Goal: Task Accomplishment & Management: Use online tool/utility

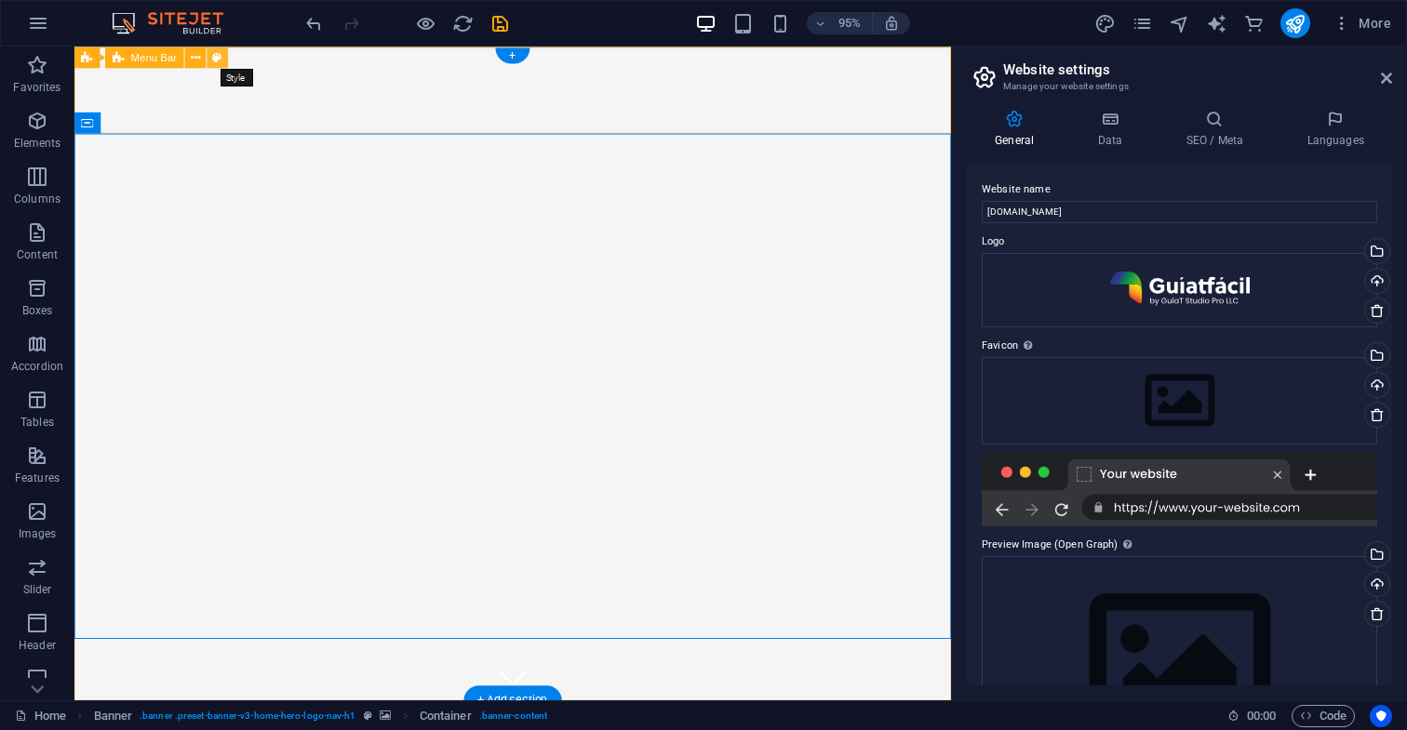
click at [217, 57] on icon at bounding box center [217, 56] width 9 height 19
select select "rem"
select select "preset-menu-v2-home-hero-logo-nav-h1-slogan-menu"
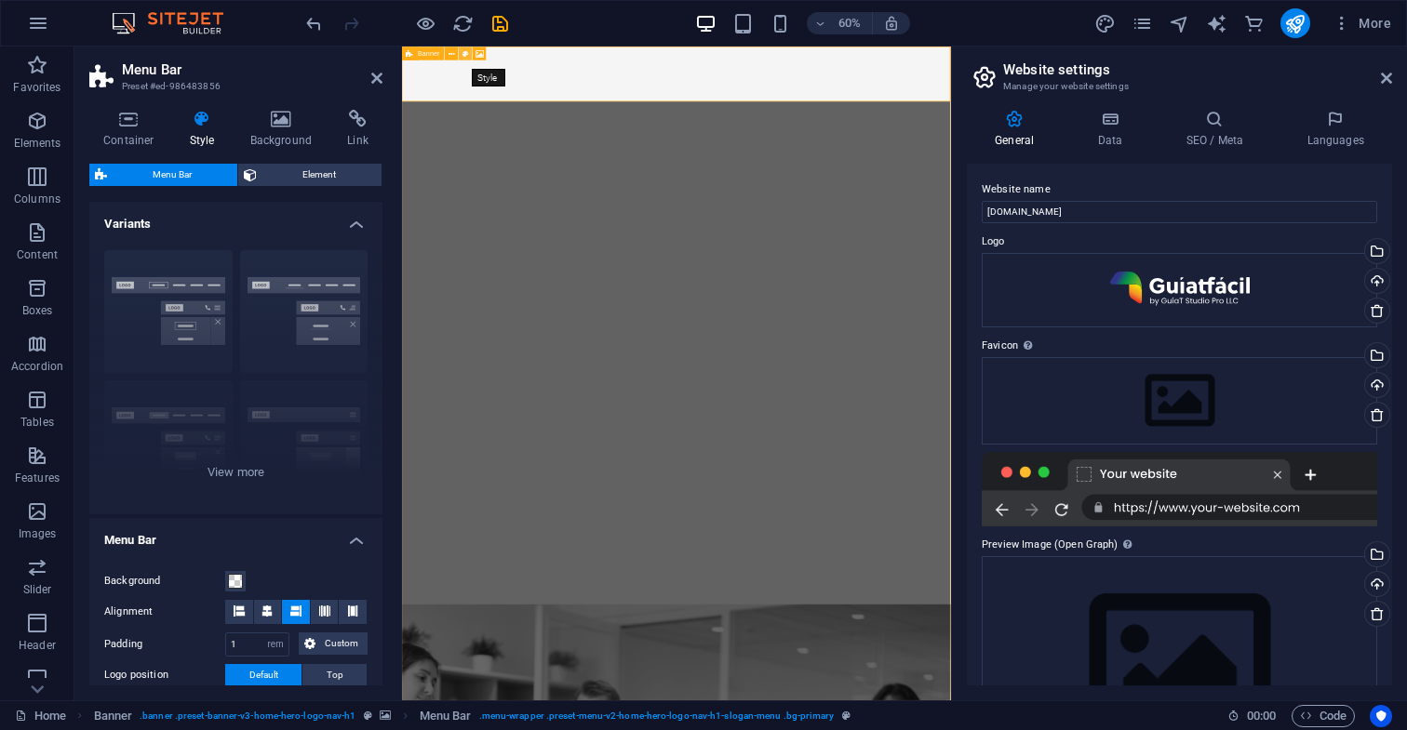
click at [464, 52] on icon at bounding box center [465, 53] width 7 height 12
select select "preset-banner-v3-home-hero-logo-nav-h1"
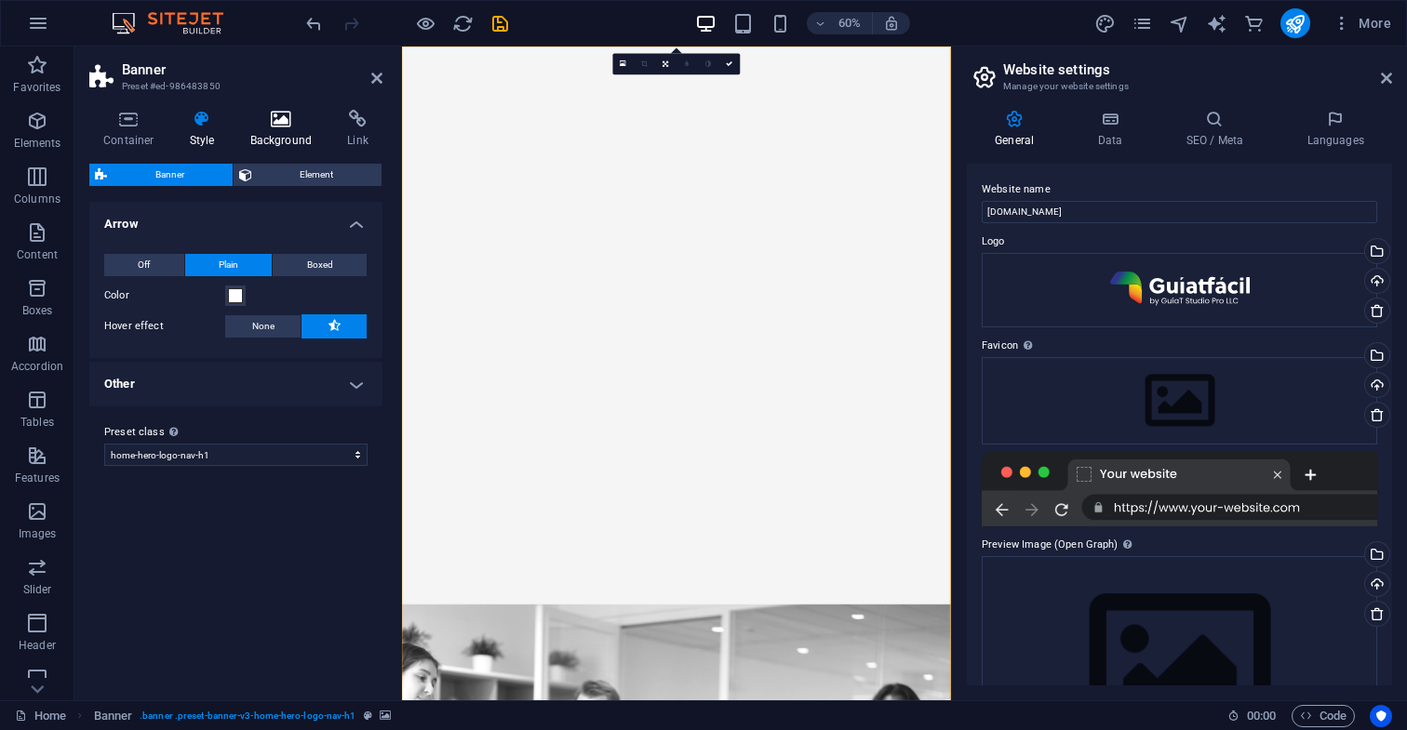
click at [280, 120] on icon at bounding box center [281, 119] width 90 height 19
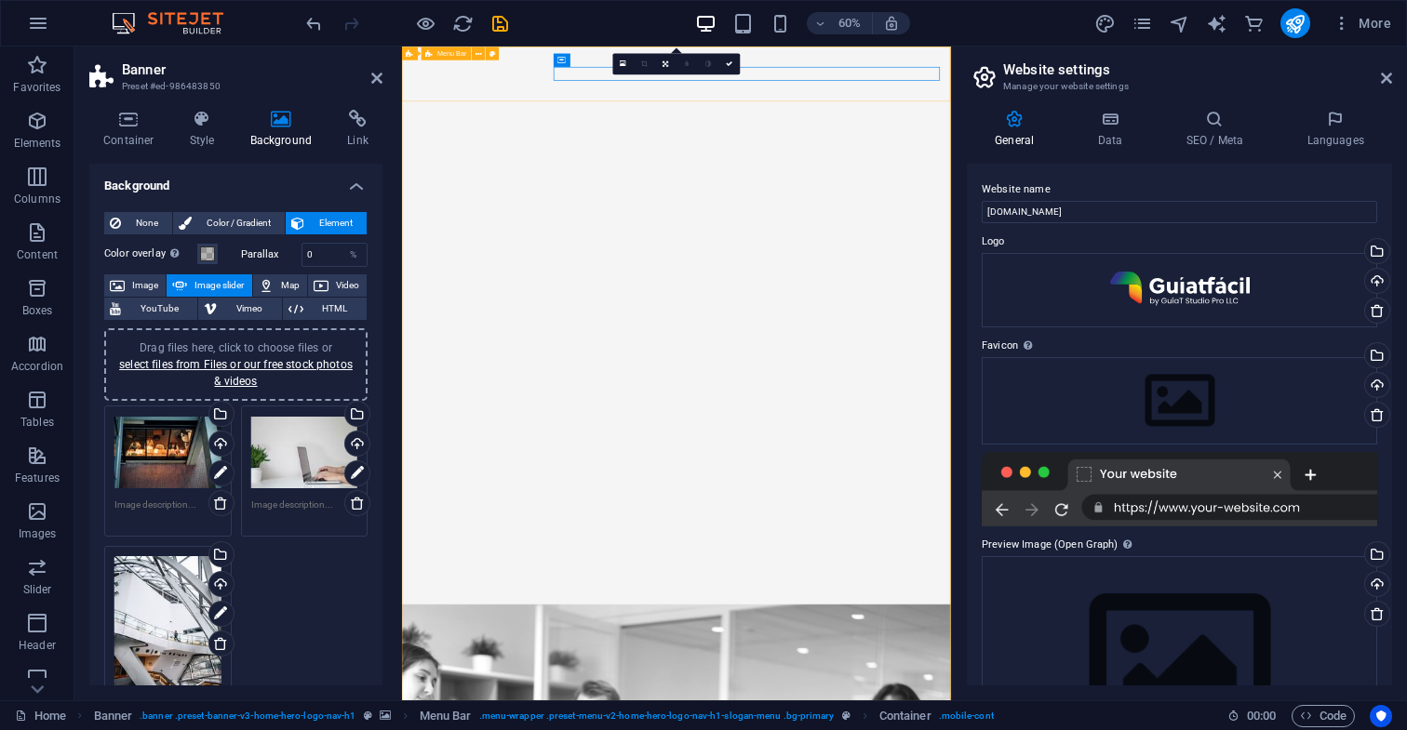
click at [492, 54] on icon at bounding box center [492, 53] width 7 height 12
select select "rem"
select select "preset-menu-v2-home-hero-logo-nav-h1-slogan-menu"
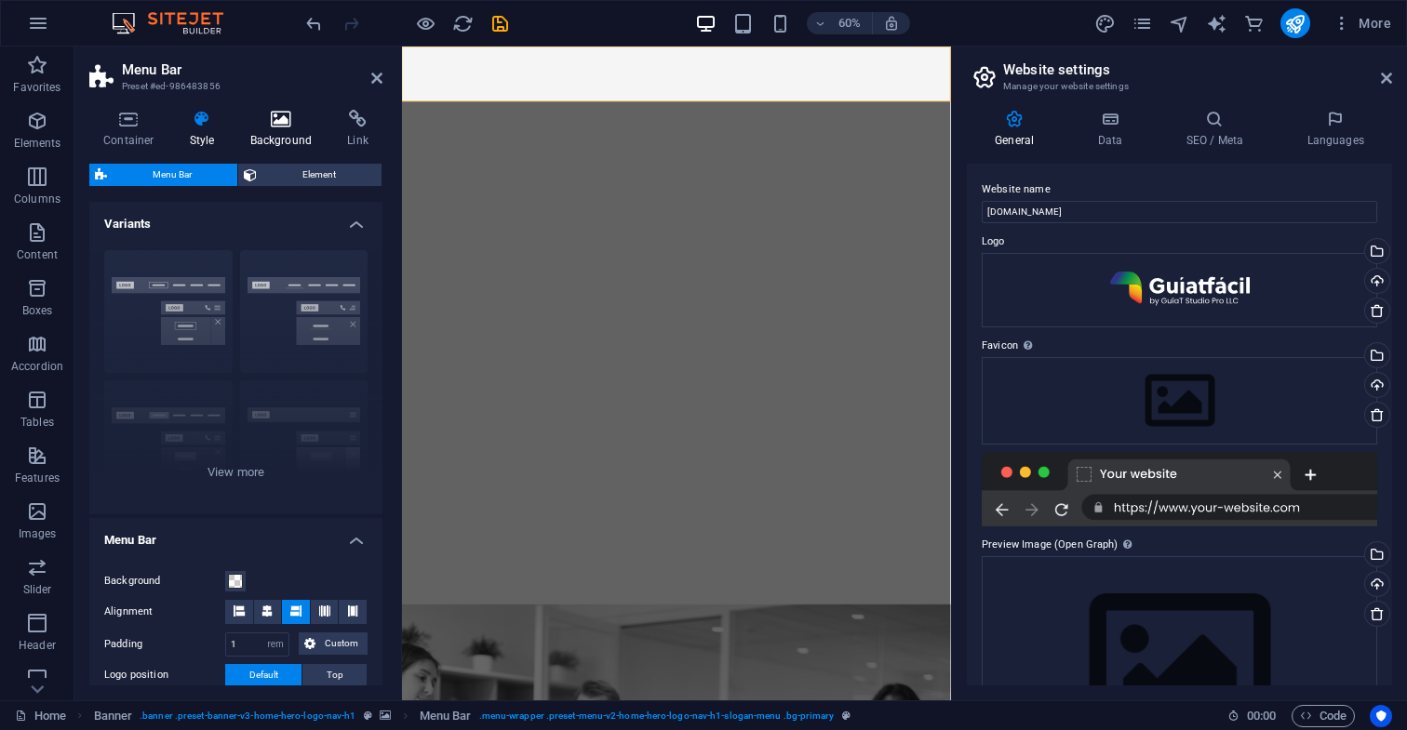
click at [283, 122] on icon at bounding box center [281, 119] width 90 height 19
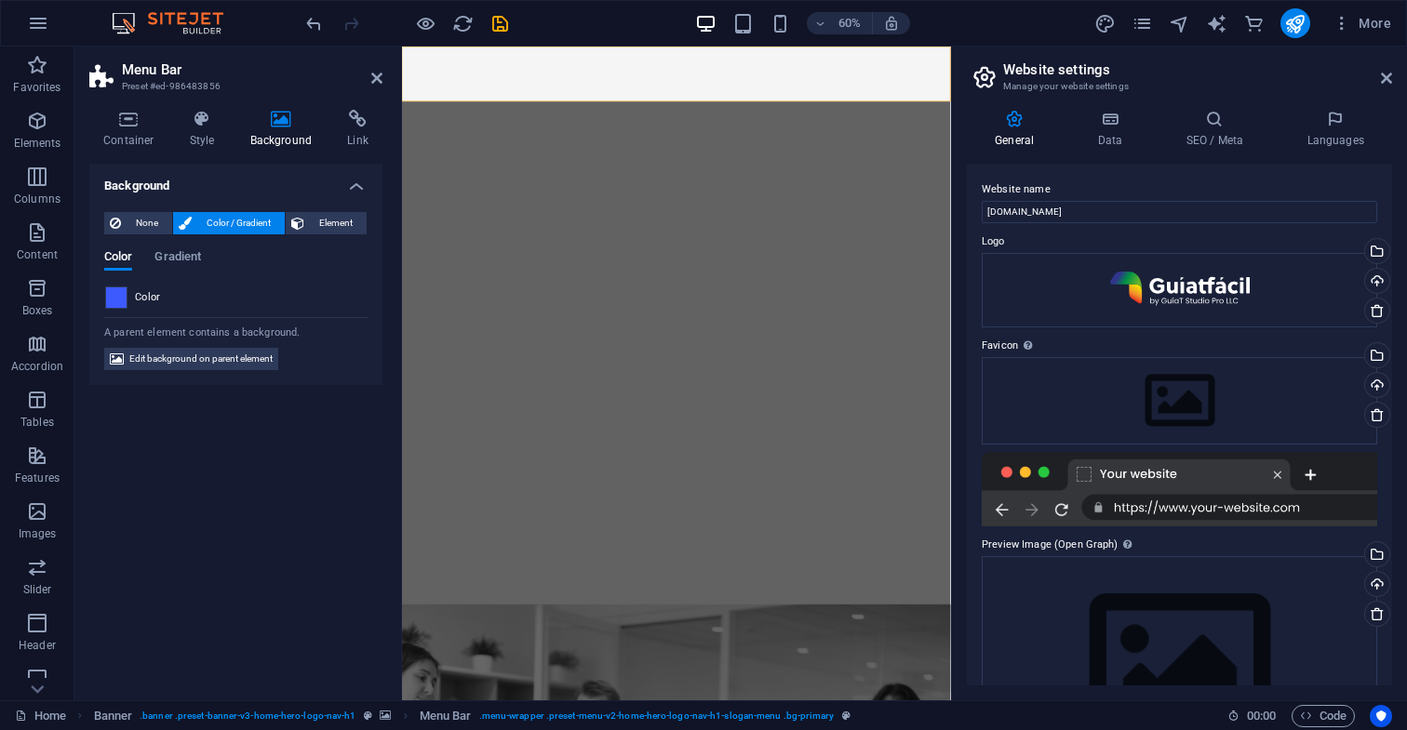
click at [120, 299] on span at bounding box center [116, 297] width 20 height 20
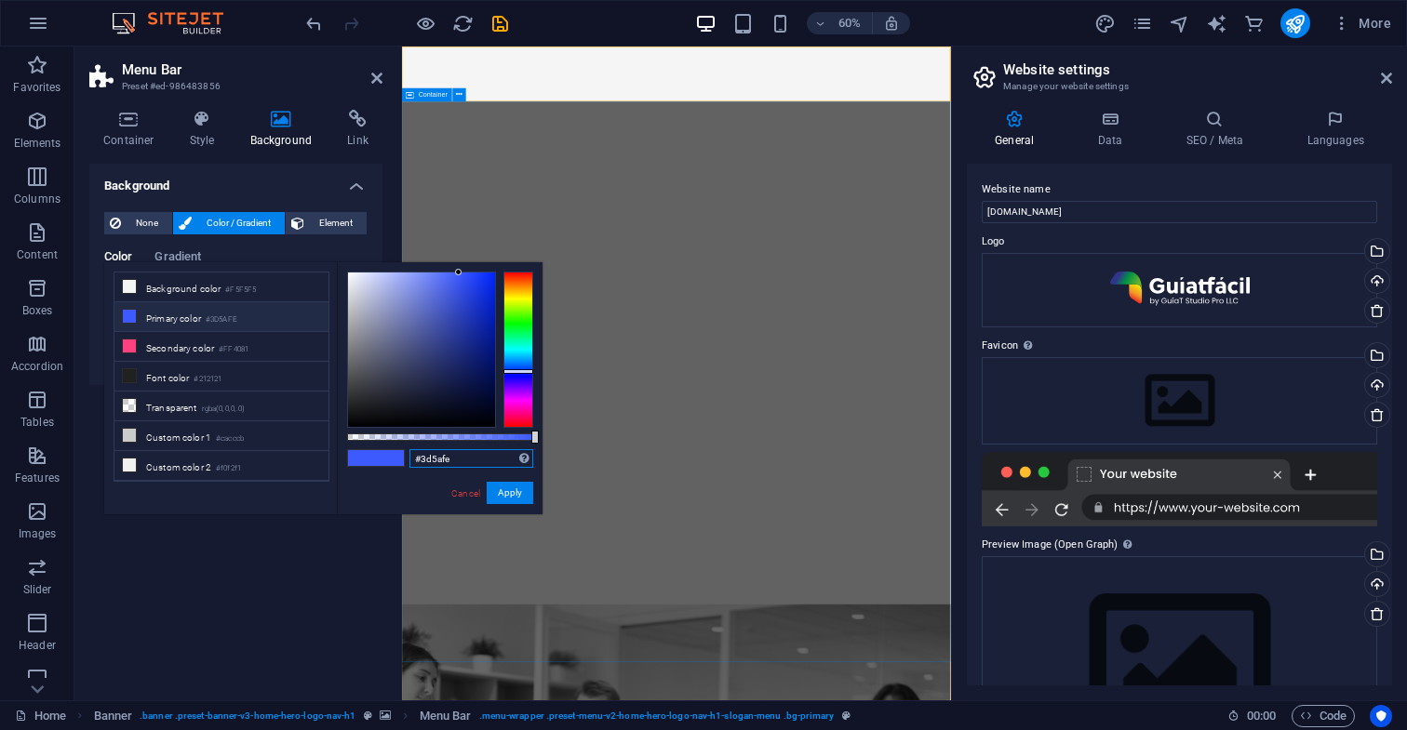
drag, startPoint x: 469, startPoint y: 459, endPoint x: 382, endPoint y: 447, distance: 87.2
click at [382, 447] on div "#3d5afe Supported formats #0852ed rgb(8, 82, 237) rgba(8, 82, 237, 90%) hsv(221…" at bounding box center [440, 523] width 206 height 522
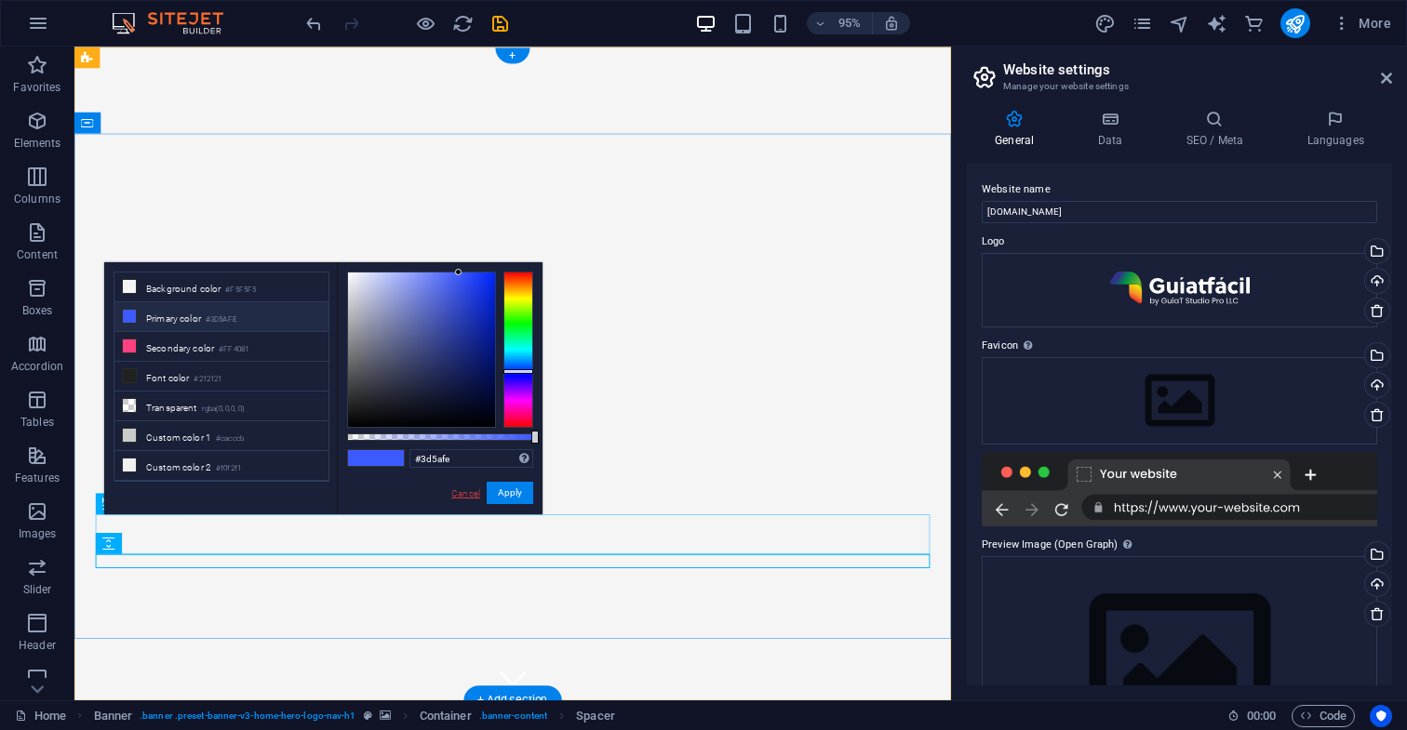
click at [466, 493] on link "Cancel" at bounding box center [465, 494] width 33 height 14
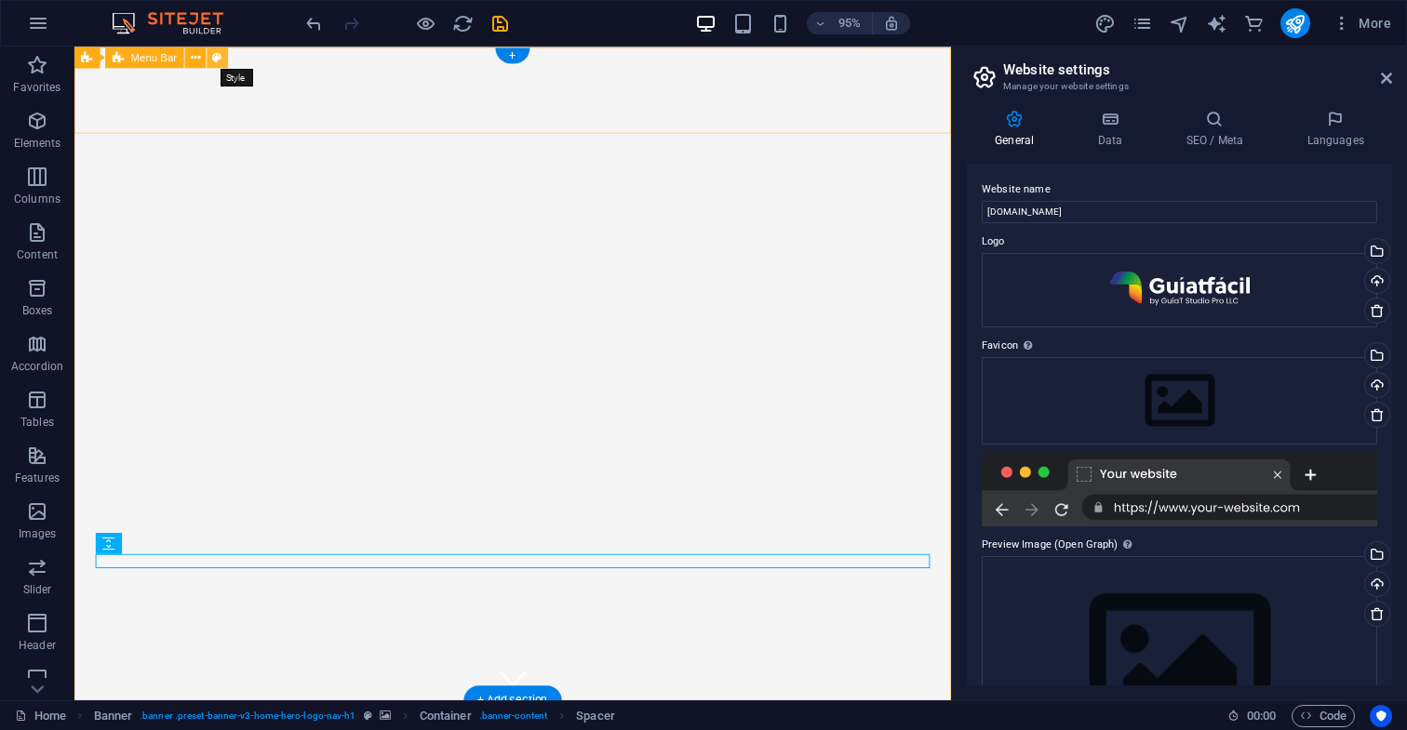
click at [217, 57] on icon at bounding box center [217, 56] width 9 height 19
select select "rem"
select select "preset-menu-v2-home-hero-logo-nav-h1-slogan-menu"
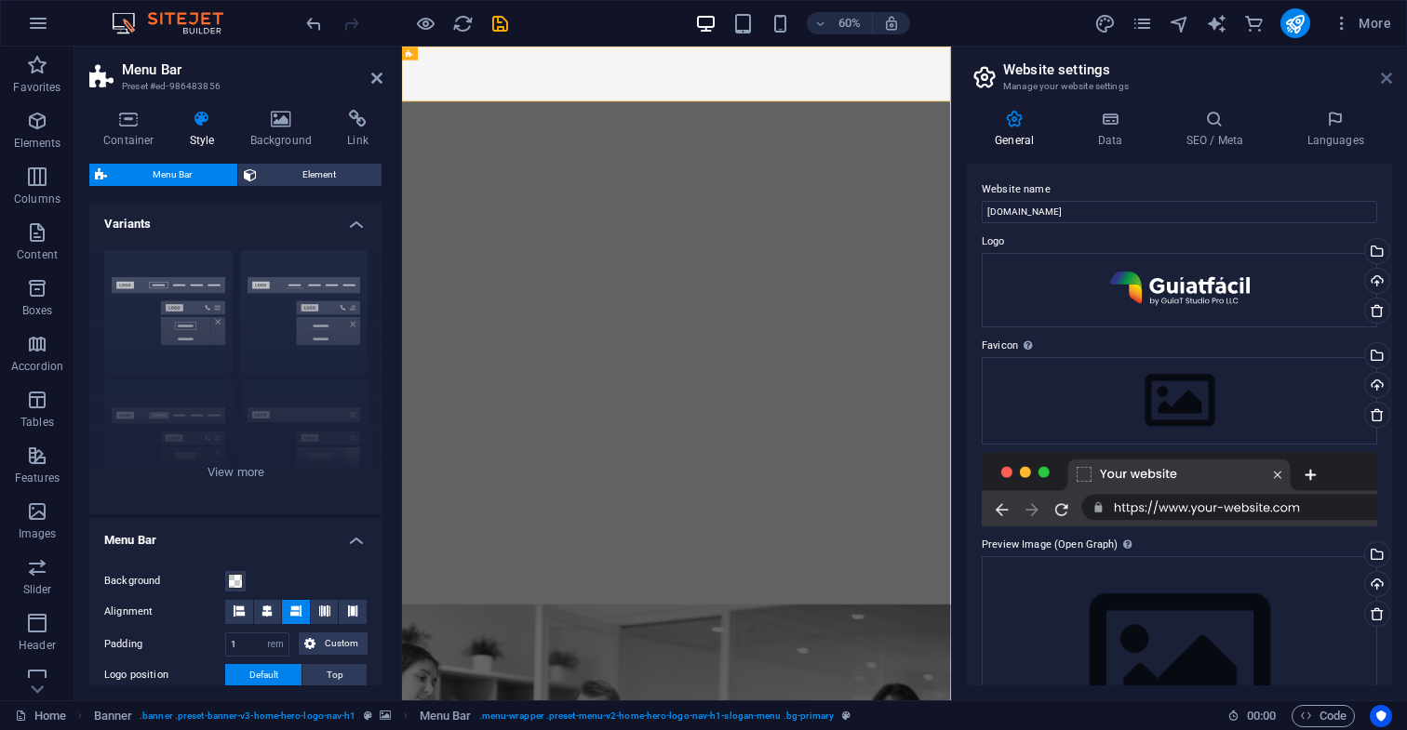
click at [1386, 77] on icon at bounding box center [1386, 78] width 11 height 15
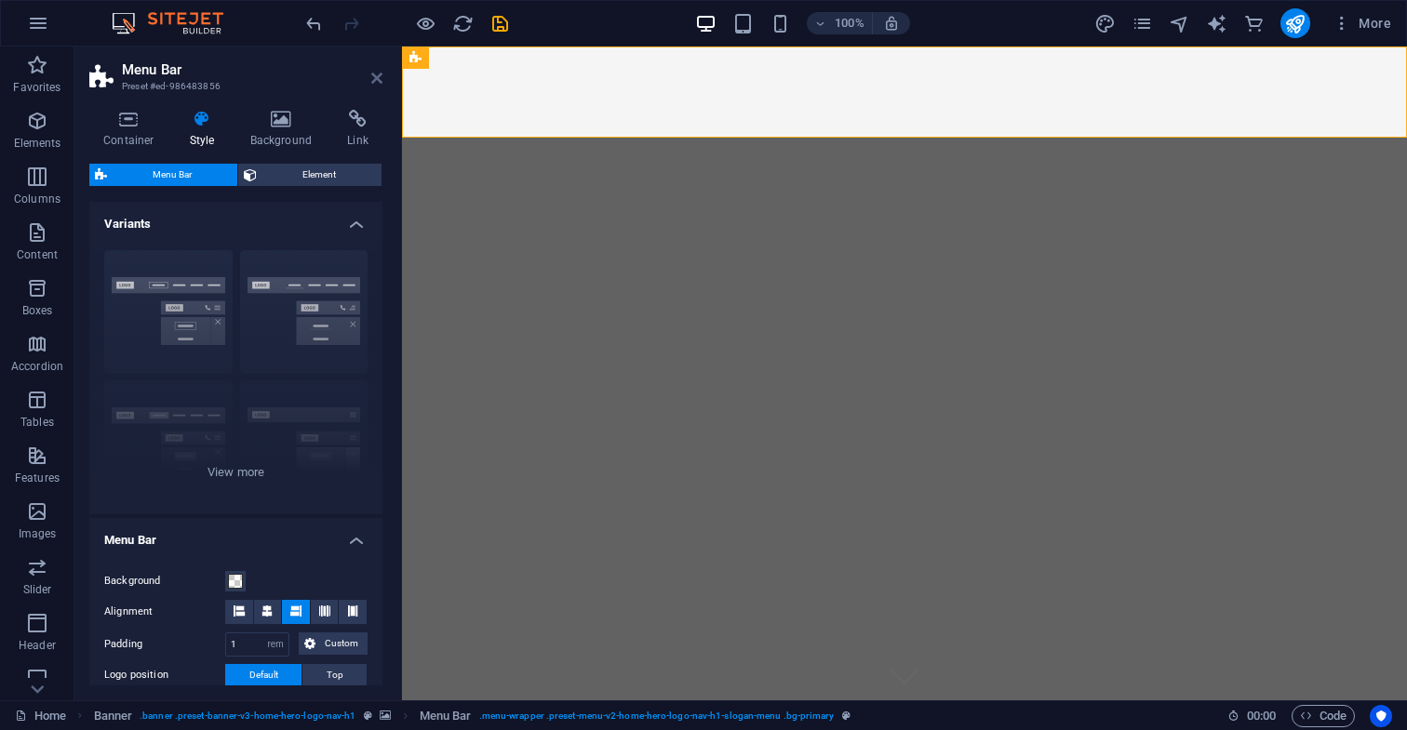
click at [376, 79] on icon at bounding box center [376, 78] width 11 height 15
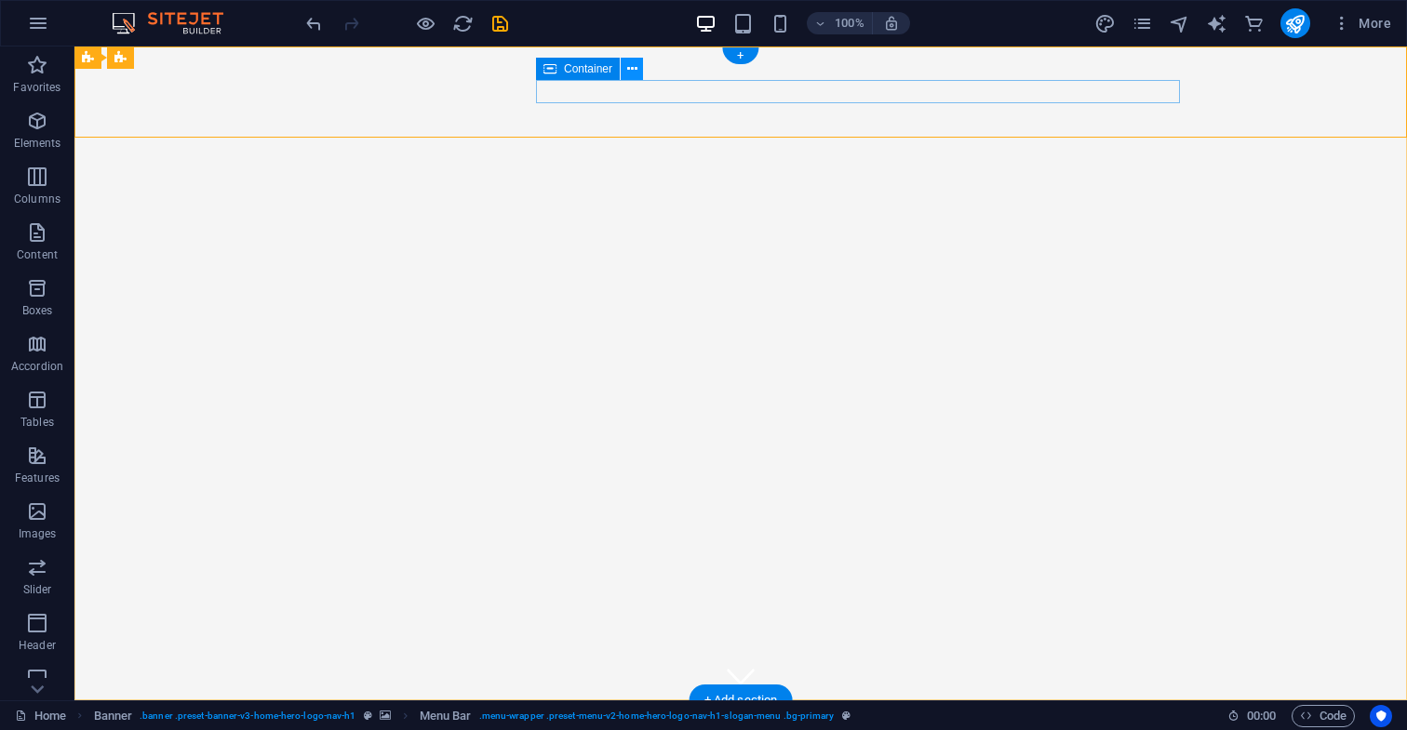
click at [633, 69] on icon at bounding box center [632, 70] width 10 height 20
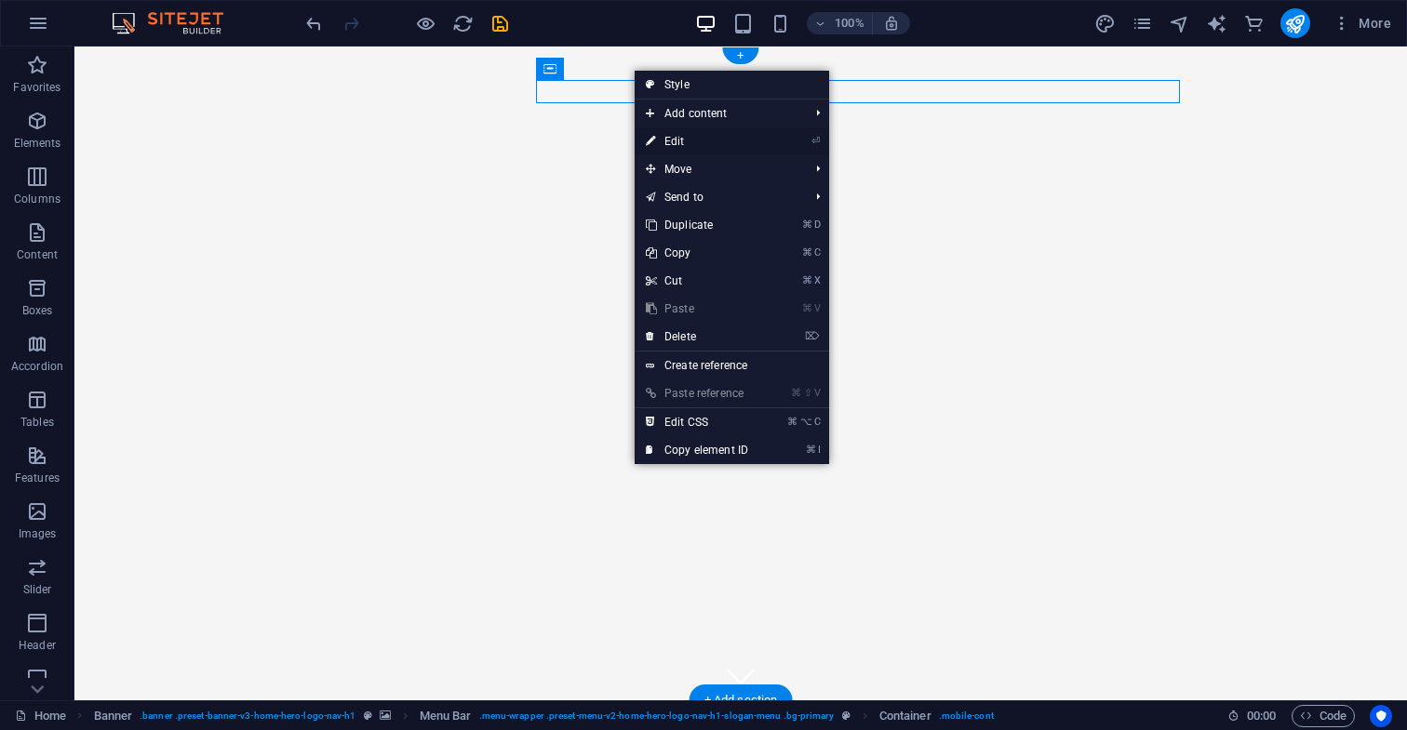
click at [681, 141] on link "⏎ Edit" at bounding box center [696, 141] width 125 height 28
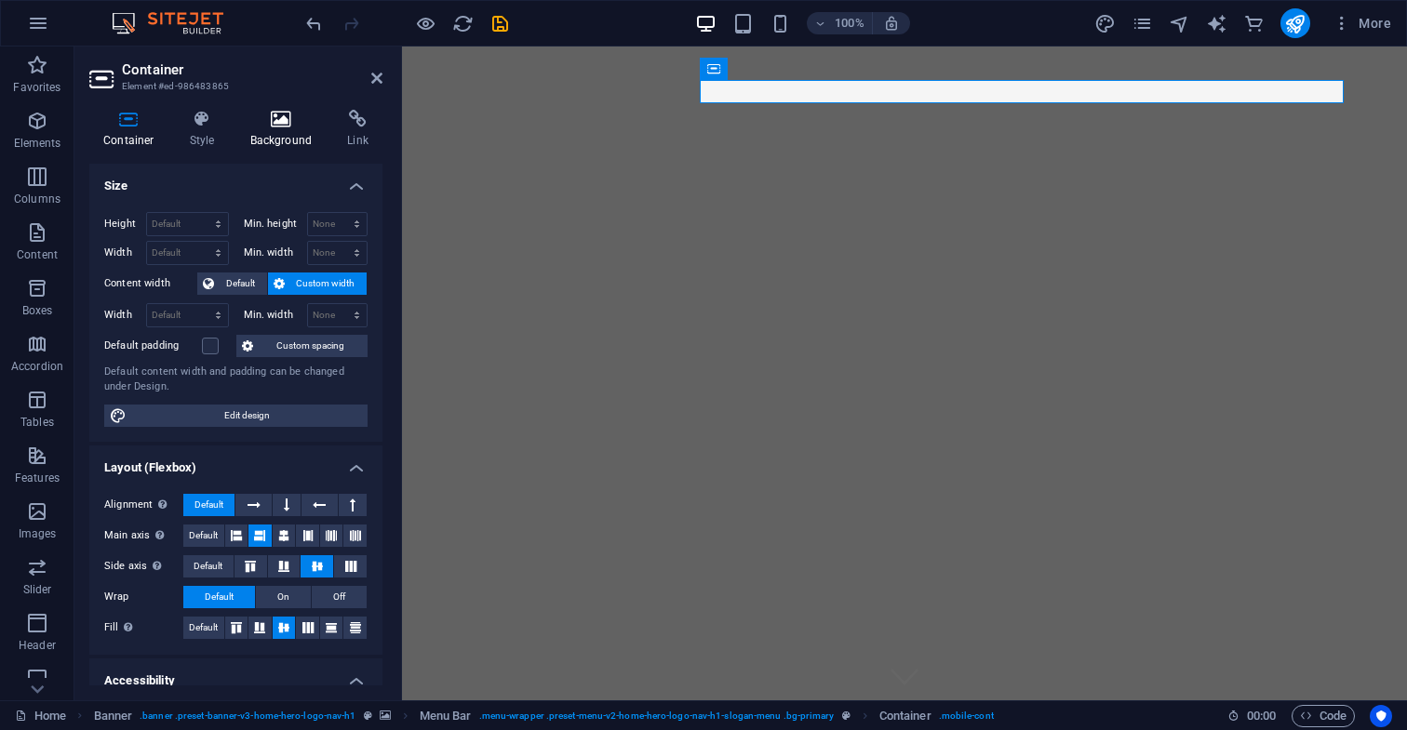
click at [281, 121] on icon at bounding box center [281, 119] width 90 height 19
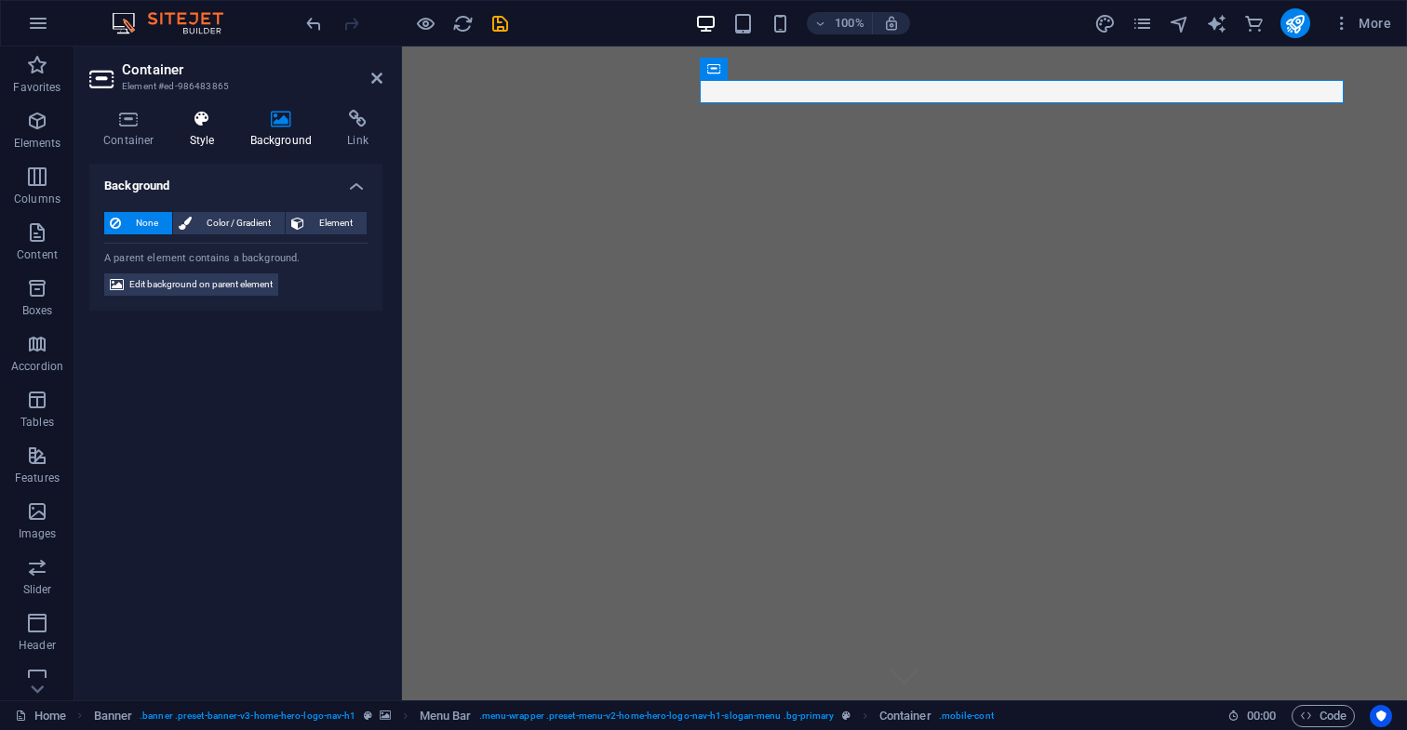
click at [199, 121] on icon at bounding box center [202, 119] width 53 height 19
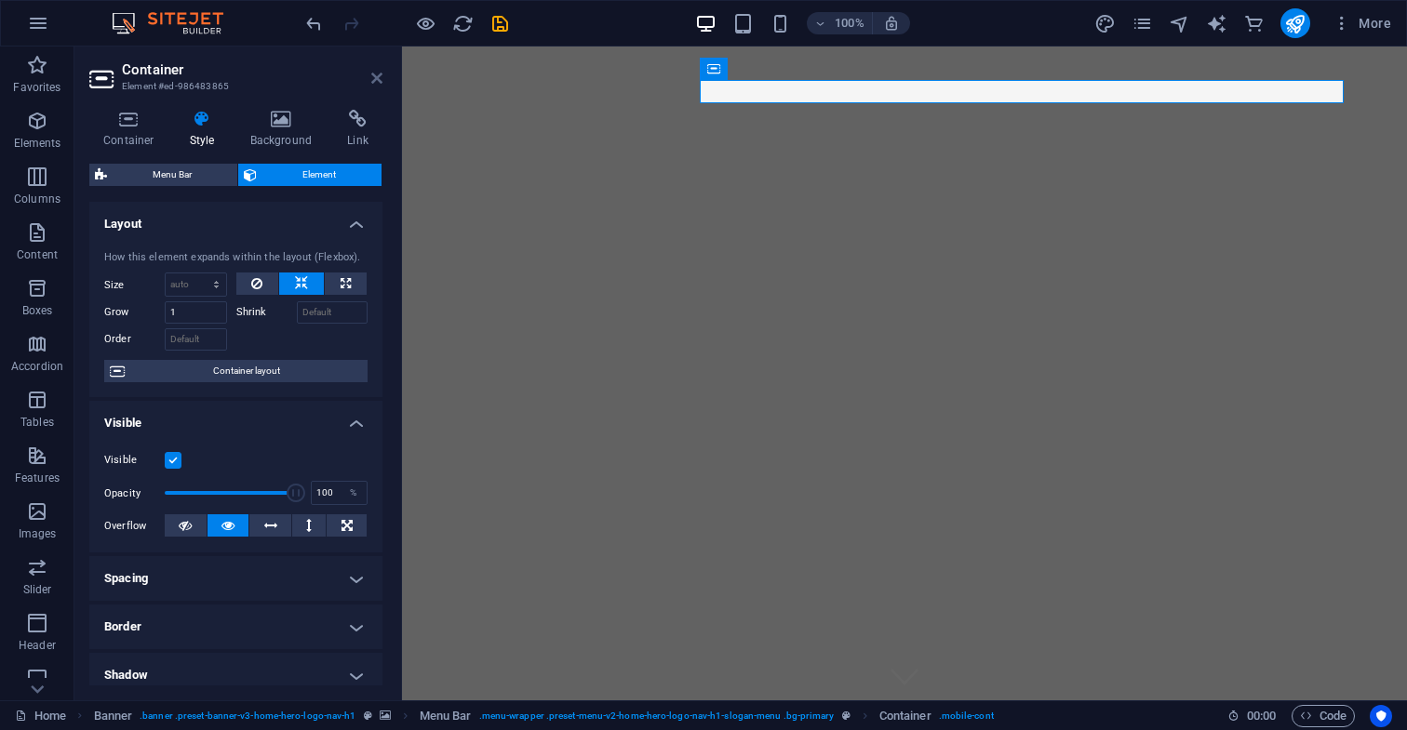
click at [377, 77] on icon at bounding box center [376, 78] width 11 height 15
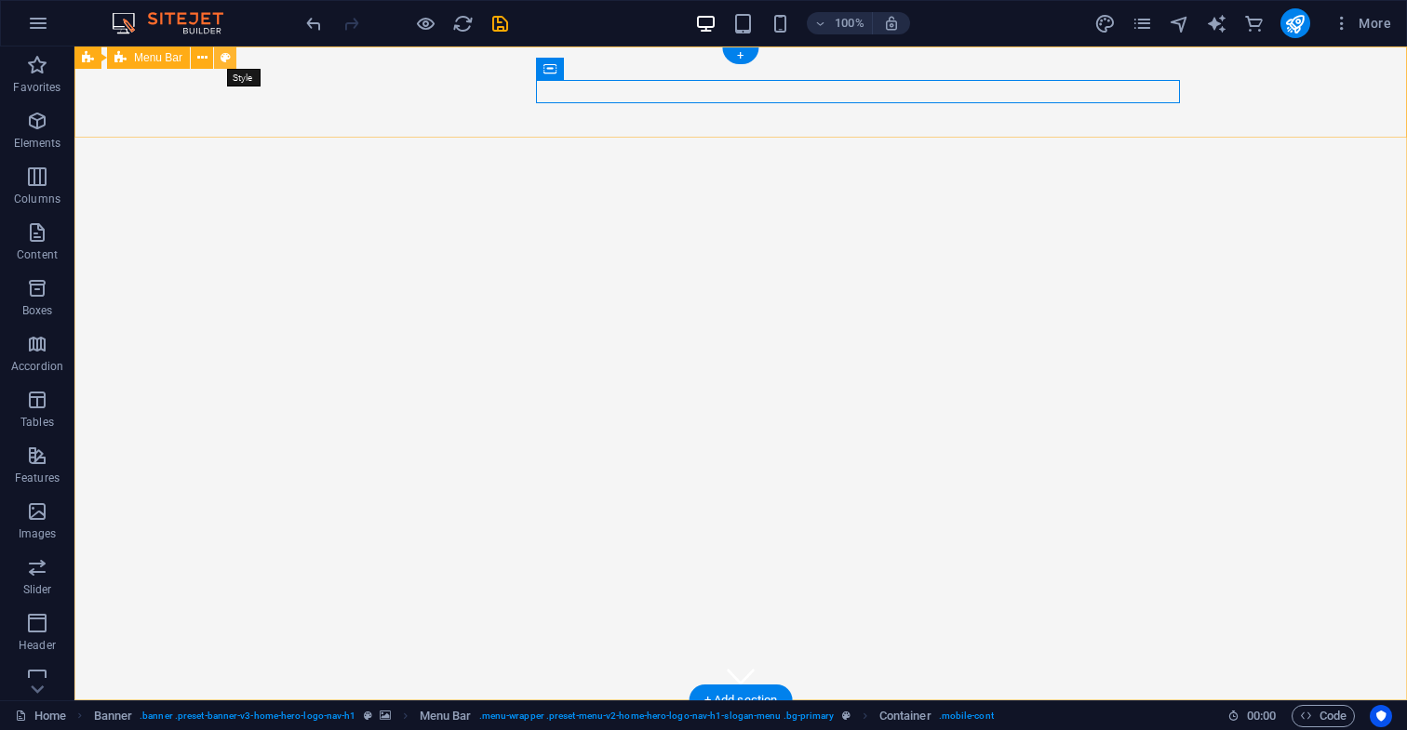
click at [225, 60] on icon at bounding box center [225, 58] width 10 height 20
select select "rem"
select select "preset-menu-v2-home-hero-logo-nav-h1-slogan-menu"
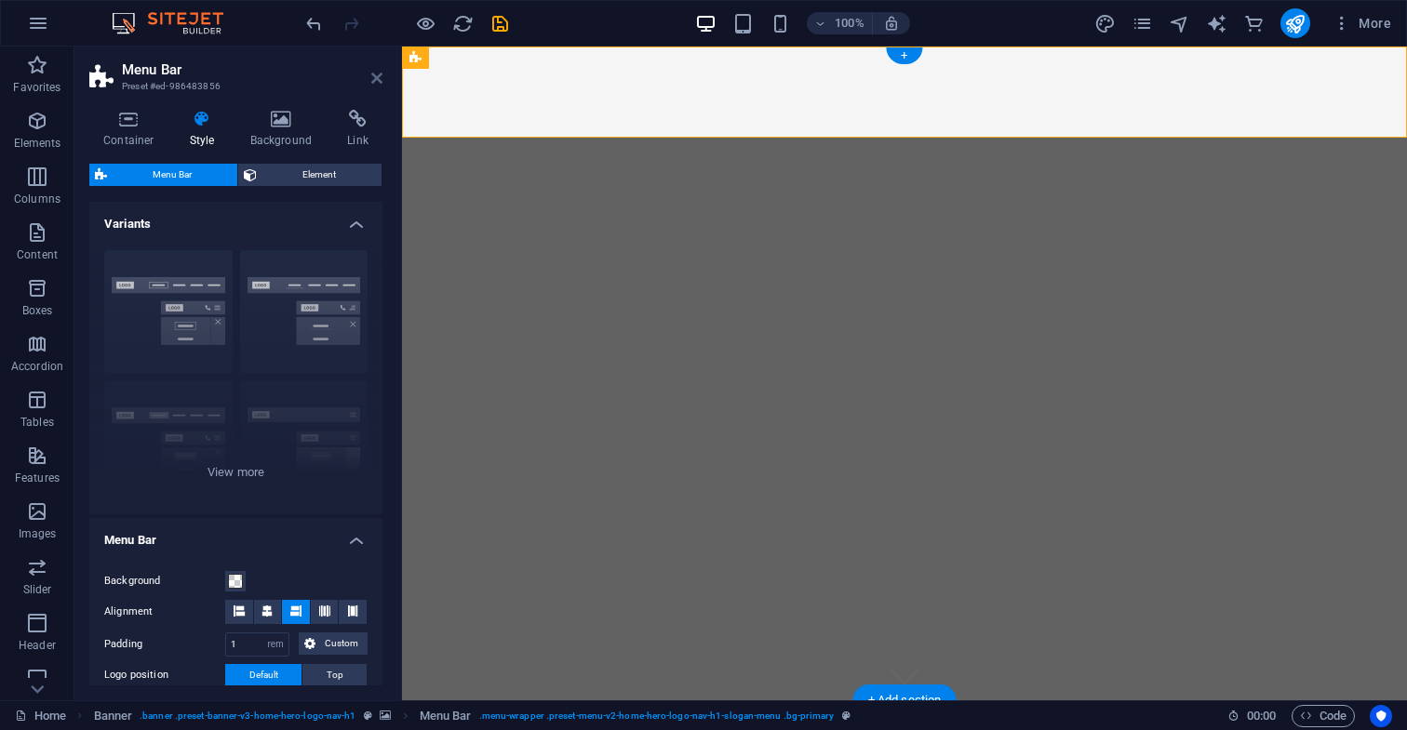
click at [377, 79] on icon at bounding box center [376, 78] width 11 height 15
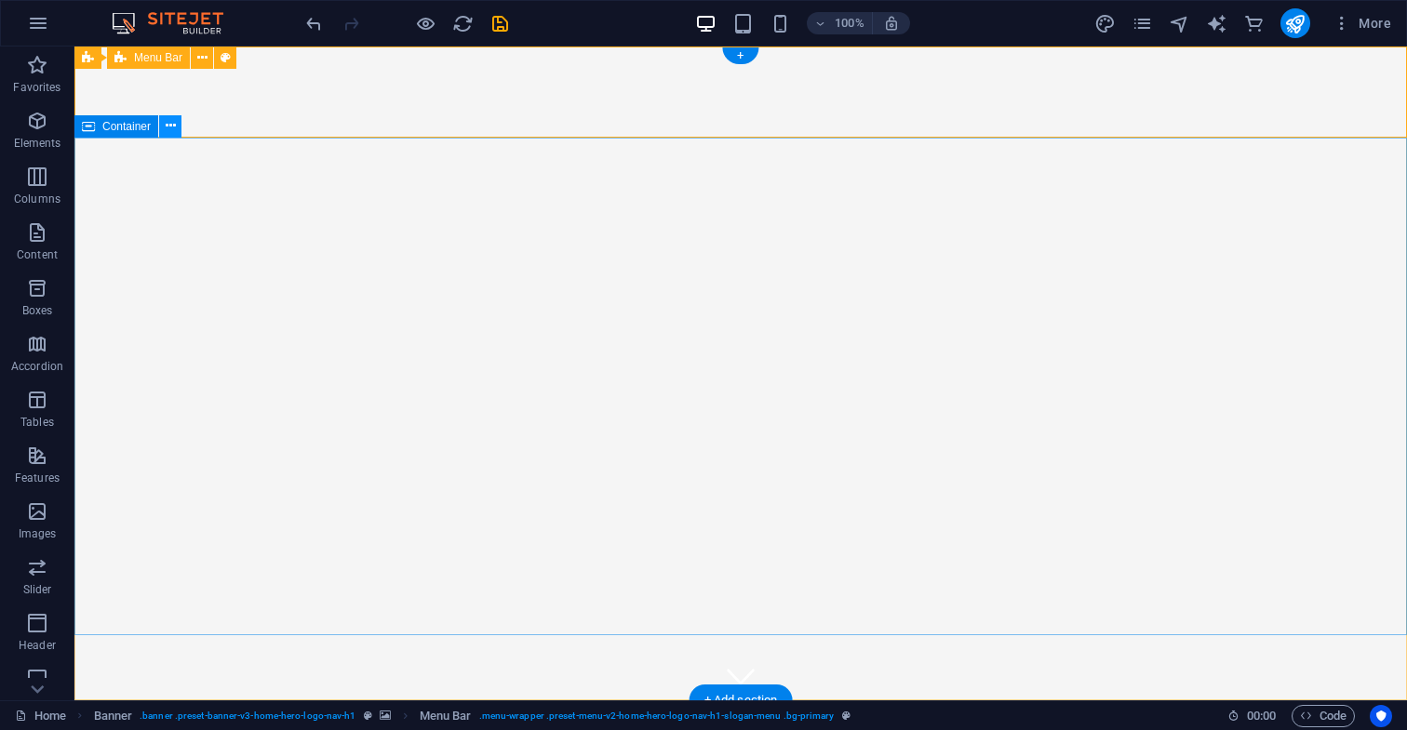
click at [174, 126] on icon at bounding box center [171, 126] width 10 height 20
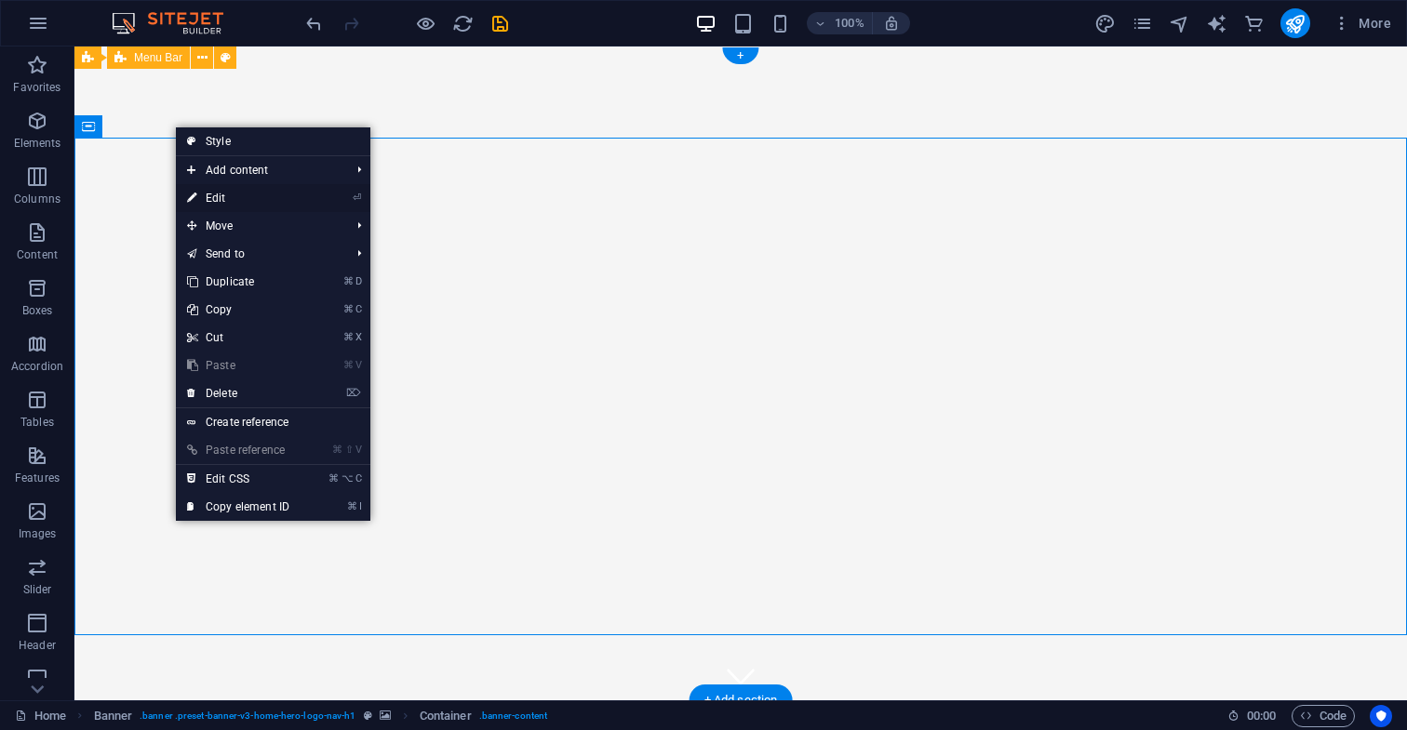
click at [228, 199] on link "⏎ Edit" at bounding box center [238, 198] width 125 height 28
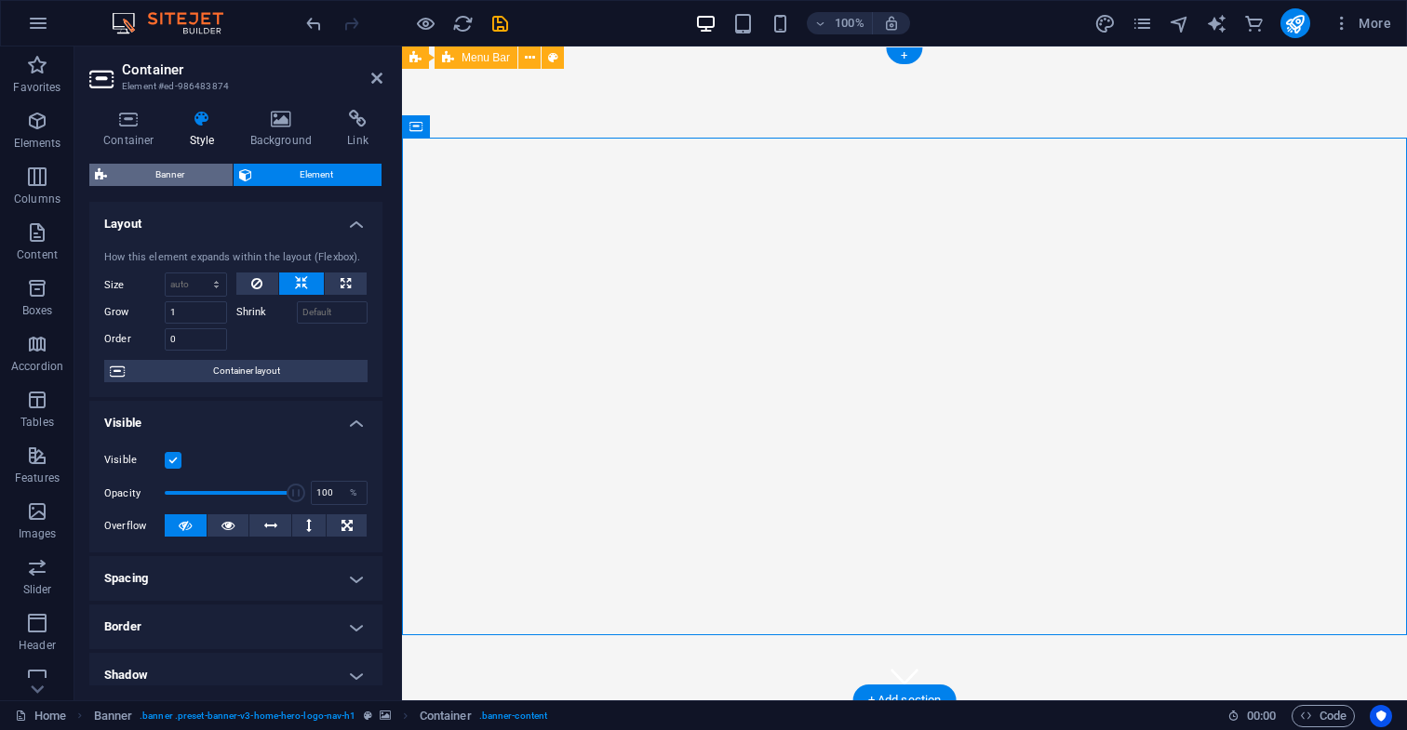
click at [168, 173] on span "Banner" at bounding box center [170, 175] width 114 height 22
select select "preset-banner-v3-home-hero-logo-nav-h1"
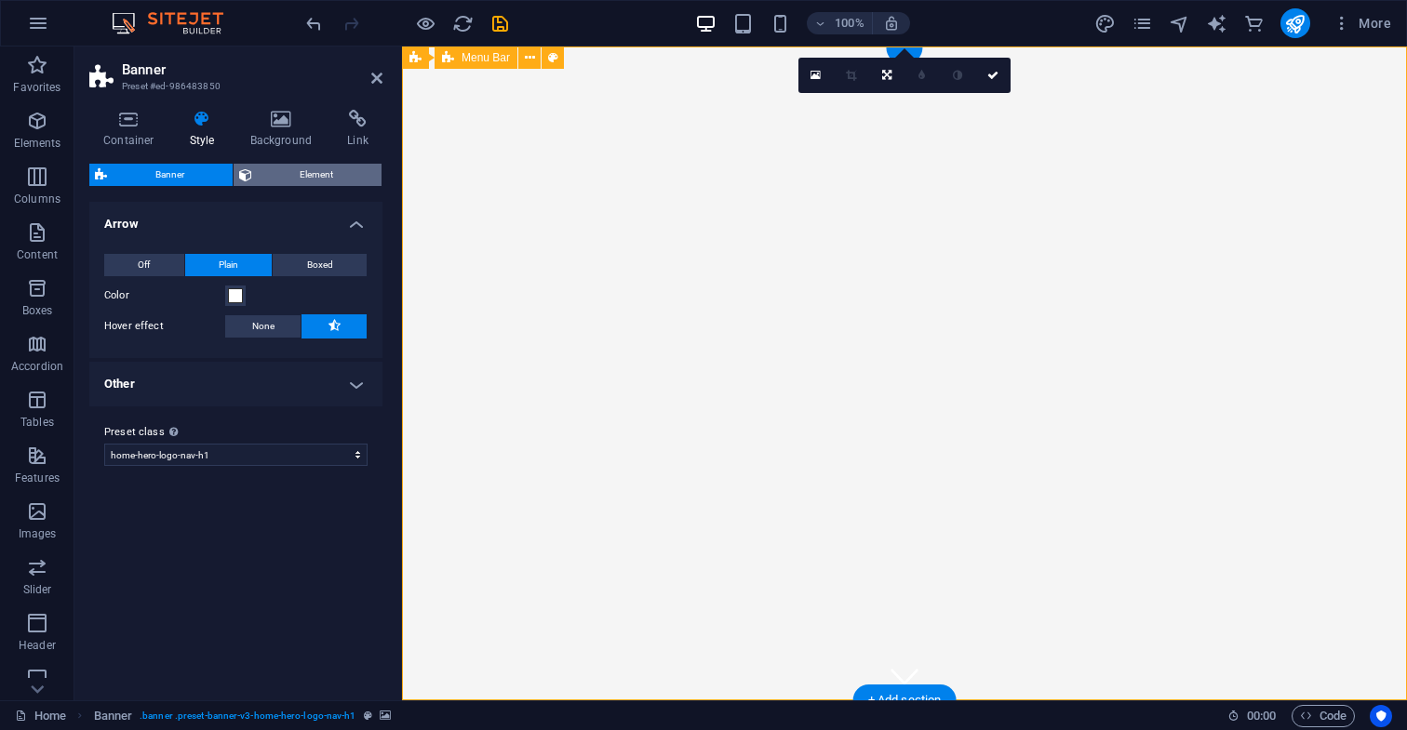
click at [324, 174] on span "Element" at bounding box center [317, 175] width 119 height 22
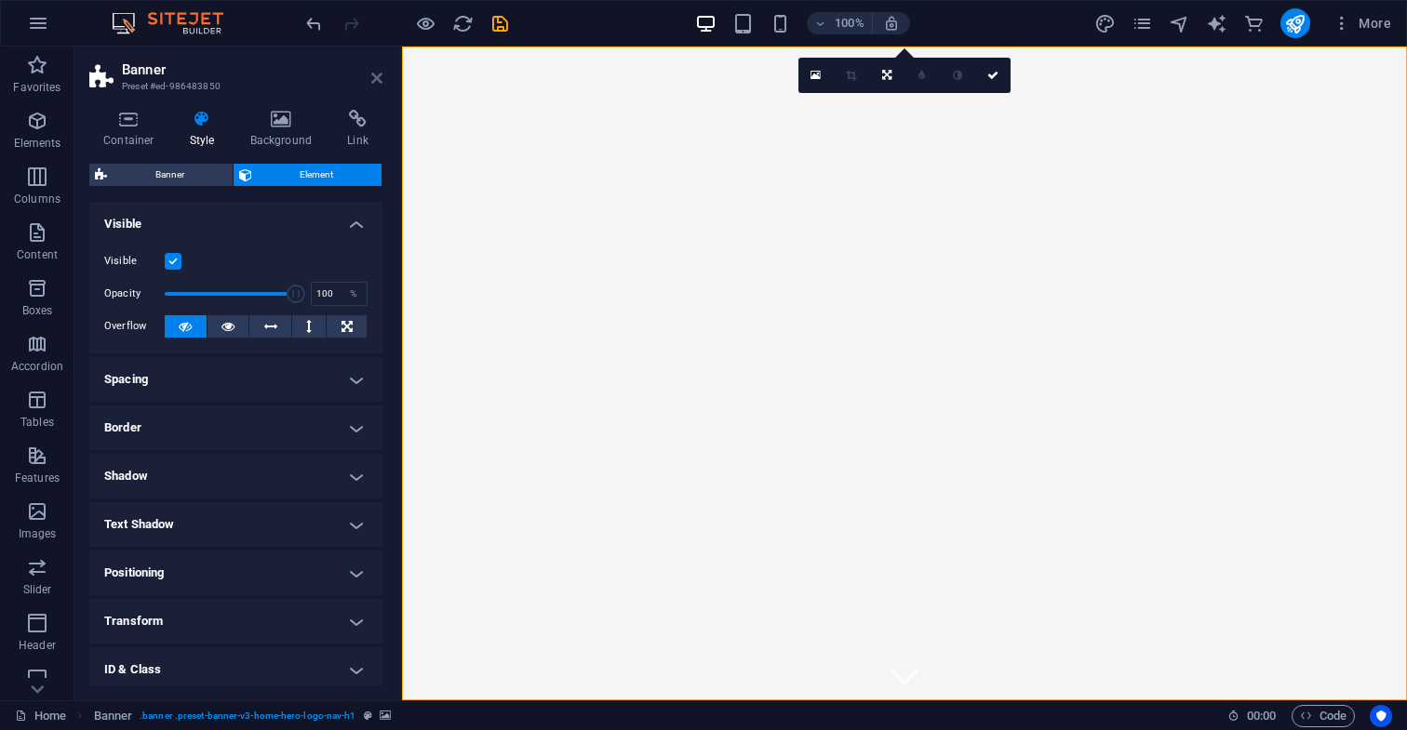
click at [374, 81] on icon at bounding box center [376, 78] width 11 height 15
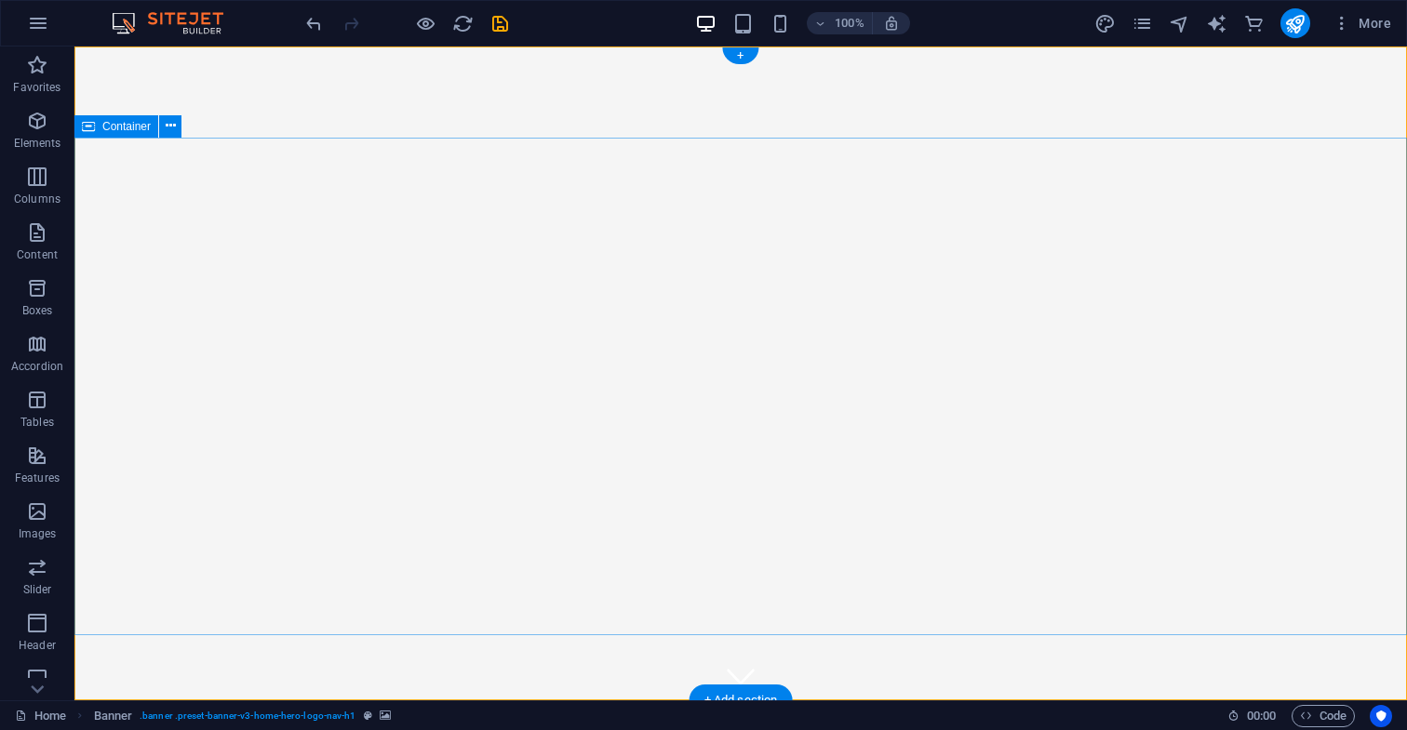
click at [172, 127] on icon at bounding box center [171, 126] width 10 height 20
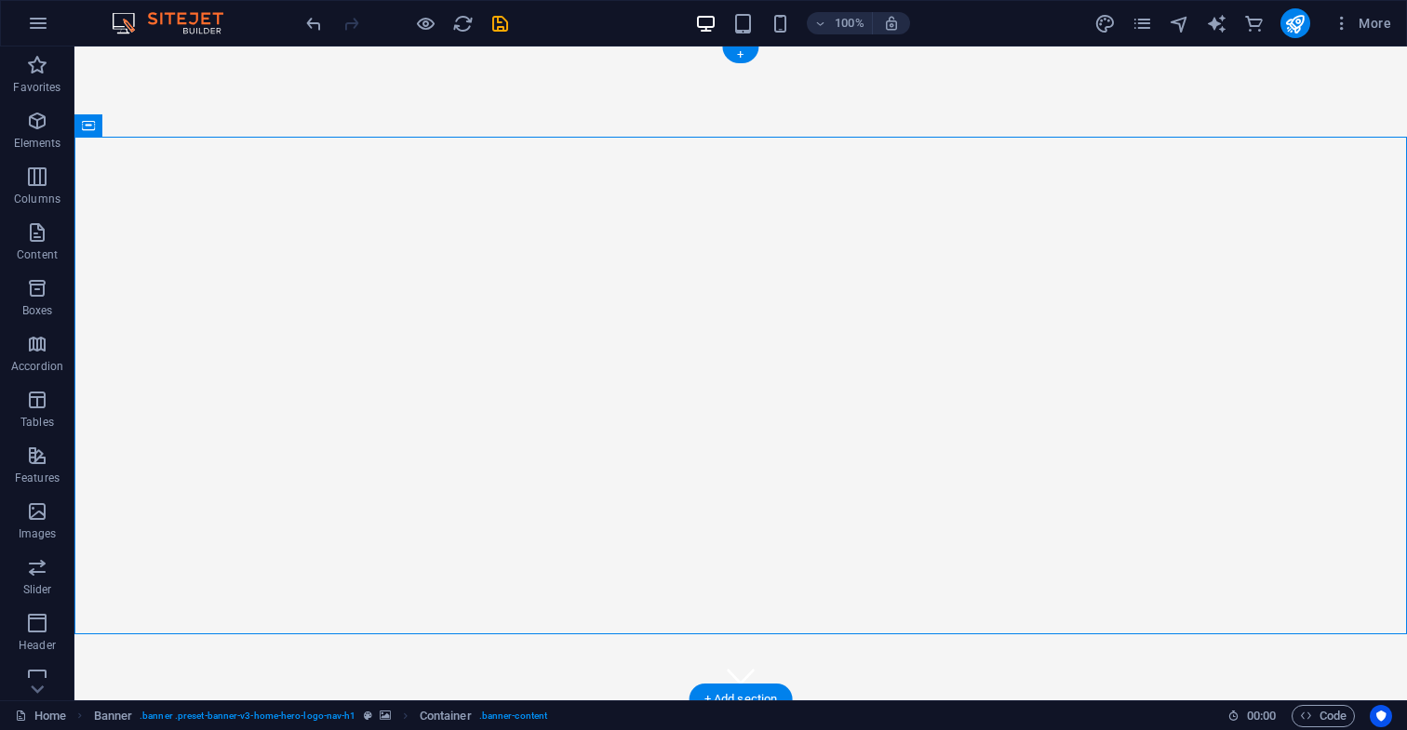
scroll to position [9, 0]
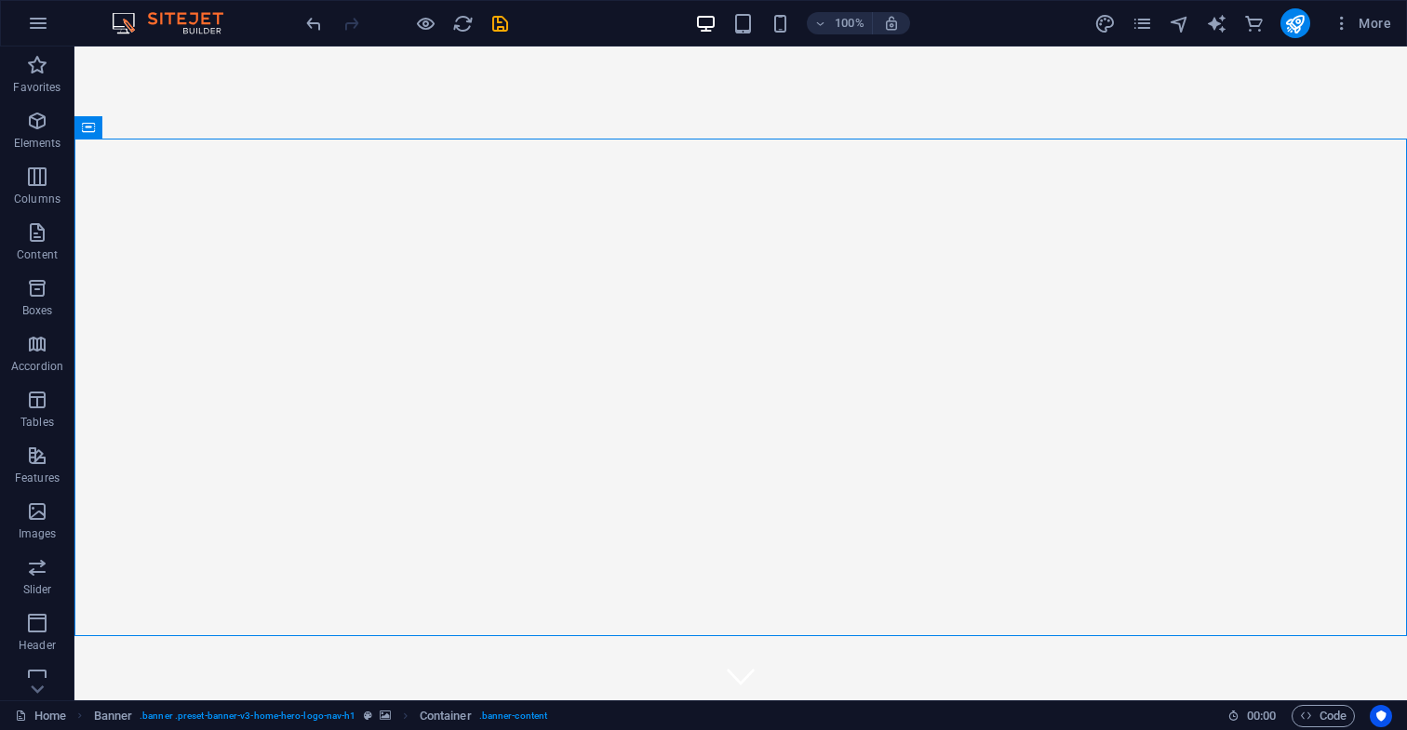
scroll to position [0, 0]
click at [43, 524] on span "Images" at bounding box center [37, 522] width 74 height 45
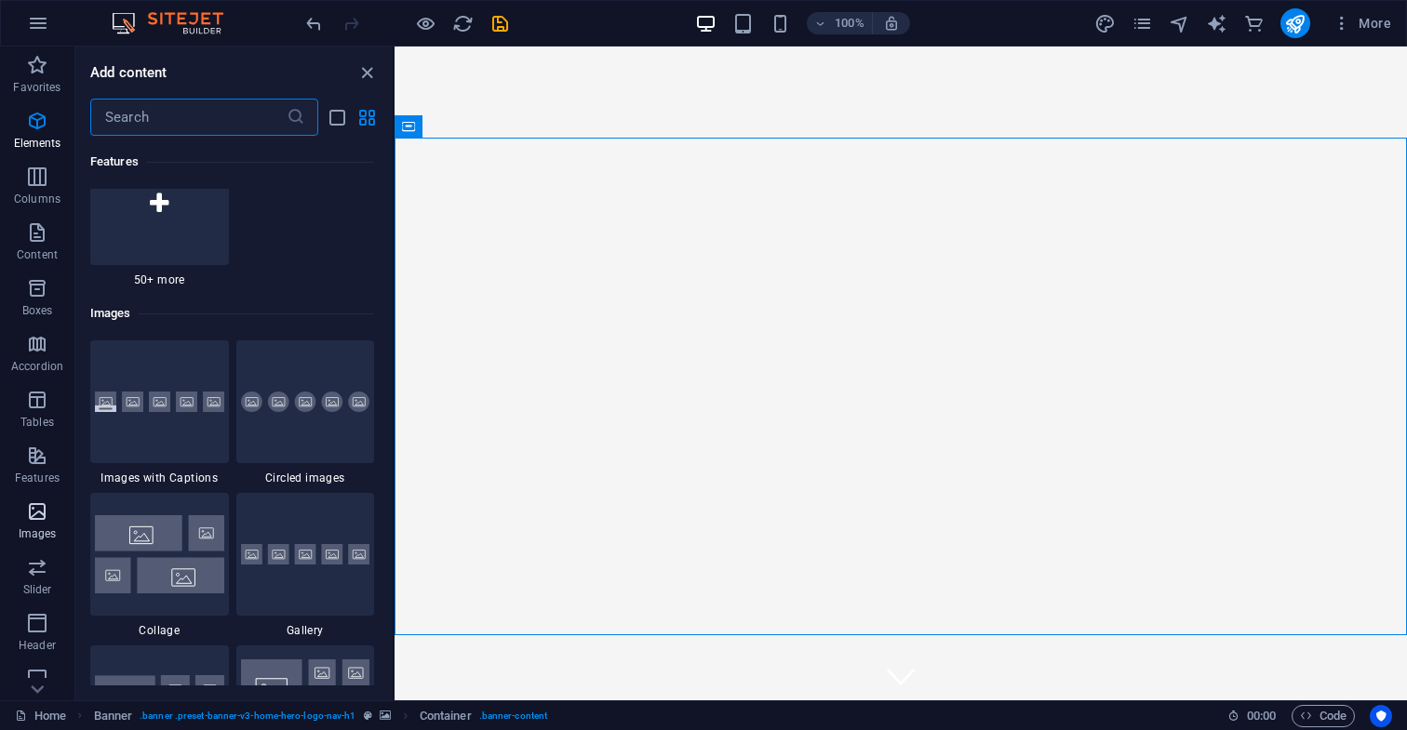
scroll to position [9433, 0]
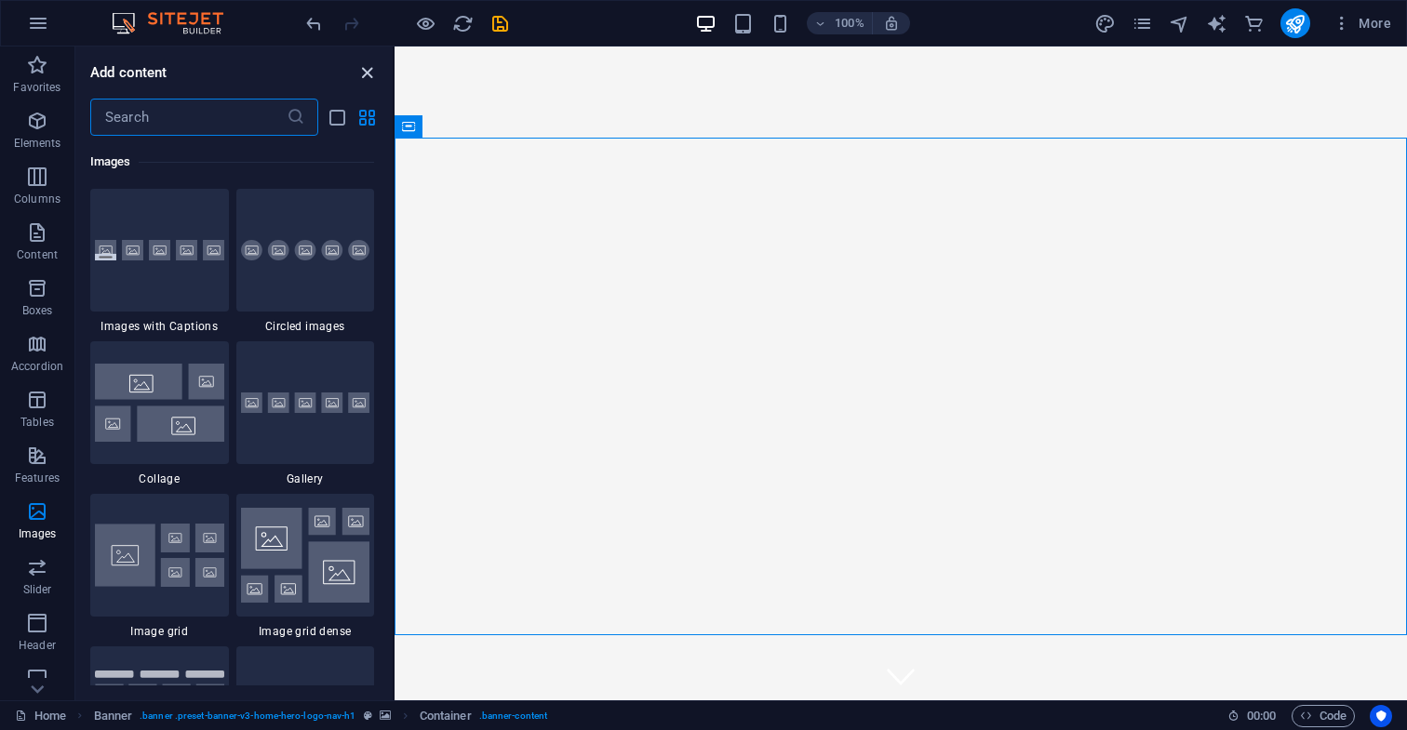
click at [363, 73] on icon "close panel" at bounding box center [366, 72] width 21 height 21
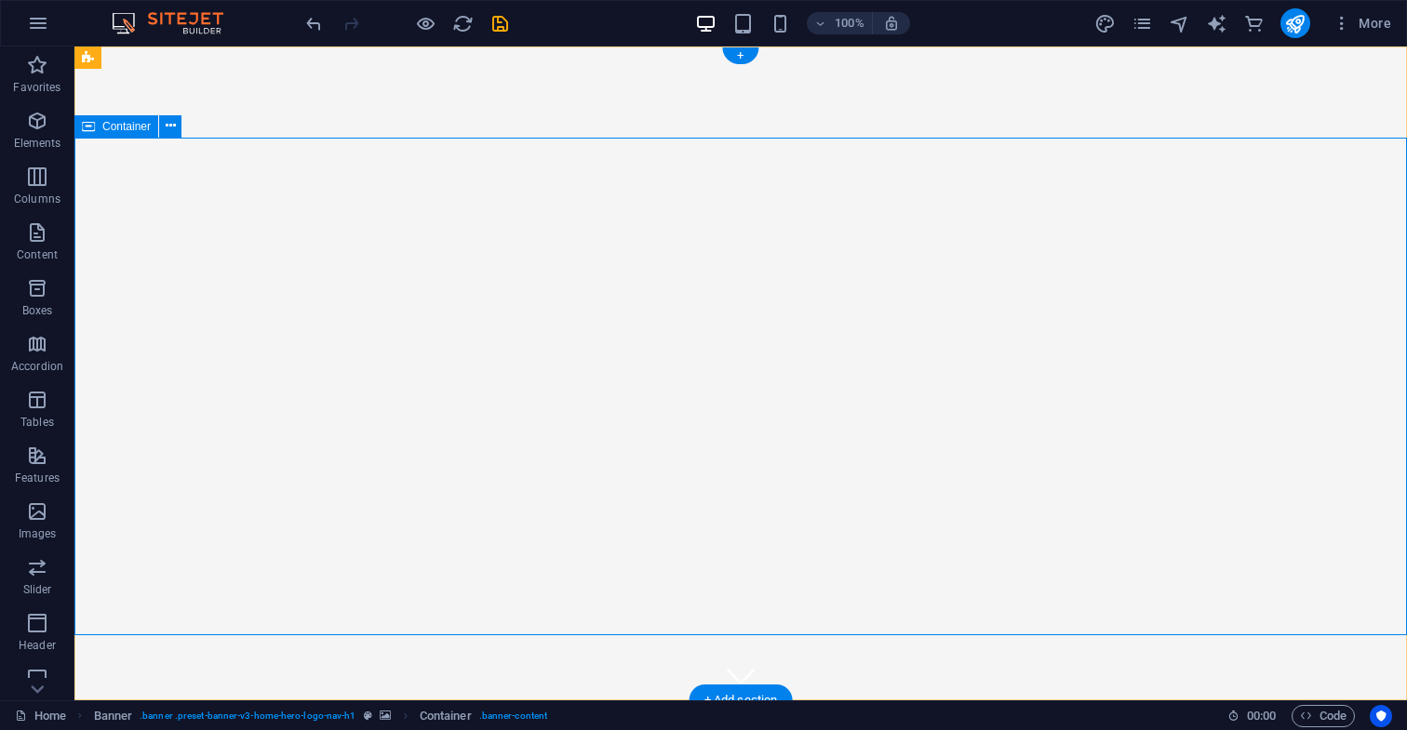
click at [225, 59] on icon at bounding box center [225, 58] width 10 height 20
select select "rem"
select select "preset-menu-v2-home-hero-logo-nav-h1-slogan-menu"
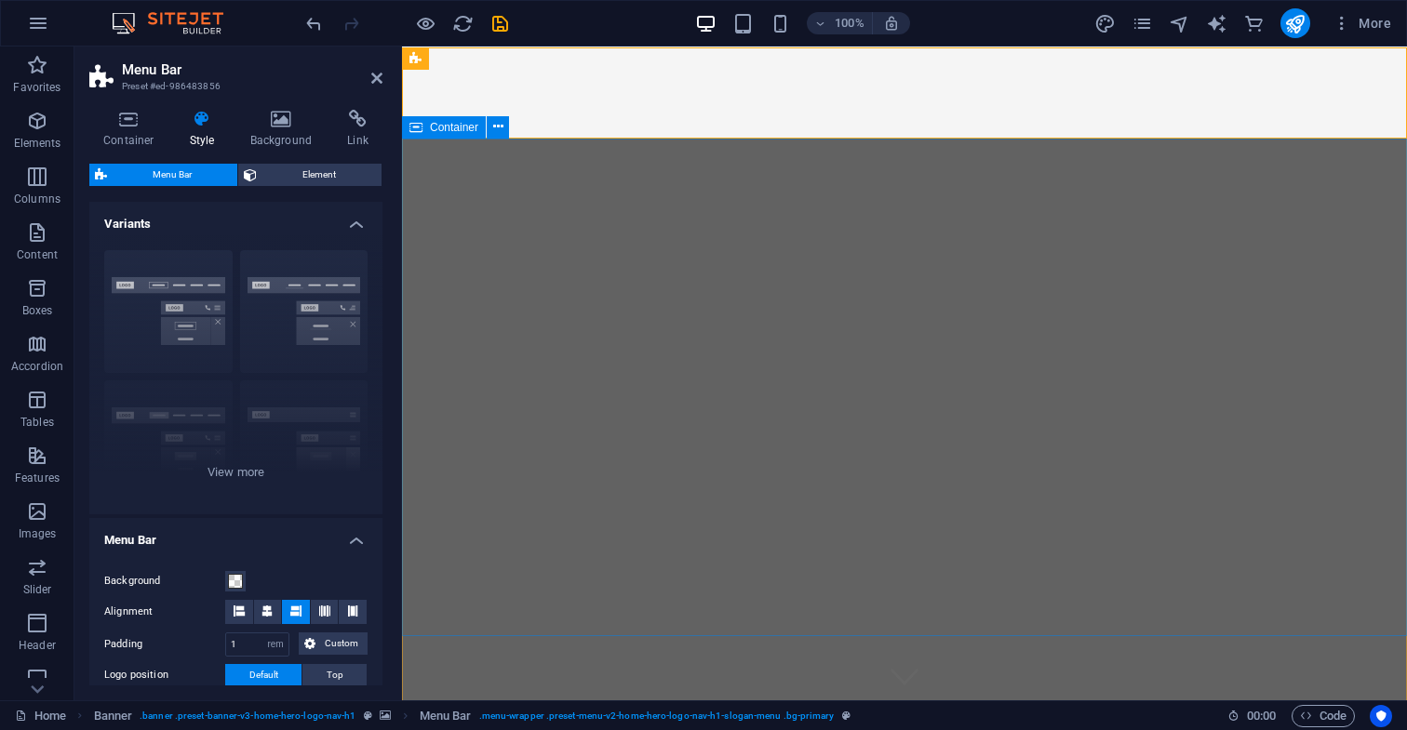
scroll to position [0, 0]
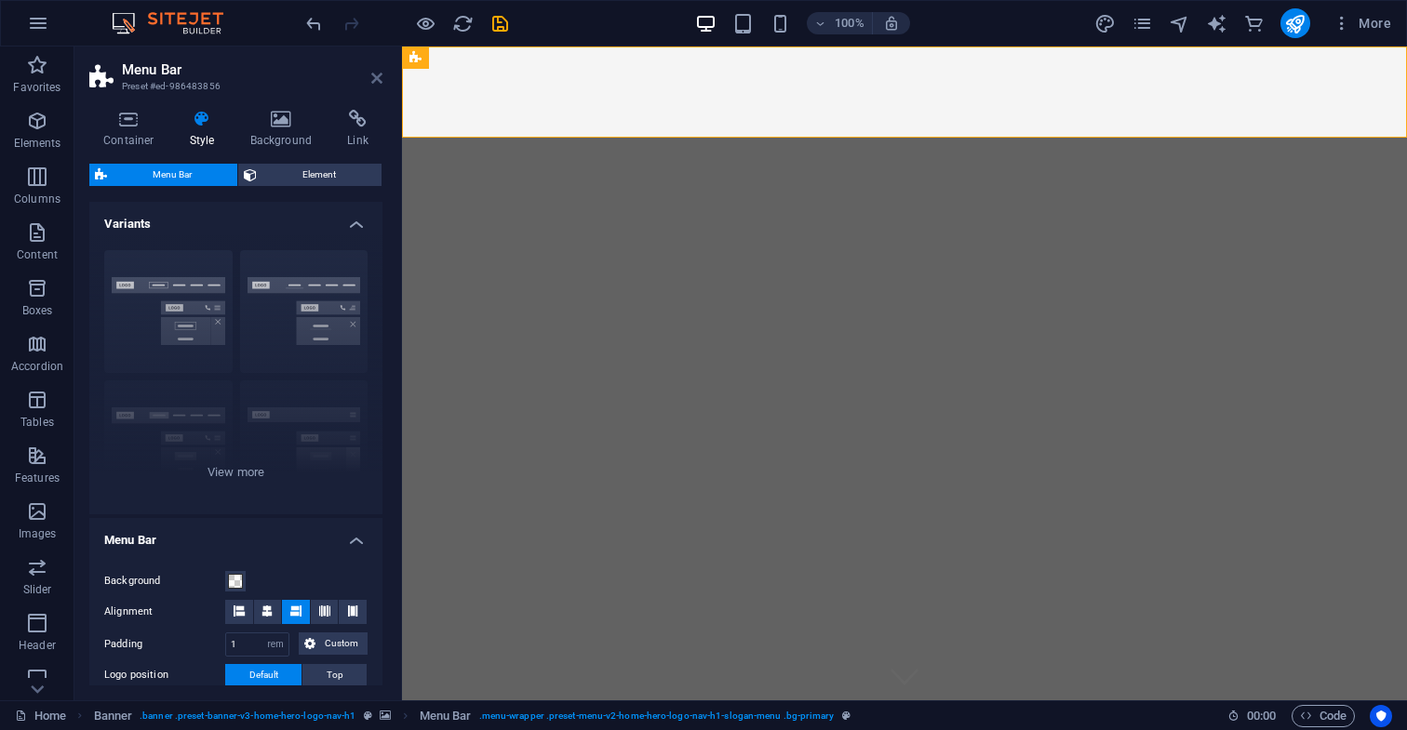
click at [374, 80] on icon at bounding box center [376, 78] width 11 height 15
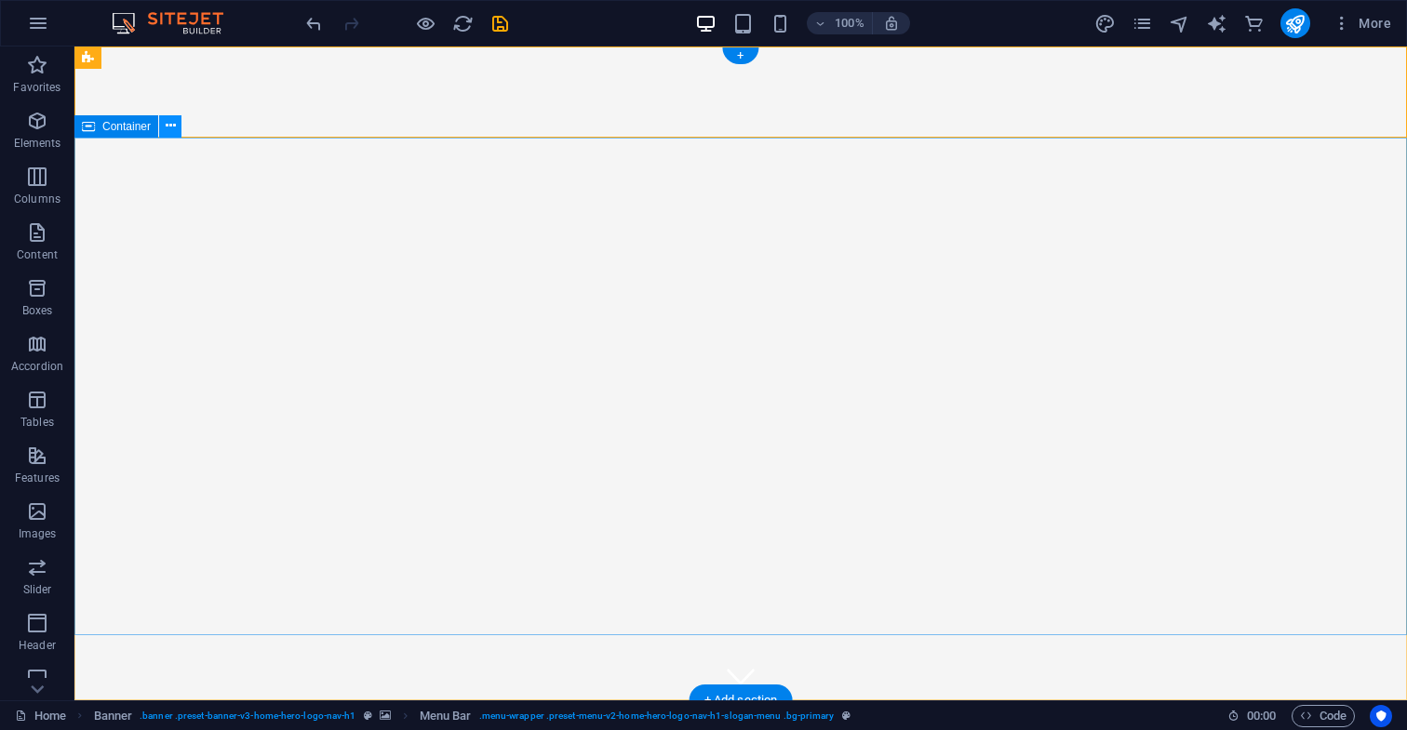
click at [173, 127] on icon at bounding box center [171, 126] width 10 height 20
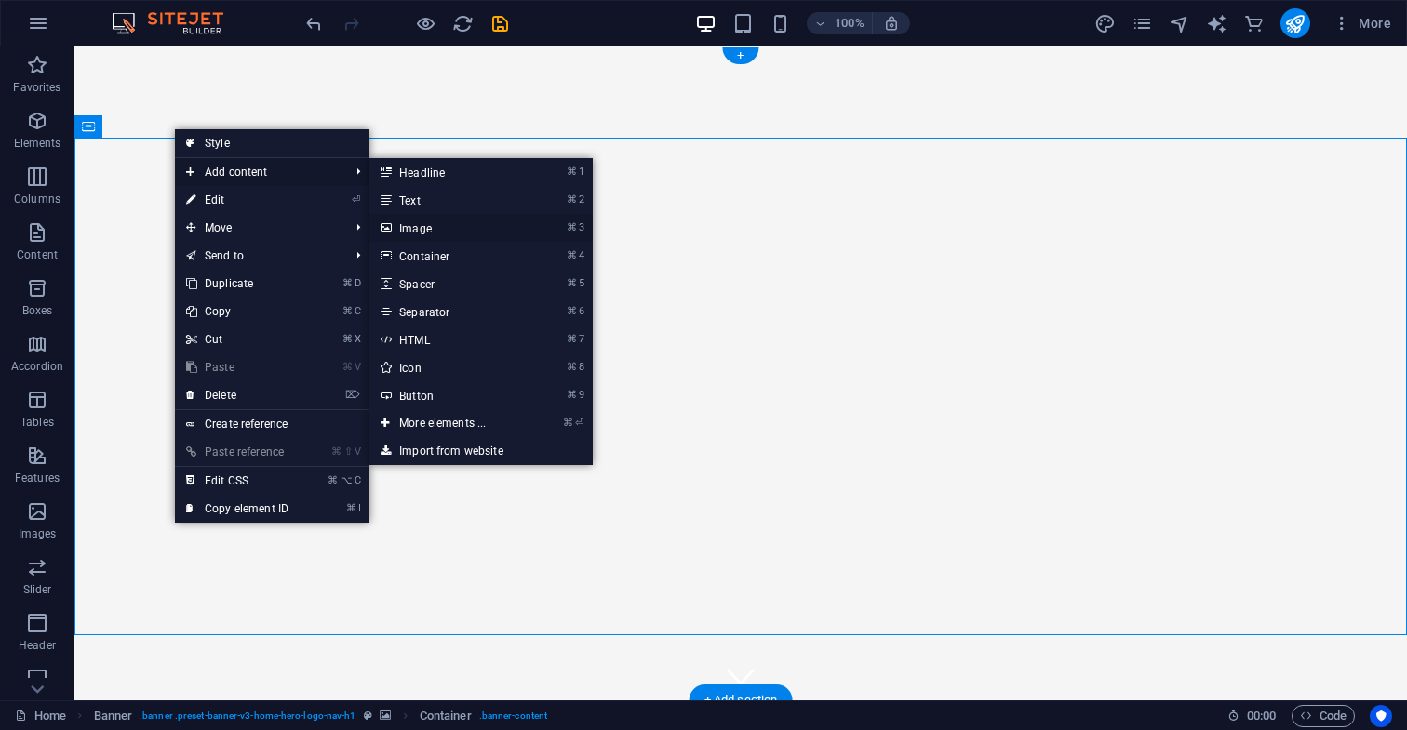
click at [425, 230] on link "⌘ 3 Image" at bounding box center [445, 228] width 153 height 28
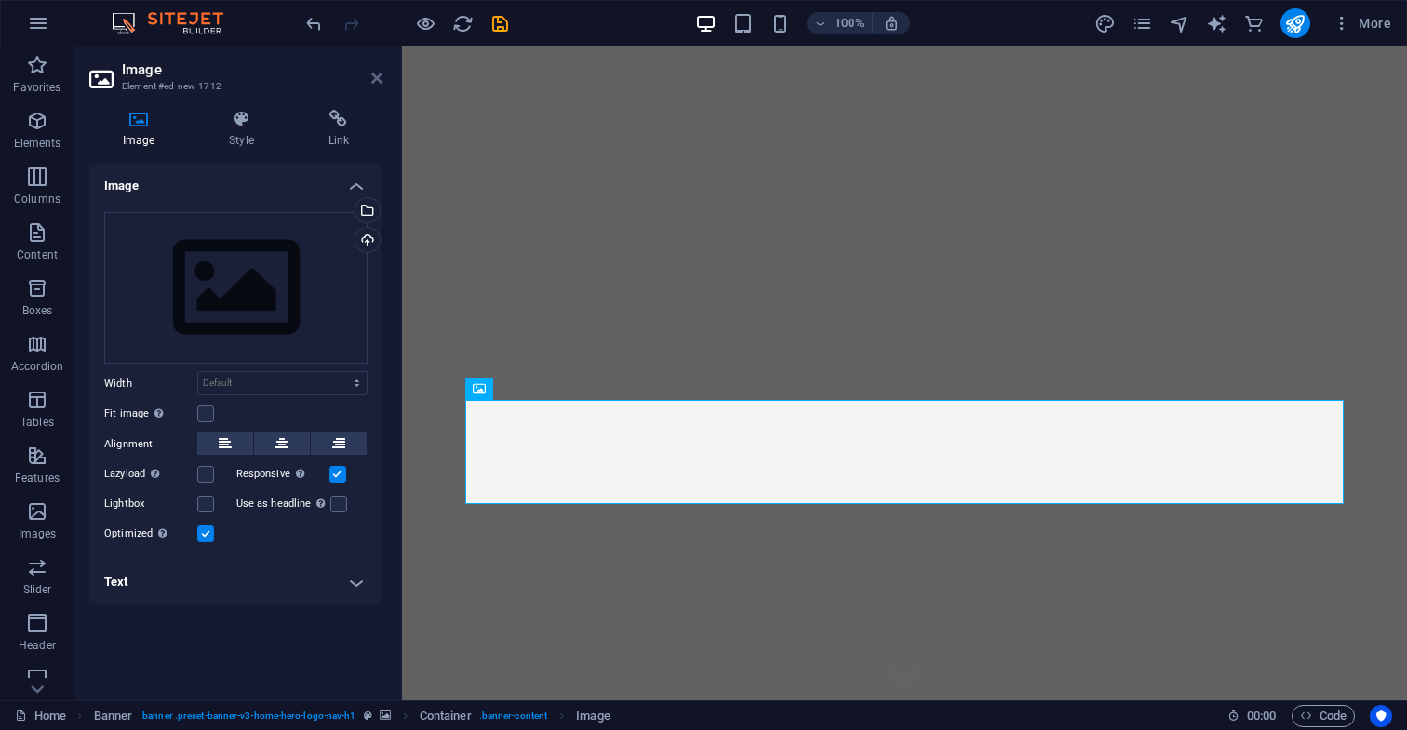
click at [379, 81] on icon at bounding box center [376, 78] width 11 height 15
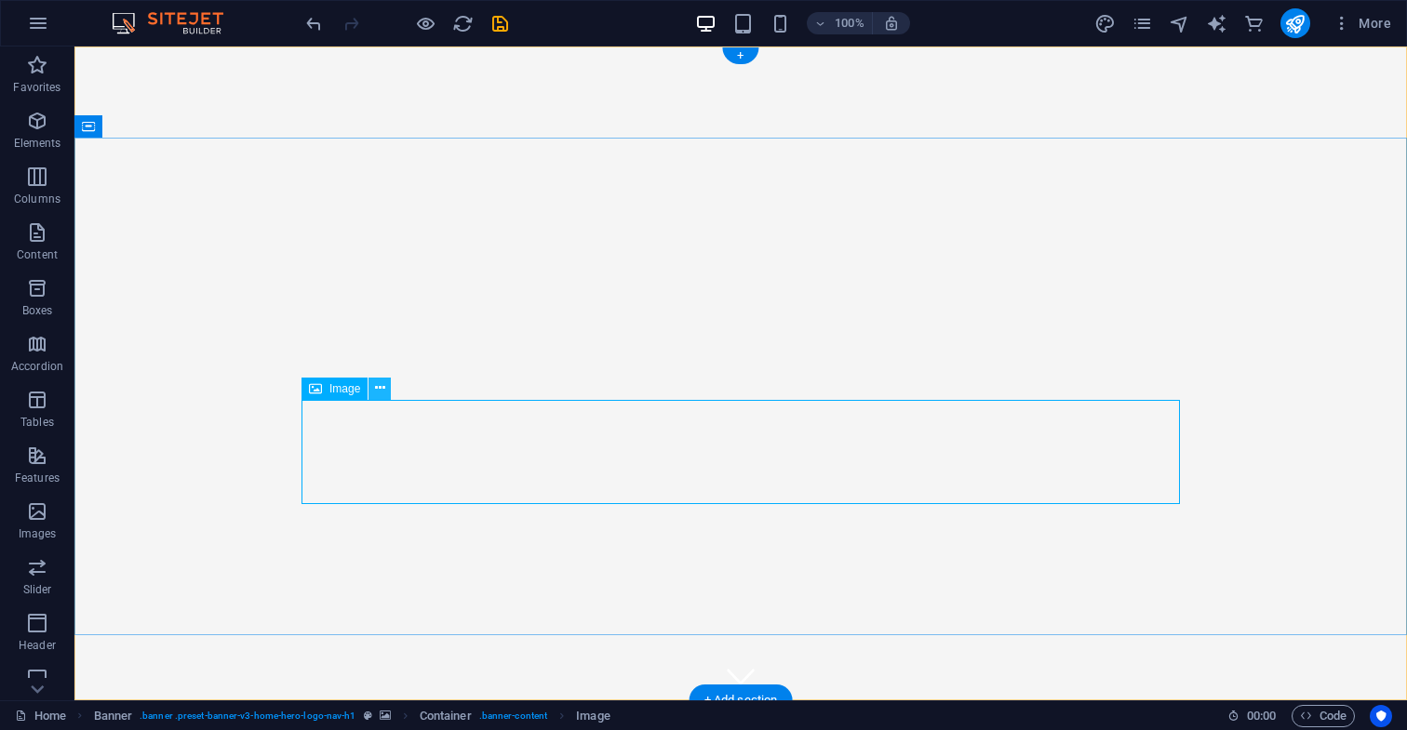
click at [380, 389] on icon at bounding box center [380, 389] width 10 height 20
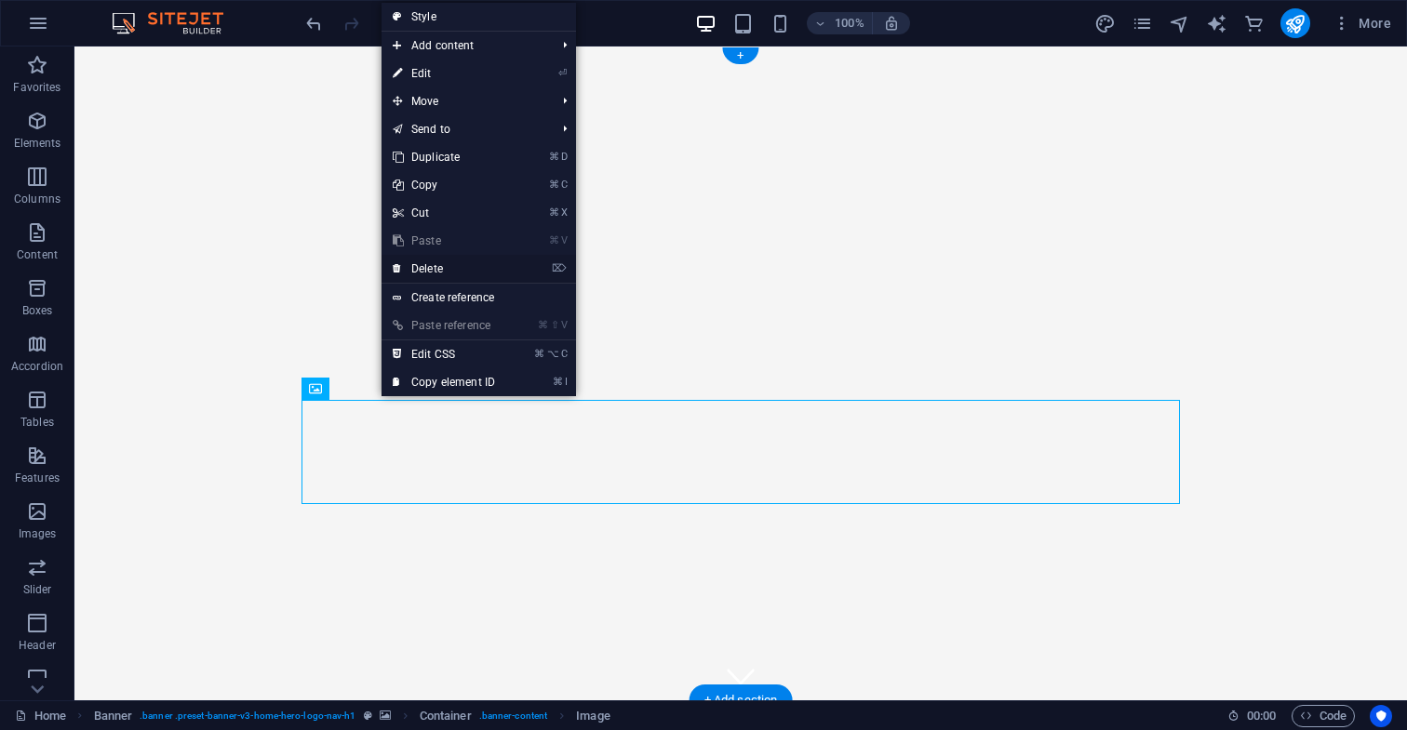
click at [450, 271] on link "⌦ Delete" at bounding box center [443, 269] width 125 height 28
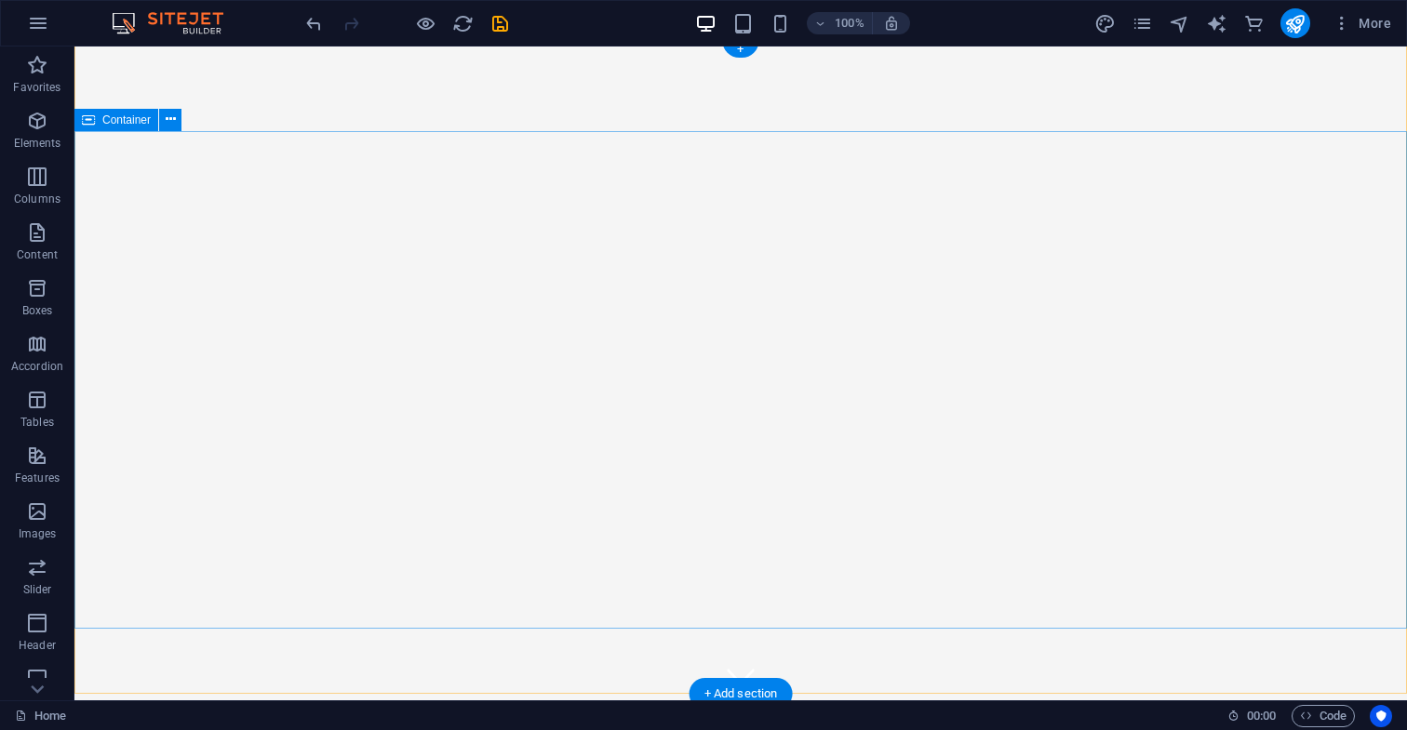
scroll to position [7, 0]
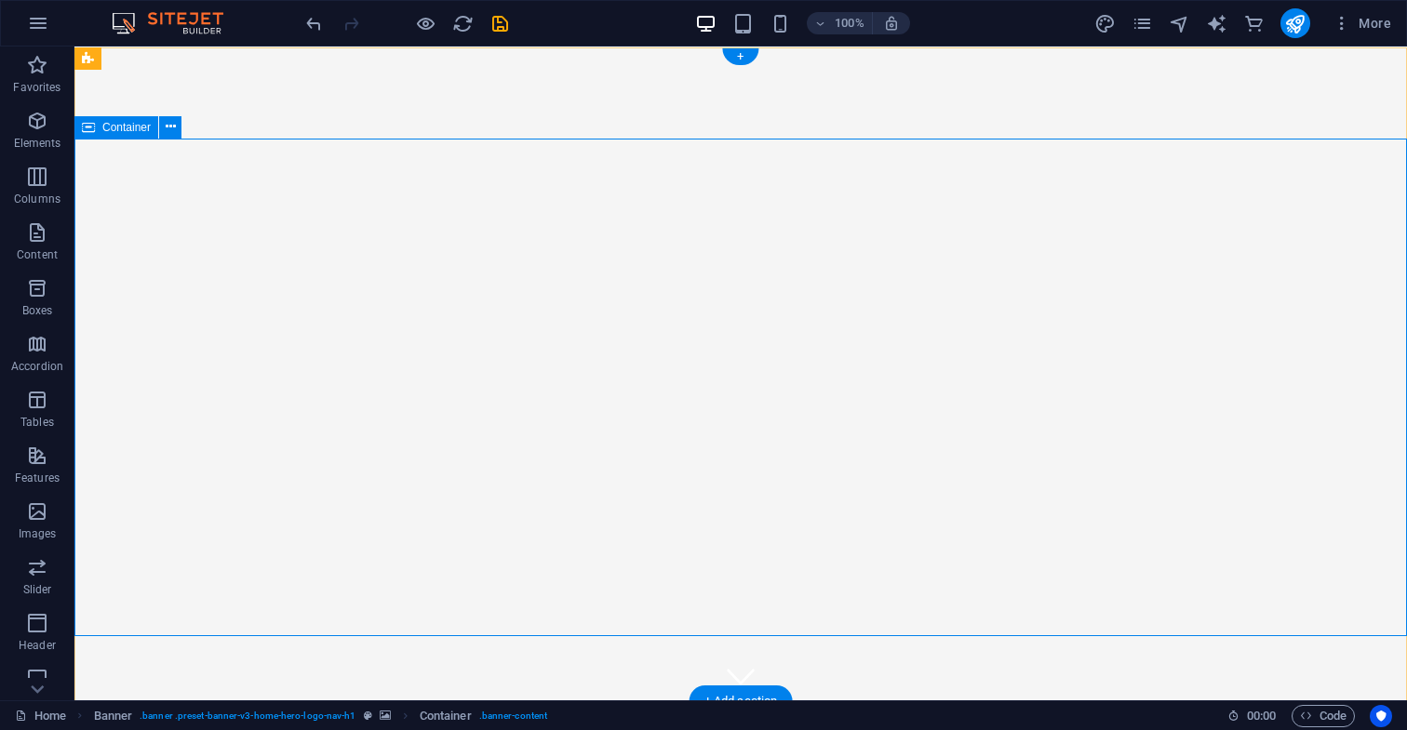
scroll to position [0, 0]
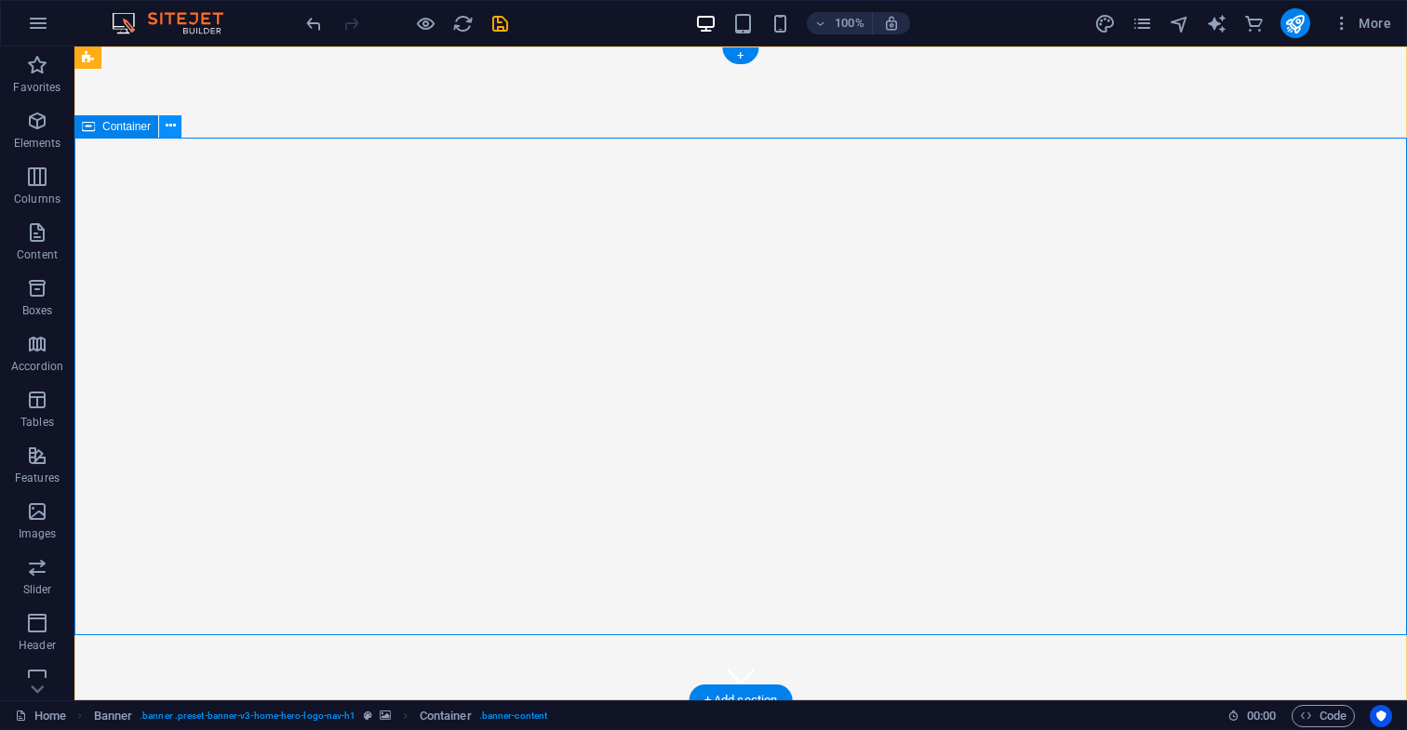
click at [173, 127] on icon at bounding box center [171, 126] width 10 height 20
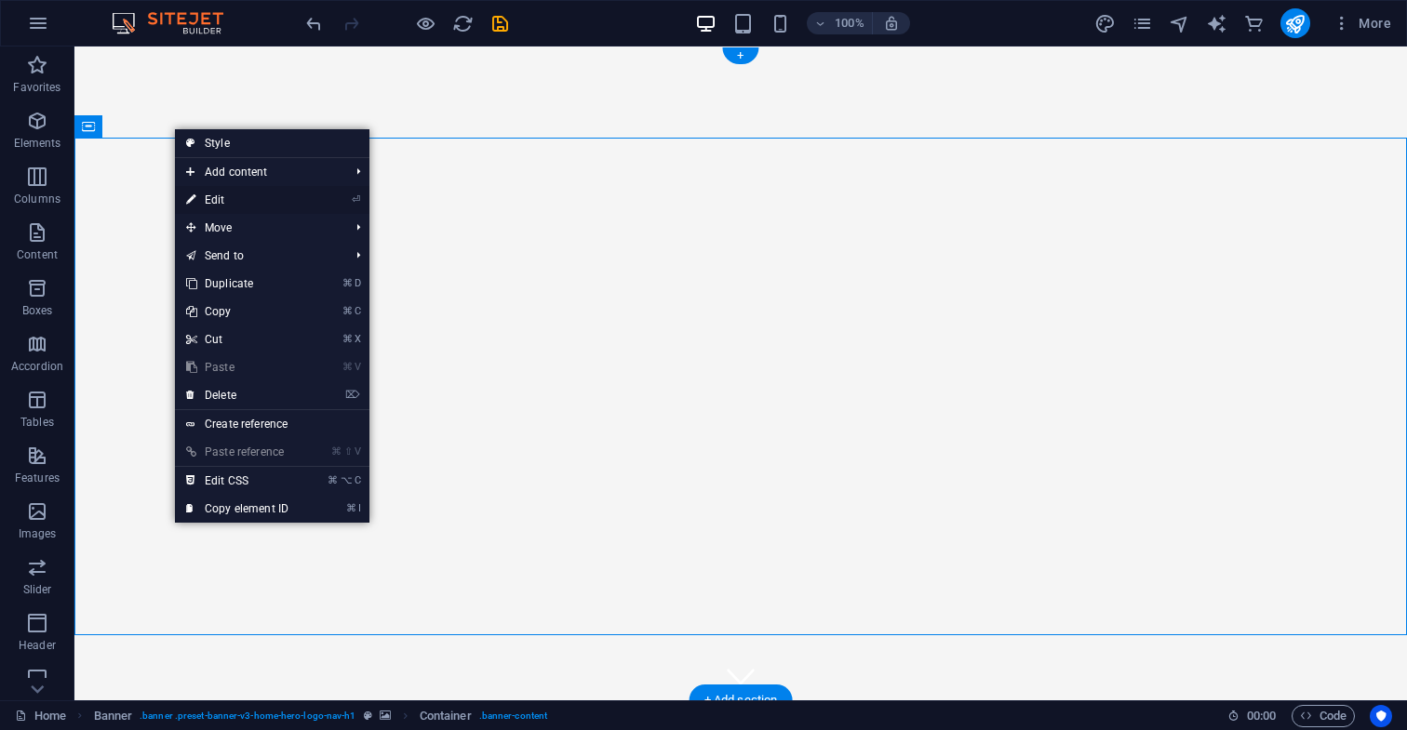
click at [227, 200] on link "⏎ Edit" at bounding box center [237, 200] width 125 height 28
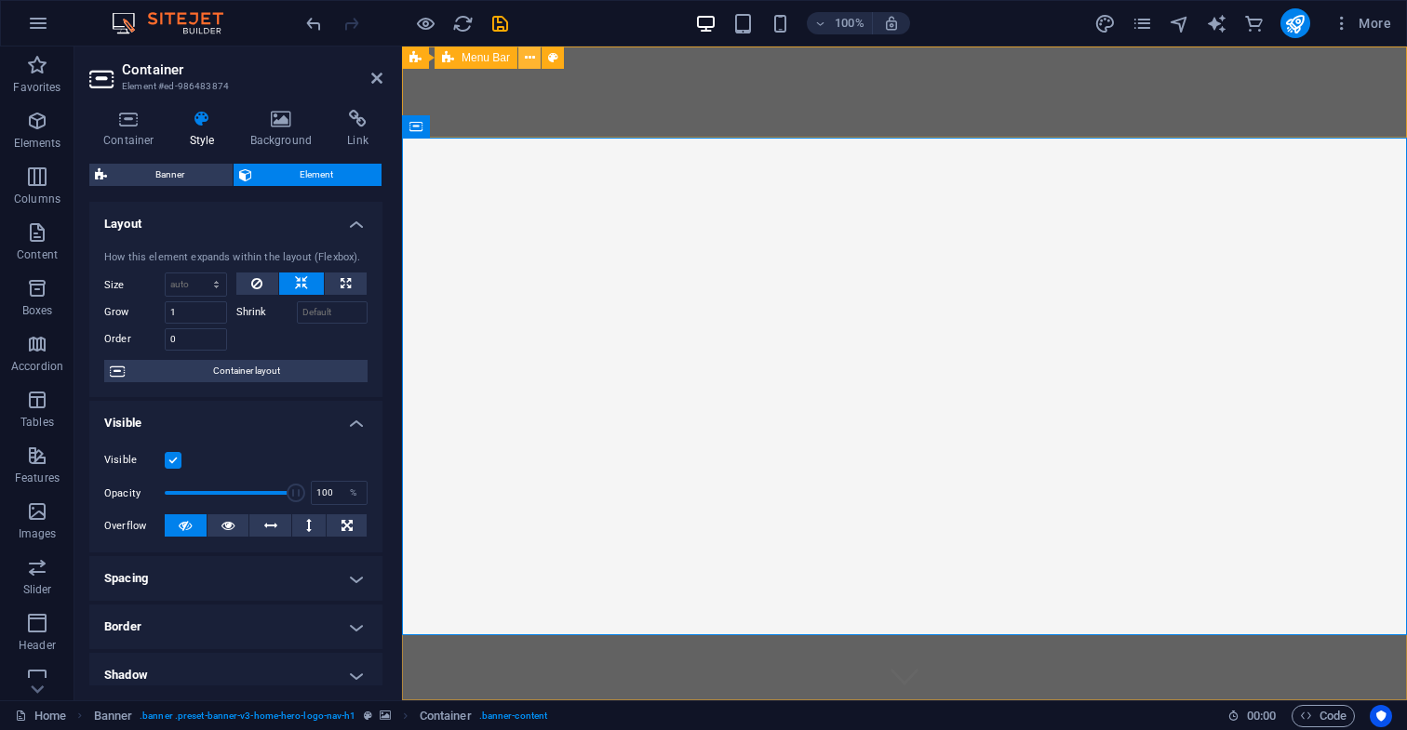
click at [530, 58] on icon at bounding box center [530, 58] width 10 height 20
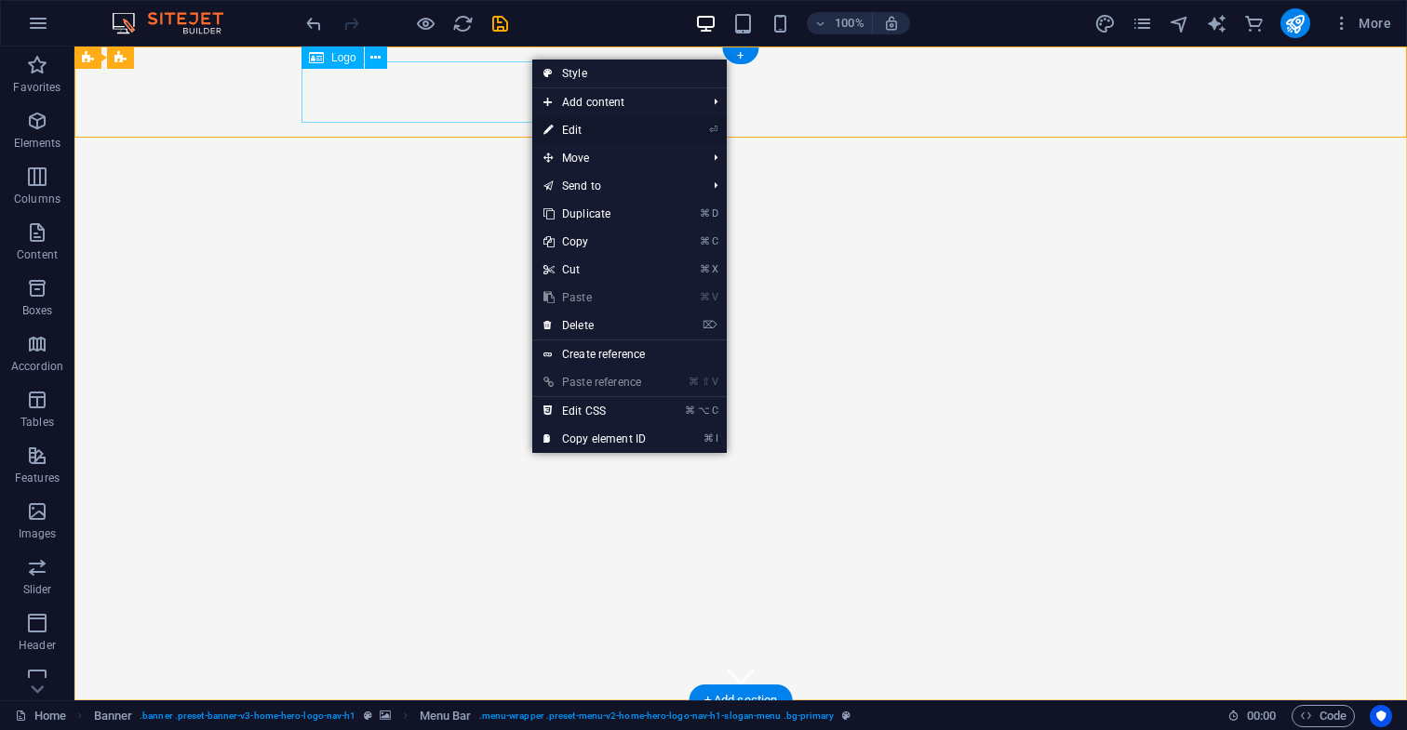
click at [584, 131] on link "⏎ Edit" at bounding box center [594, 130] width 125 height 28
select select "rem"
select select "preset-menu-v2-home-hero-logo-nav-h1-slogan-menu"
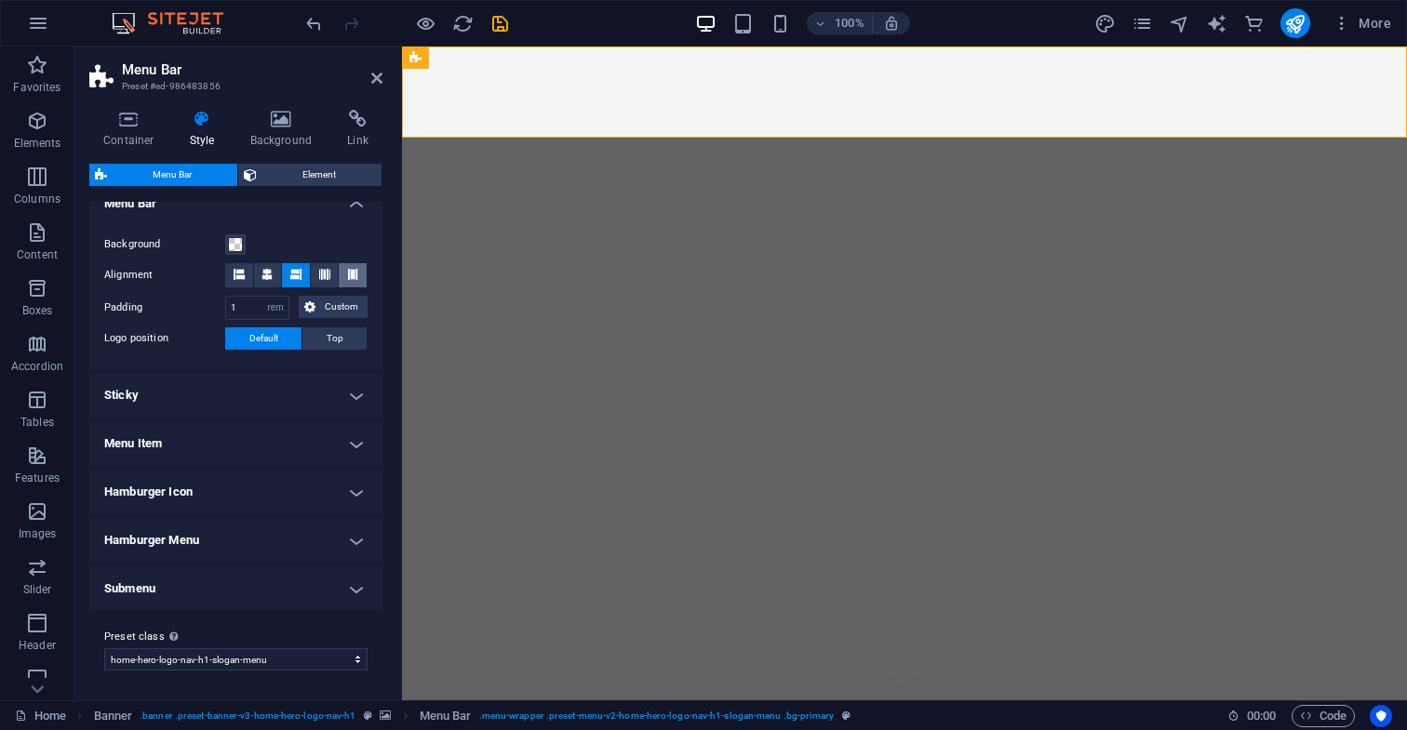
scroll to position [336, 0]
click at [350, 493] on h4 "Hamburger Icon" at bounding box center [235, 493] width 293 height 45
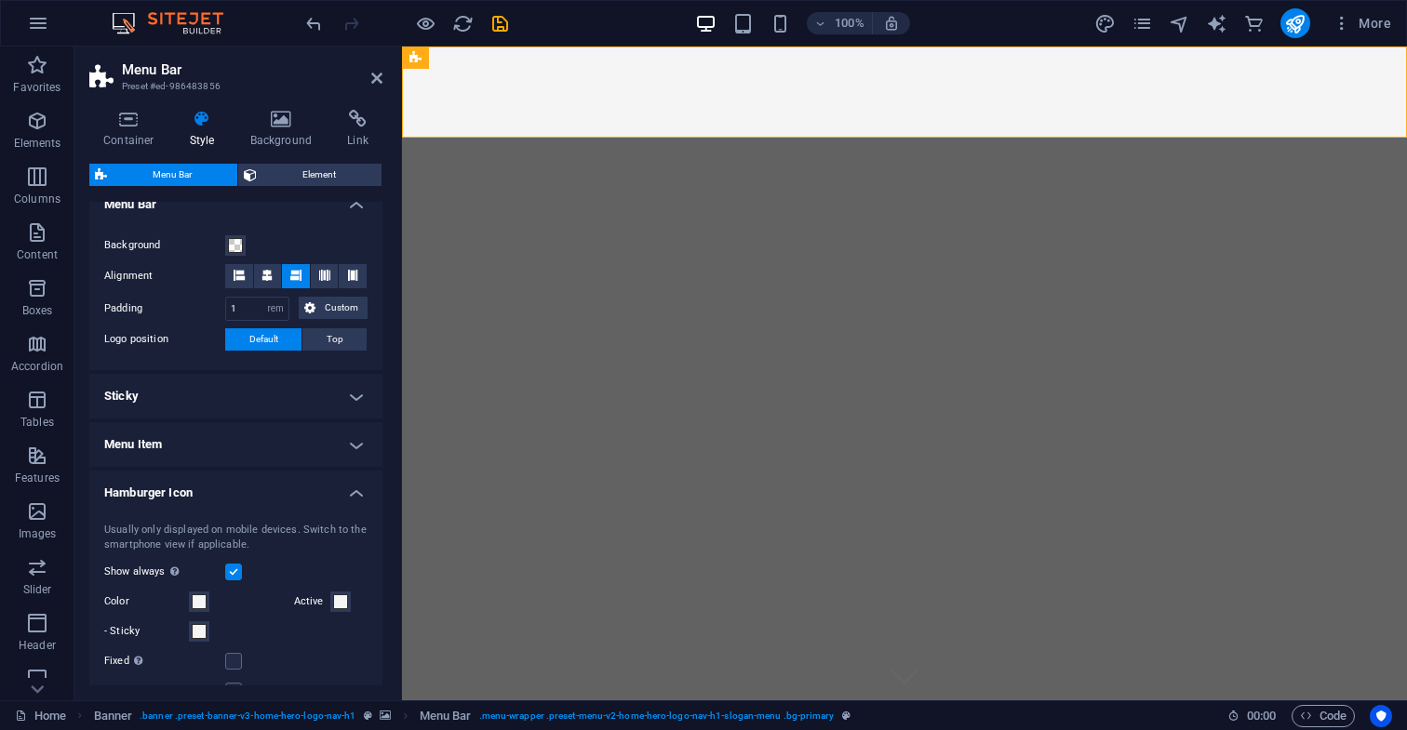
click at [350, 493] on h4 "Hamburger Icon" at bounding box center [235, 487] width 293 height 33
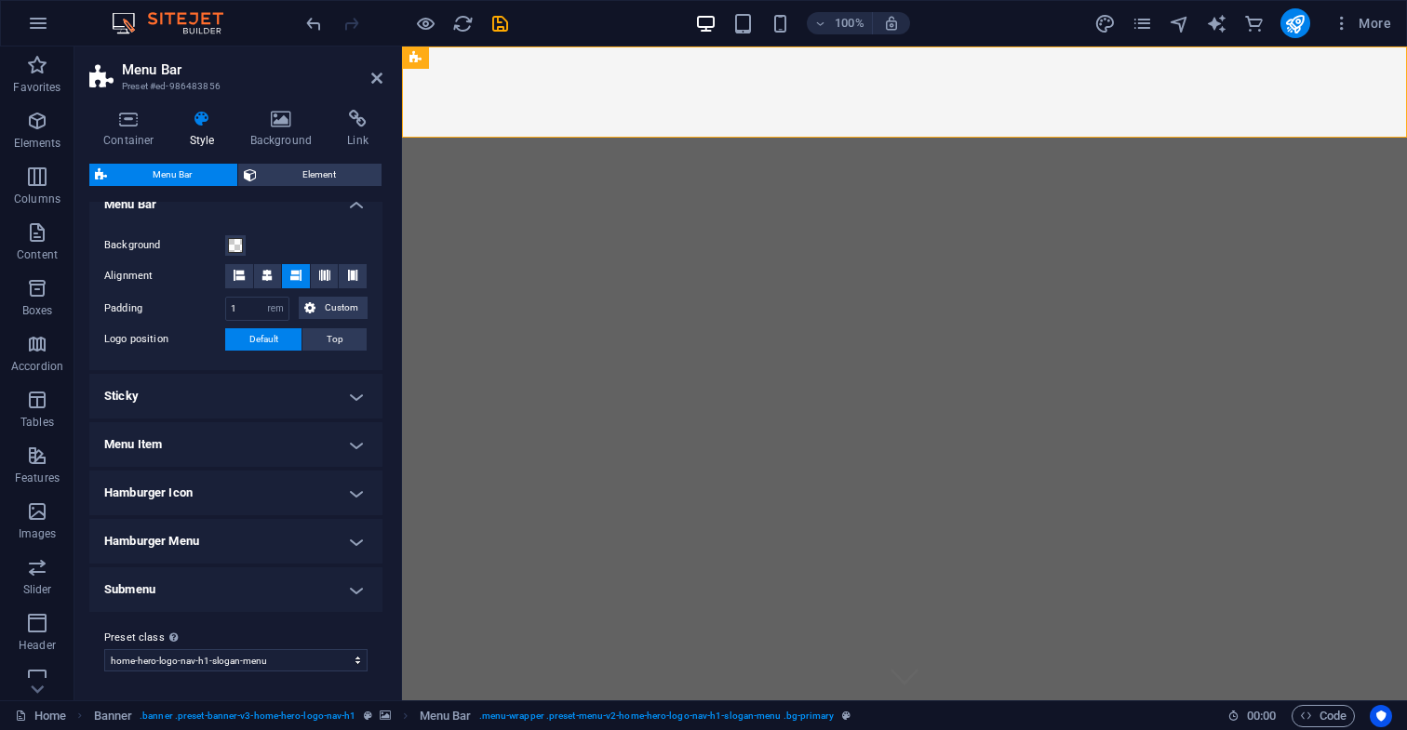
click at [349, 544] on h4 "Hamburger Menu" at bounding box center [235, 541] width 293 height 45
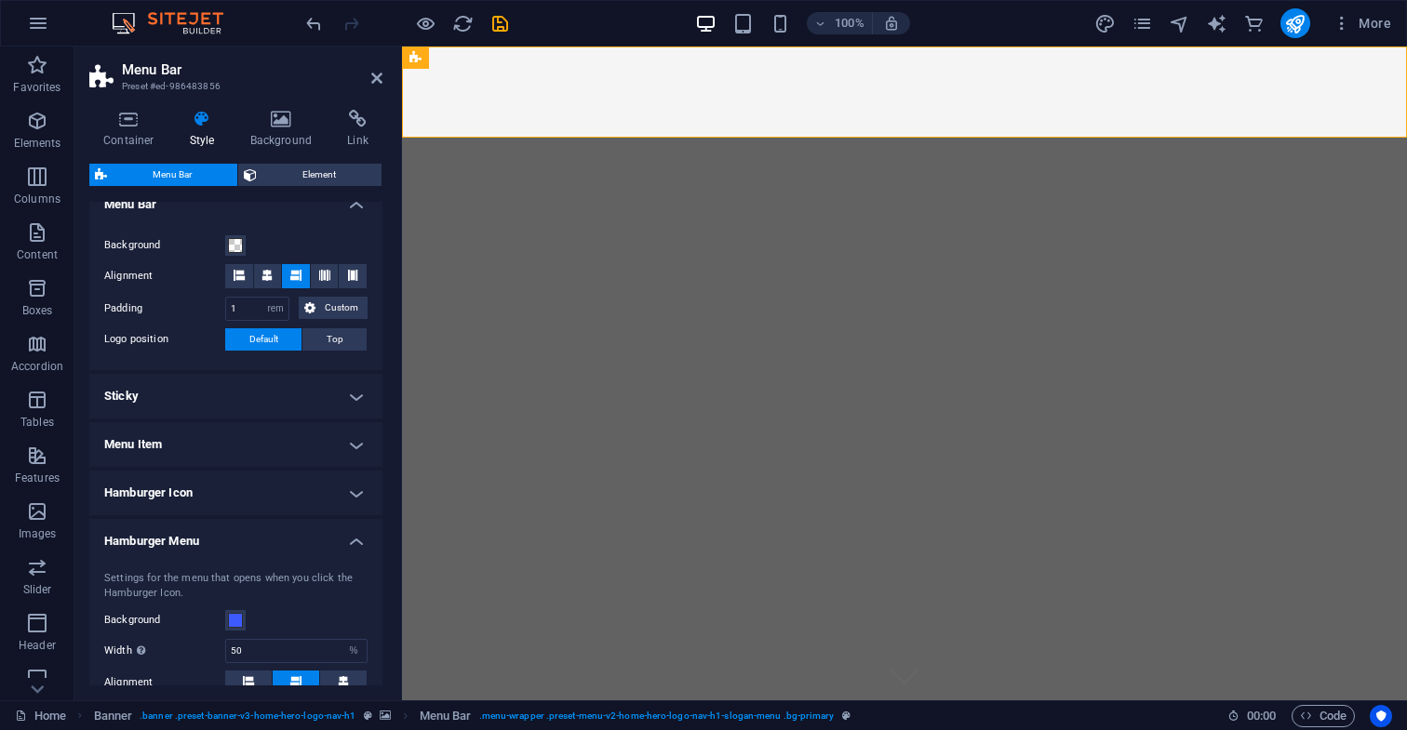
click at [349, 544] on h4 "Hamburger Menu" at bounding box center [235, 535] width 293 height 33
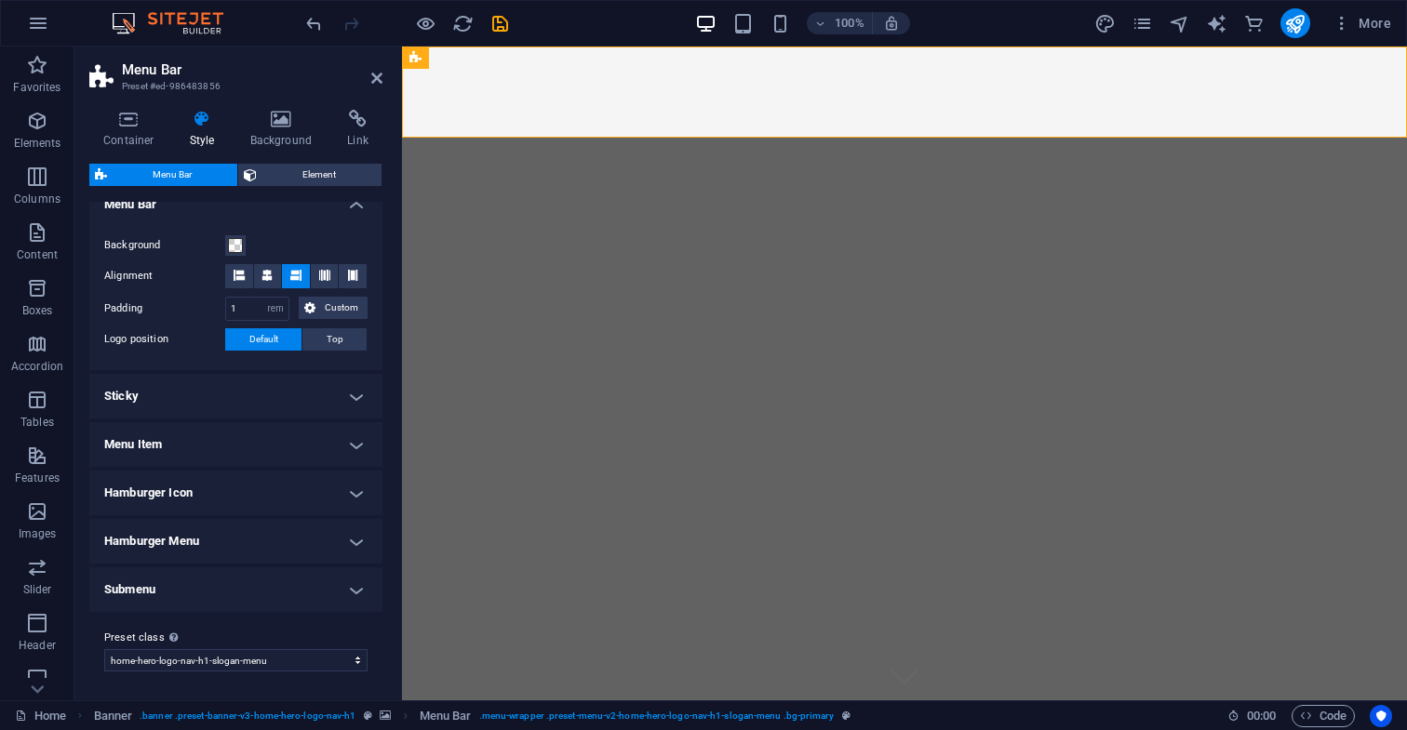
click at [349, 591] on h4 "Submenu" at bounding box center [235, 589] width 293 height 45
click at [349, 591] on h4 "Submenu" at bounding box center [235, 583] width 293 height 33
click at [350, 395] on h4 "Sticky" at bounding box center [235, 396] width 293 height 45
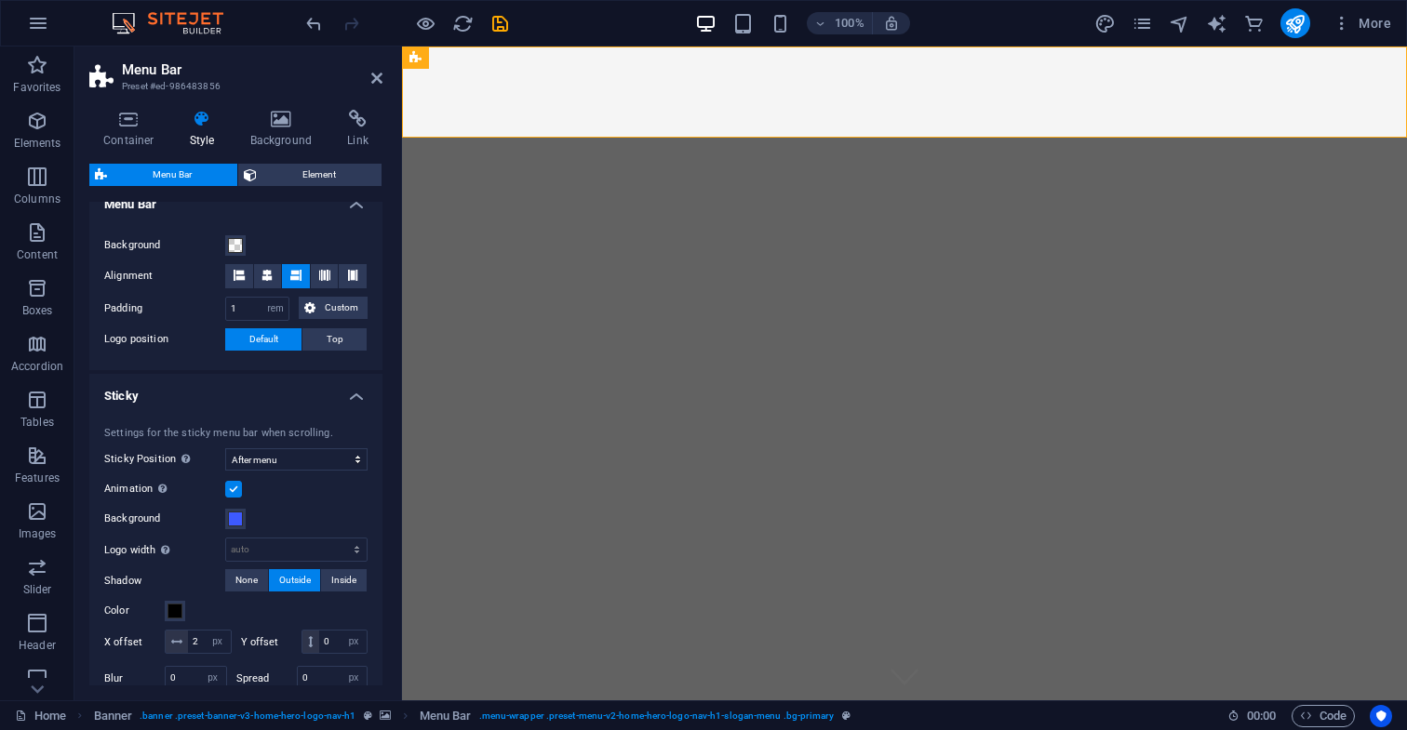
click at [351, 397] on h4 "Sticky" at bounding box center [235, 390] width 293 height 33
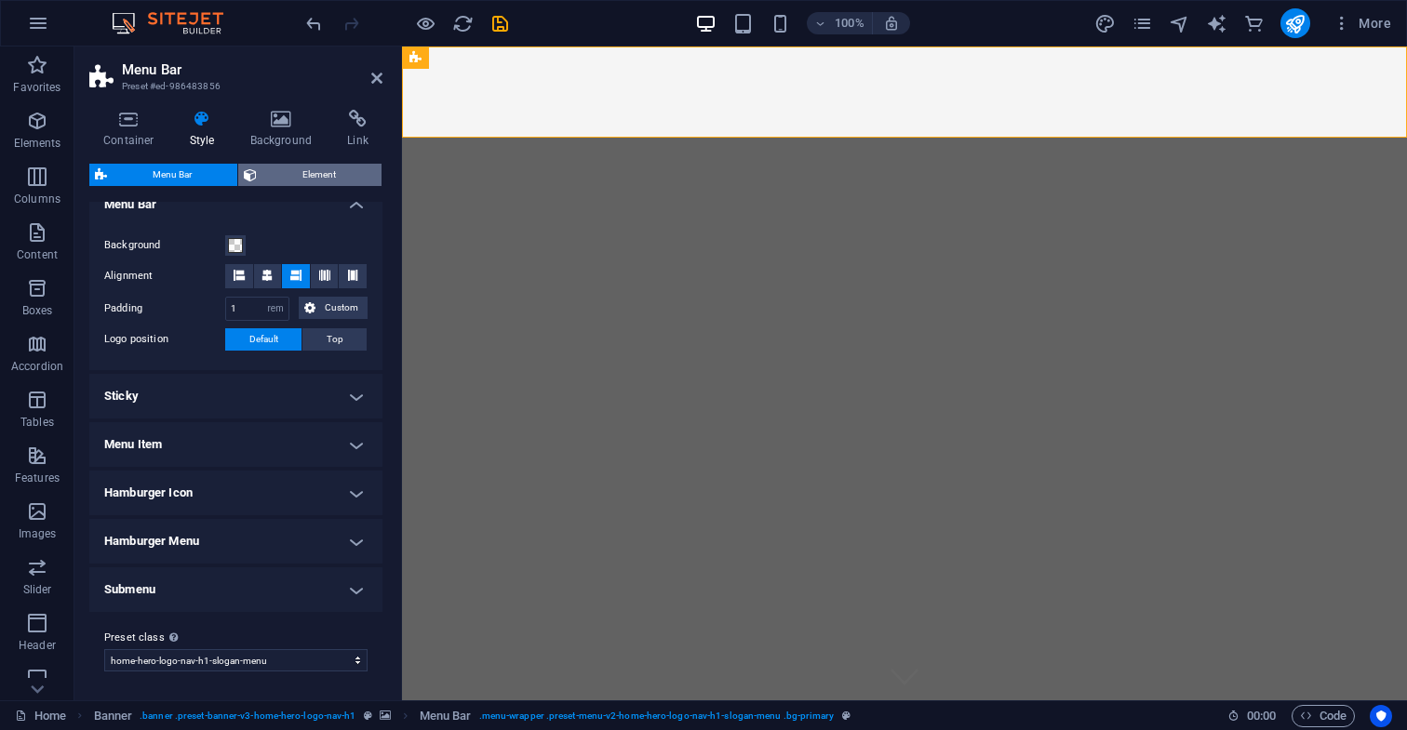
click at [320, 173] on span "Element" at bounding box center [318, 175] width 113 height 22
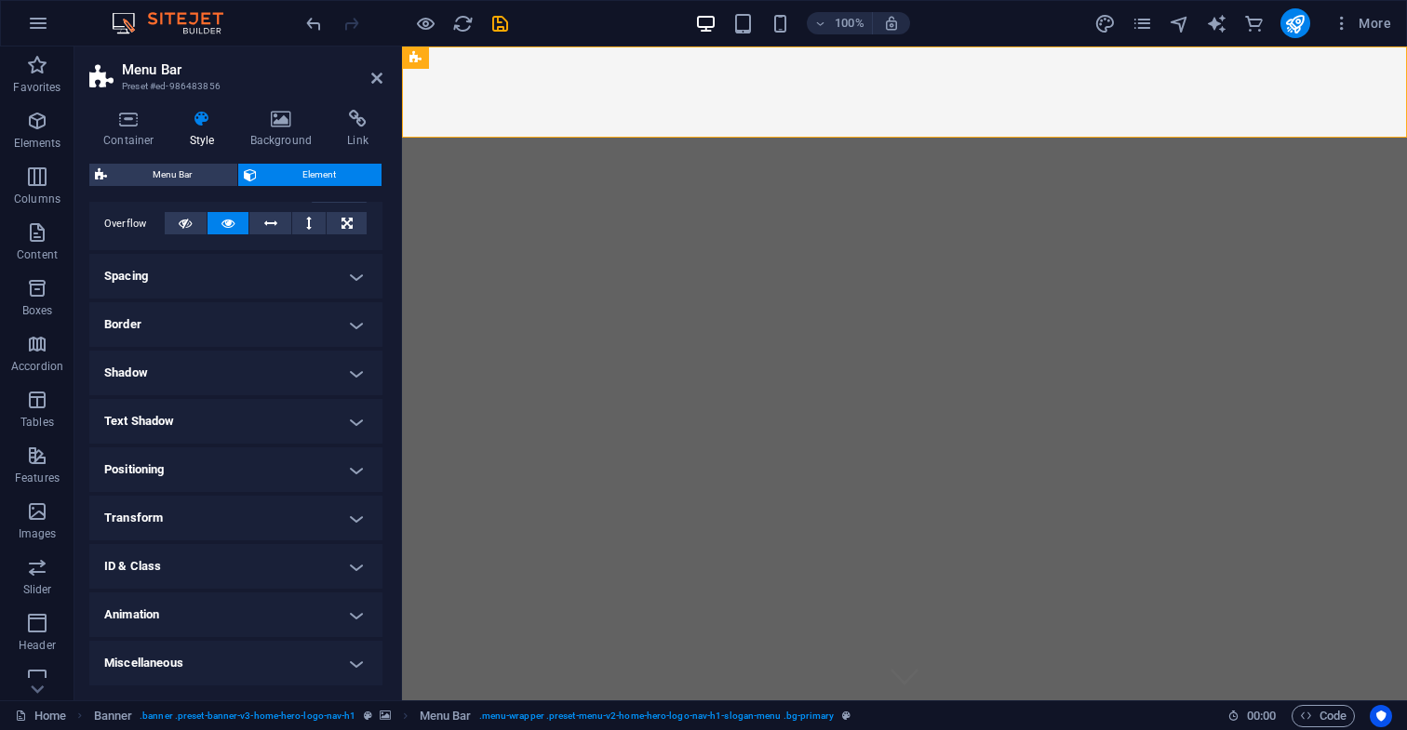
scroll to position [301, 0]
click at [350, 617] on h4 "Animation" at bounding box center [235, 616] width 293 height 45
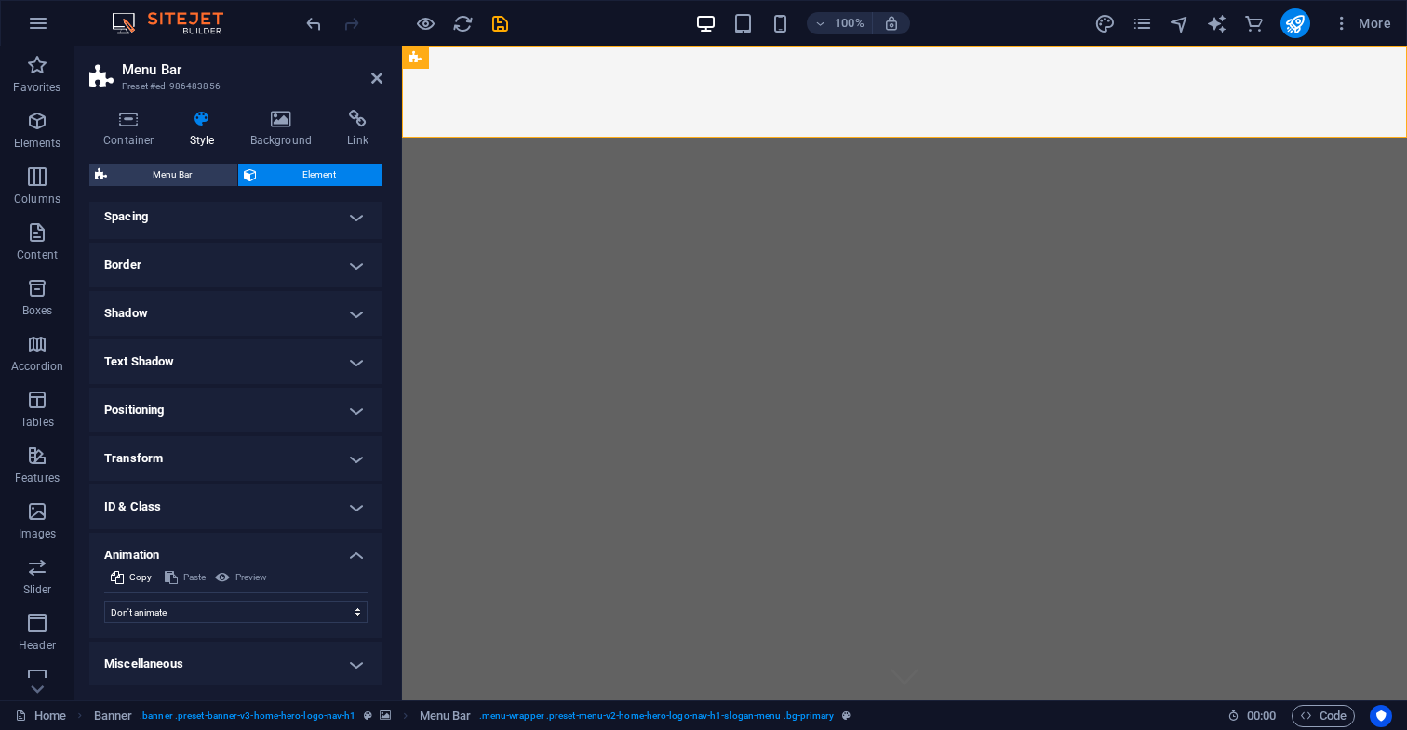
click at [354, 558] on h4 "Animation" at bounding box center [235, 549] width 293 height 33
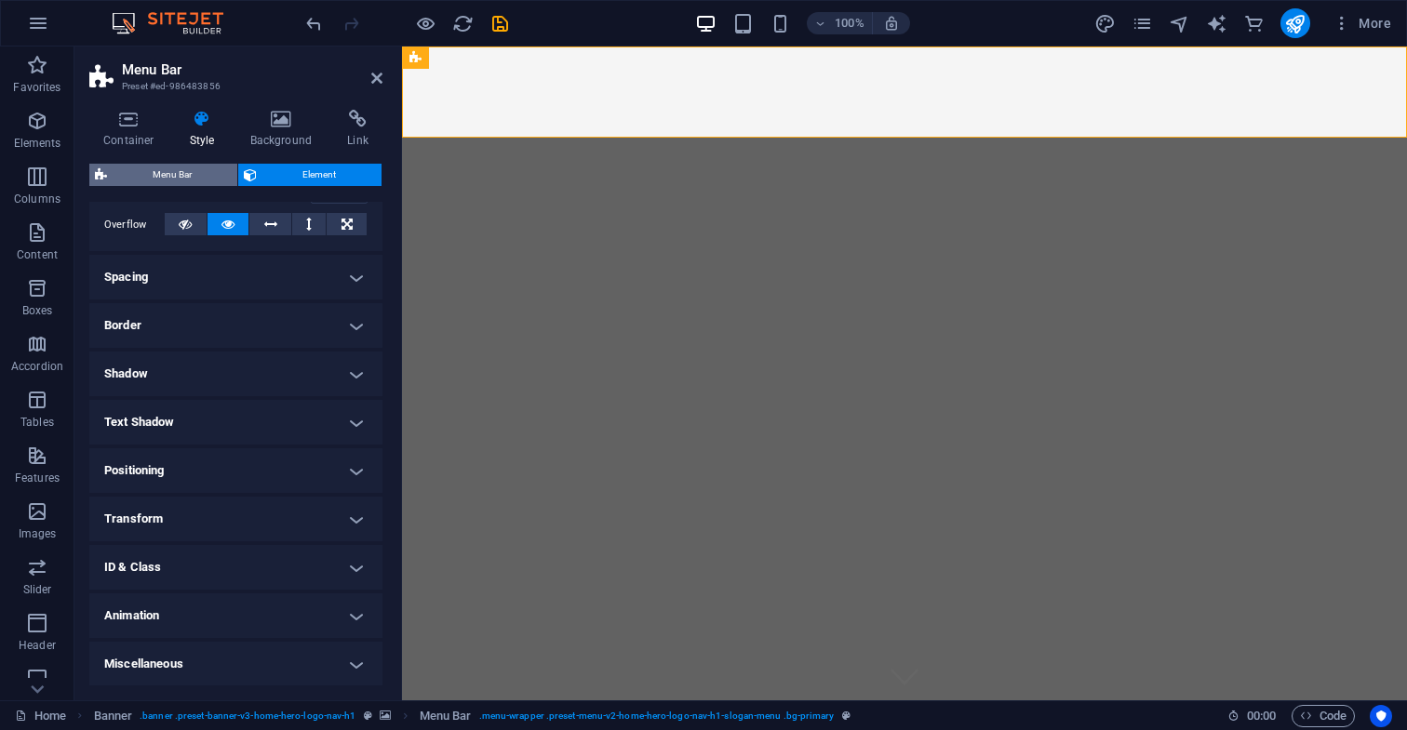
click at [180, 168] on span "Menu Bar" at bounding box center [172, 175] width 119 height 22
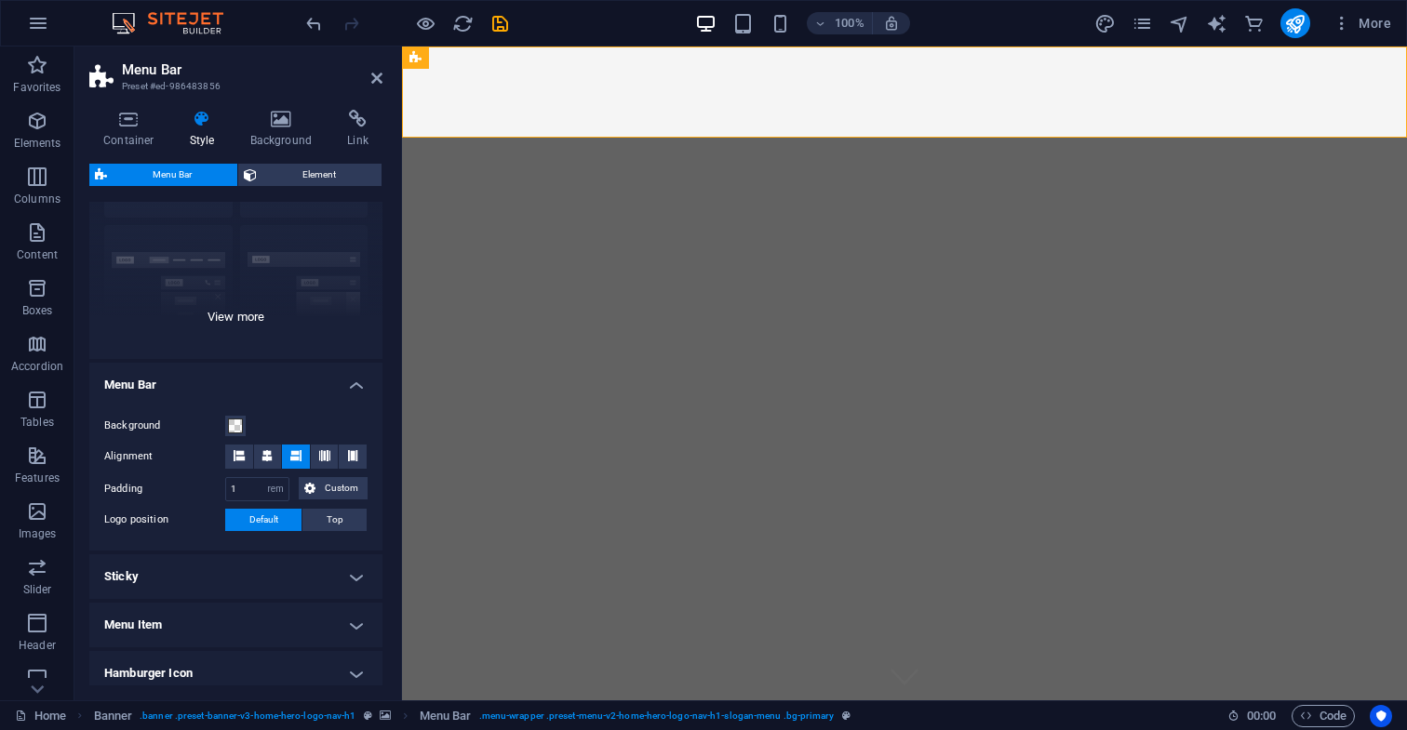
scroll to position [149, 0]
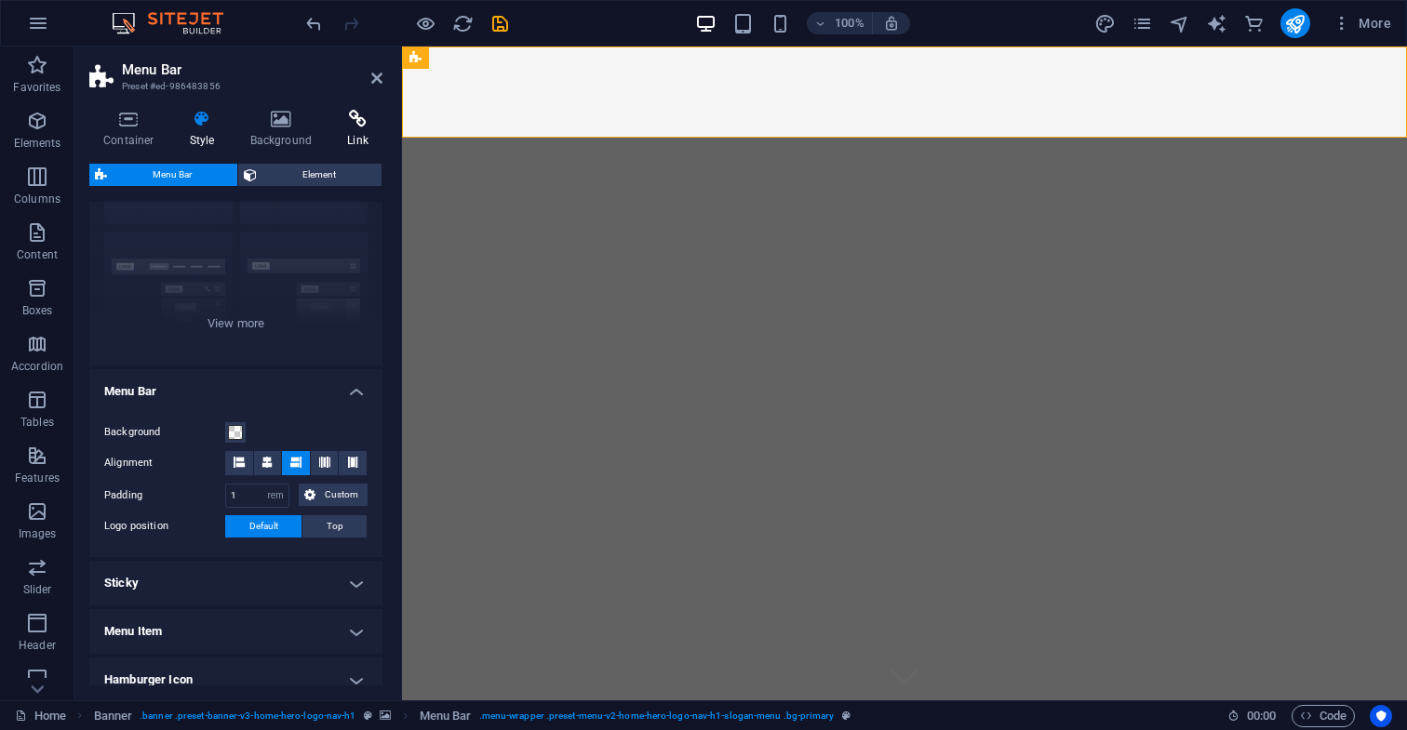
click at [356, 123] on icon at bounding box center [357, 119] width 49 height 19
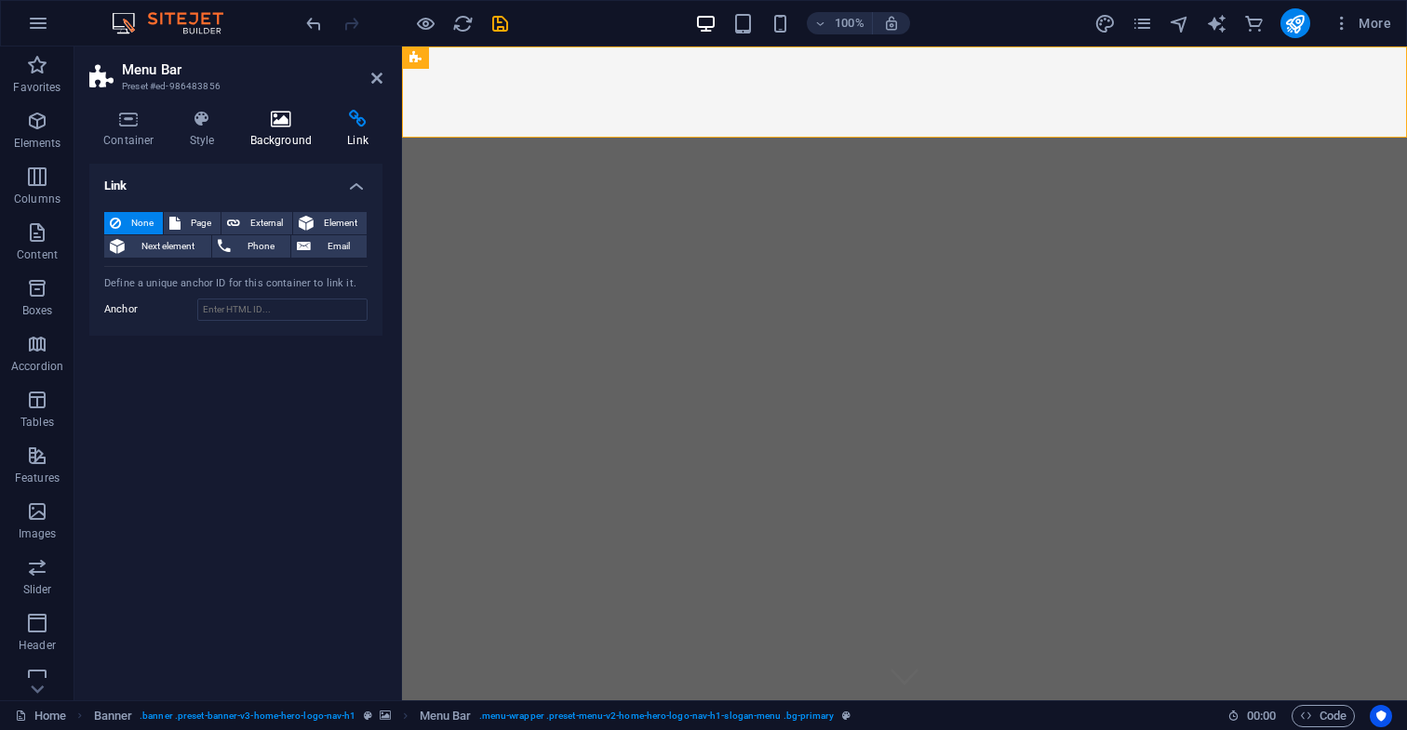
click at [282, 121] on icon at bounding box center [281, 119] width 90 height 19
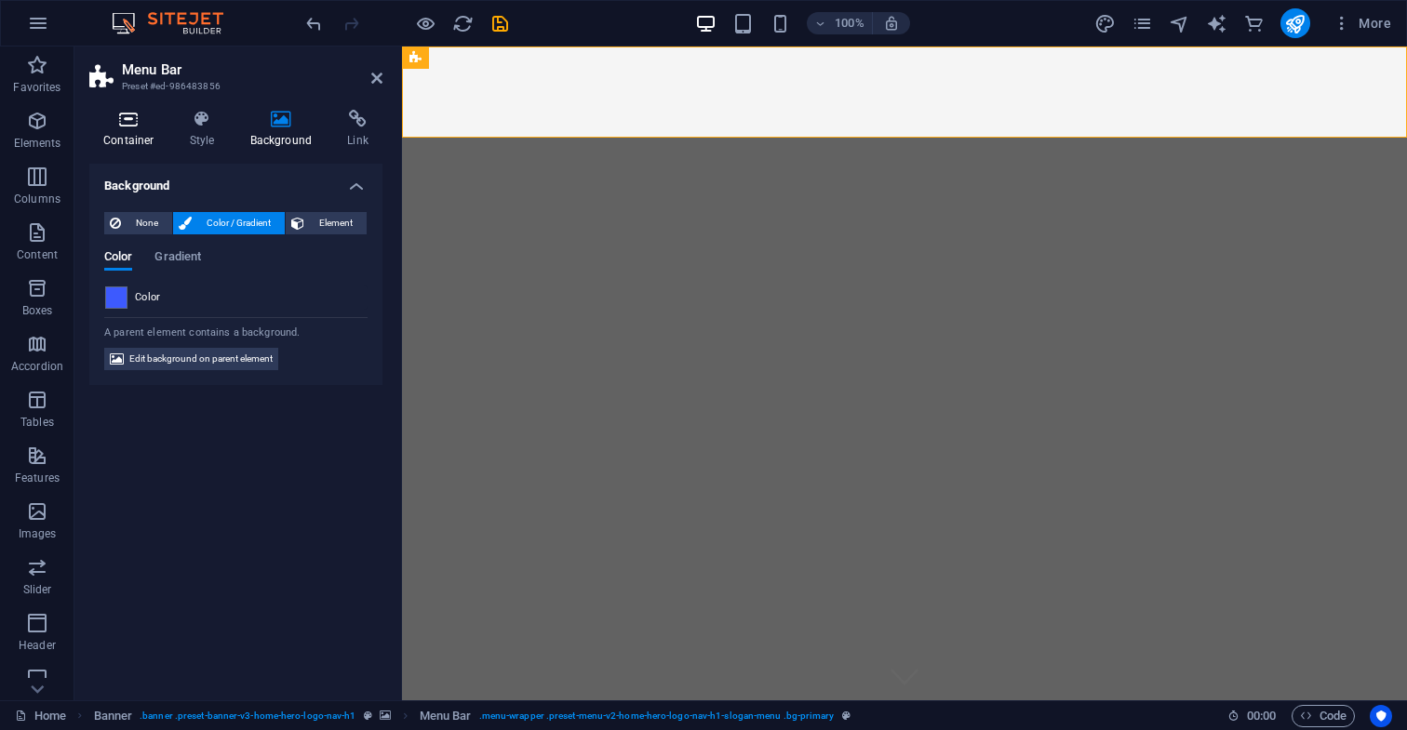
click at [127, 122] on icon at bounding box center [128, 119] width 79 height 19
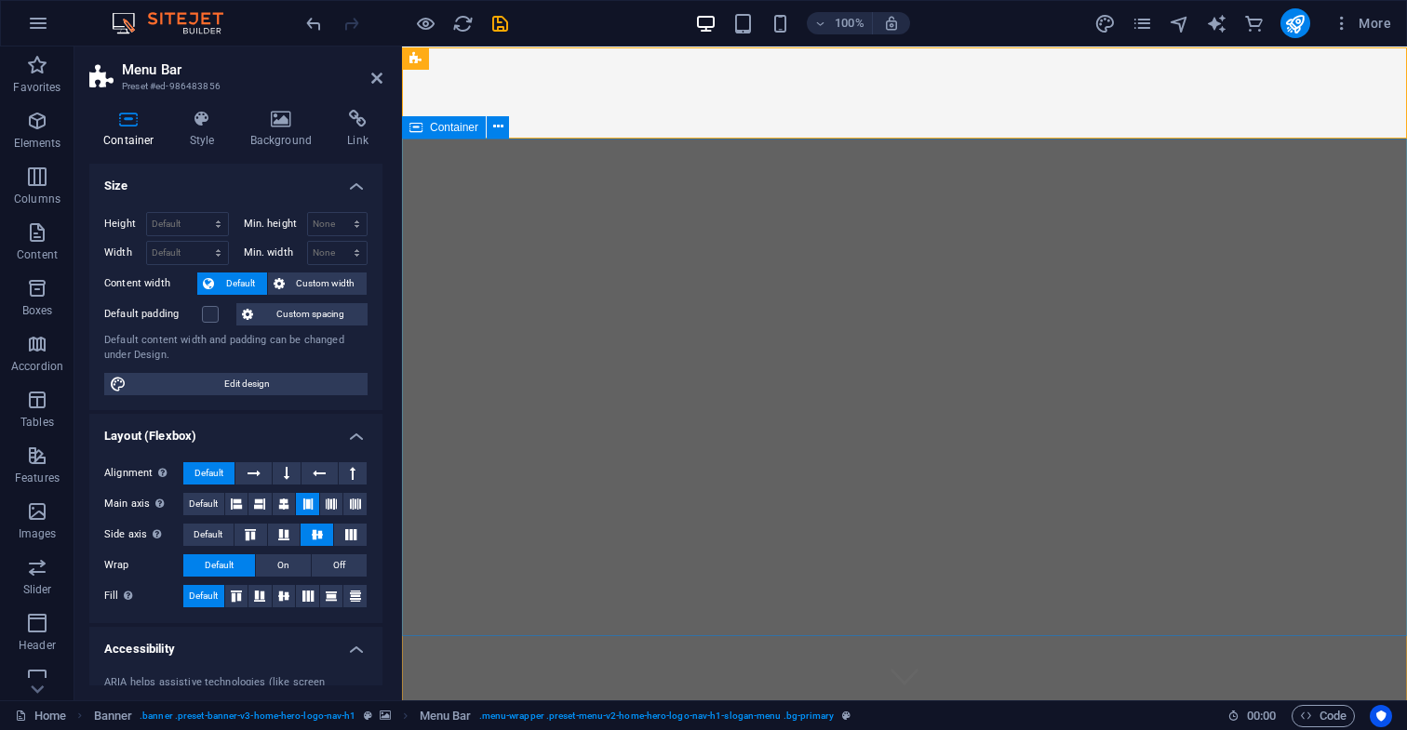
scroll to position [0, 0]
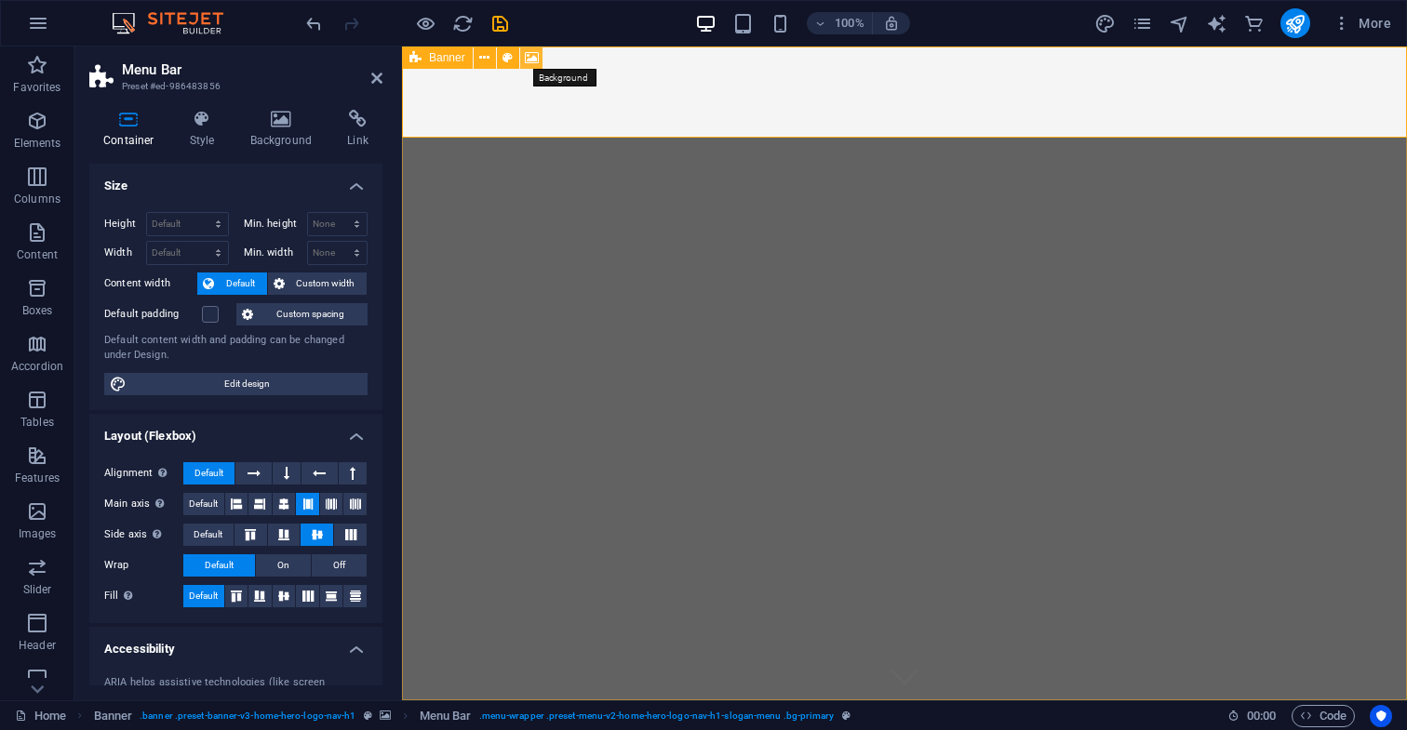
click at [530, 58] on icon at bounding box center [532, 58] width 14 height 20
select select "ms"
select select "s"
select select "progressive"
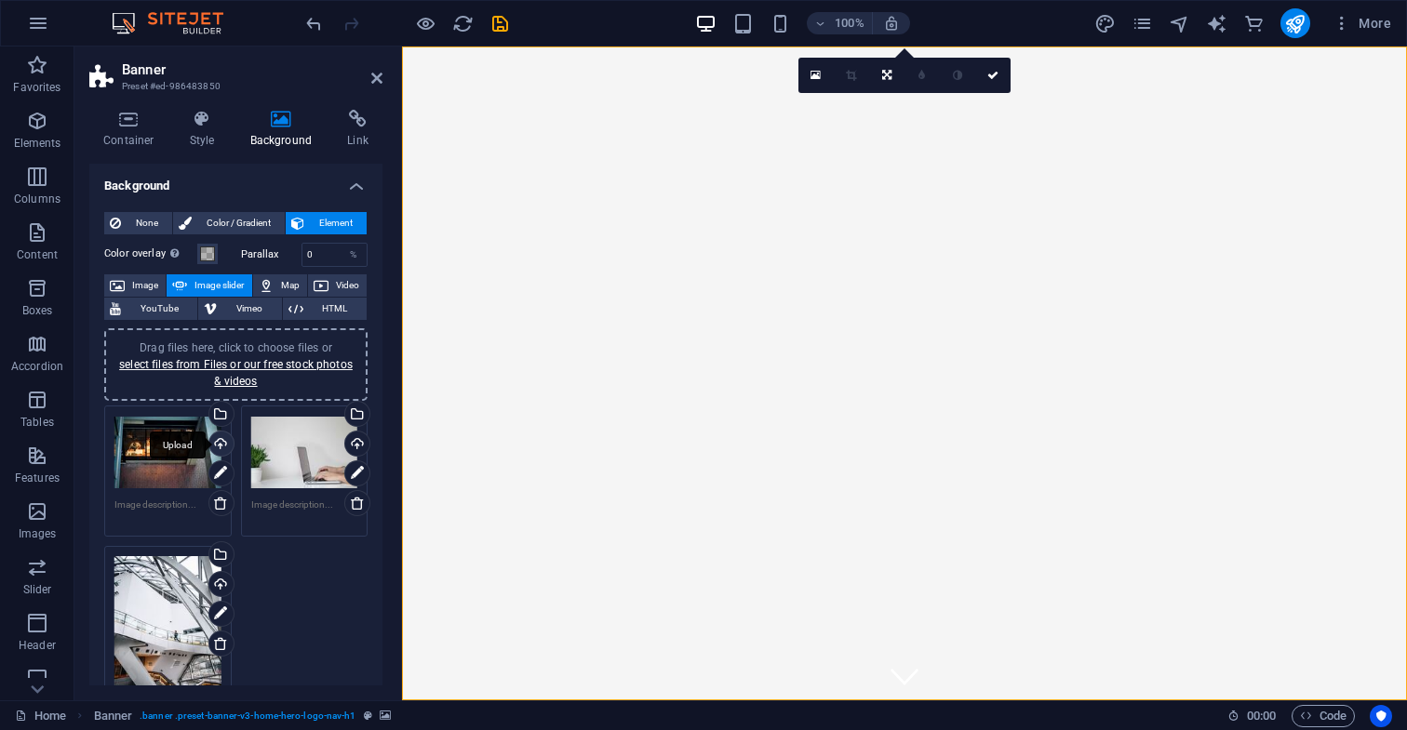
click at [218, 442] on div "Upload" at bounding box center [220, 446] width 28 height 28
click at [306, 363] on link "select files from Files or our free stock photos & videos" at bounding box center [235, 373] width 233 height 30
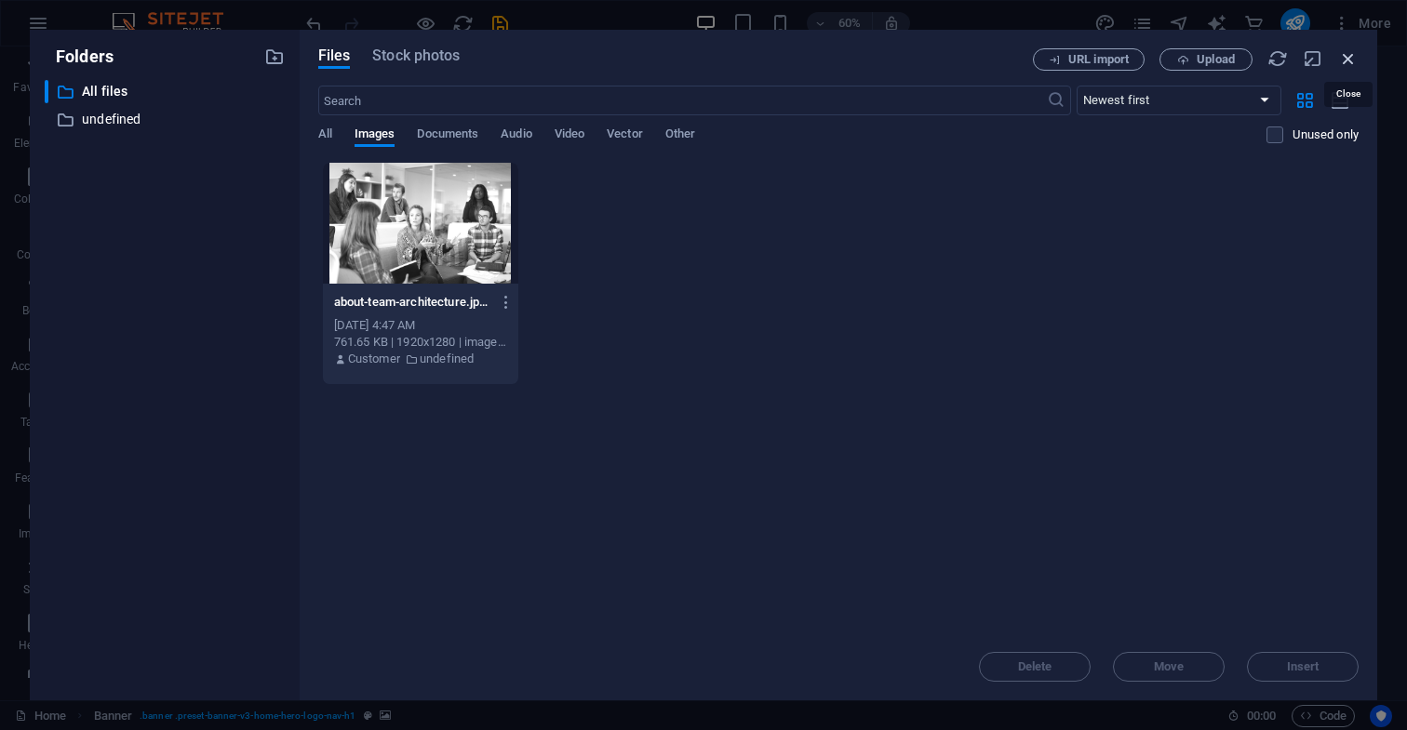
click at [1345, 60] on icon "button" at bounding box center [1348, 58] width 20 height 20
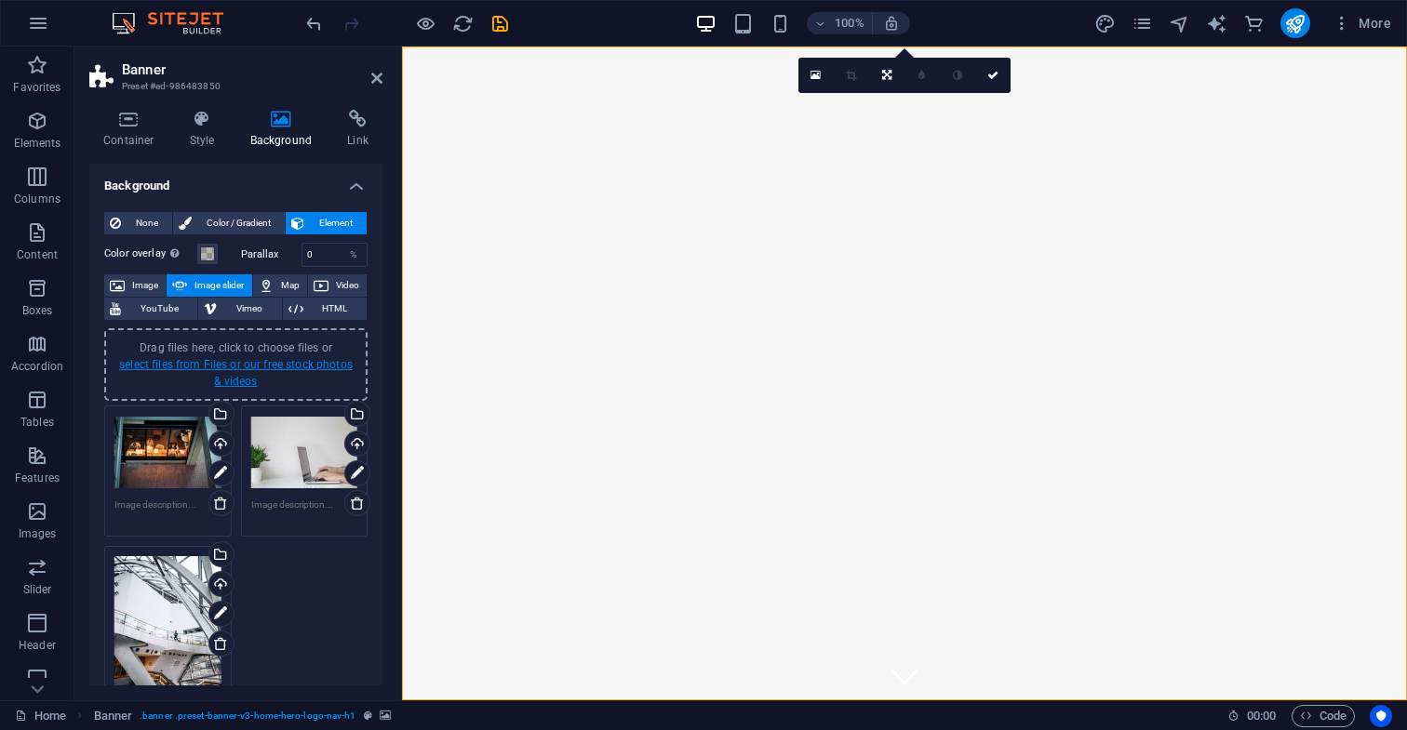
click at [241, 380] on link "select files from Files or our free stock photos & videos" at bounding box center [235, 373] width 233 height 30
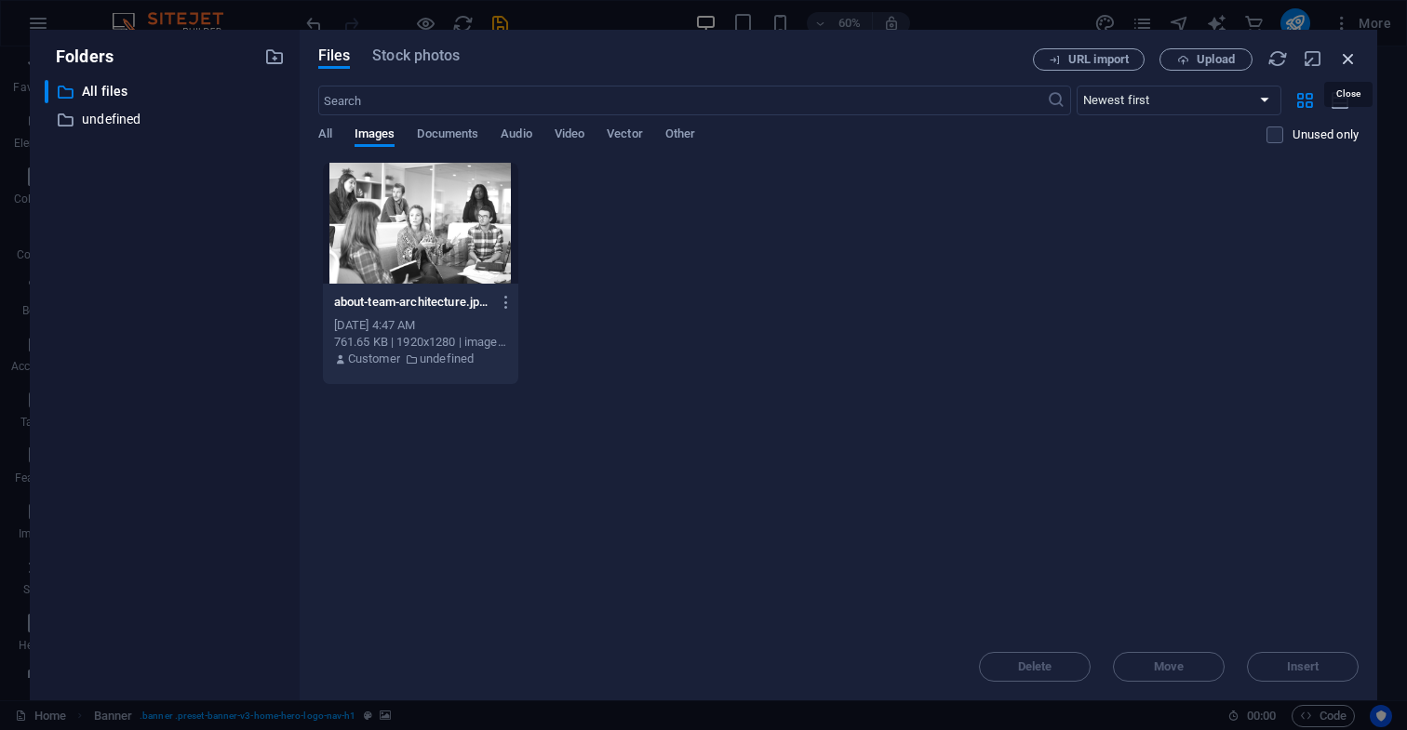
click at [1347, 60] on icon "button" at bounding box center [1348, 58] width 20 height 20
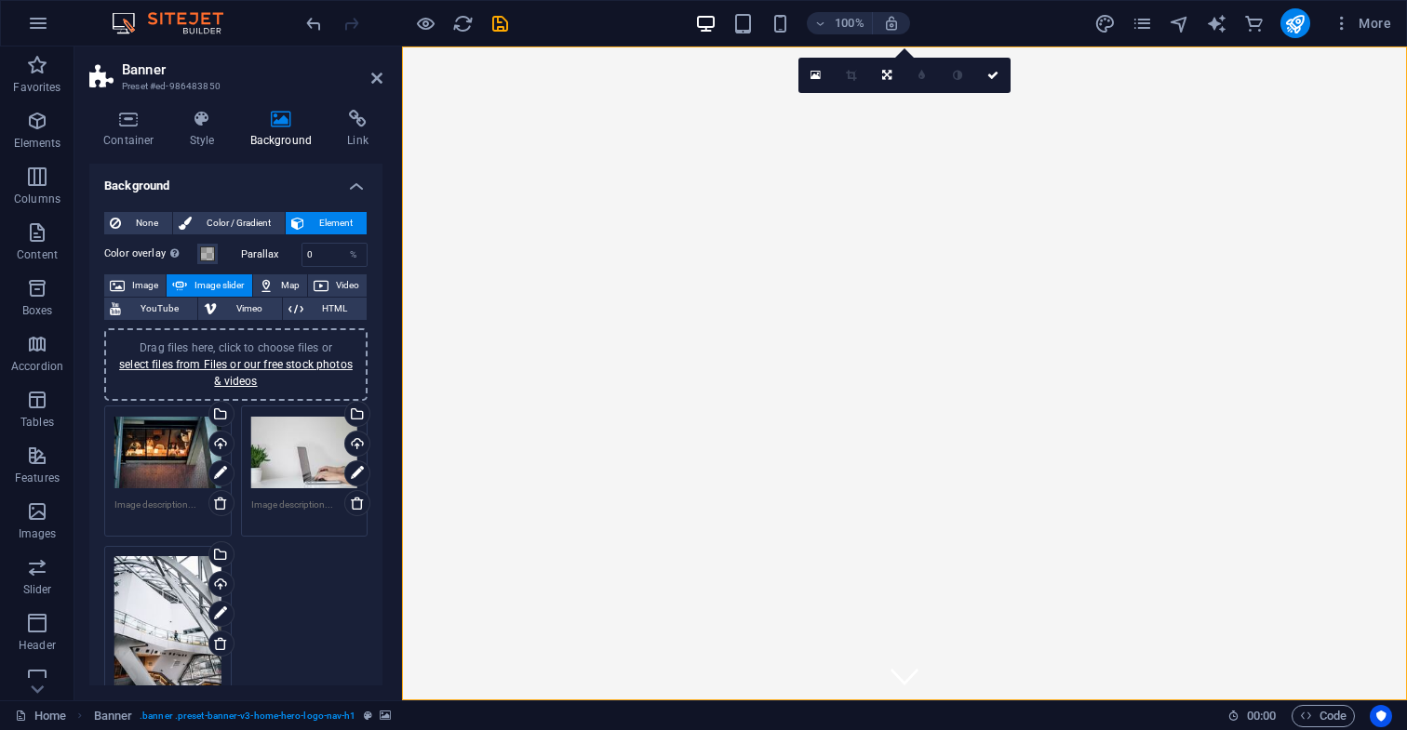
click at [158, 456] on div "Drag files here, click to choose files or select files from Files or our free s…" at bounding box center [167, 453] width 107 height 74
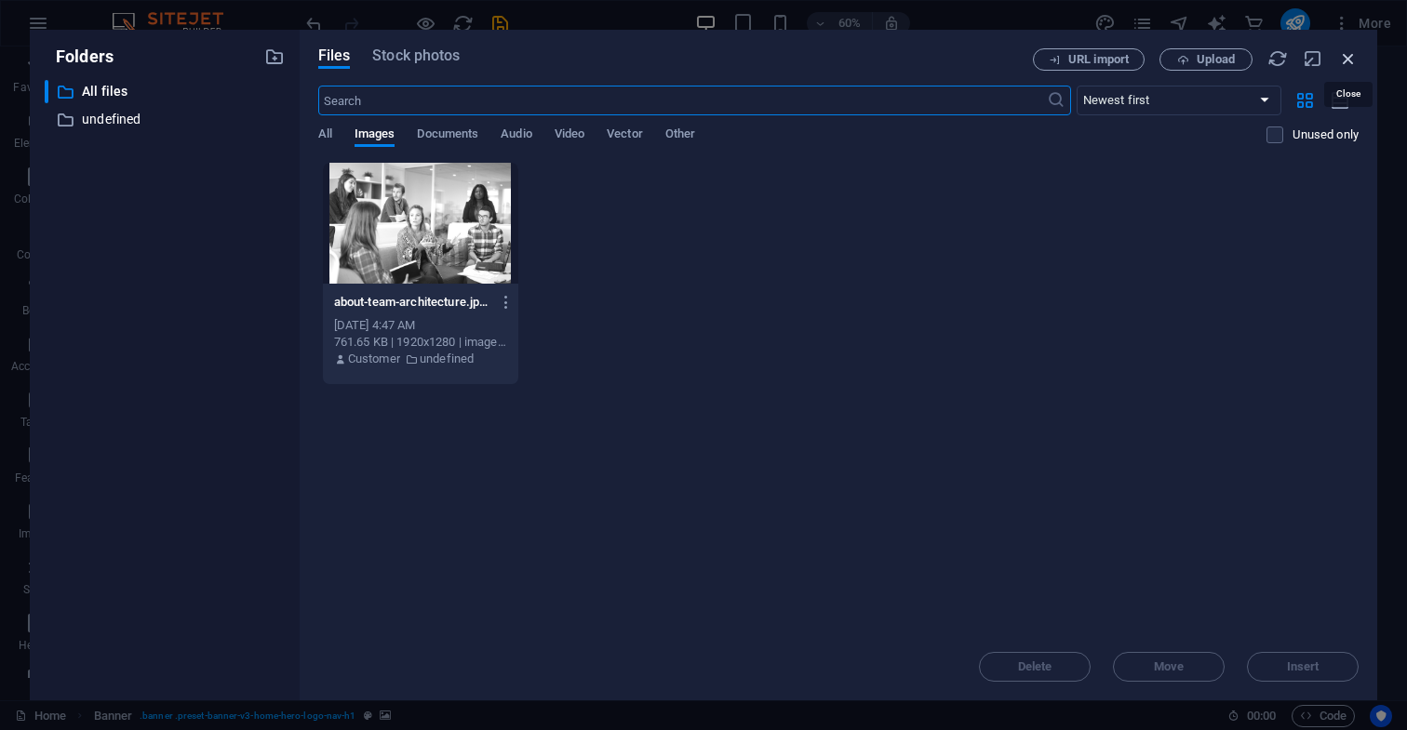
click at [1350, 58] on icon "button" at bounding box center [1348, 58] width 20 height 20
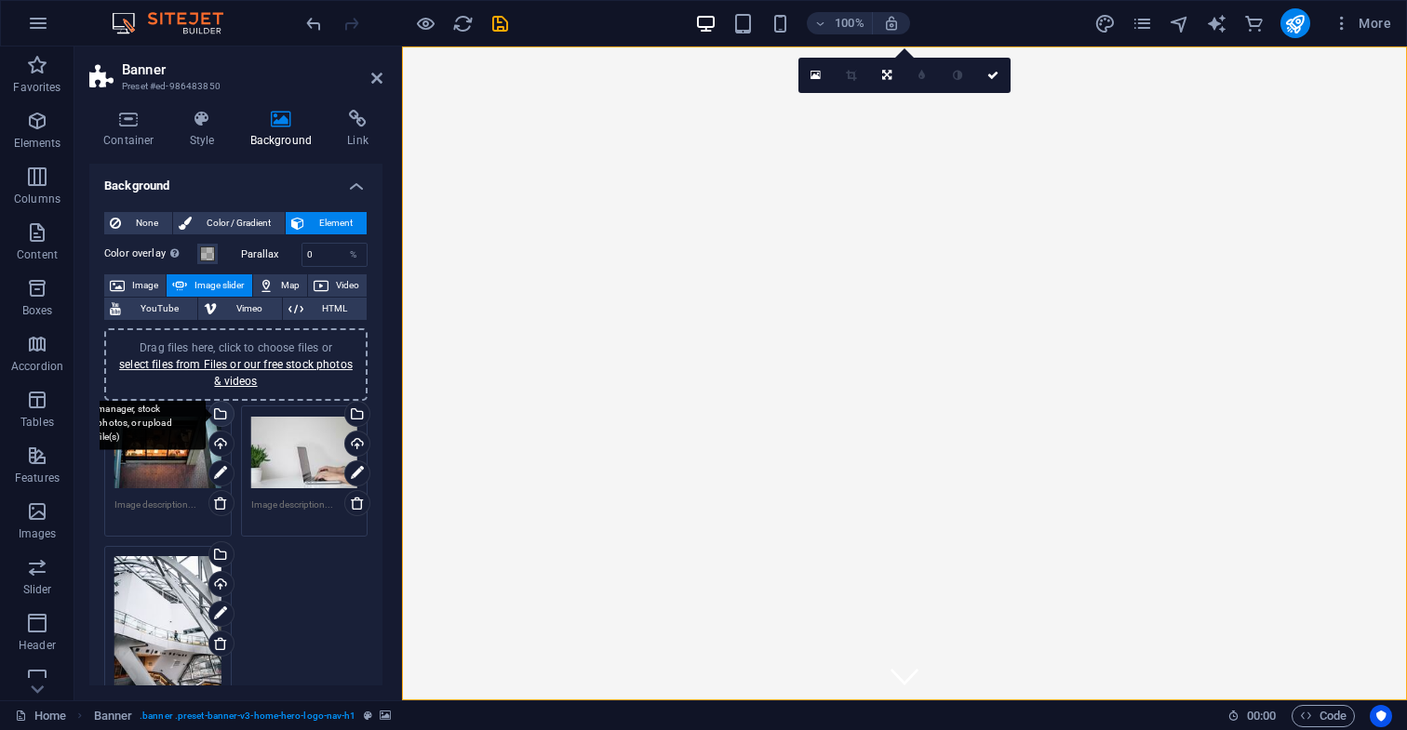
click at [220, 414] on div "Select files from the file manager, stock photos, or upload file(s)" at bounding box center [220, 416] width 28 height 28
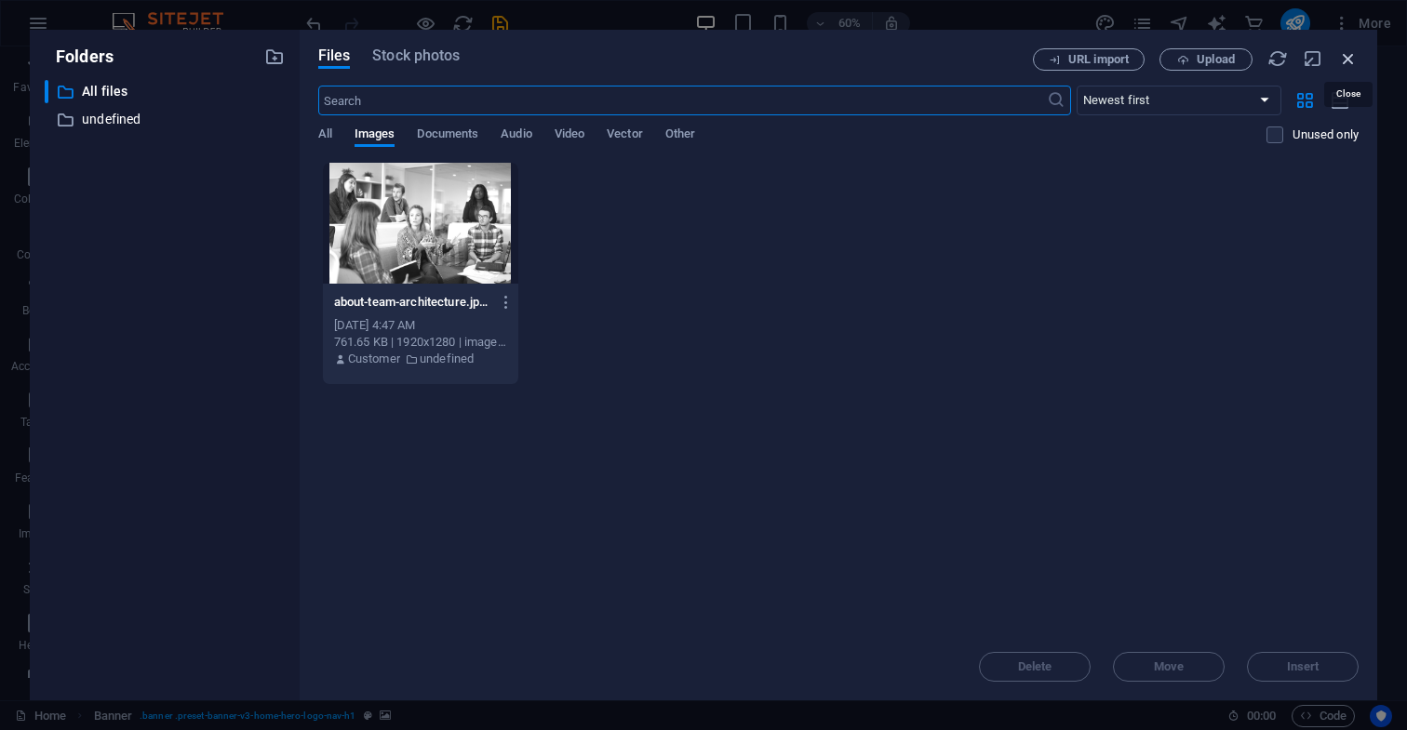
click at [1349, 62] on icon "button" at bounding box center [1348, 58] width 20 height 20
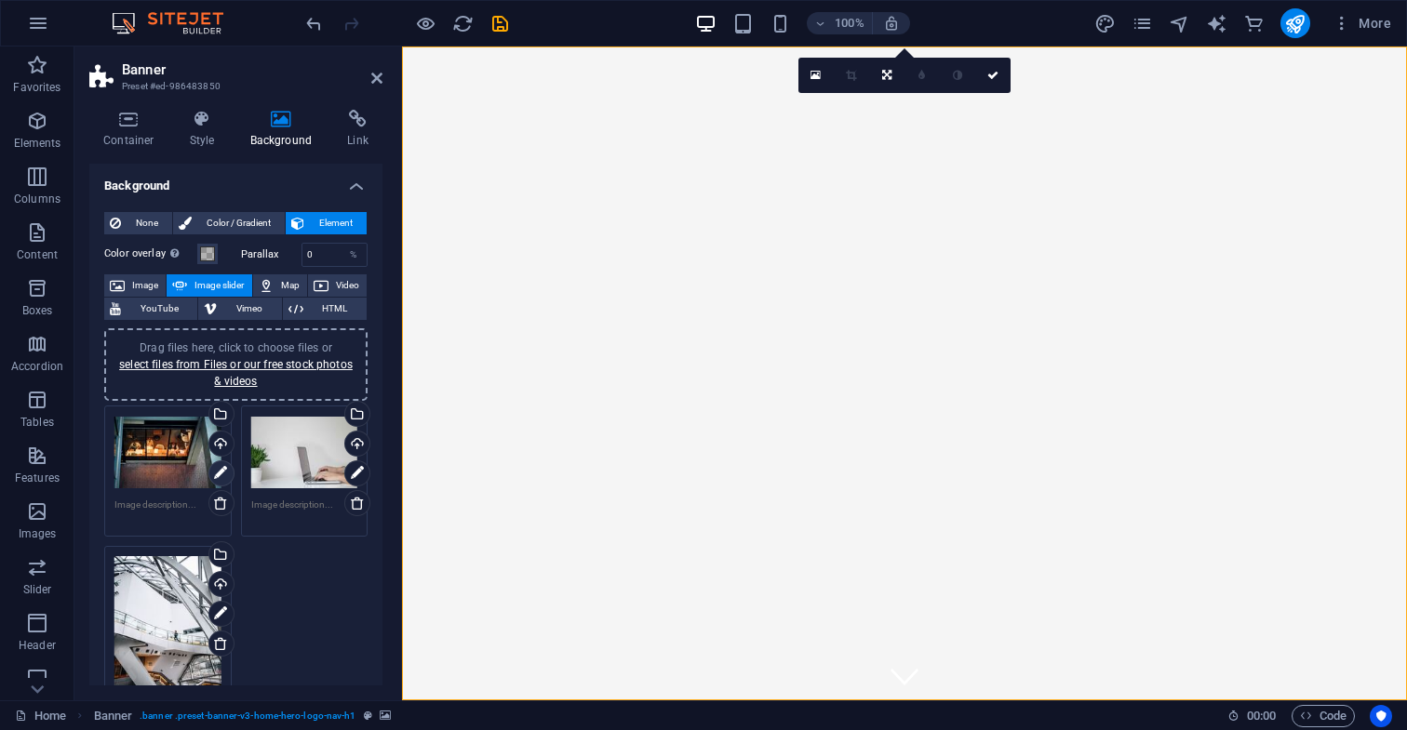
click at [219, 473] on icon at bounding box center [220, 473] width 13 height 22
click at [219, 472] on icon at bounding box center [220, 473] width 13 height 22
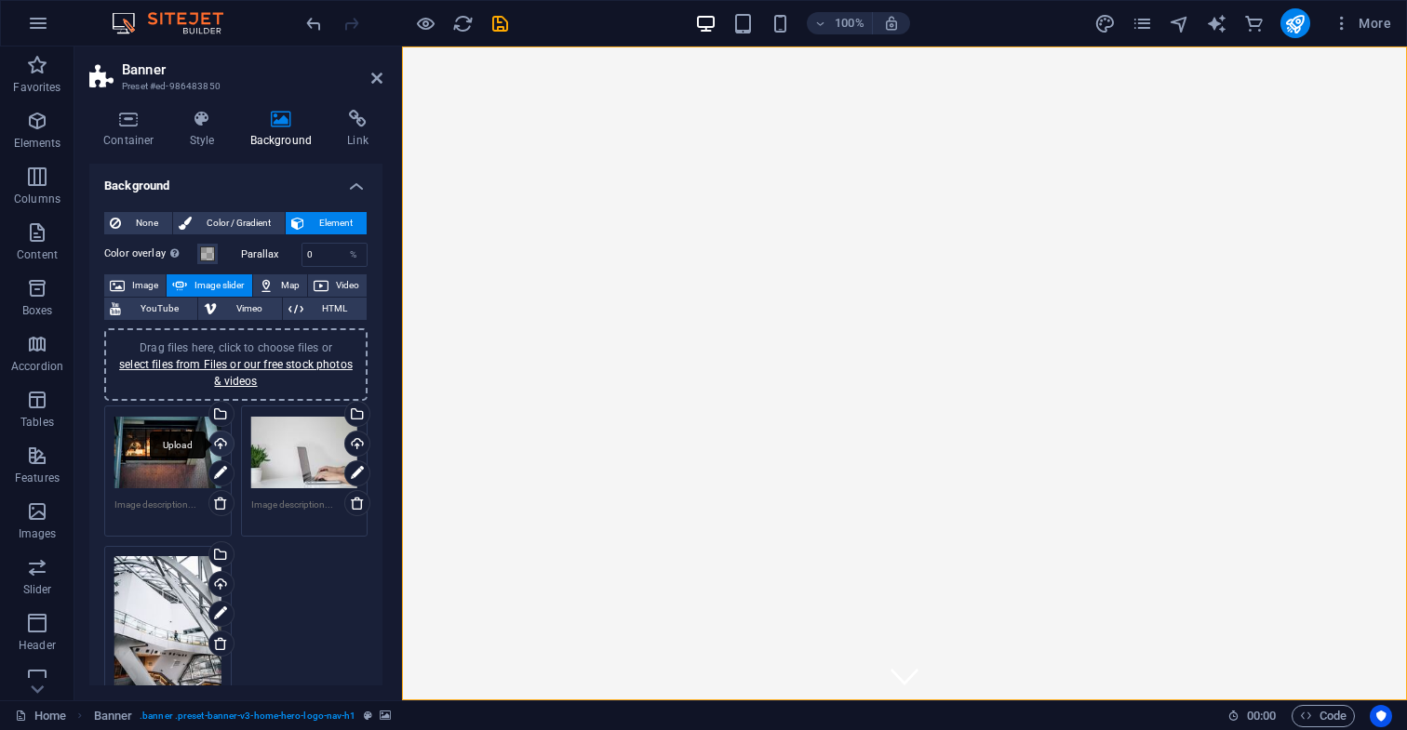
click at [217, 442] on div "Upload" at bounding box center [220, 446] width 28 height 28
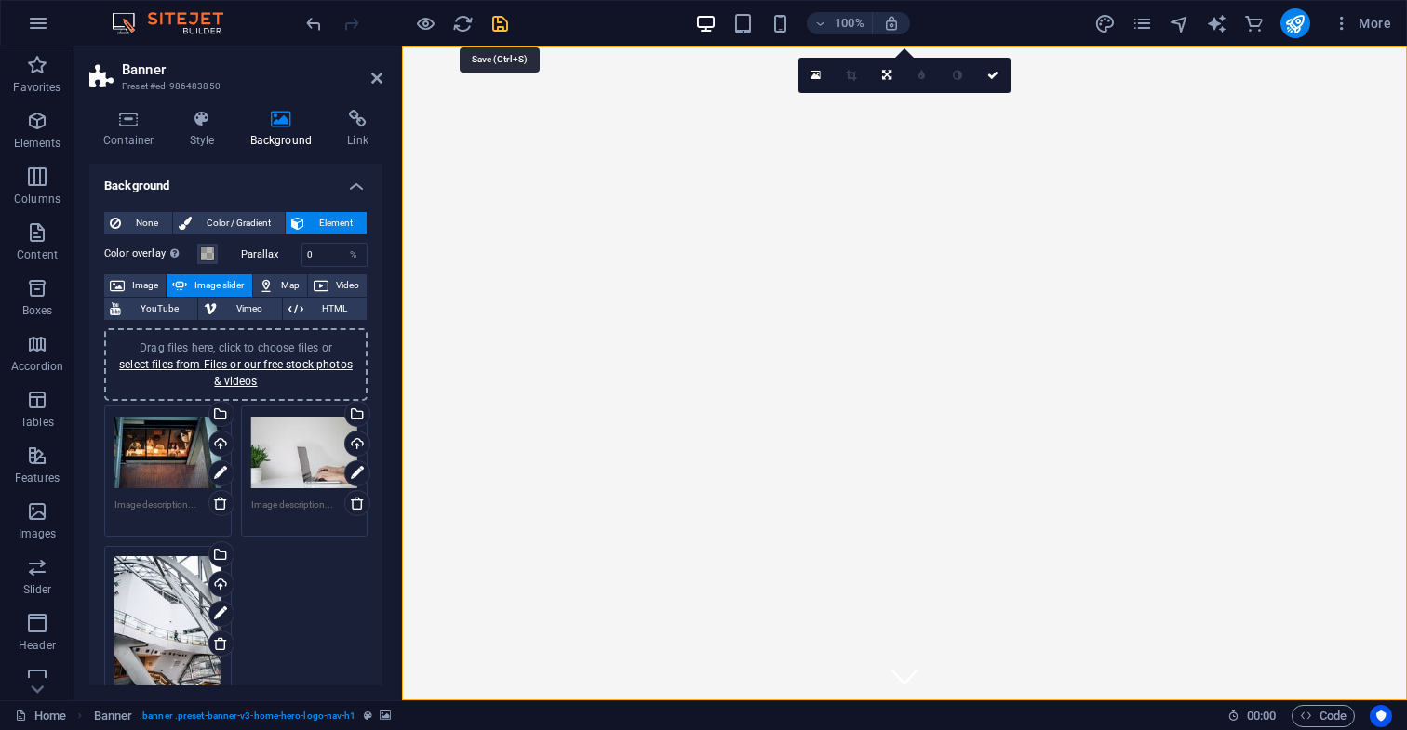
click at [500, 25] on icon "save" at bounding box center [499, 23] width 21 height 21
checkbox input "false"
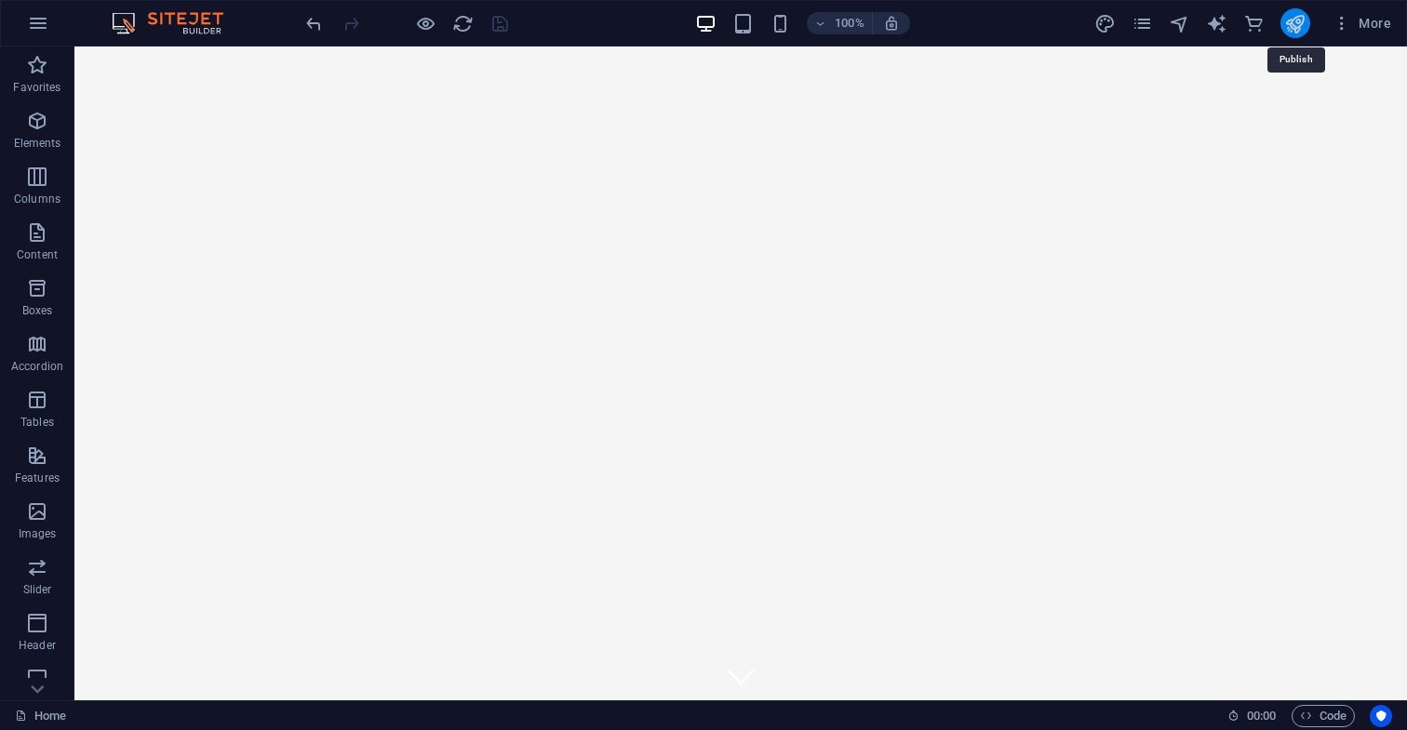
click at [1295, 24] on icon "publish" at bounding box center [1294, 23] width 21 height 21
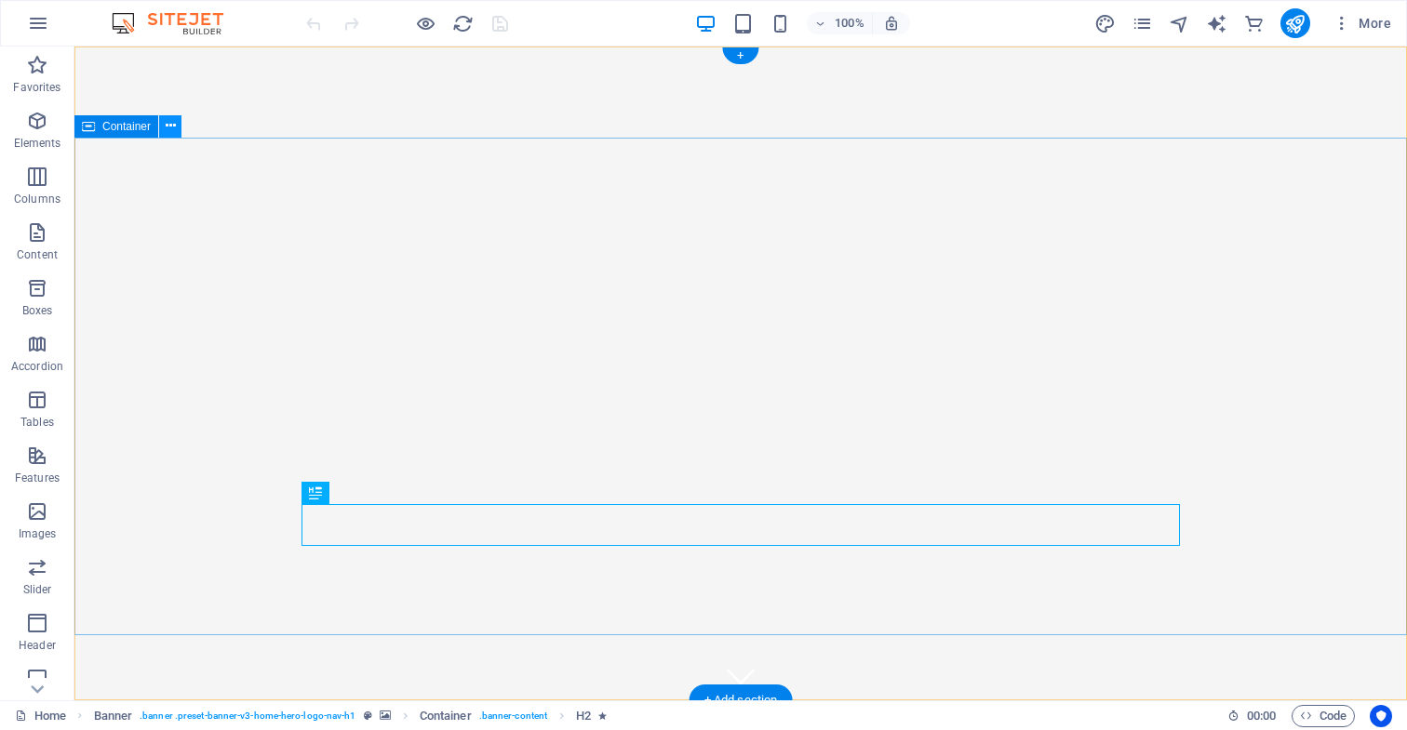
click at [171, 127] on icon at bounding box center [171, 126] width 10 height 20
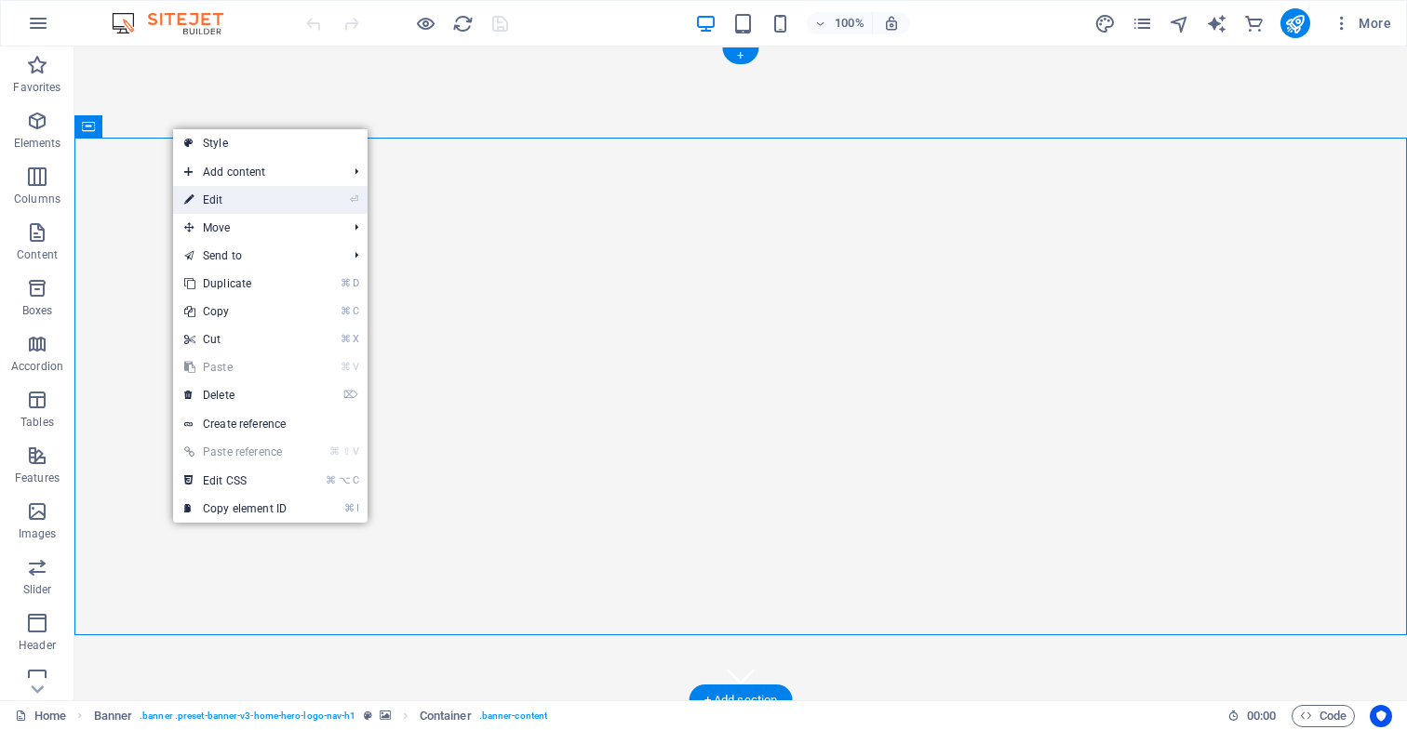
click at [243, 200] on link "⏎ Edit" at bounding box center [235, 200] width 125 height 28
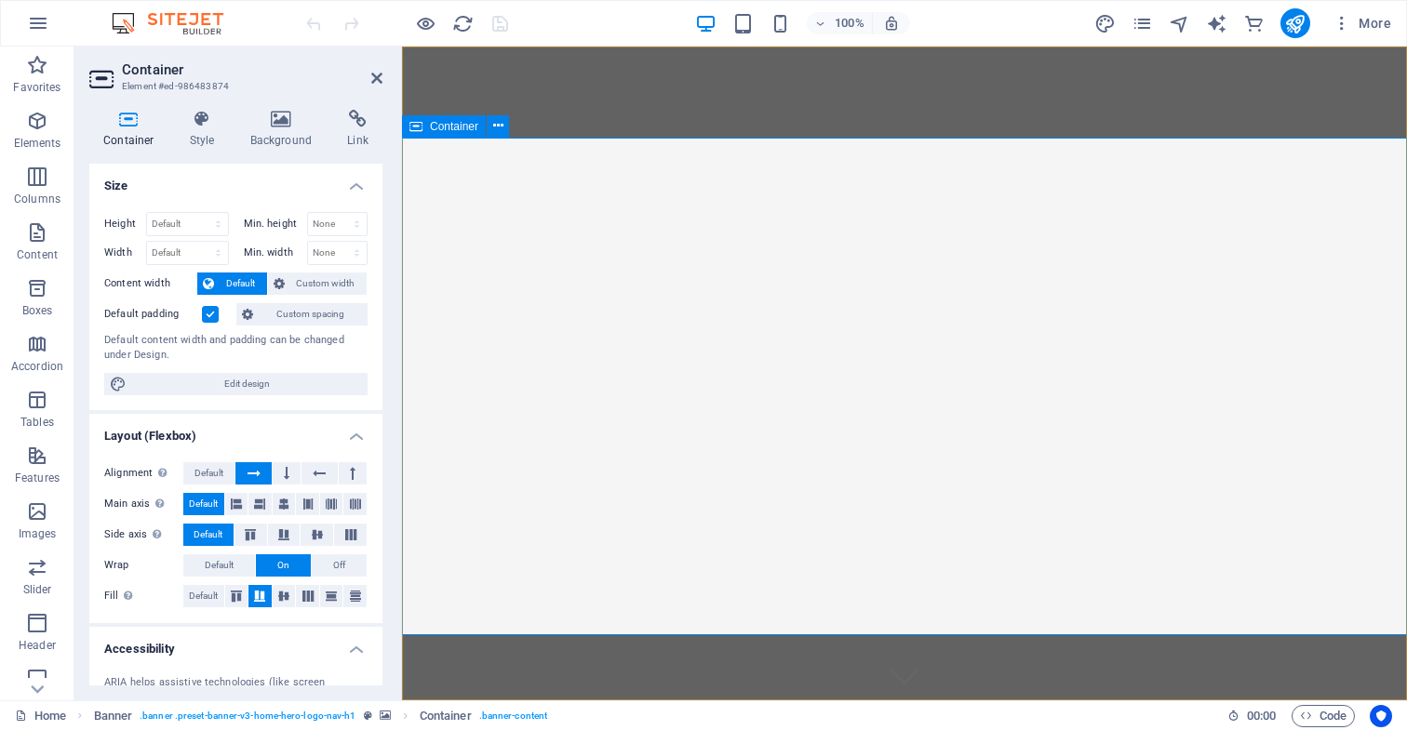
click at [499, 129] on icon at bounding box center [498, 126] width 10 height 20
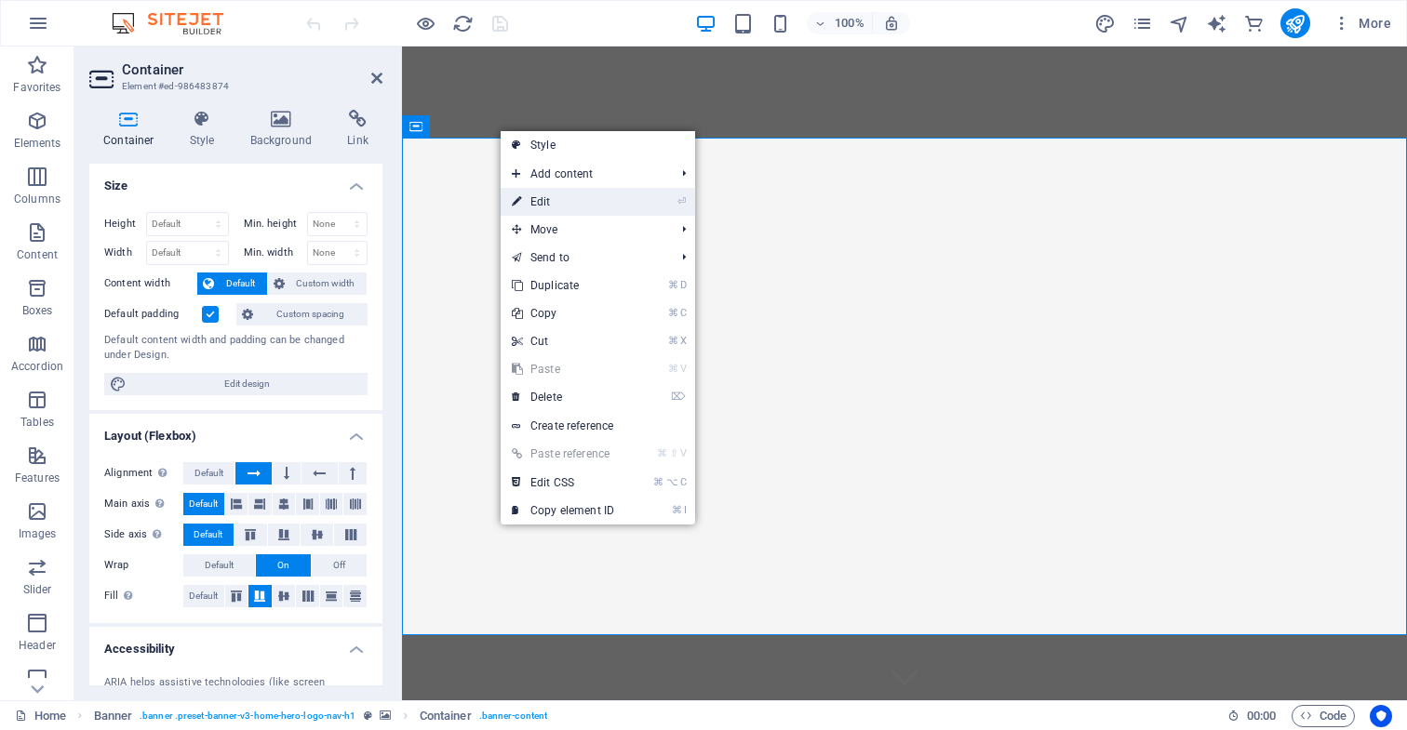
click at [562, 204] on link "⏎ Edit" at bounding box center [562, 202] width 125 height 28
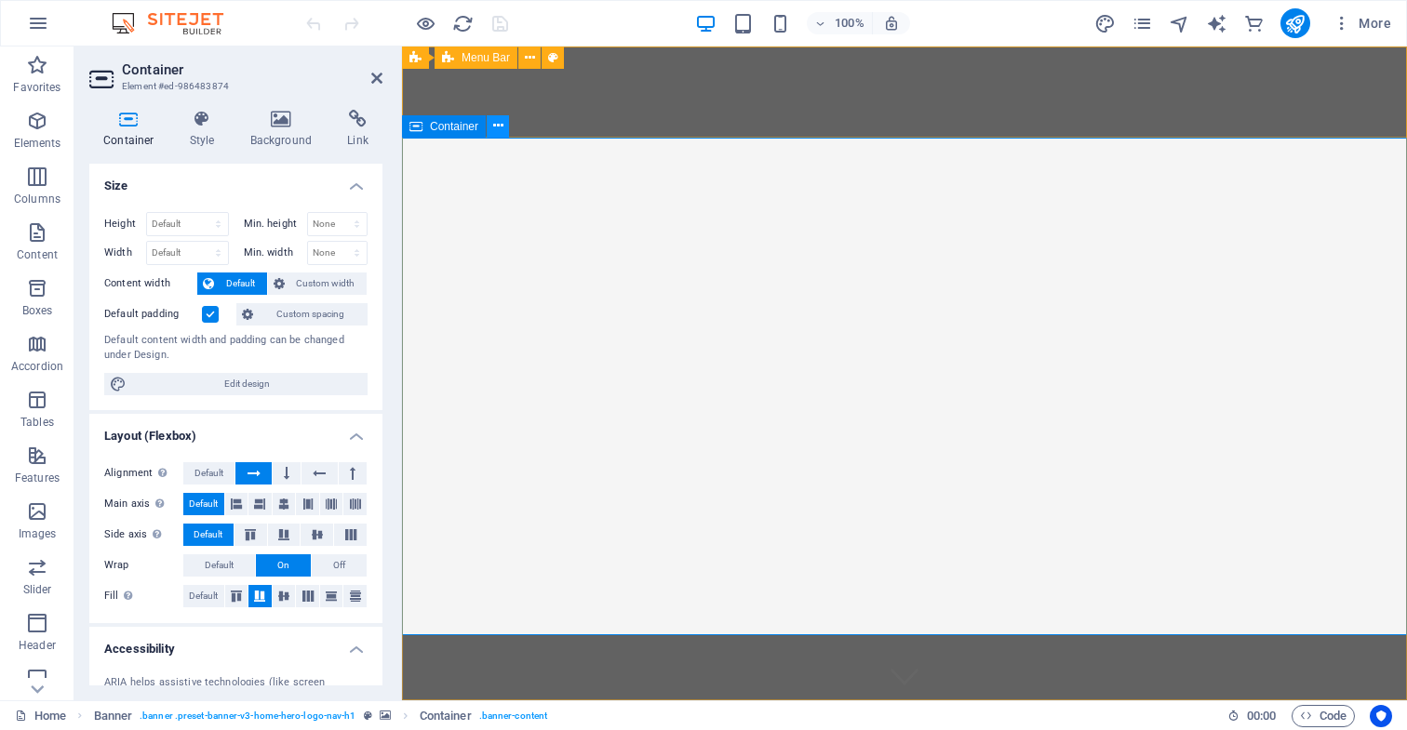
click at [499, 126] on icon at bounding box center [498, 126] width 10 height 20
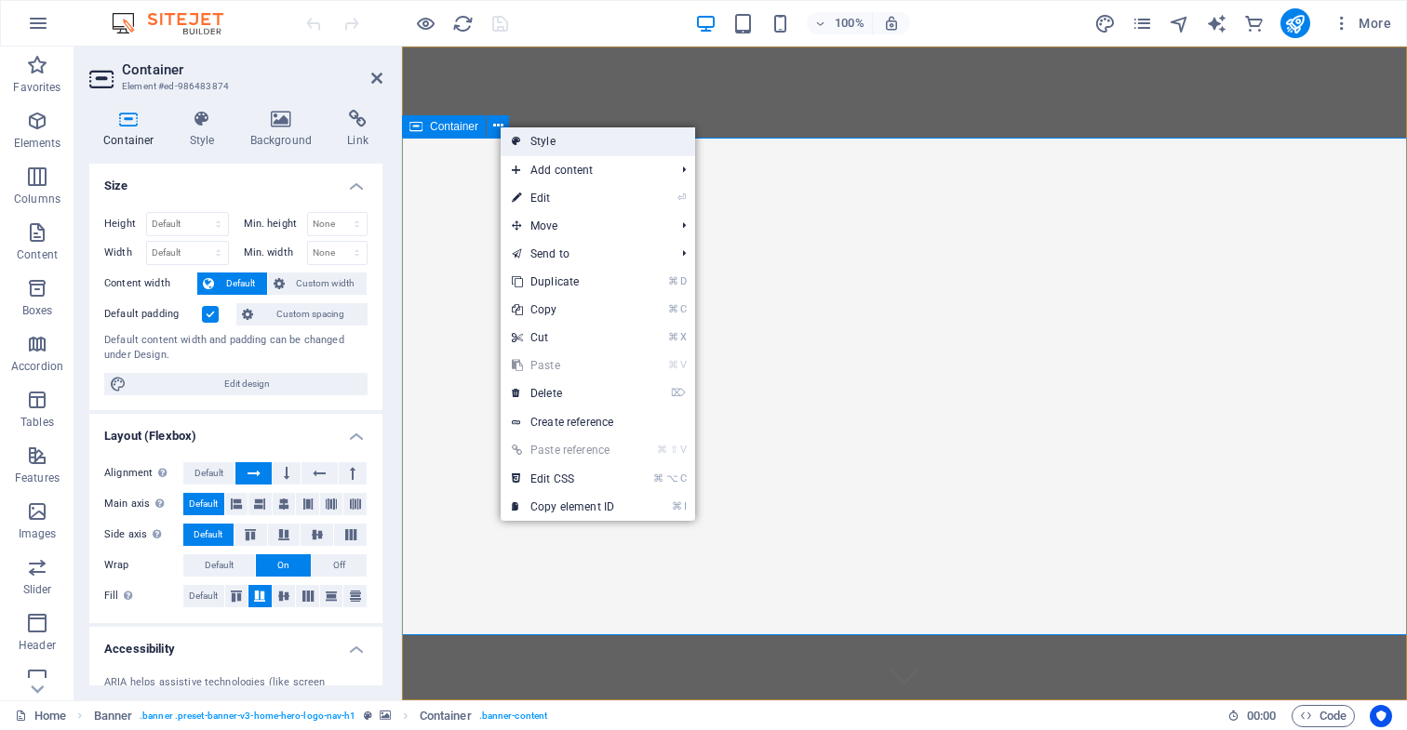
click at [547, 141] on link "Style" at bounding box center [597, 141] width 194 height 28
select select "preset-banner-v3-home-hero-logo-nav-h1"
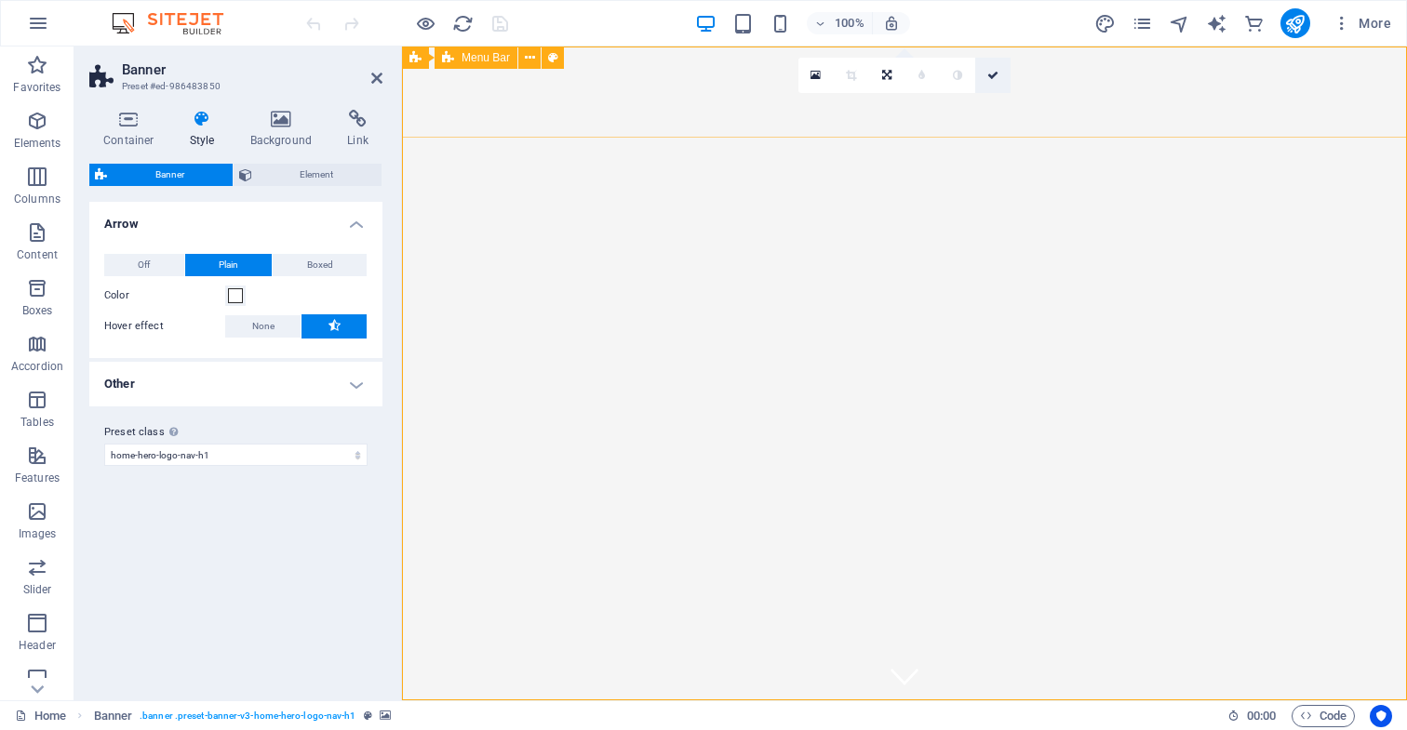
click at [992, 77] on icon at bounding box center [992, 75] width 11 height 11
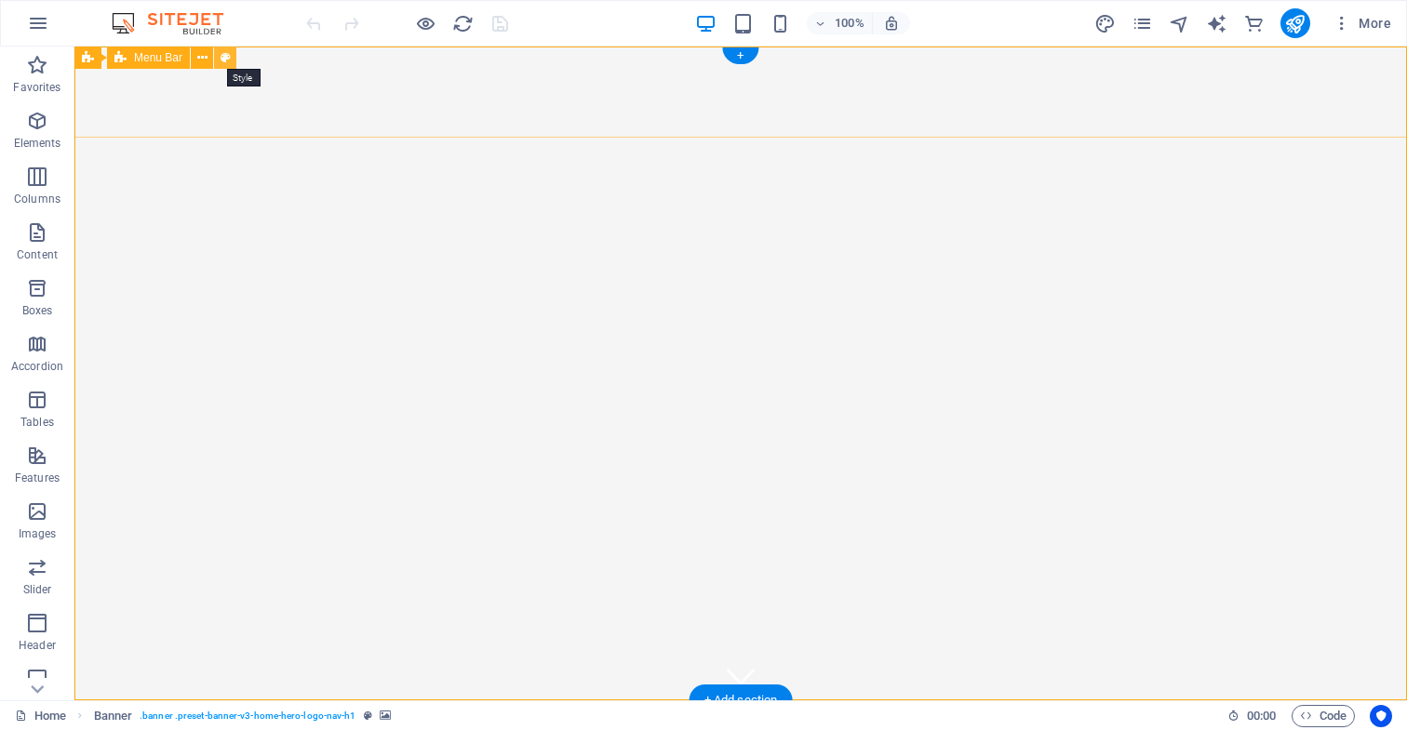
click at [227, 58] on icon at bounding box center [225, 58] width 10 height 20
select select "rem"
select select "preset-menu-v2-home-hero-logo-nav-h1-slogan-menu"
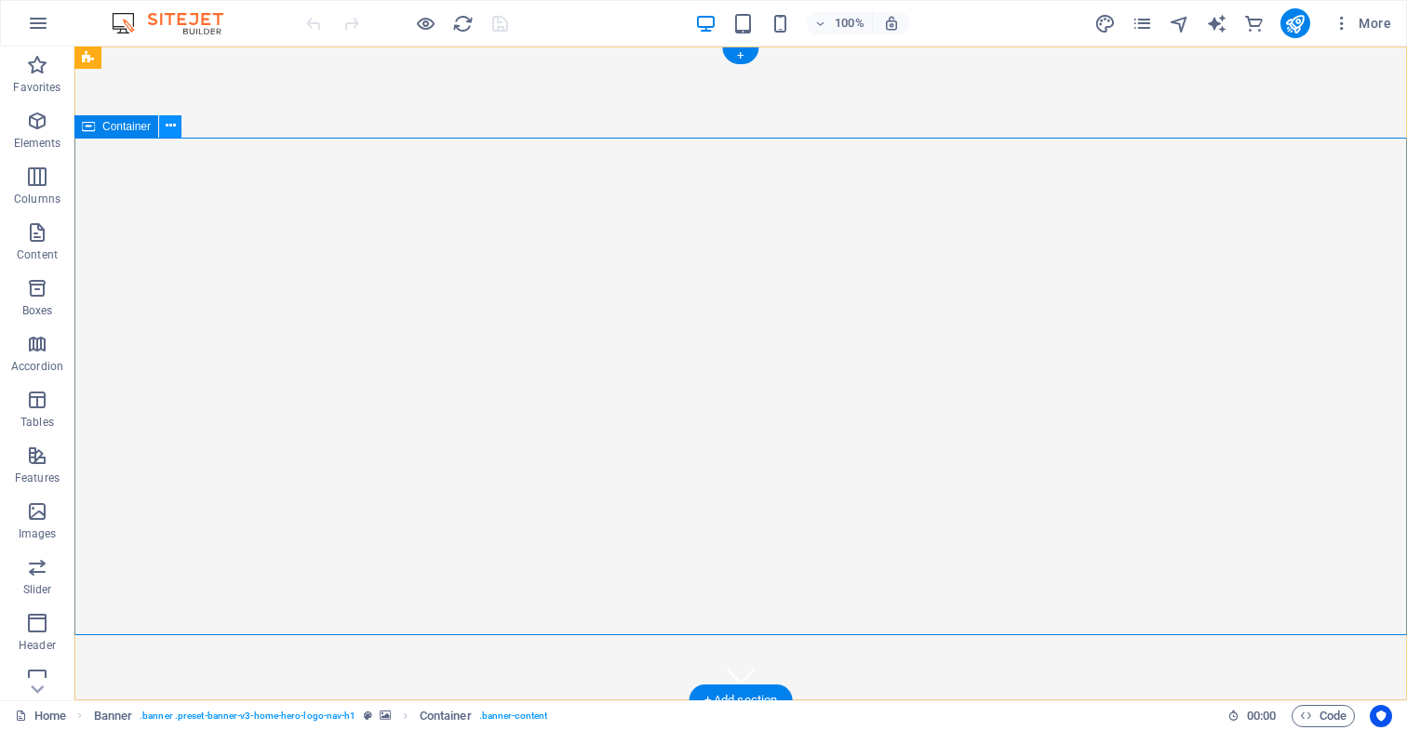
click at [172, 127] on icon at bounding box center [171, 126] width 10 height 20
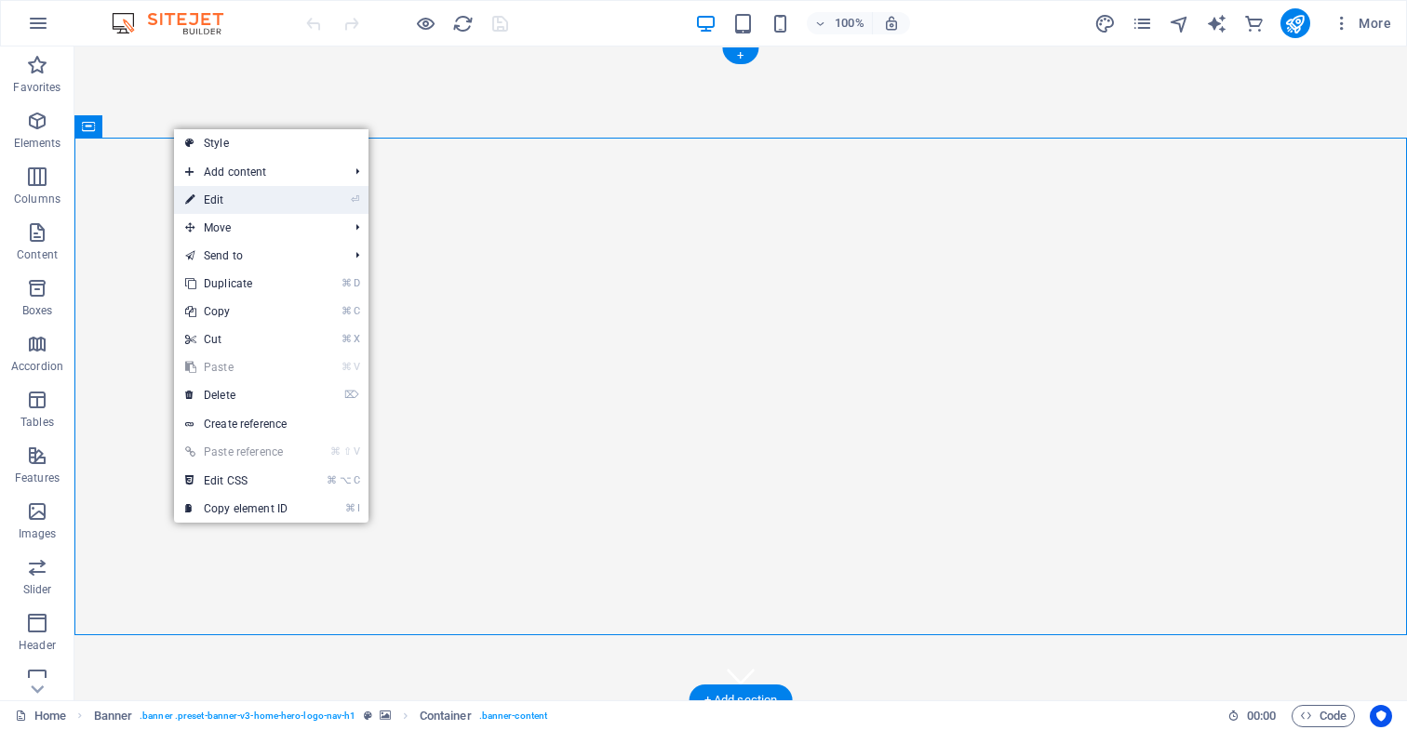
click at [241, 204] on link "⏎ Edit" at bounding box center [236, 200] width 125 height 28
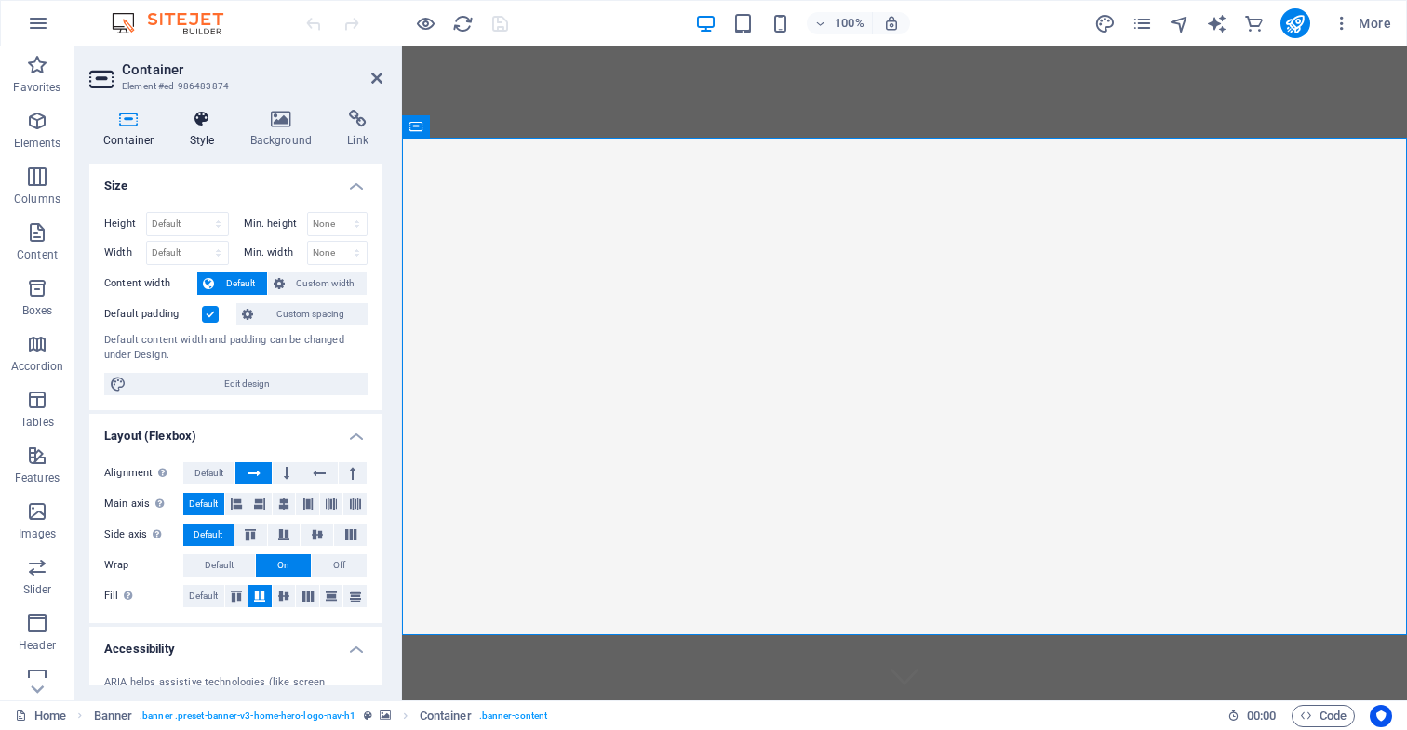
click at [200, 122] on icon at bounding box center [202, 119] width 53 height 19
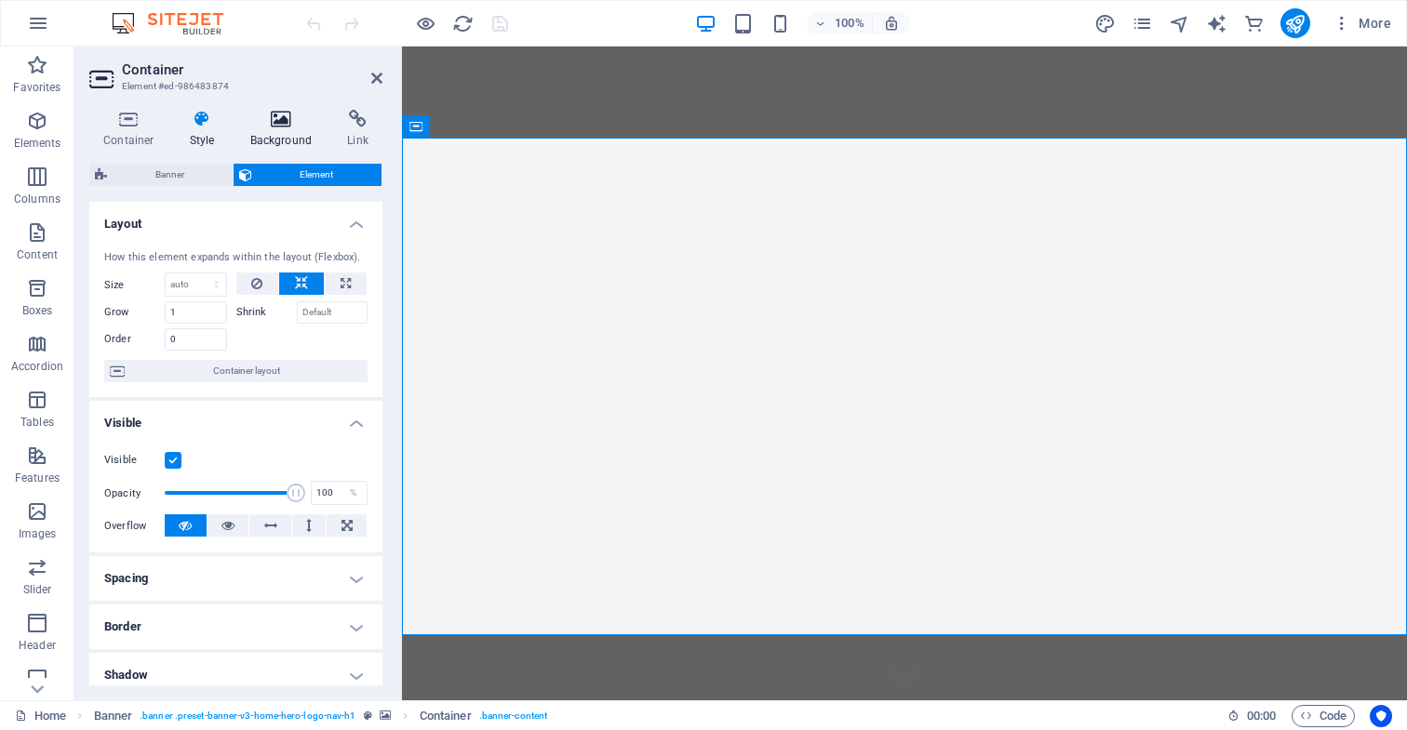
click at [281, 122] on icon at bounding box center [281, 119] width 90 height 19
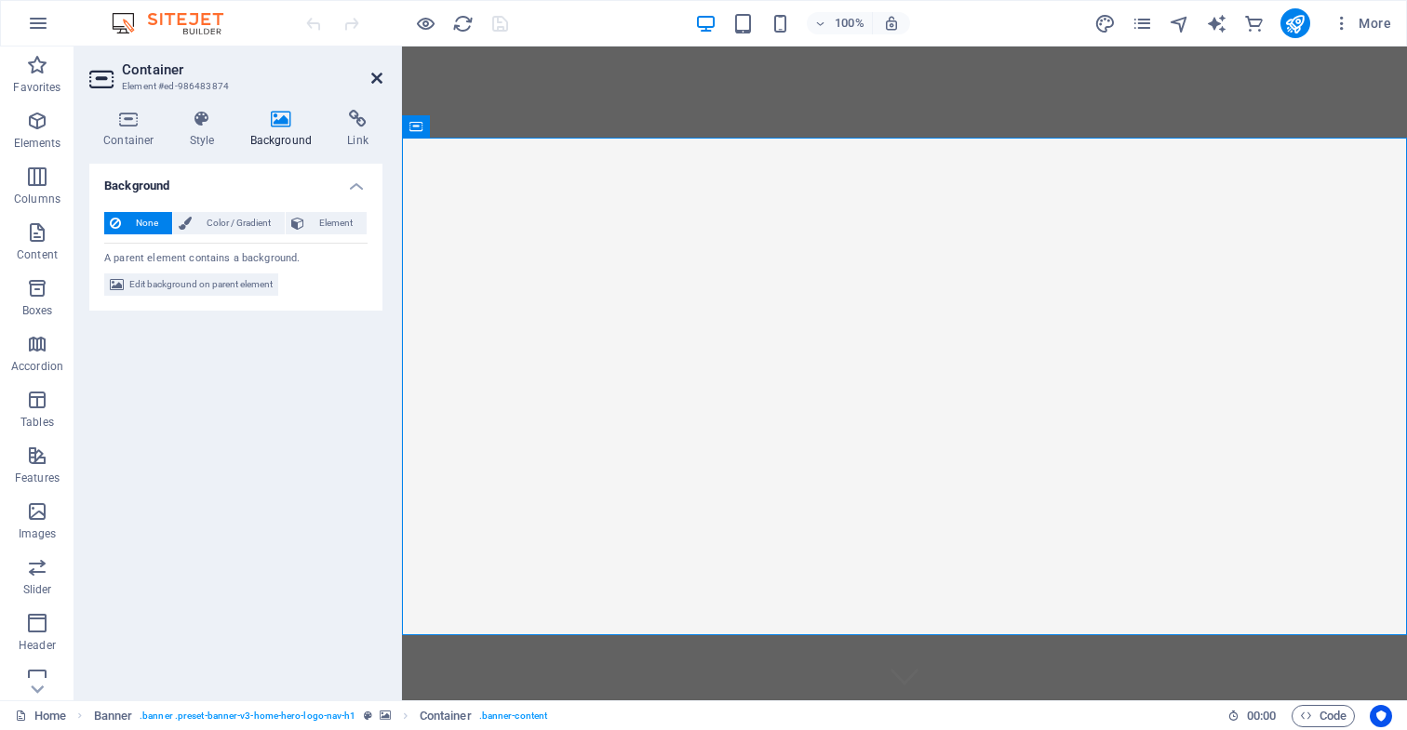
click at [378, 79] on icon at bounding box center [376, 78] width 11 height 15
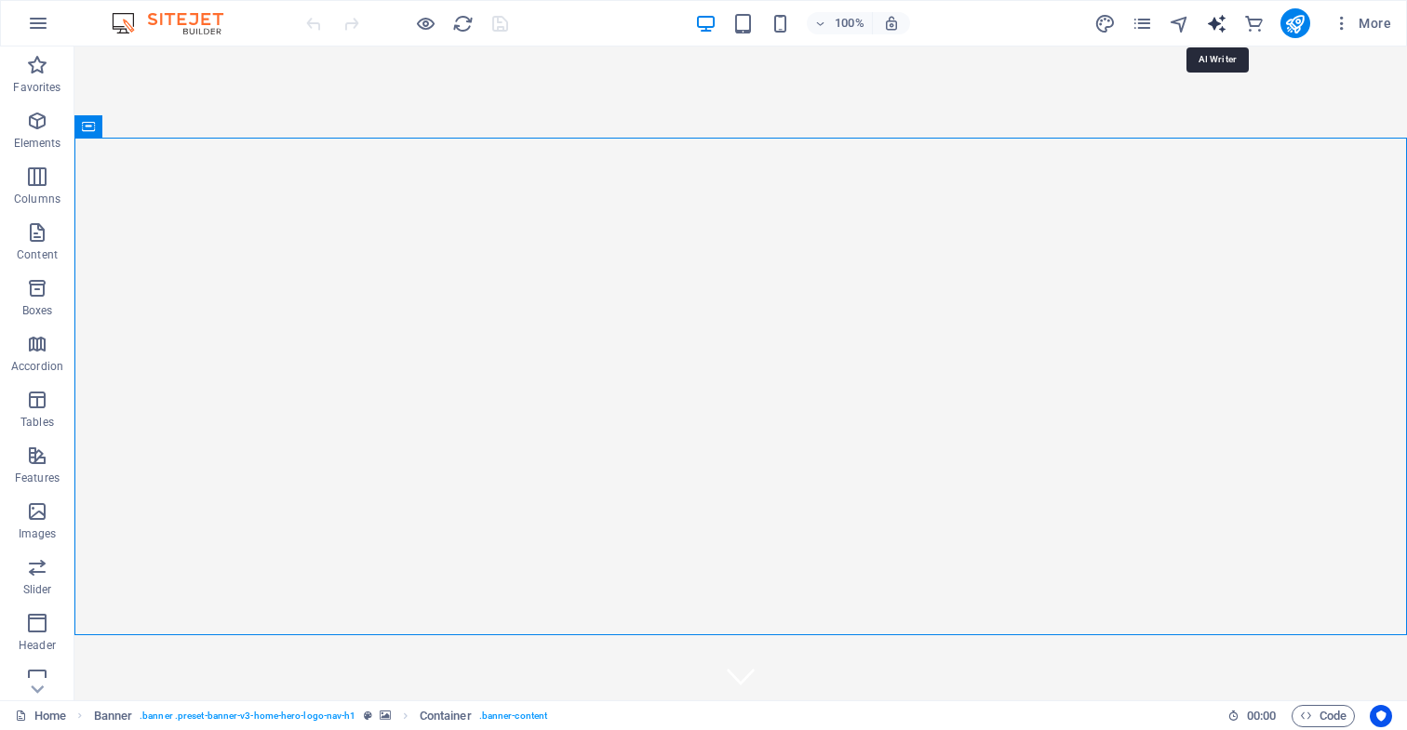
click at [1216, 23] on icon "text_generator" at bounding box center [1216, 23] width 21 height 21
select select "English"
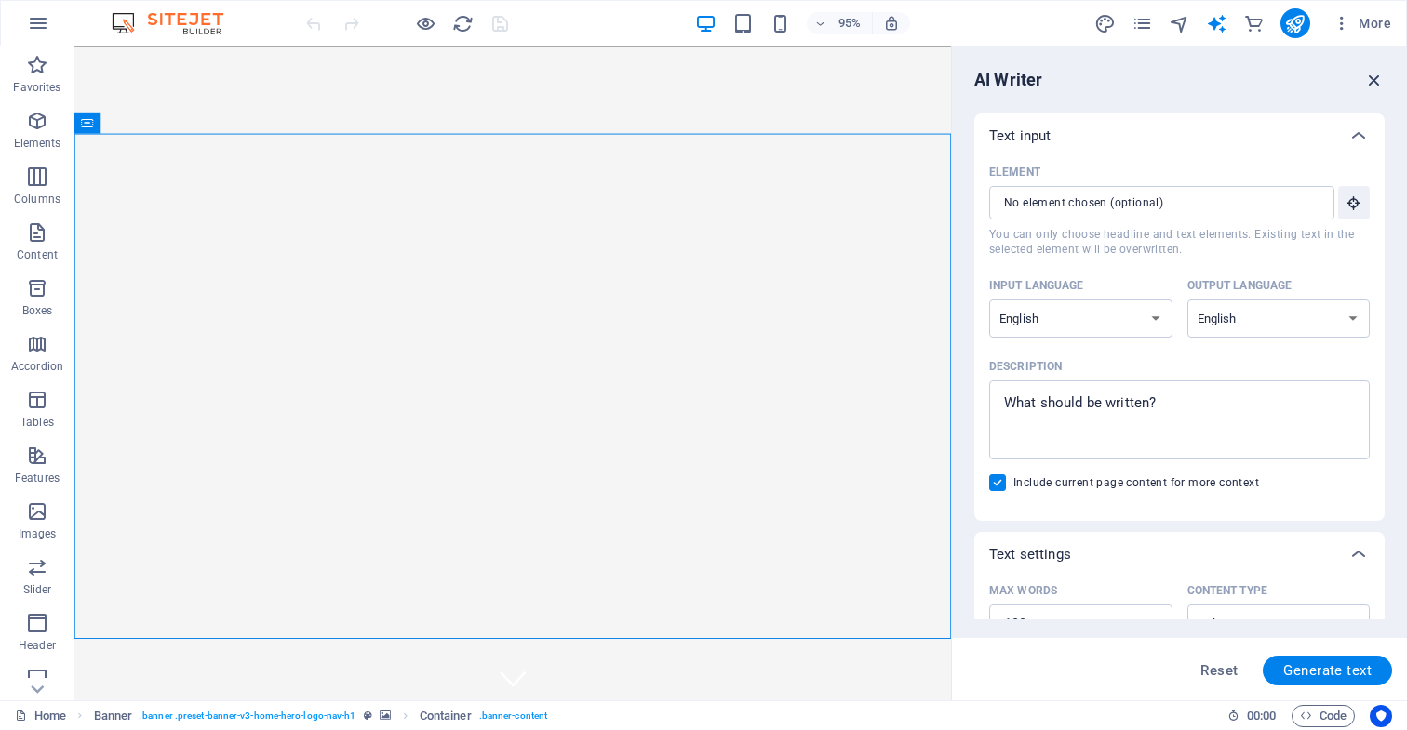
click at [1373, 80] on icon "button" at bounding box center [1374, 80] width 20 height 20
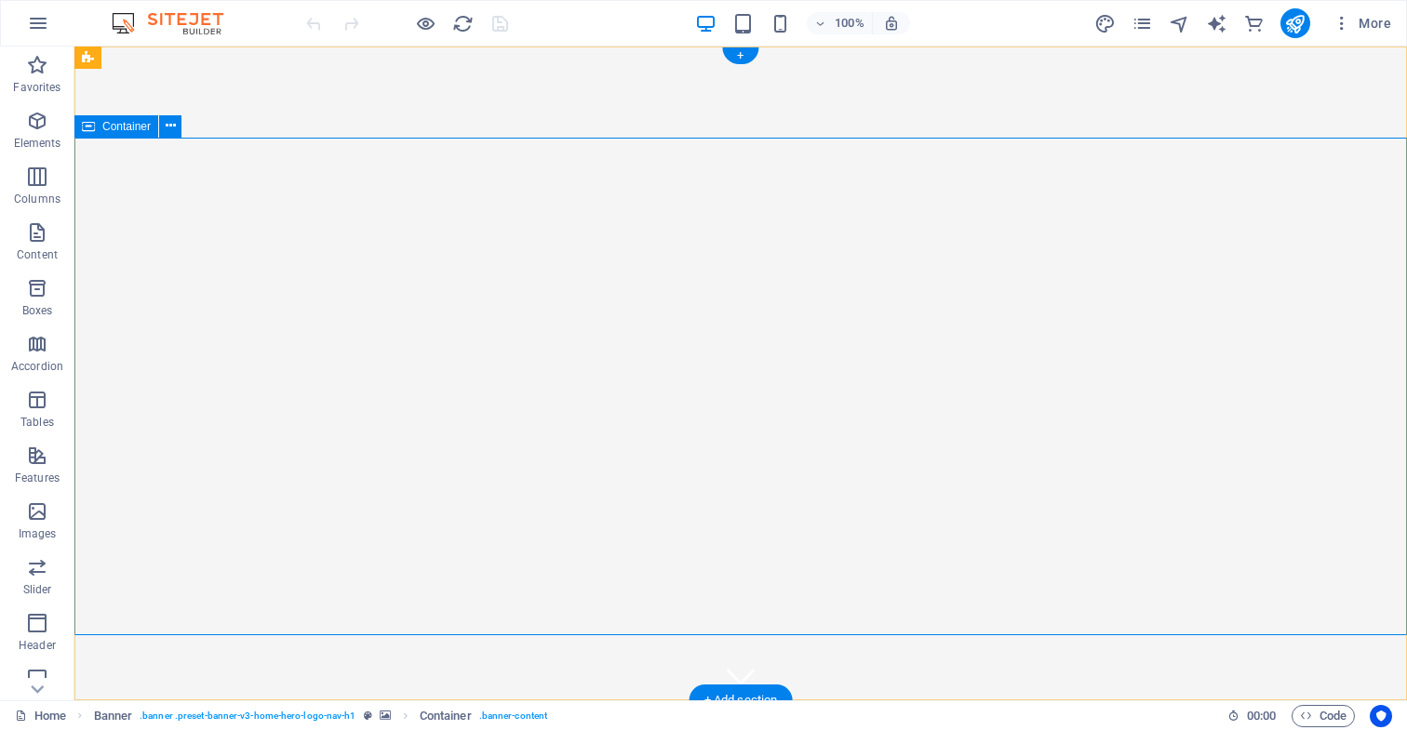
click at [35, 523] on span "Images" at bounding box center [37, 522] width 74 height 45
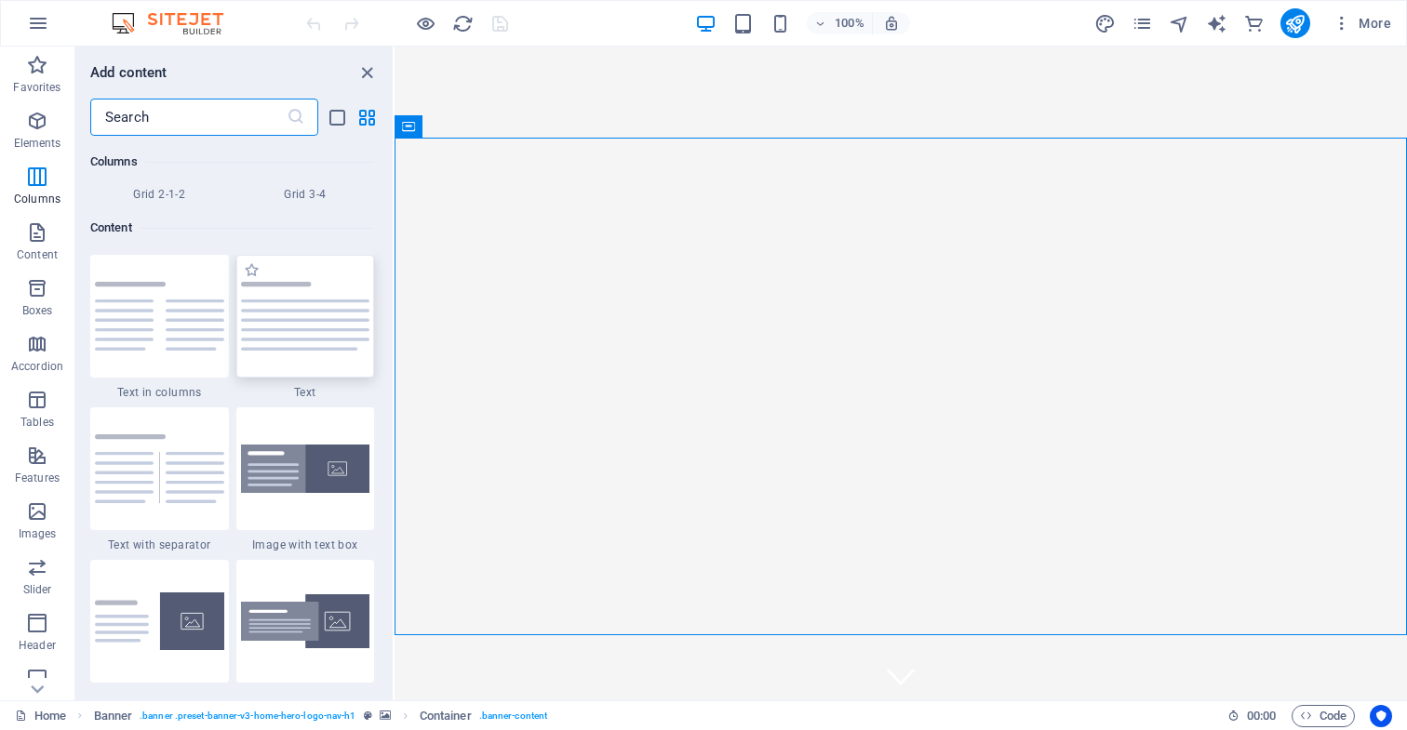
scroll to position [3188, 0]
click at [367, 74] on icon "close panel" at bounding box center [366, 72] width 21 height 21
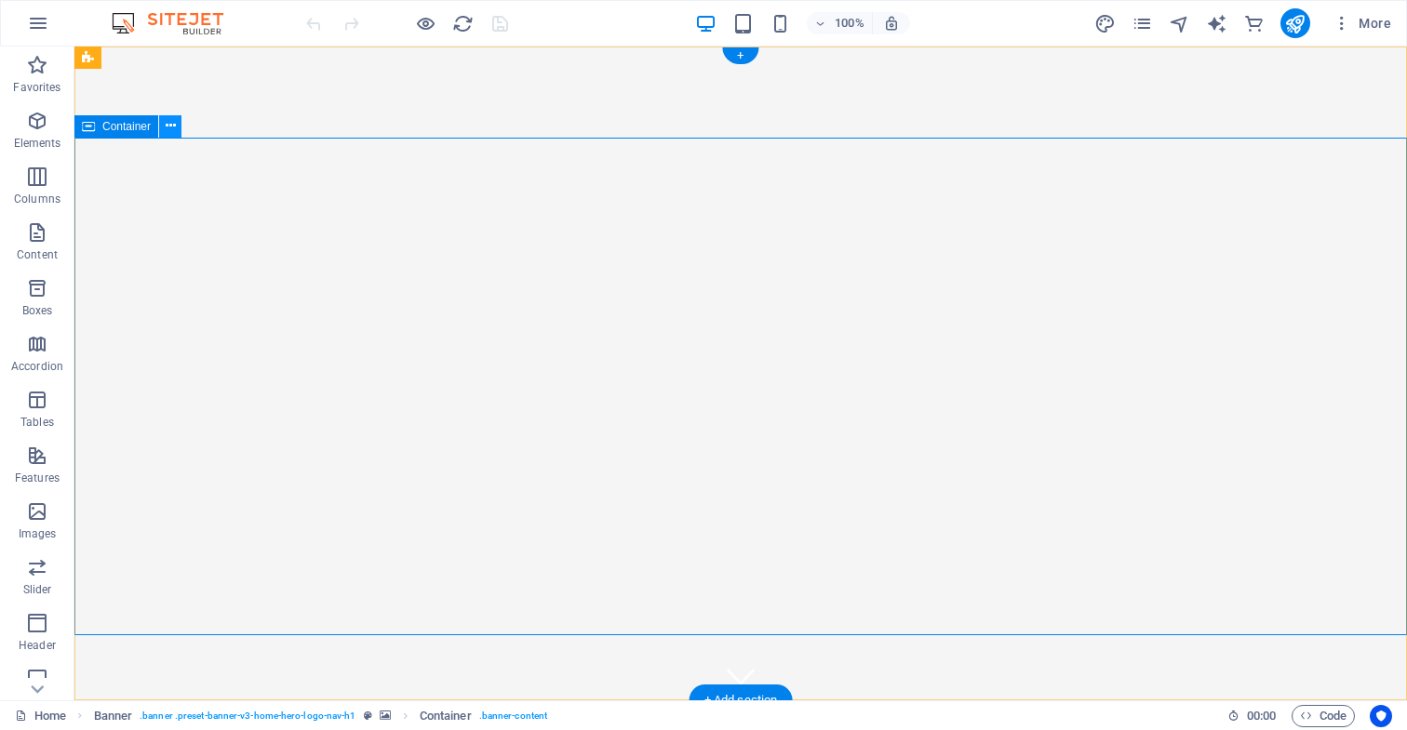
click at [171, 127] on icon at bounding box center [171, 126] width 10 height 20
click at [101, 128] on div "Container" at bounding box center [116, 126] width 84 height 22
click at [169, 126] on icon at bounding box center [171, 126] width 10 height 20
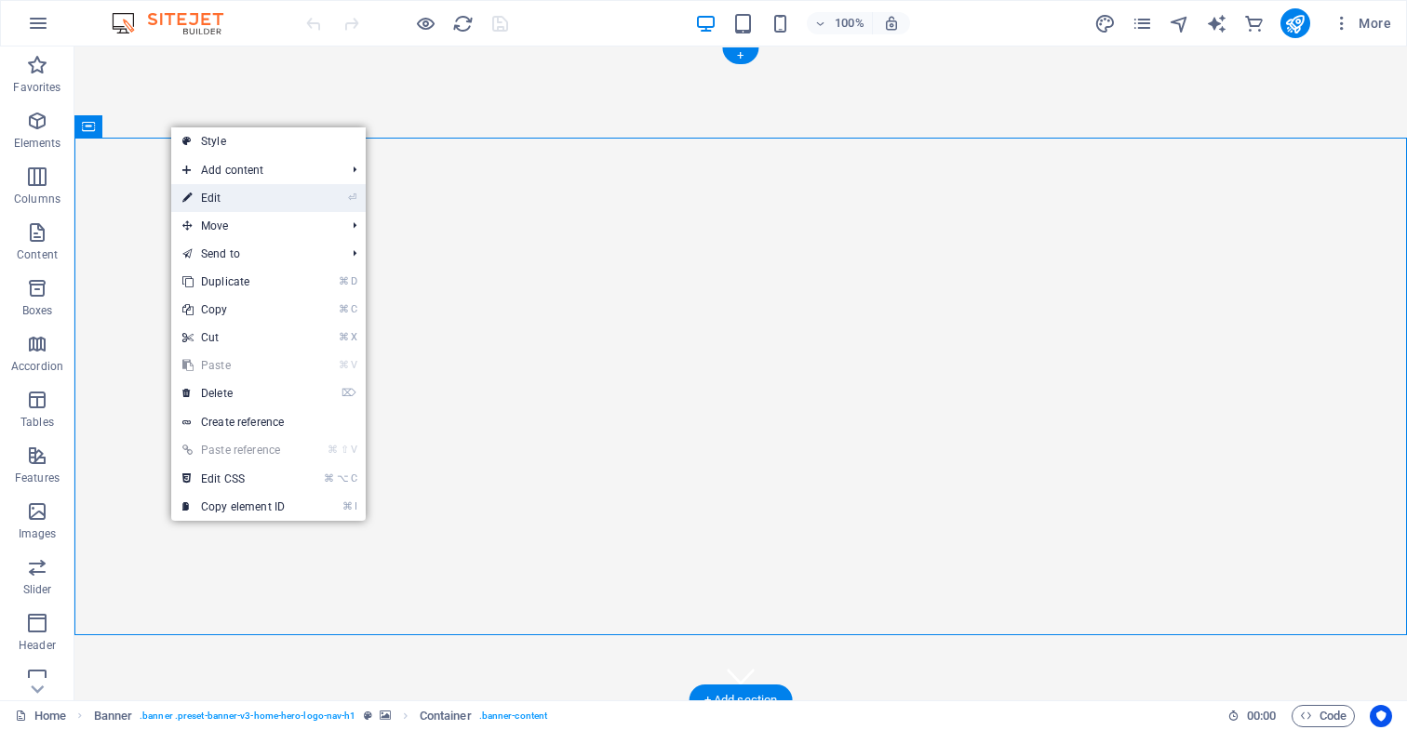
click at [227, 200] on link "⏎ Edit" at bounding box center [233, 198] width 125 height 28
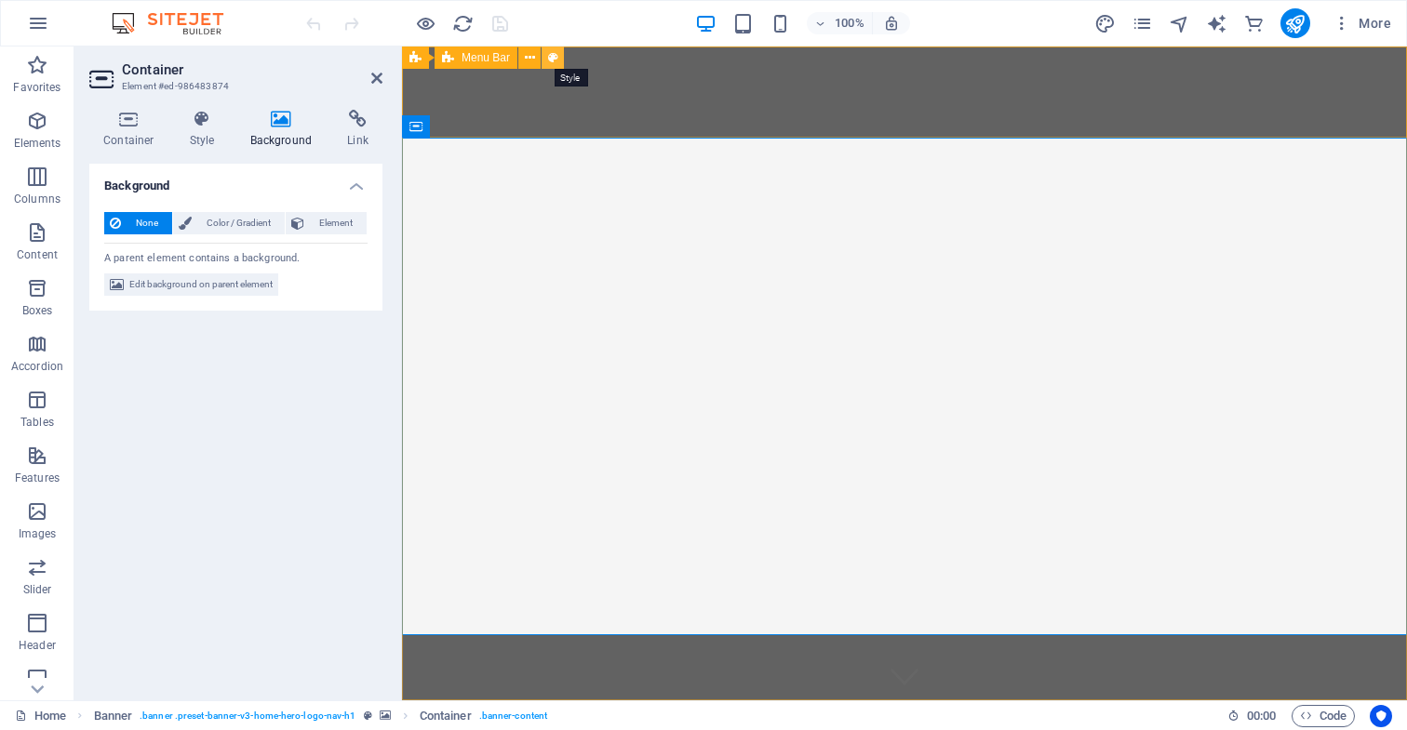
click at [554, 57] on icon at bounding box center [553, 58] width 10 height 20
select select "rem"
select select "preset-menu-v2-home-hero-logo-nav-h1-slogan-menu"
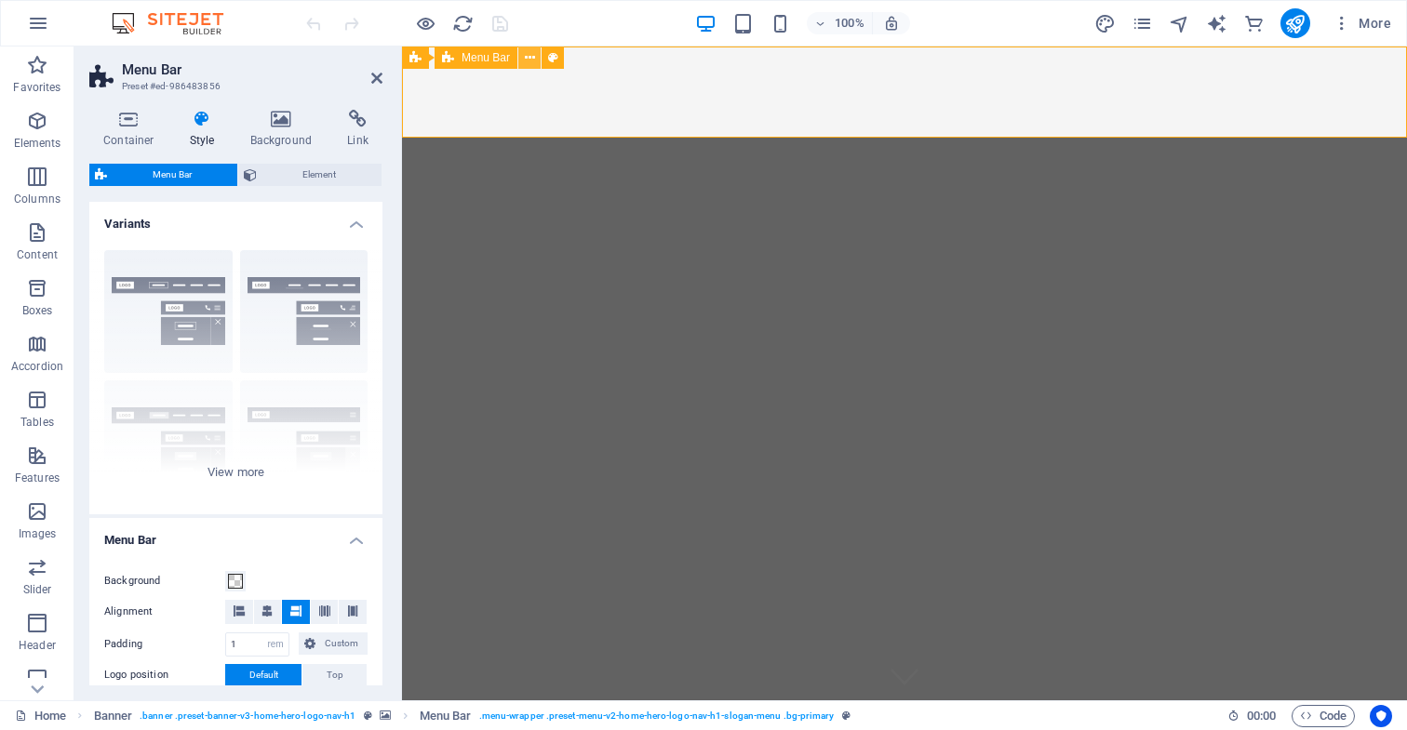
click at [527, 58] on icon at bounding box center [530, 58] width 10 height 20
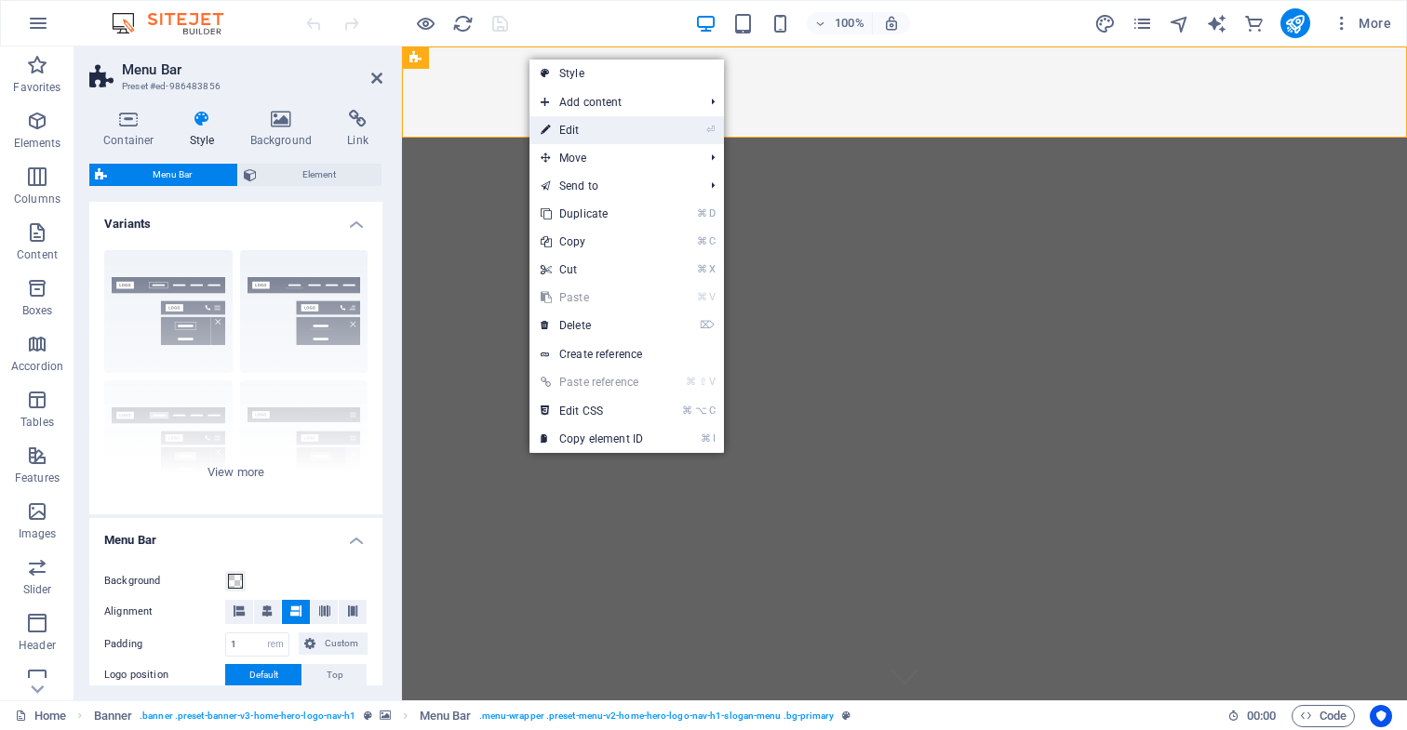
click at [573, 128] on link "⏎ Edit" at bounding box center [591, 130] width 125 height 28
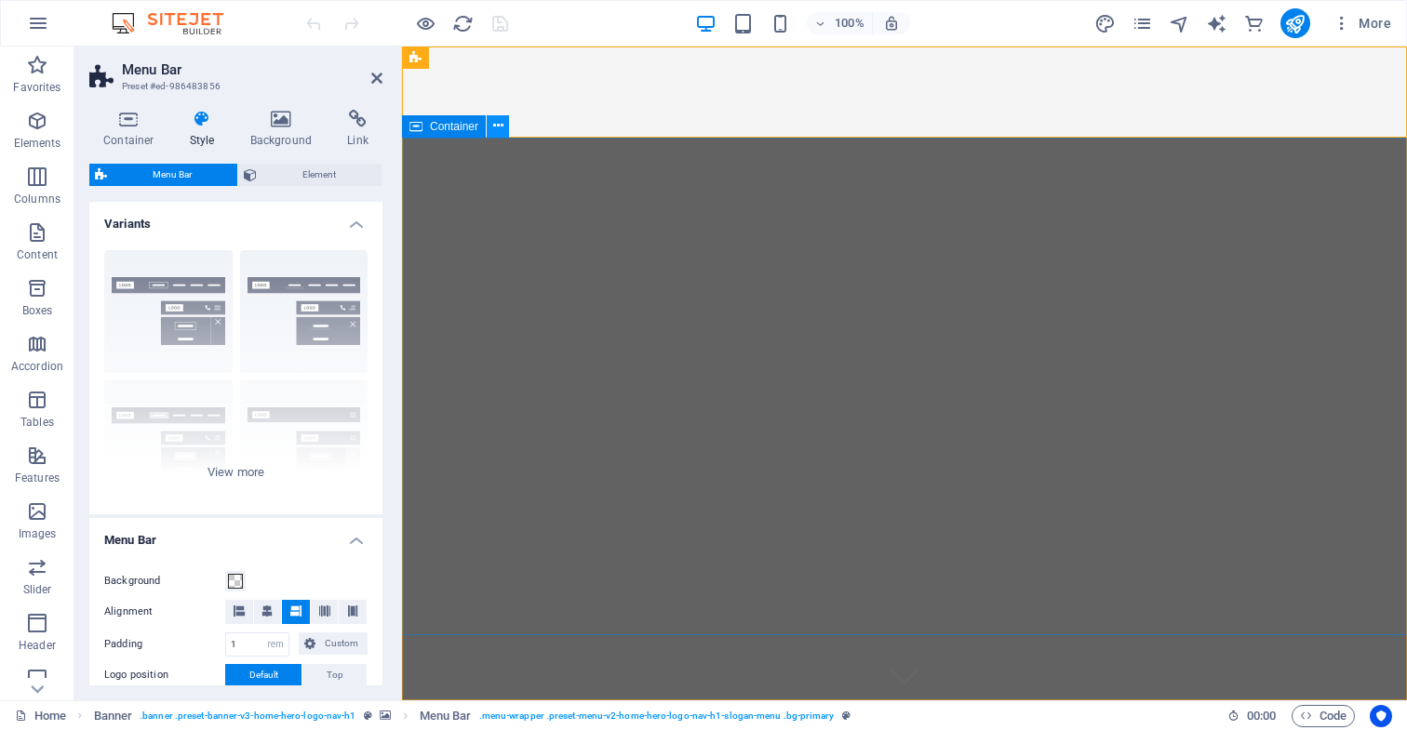
click at [498, 132] on icon at bounding box center [498, 126] width 10 height 20
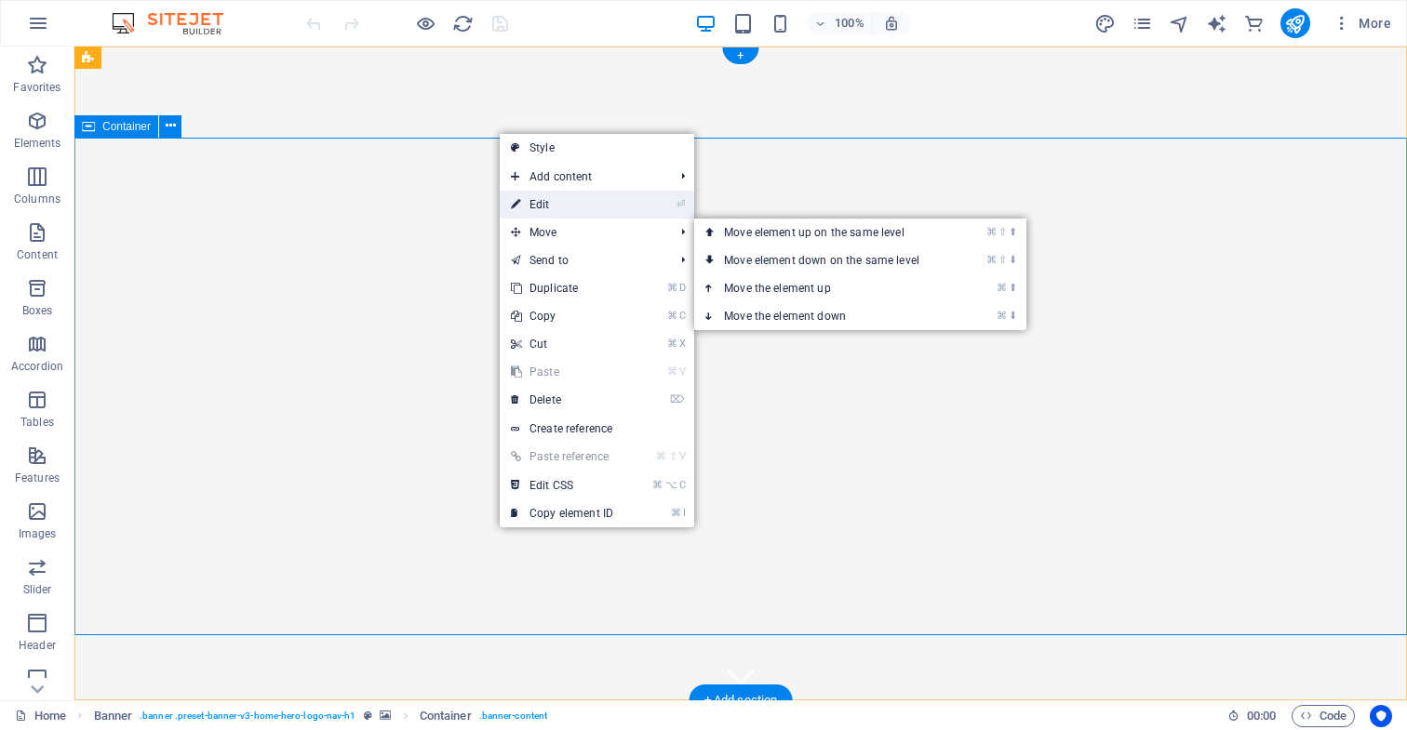
click at [574, 208] on link "⏎ Edit" at bounding box center [562, 205] width 125 height 28
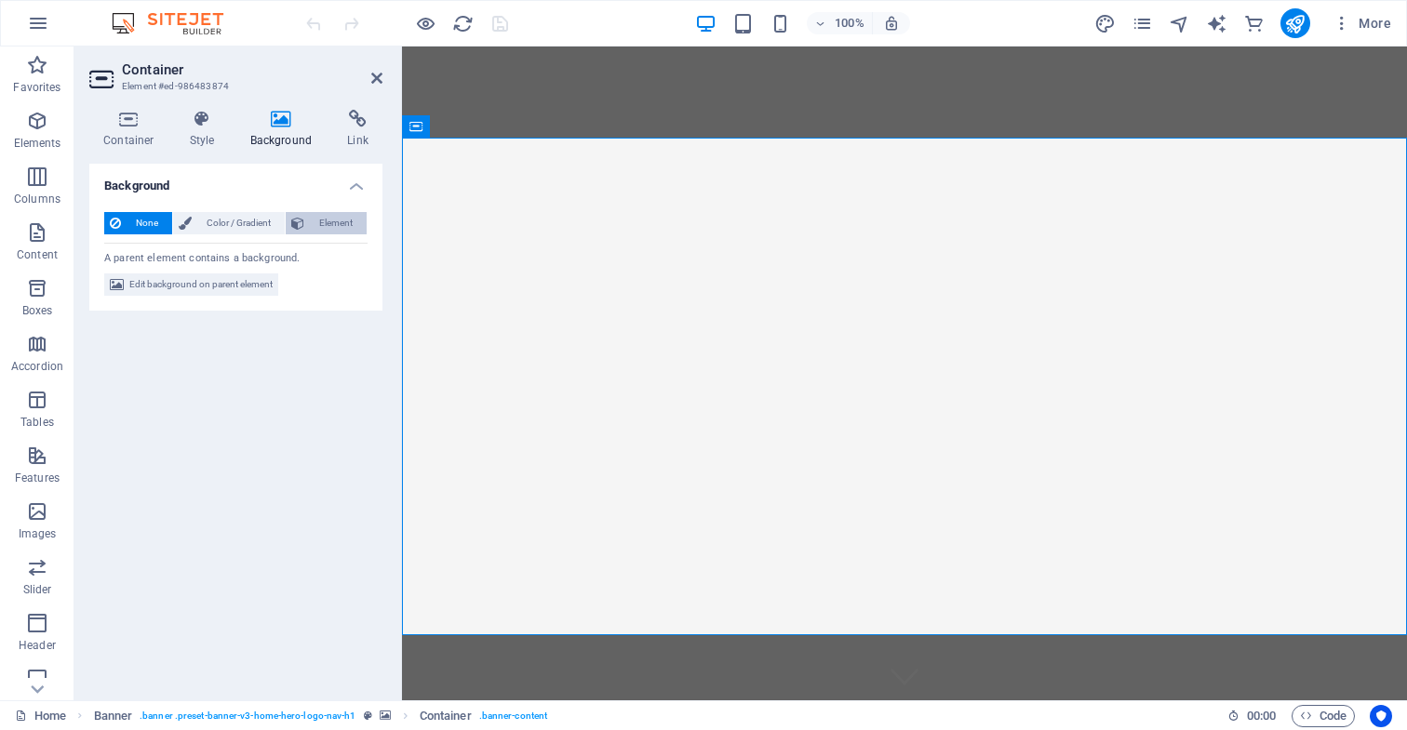
click at [331, 222] on span "Element" at bounding box center [335, 223] width 51 height 22
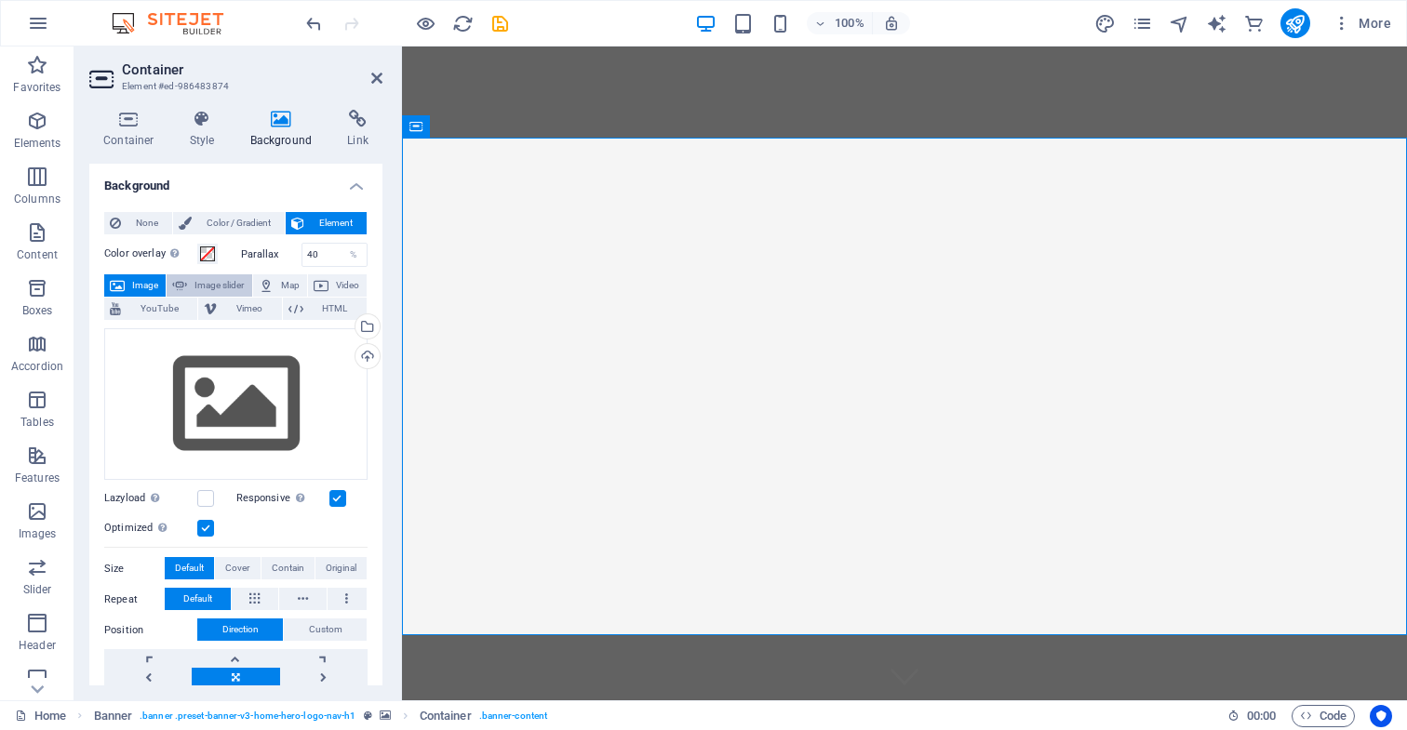
click at [220, 285] on span "Image slider" at bounding box center [219, 285] width 53 height 22
select select "ms"
select select "s"
select select "progressive"
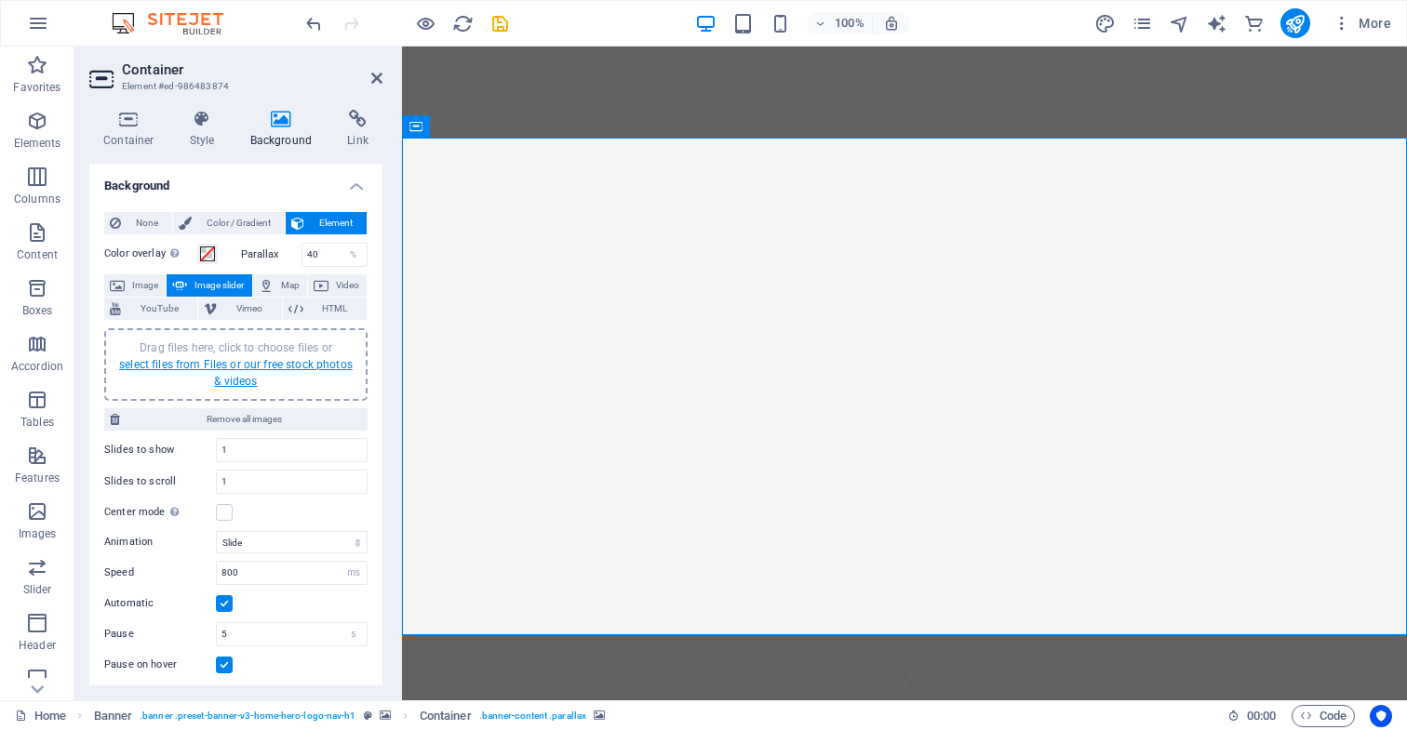
click at [238, 379] on link "select files from Files or our free stock photos & videos" at bounding box center [235, 373] width 233 height 30
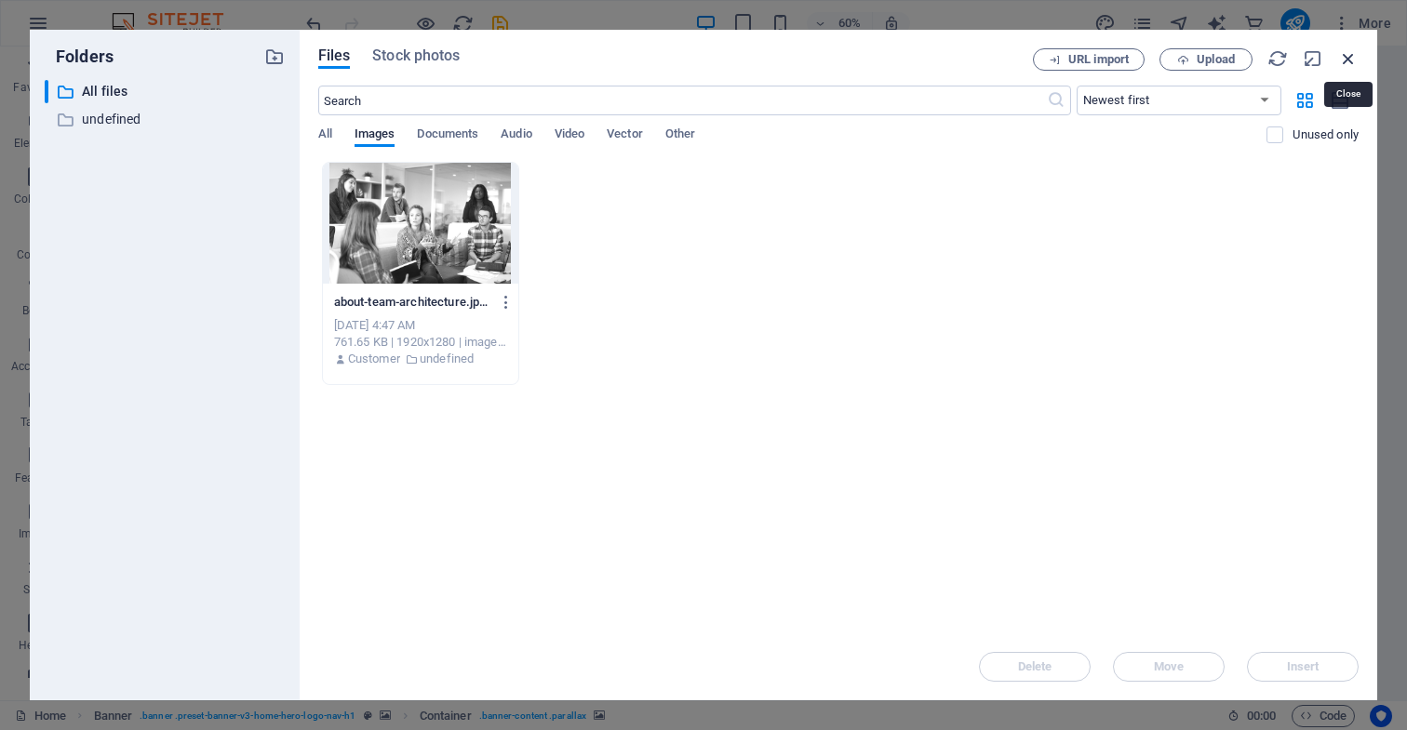
click at [1349, 57] on icon "button" at bounding box center [1348, 58] width 20 height 20
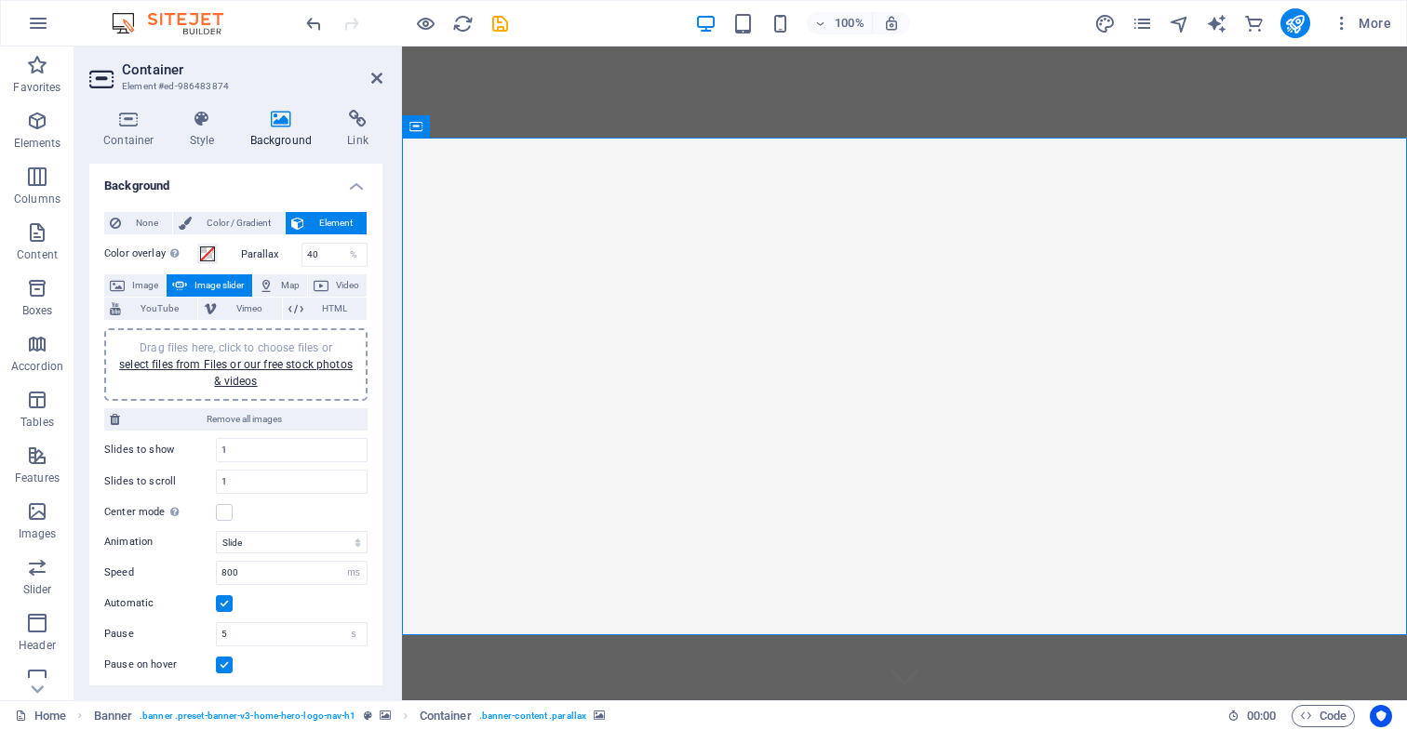
click at [141, 223] on span "None" at bounding box center [147, 223] width 40 height 22
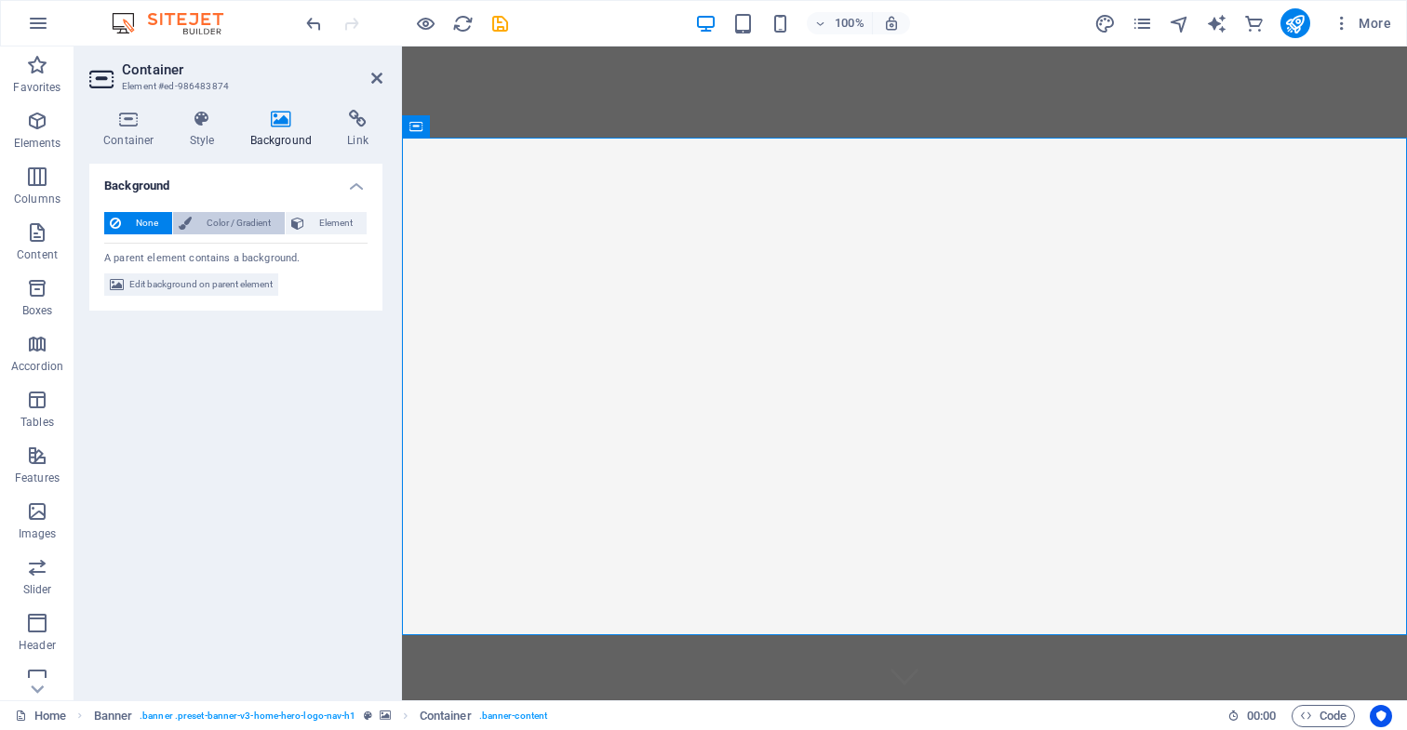
click at [247, 220] on span "Color / Gradient" at bounding box center [238, 223] width 82 height 22
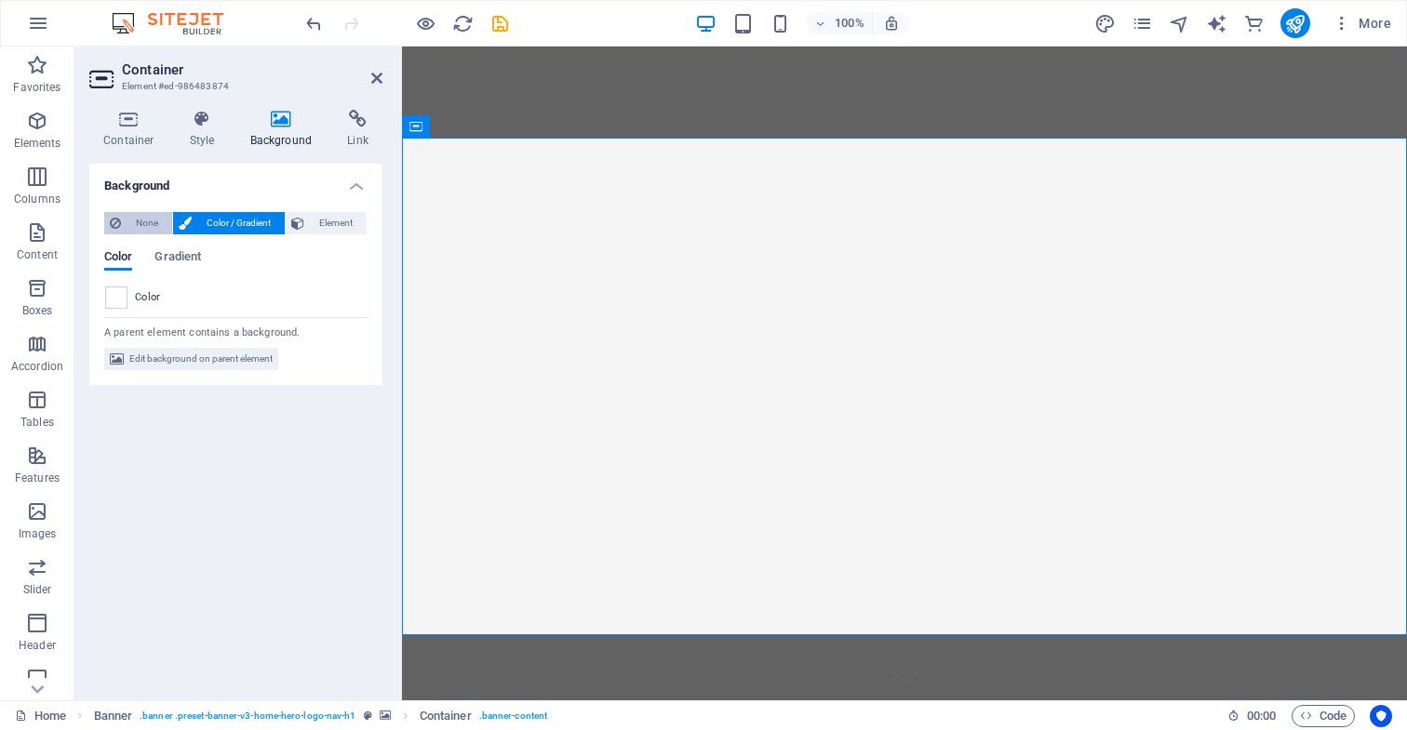
click at [142, 222] on span "None" at bounding box center [147, 223] width 40 height 22
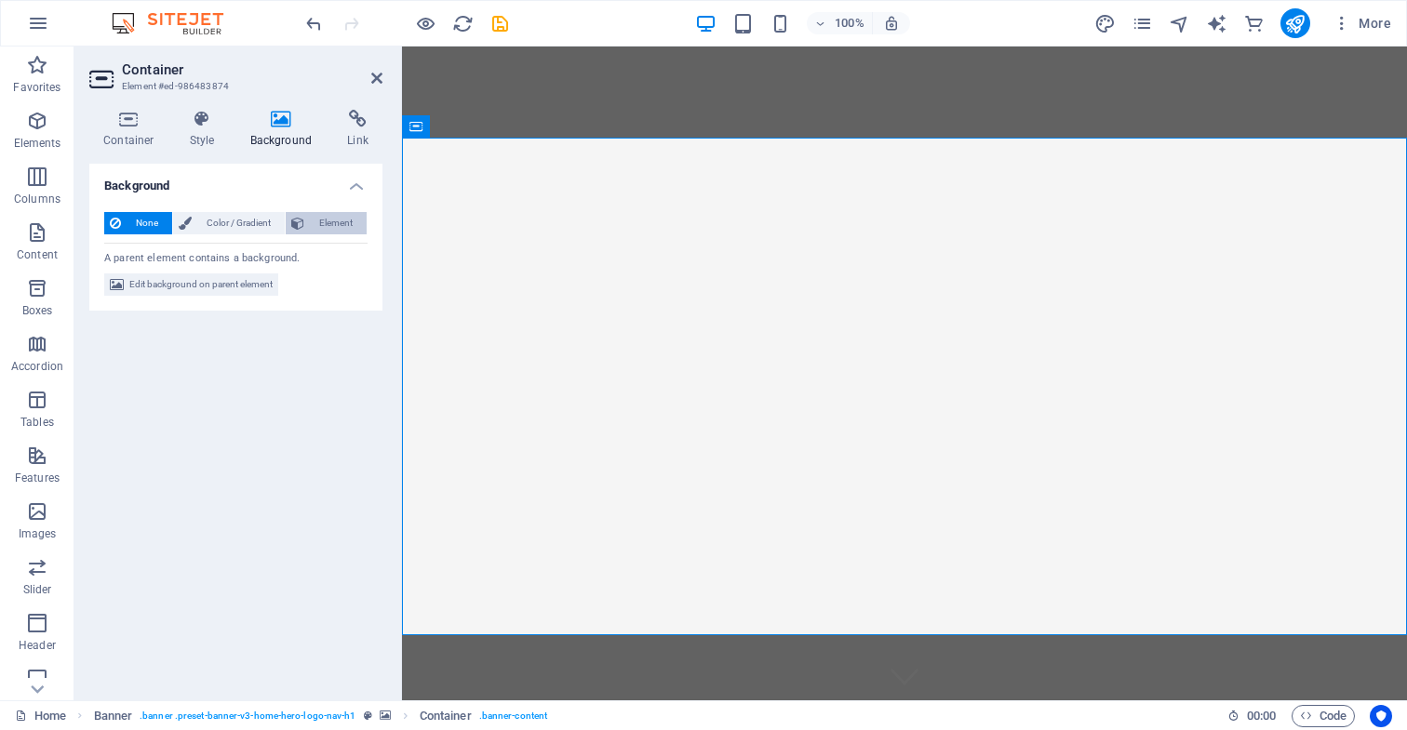
click at [337, 221] on span "Element" at bounding box center [335, 223] width 51 height 22
select select "ms"
select select "s"
select select "progressive"
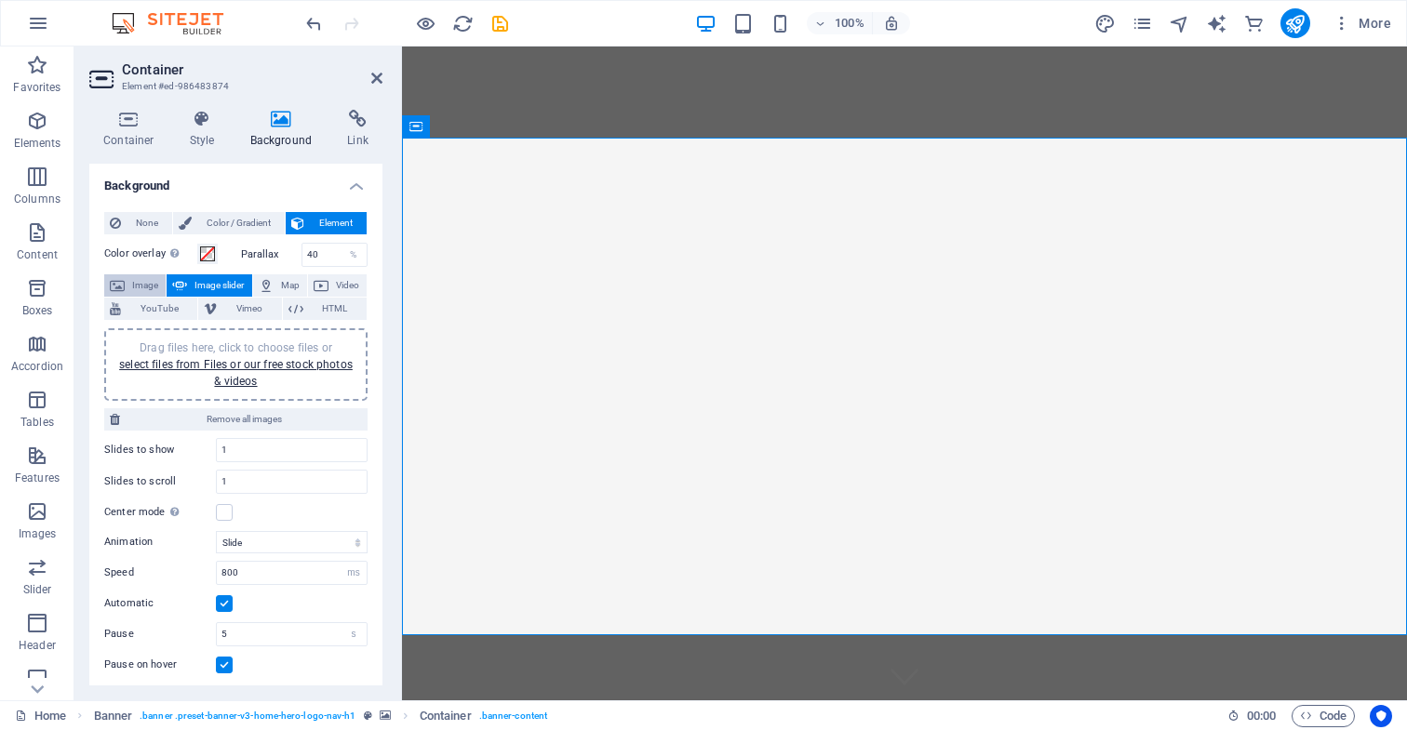
click at [137, 283] on span "Image" at bounding box center [145, 285] width 30 height 22
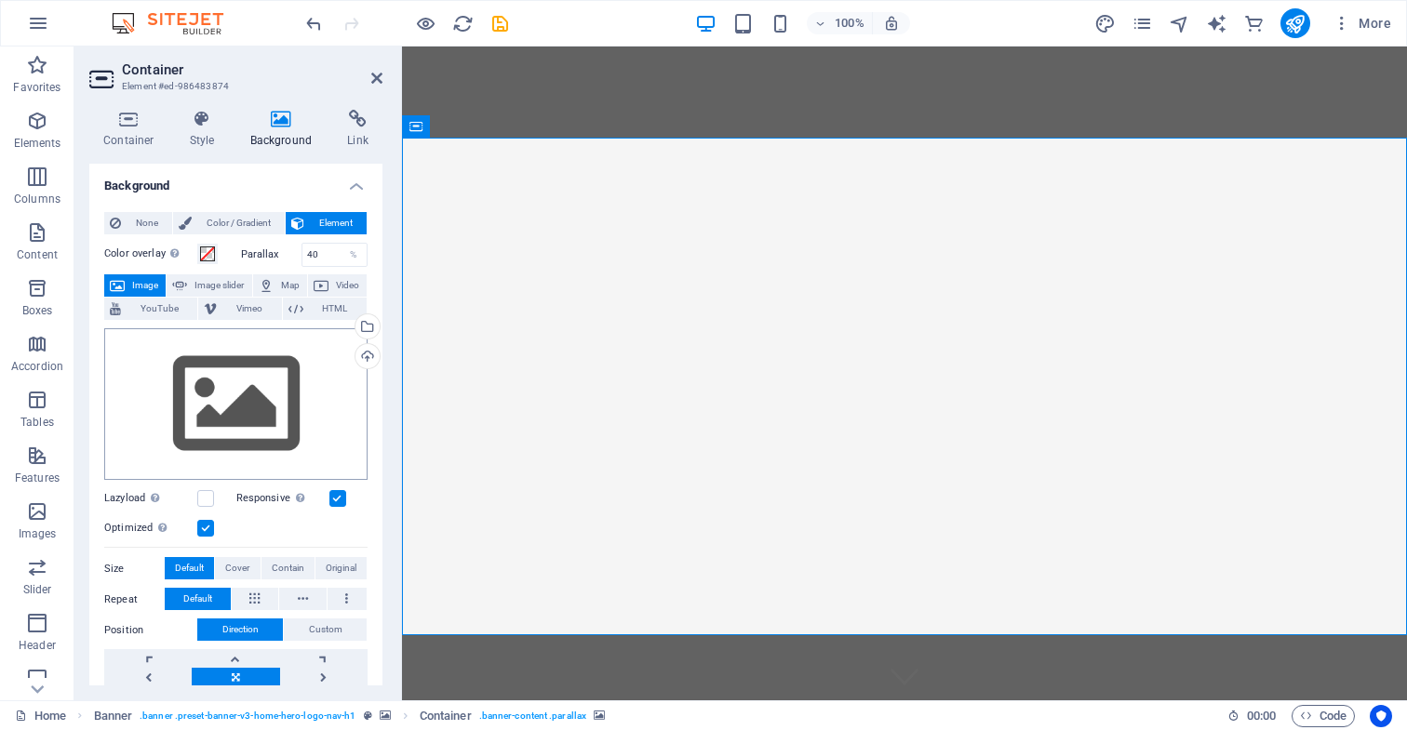
scroll to position [0, 0]
click at [224, 284] on span "Image slider" at bounding box center [219, 285] width 53 height 22
select select "ms"
select select "s"
select select "progressive"
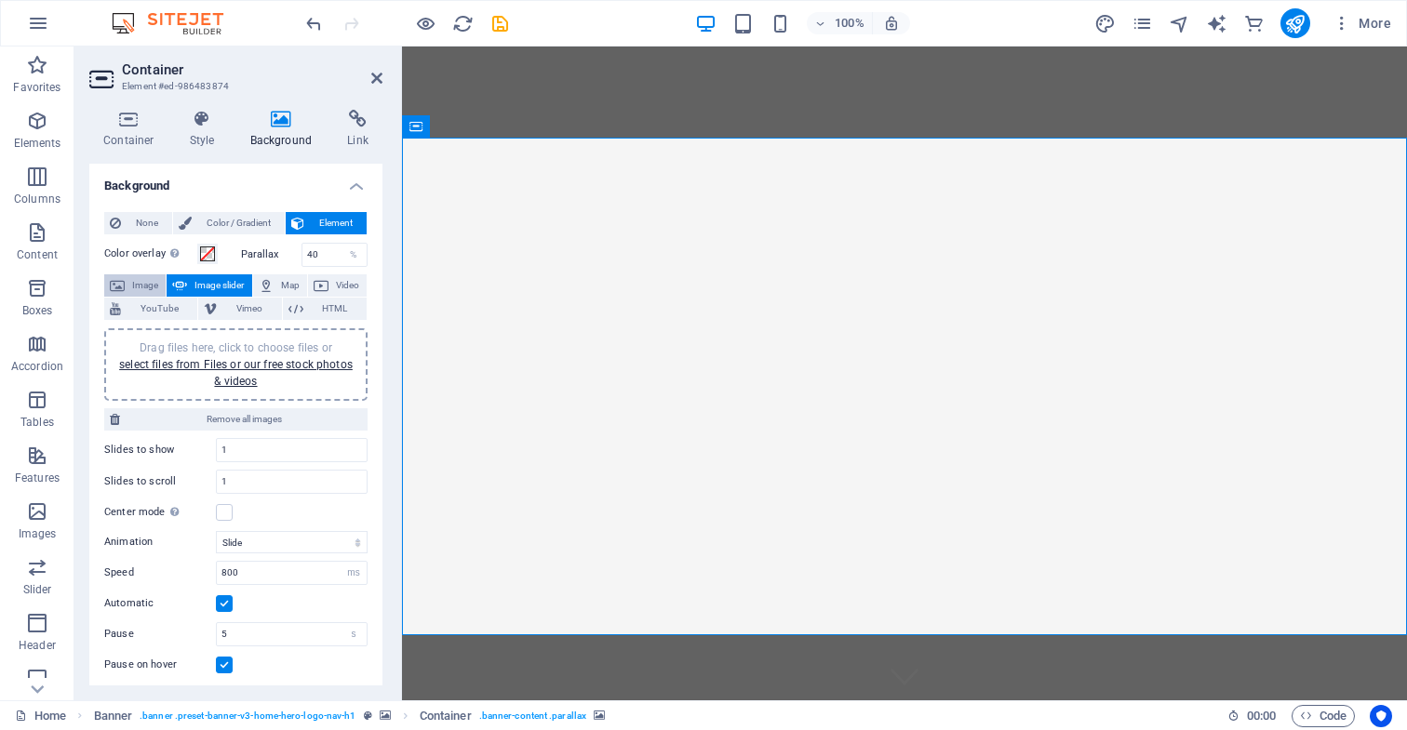
click at [139, 281] on span "Image" at bounding box center [145, 285] width 30 height 22
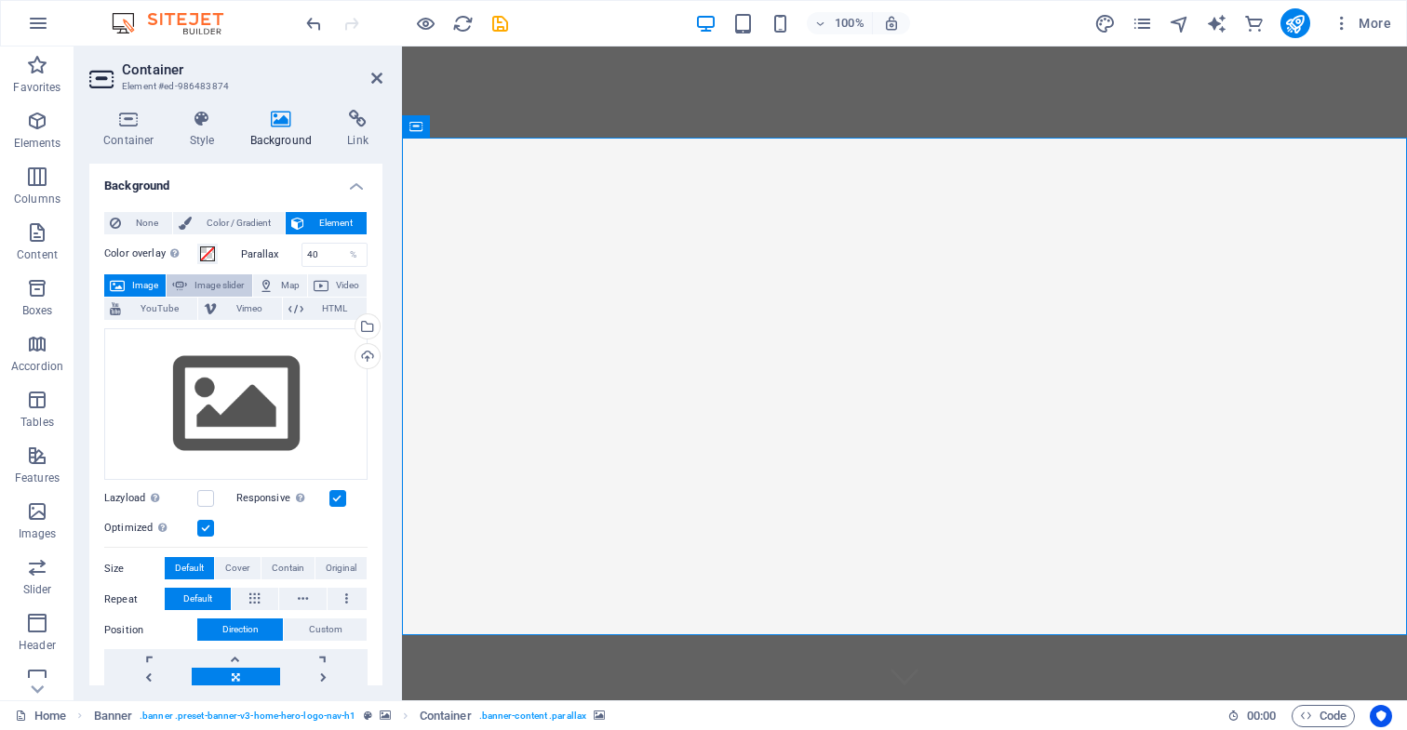
click at [213, 287] on span "Image slider" at bounding box center [219, 285] width 53 height 22
select select "ms"
select select "s"
select select "progressive"
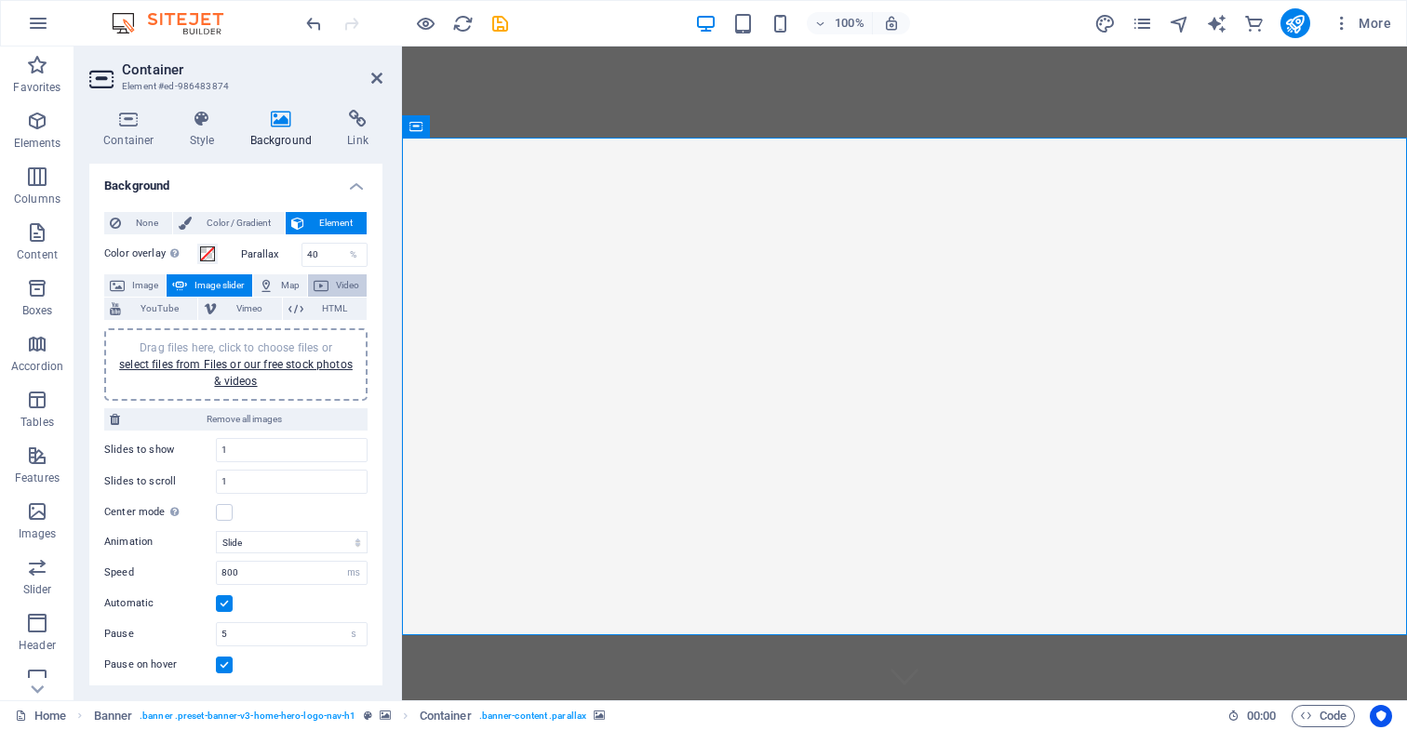
click at [346, 282] on span "Video" at bounding box center [347, 285] width 27 height 22
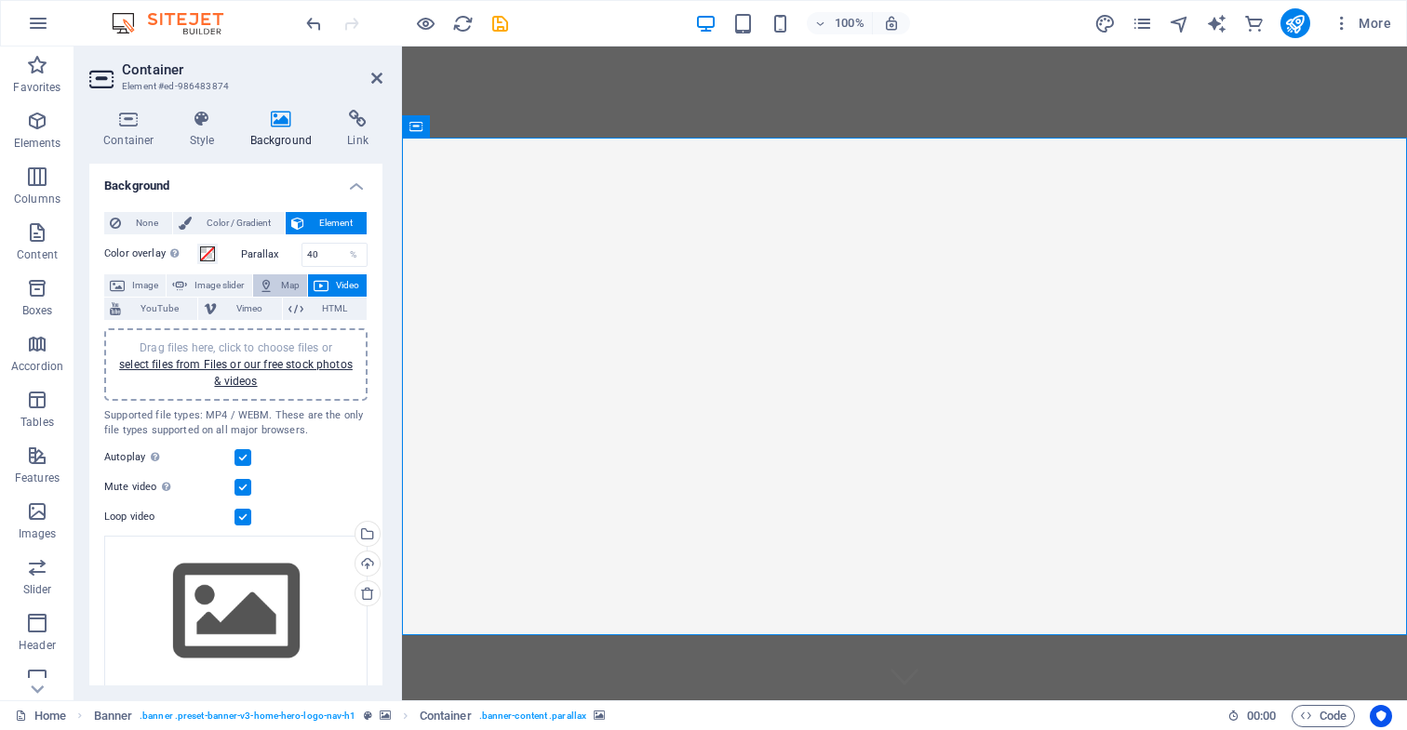
click at [281, 286] on span "Map" at bounding box center [290, 285] width 22 height 22
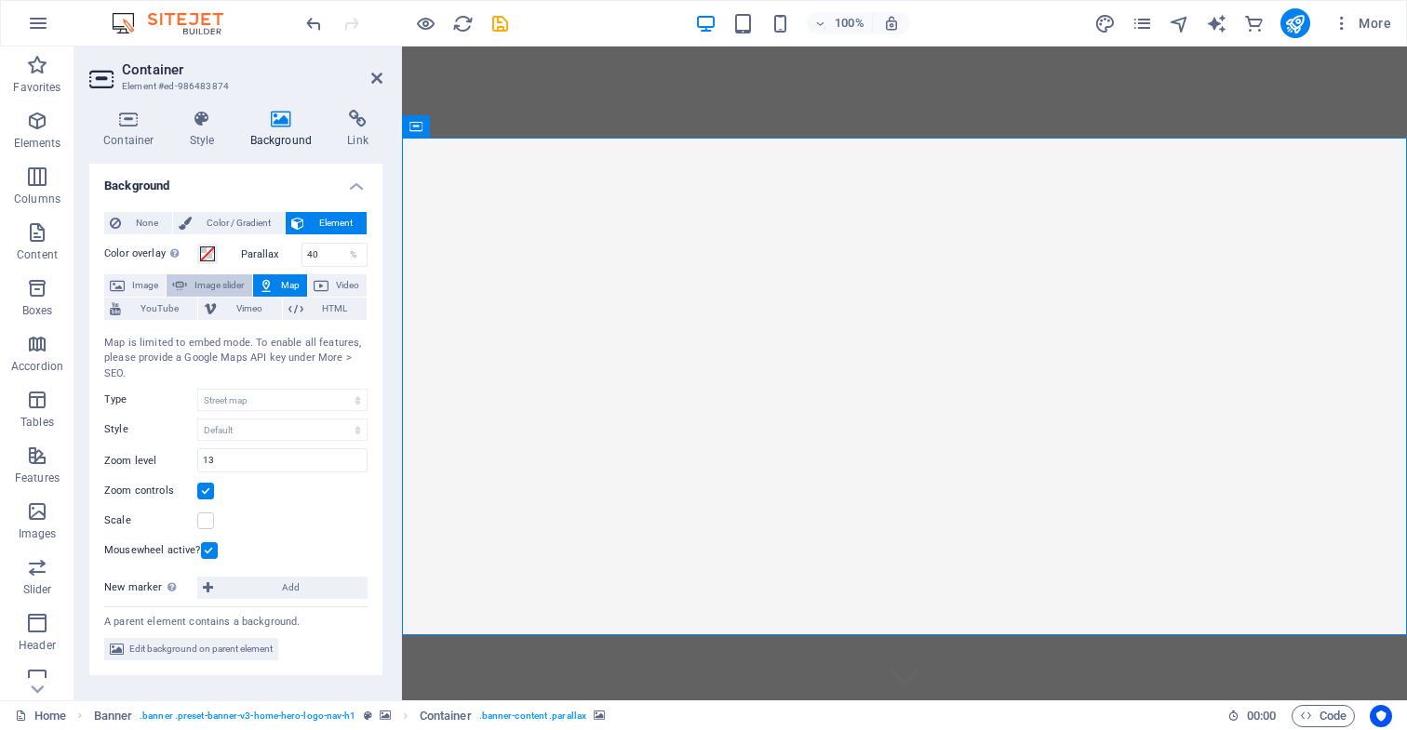
click at [223, 286] on span "Image slider" at bounding box center [219, 285] width 53 height 22
select select "ms"
select select "s"
select select "progressive"
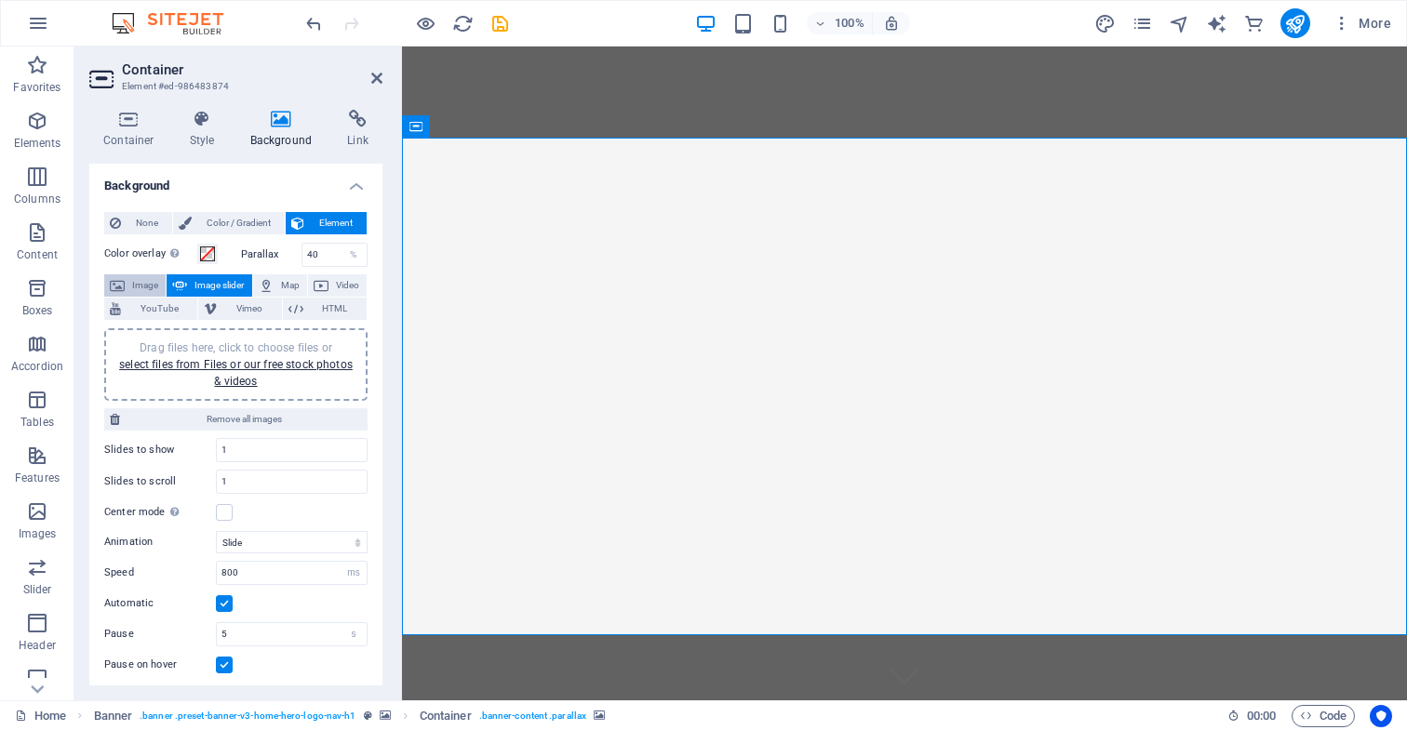
click at [139, 282] on span "Image" at bounding box center [145, 285] width 30 height 22
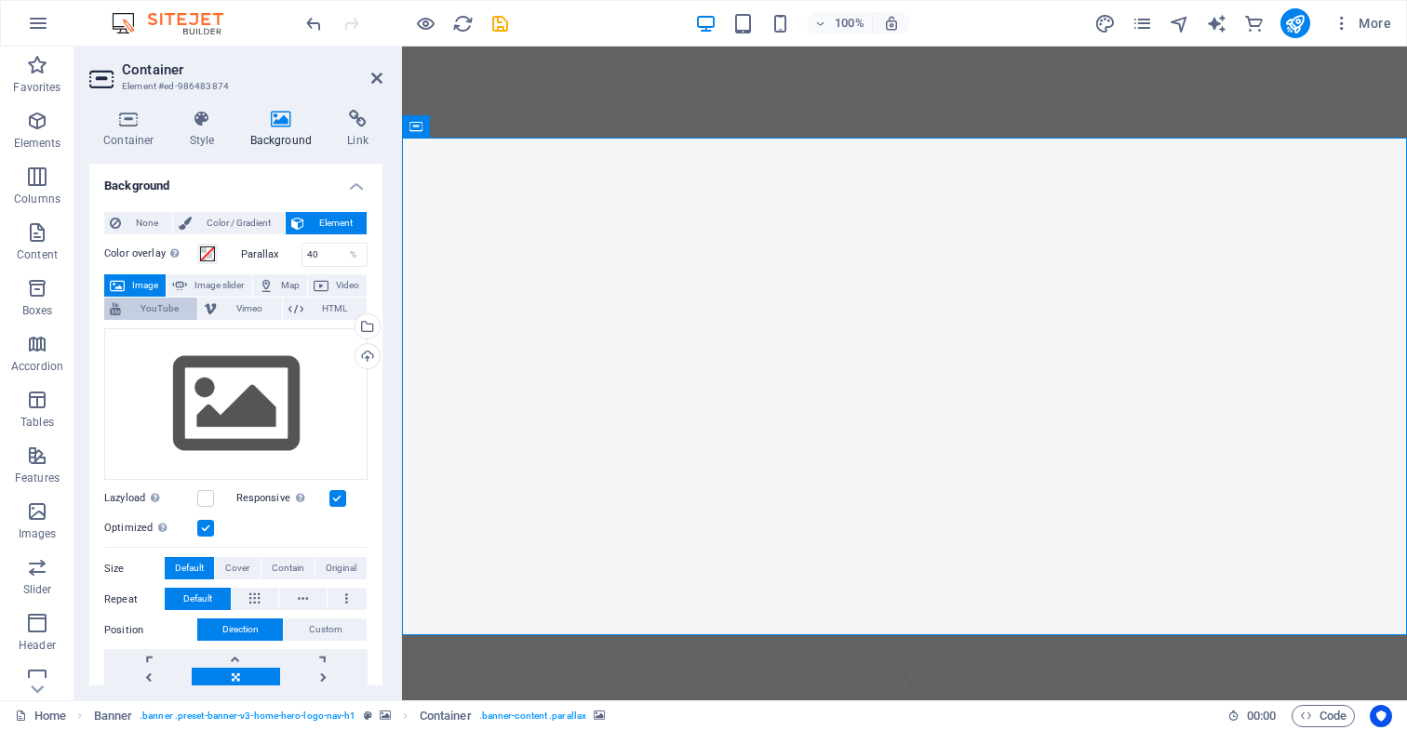
click at [146, 310] on span "YouTube" at bounding box center [159, 309] width 65 height 22
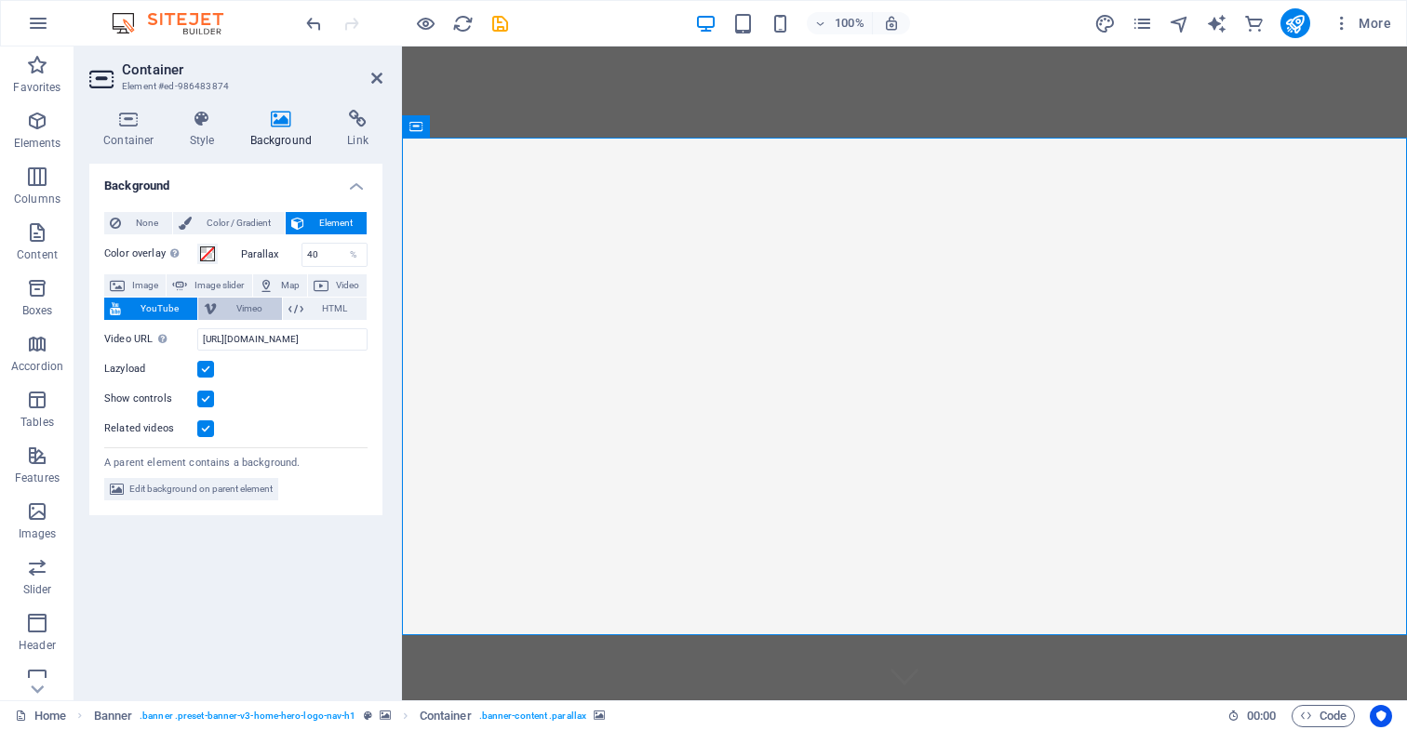
click at [246, 309] on span "Vimeo" at bounding box center [248, 309] width 53 height 22
select select "ar16_9"
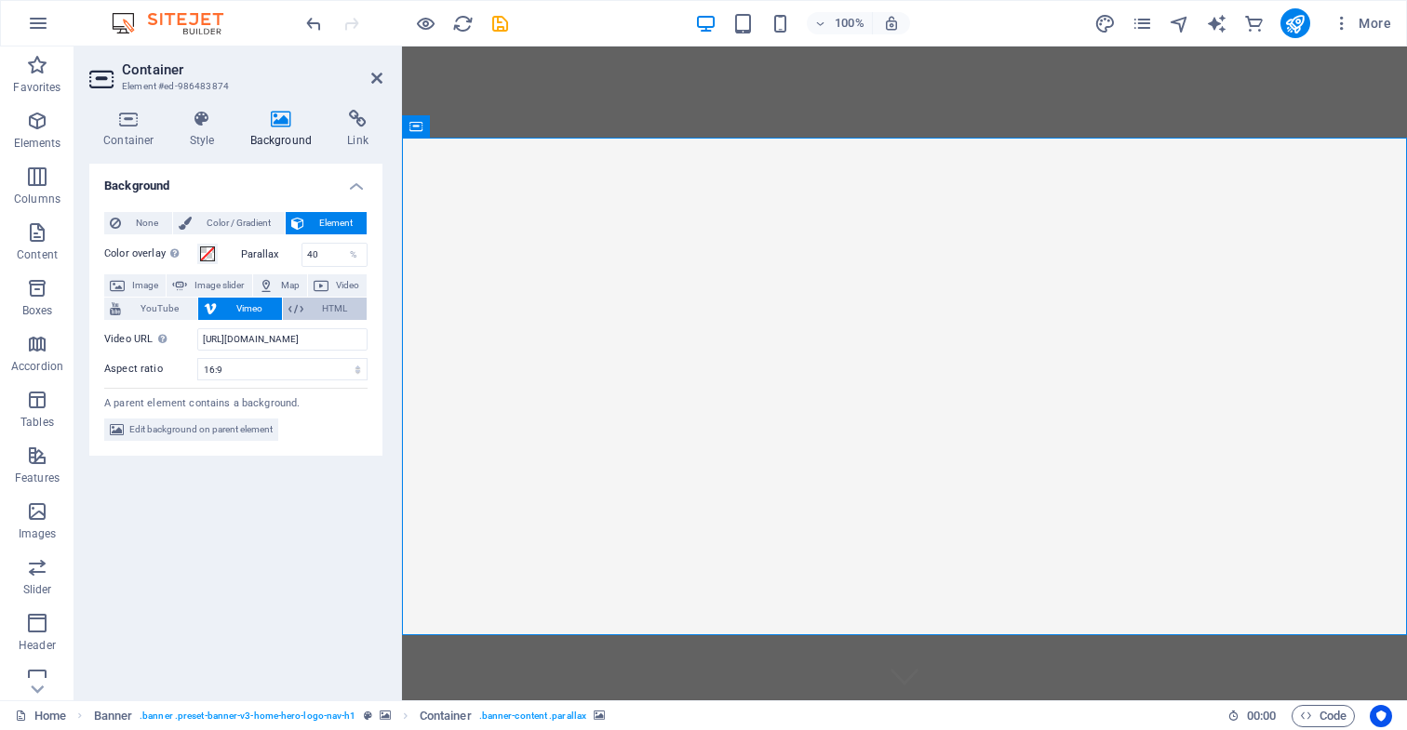
click at [336, 306] on span "HTML" at bounding box center [335, 309] width 52 height 22
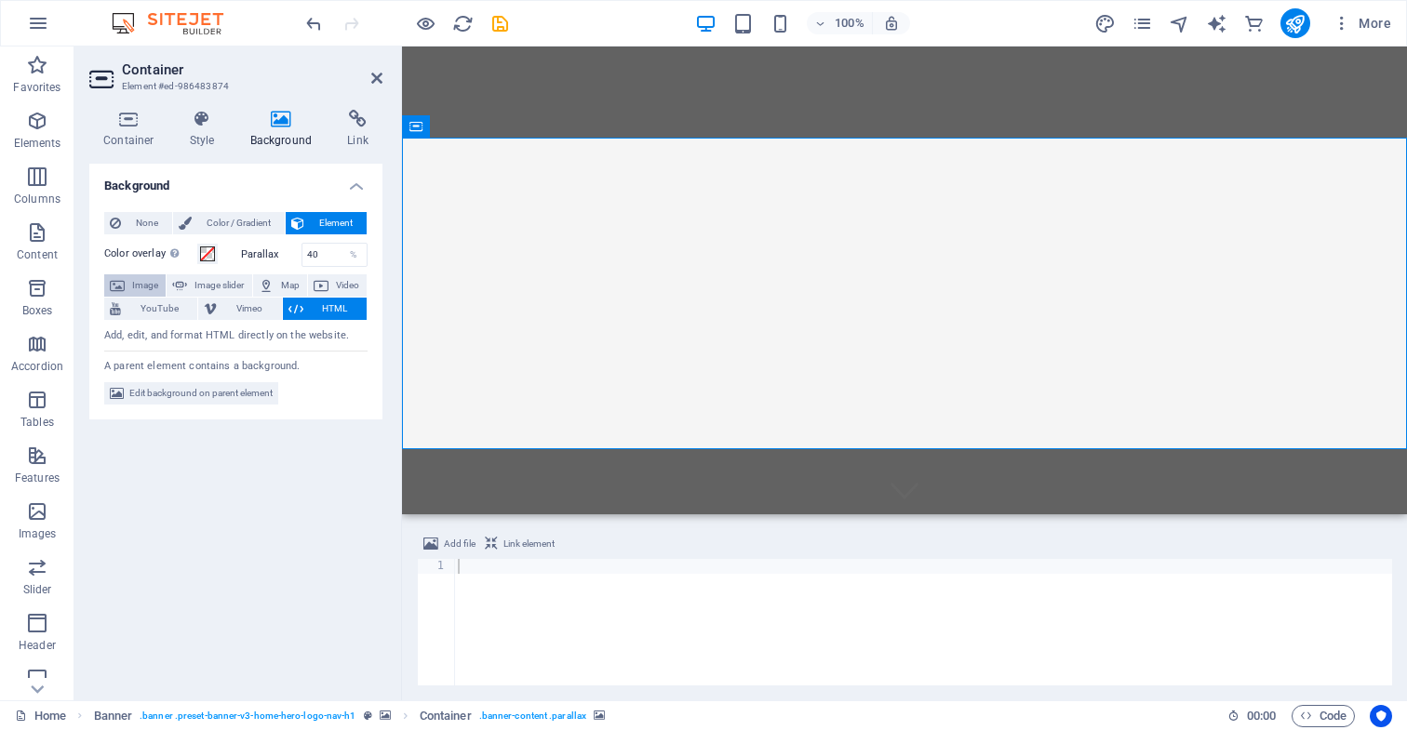
click at [133, 282] on span "Image" at bounding box center [145, 285] width 30 height 22
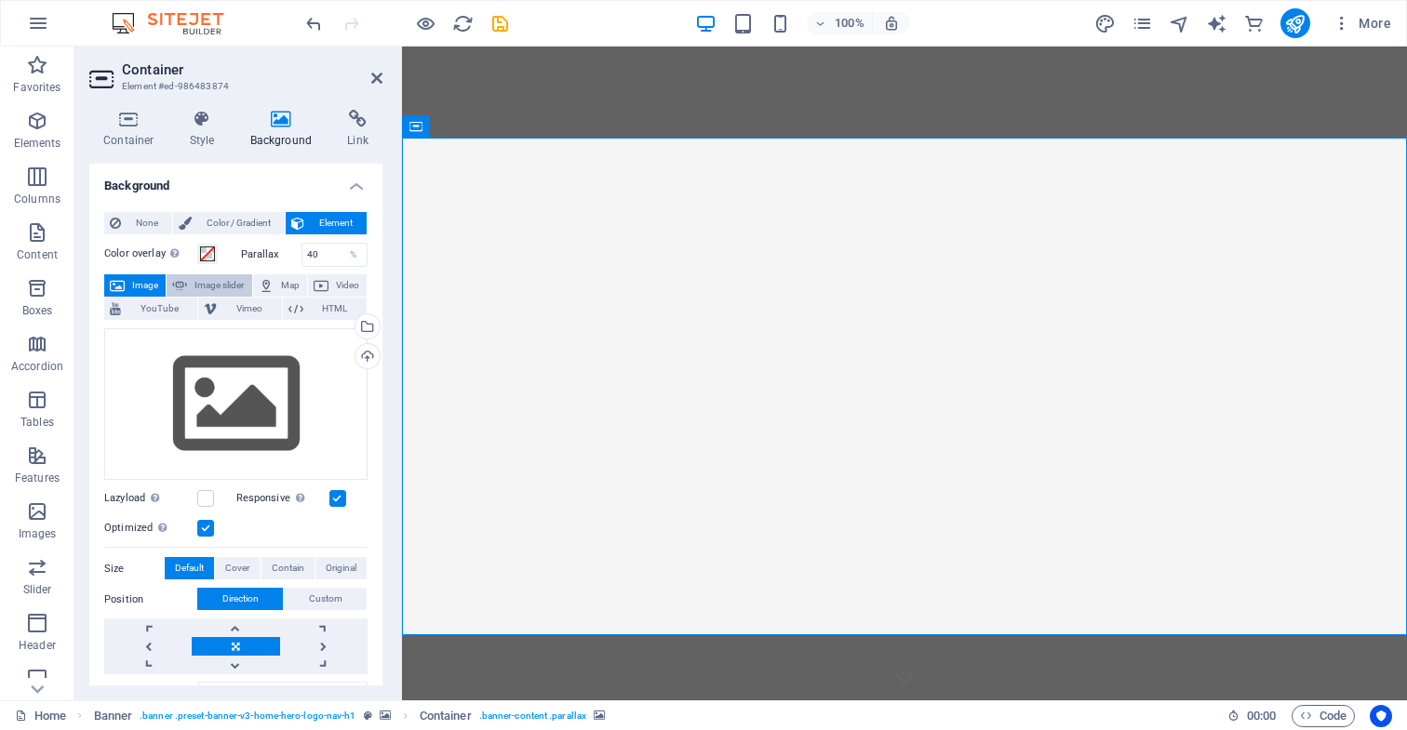
click at [220, 283] on span "Image slider" at bounding box center [219, 285] width 53 height 22
select select "ms"
select select "s"
select select "progressive"
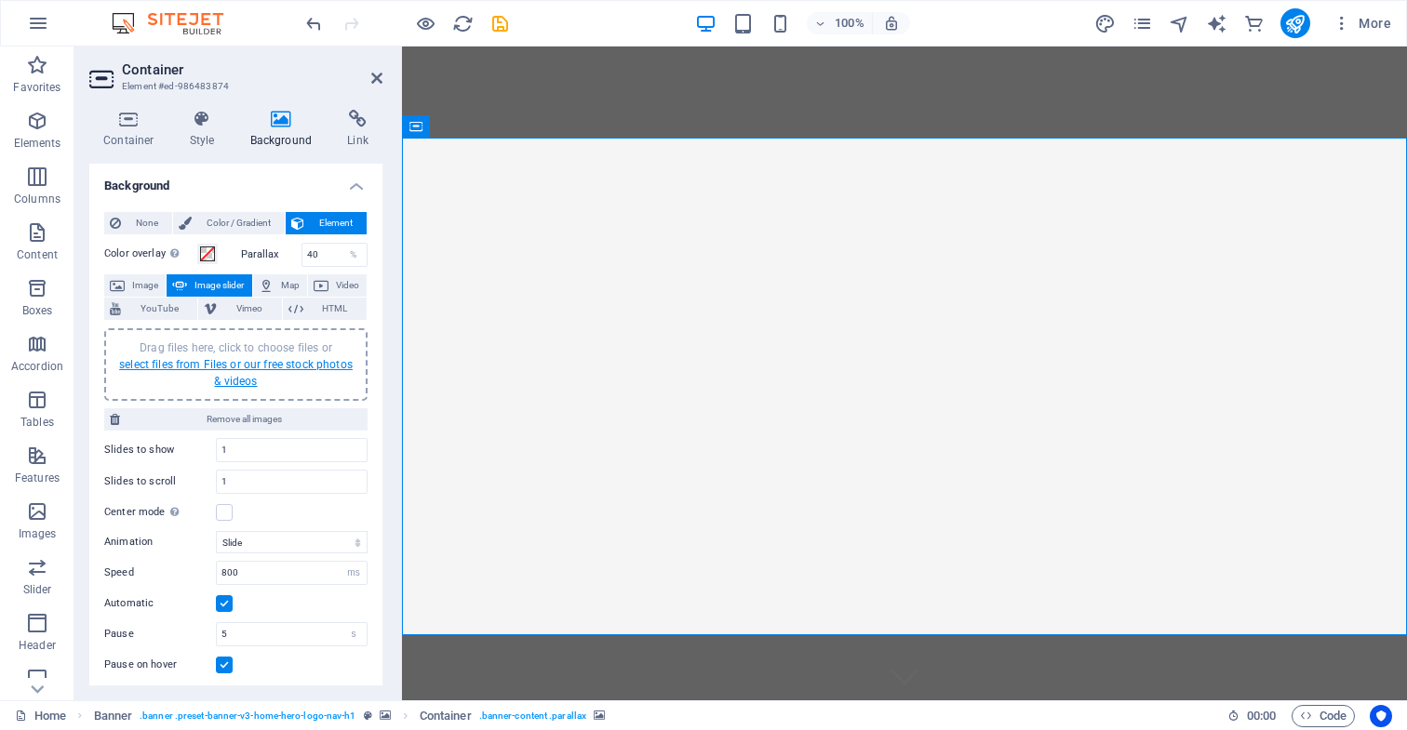
click at [240, 379] on link "select files from Files or our free stock photos & videos" at bounding box center [235, 373] width 233 height 30
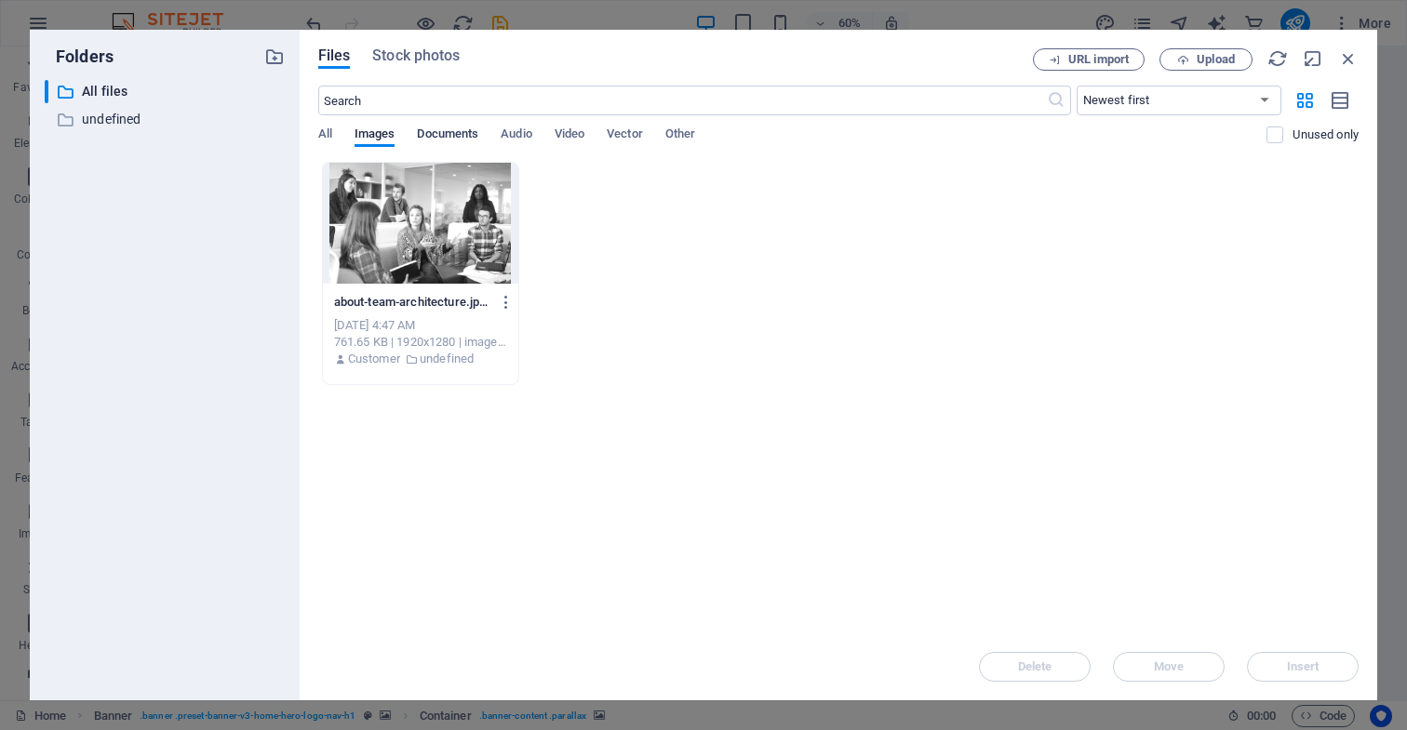
click at [456, 133] on span "Documents" at bounding box center [447, 136] width 61 height 26
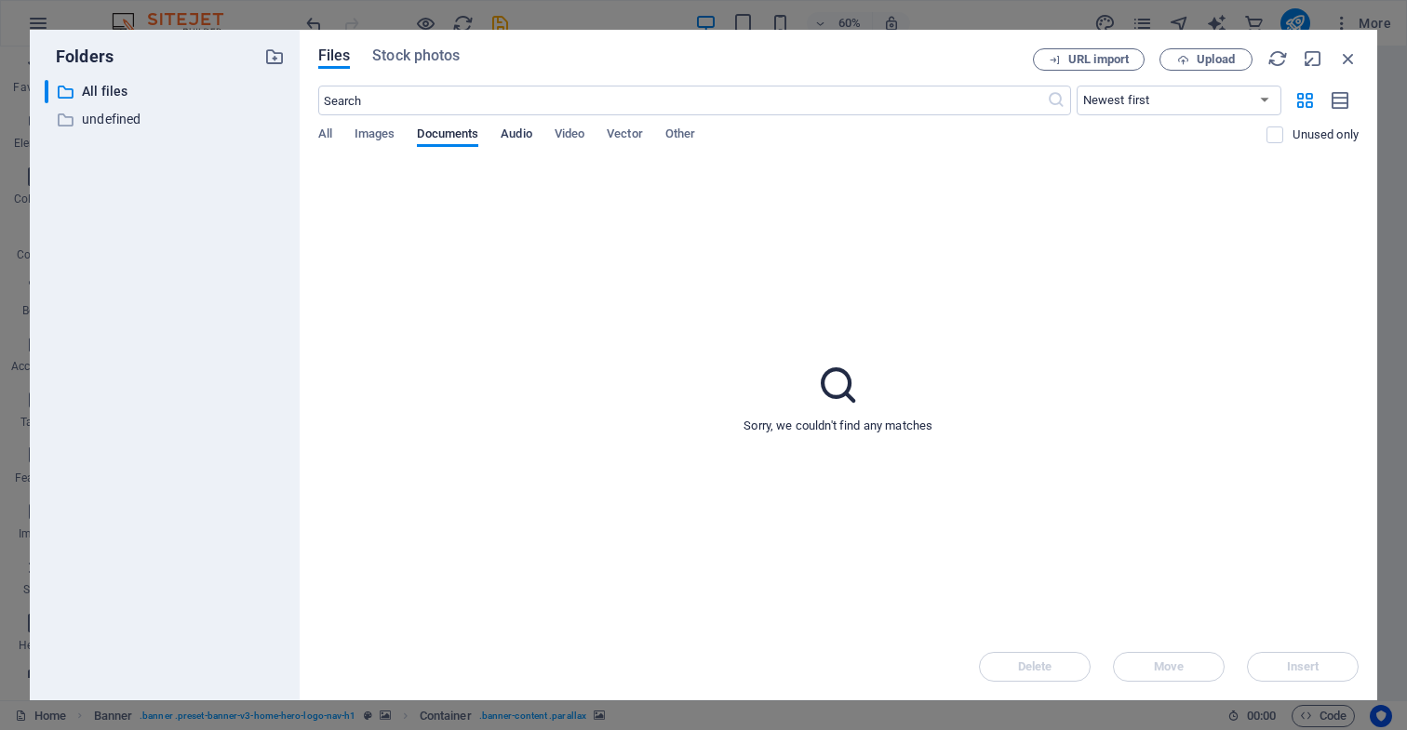
click at [519, 132] on span "Audio" at bounding box center [515, 136] width 31 height 26
click at [581, 133] on span "Video" at bounding box center [569, 136] width 30 height 26
click at [321, 132] on span "All" at bounding box center [325, 136] width 14 height 26
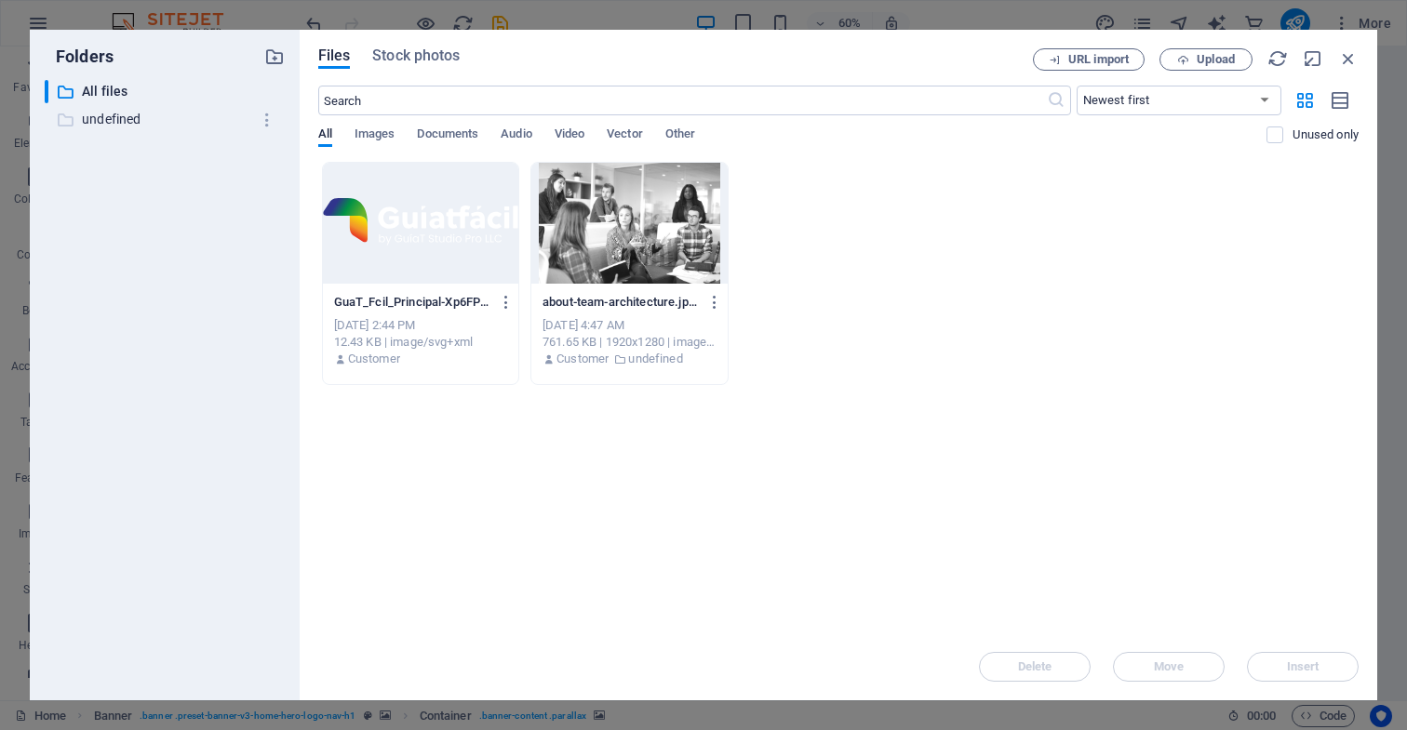
click at [116, 122] on p "undefined" at bounding box center [166, 119] width 168 height 21
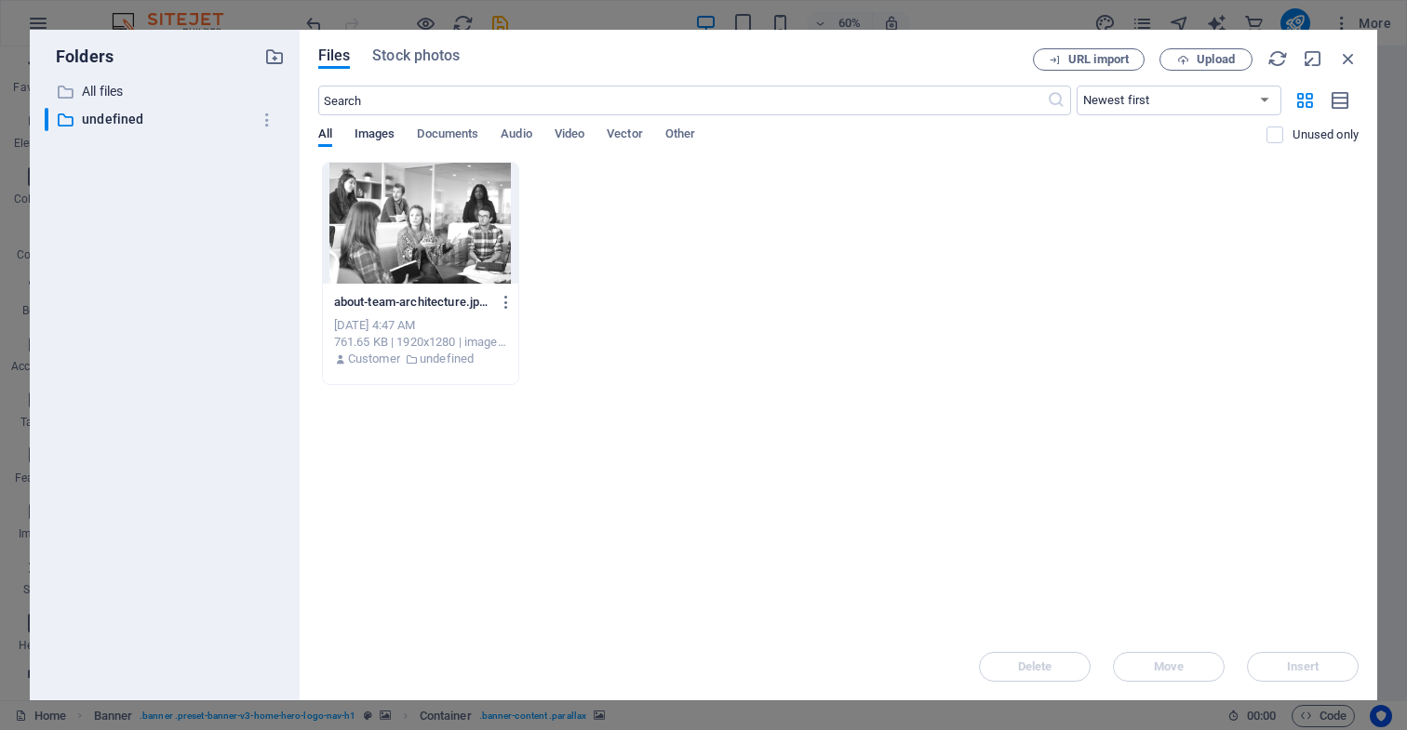
click at [382, 133] on span "Images" at bounding box center [374, 136] width 41 height 26
click at [319, 136] on span "All" at bounding box center [325, 136] width 14 height 26
click at [105, 96] on p "All files" at bounding box center [166, 91] width 168 height 21
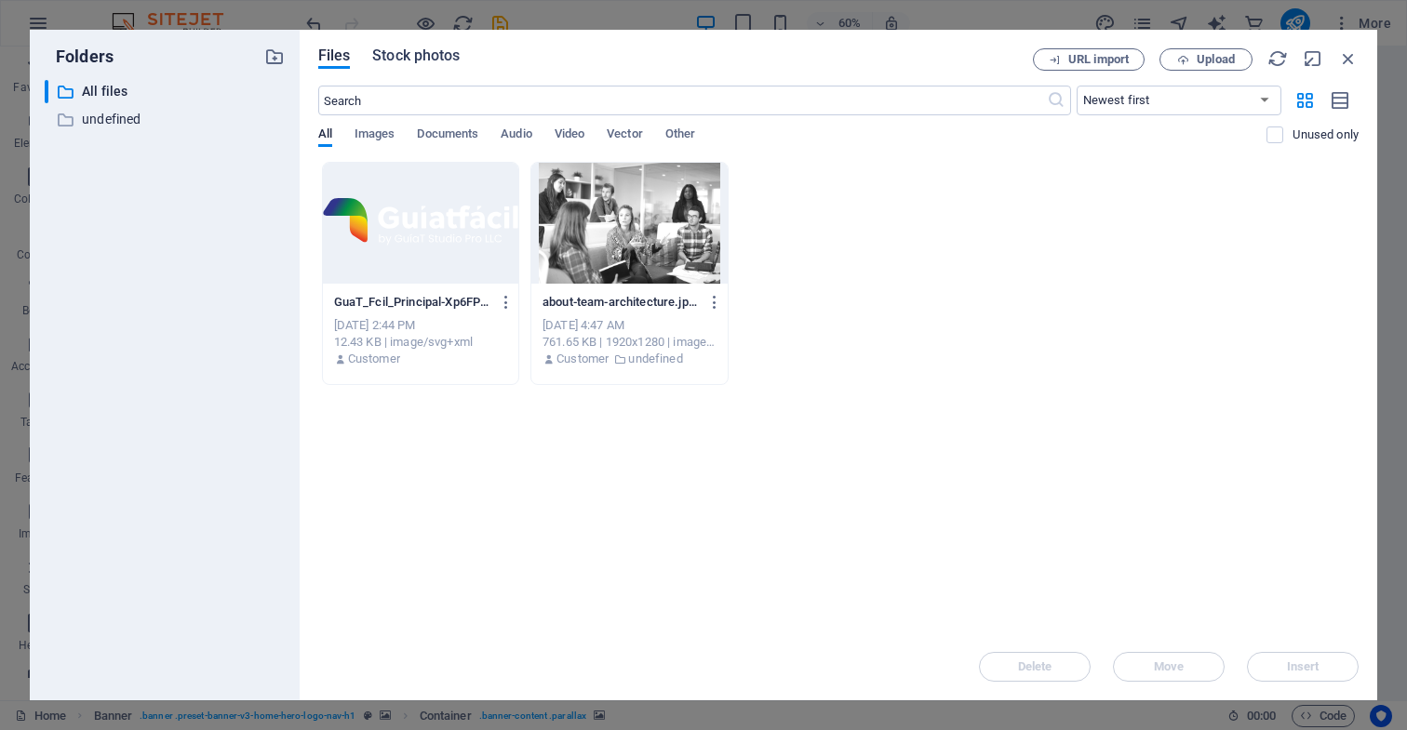
click at [436, 56] on span "Stock photos" at bounding box center [415, 56] width 87 height 22
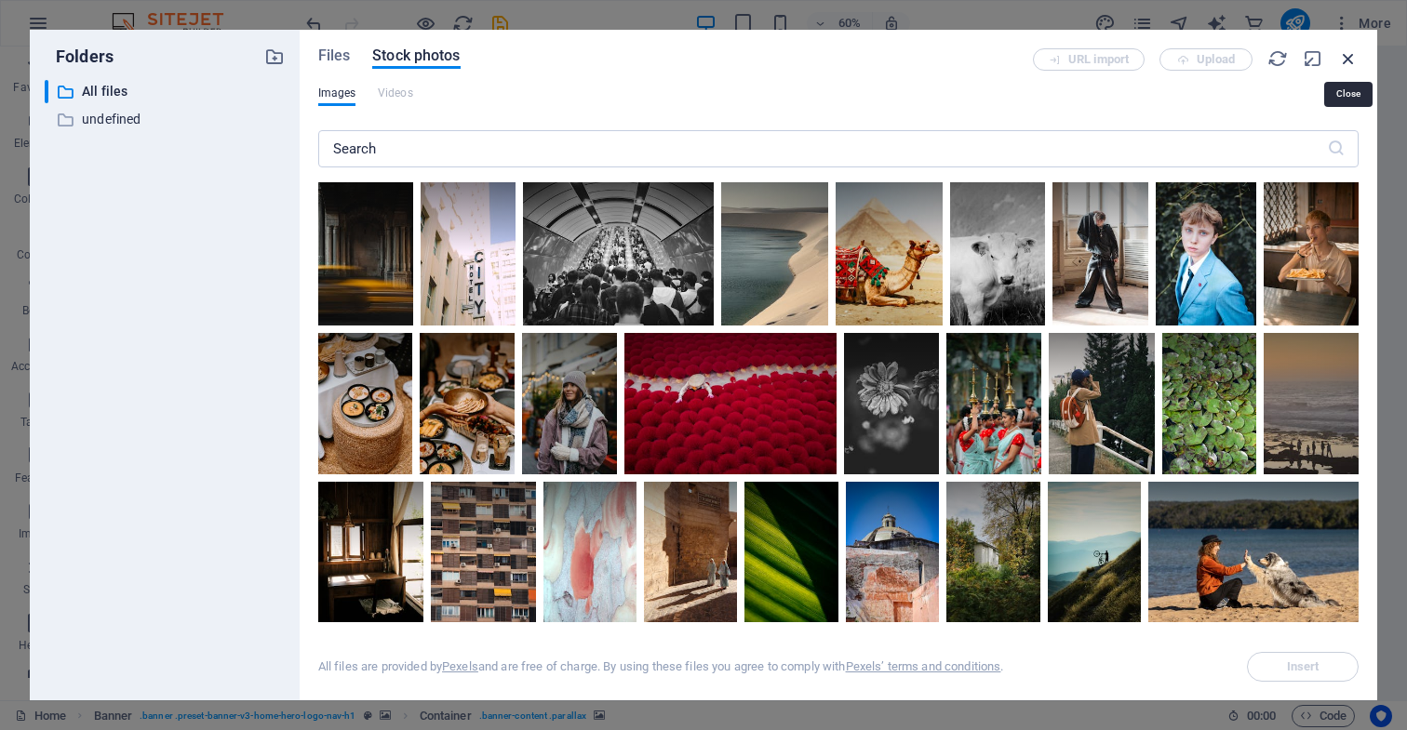
click at [1346, 59] on icon "button" at bounding box center [1348, 58] width 20 height 20
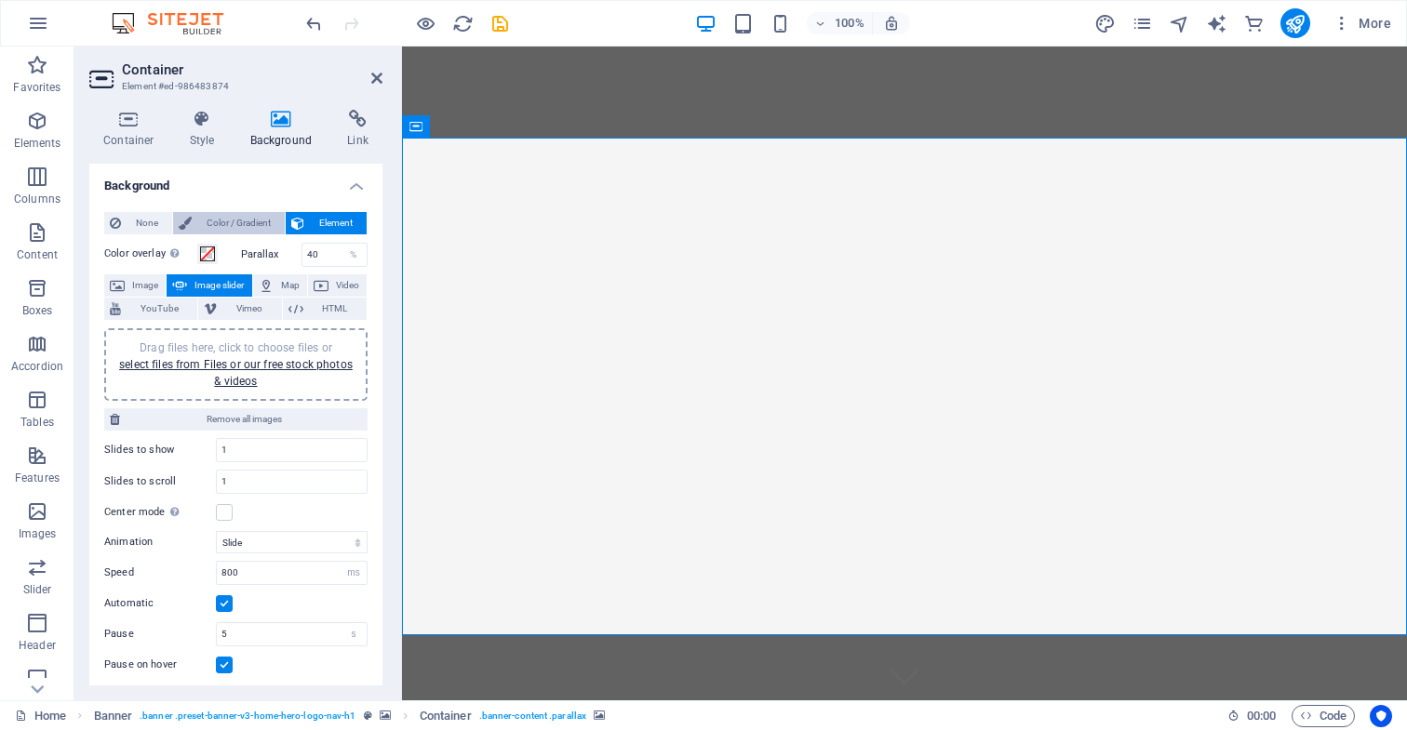
click at [254, 222] on span "Color / Gradient" at bounding box center [238, 223] width 82 height 22
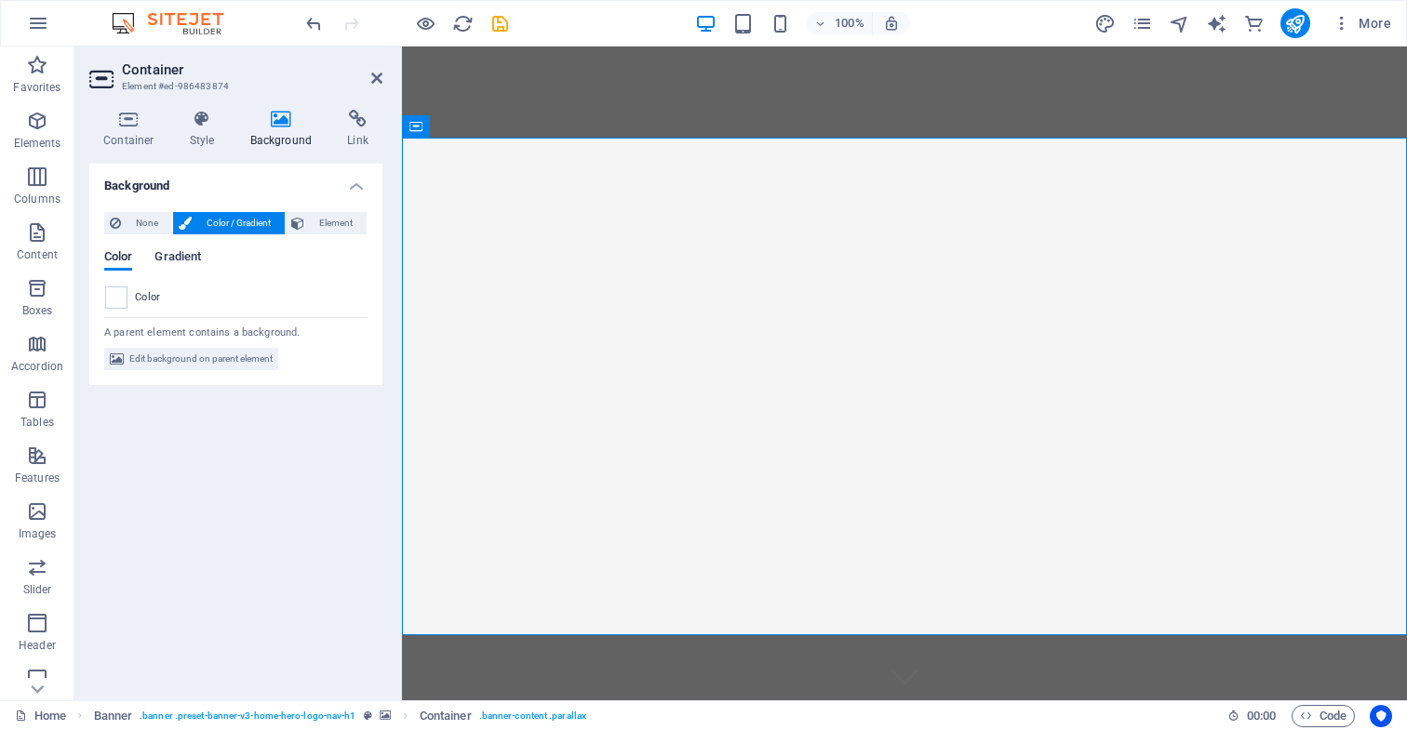
click at [177, 258] on span "Gradient" at bounding box center [177, 259] width 47 height 26
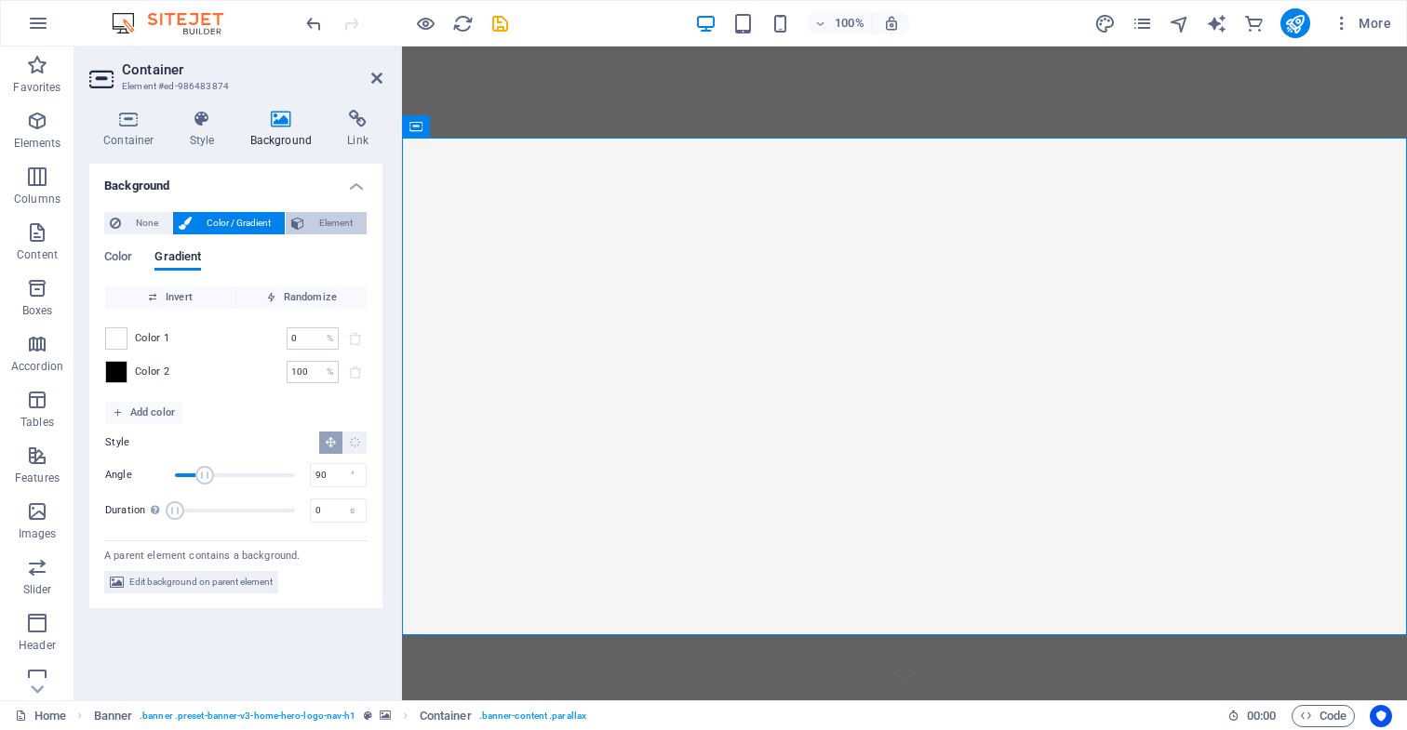
click at [336, 222] on span "Element" at bounding box center [335, 223] width 51 height 22
select select "ms"
select select "s"
select select "progressive"
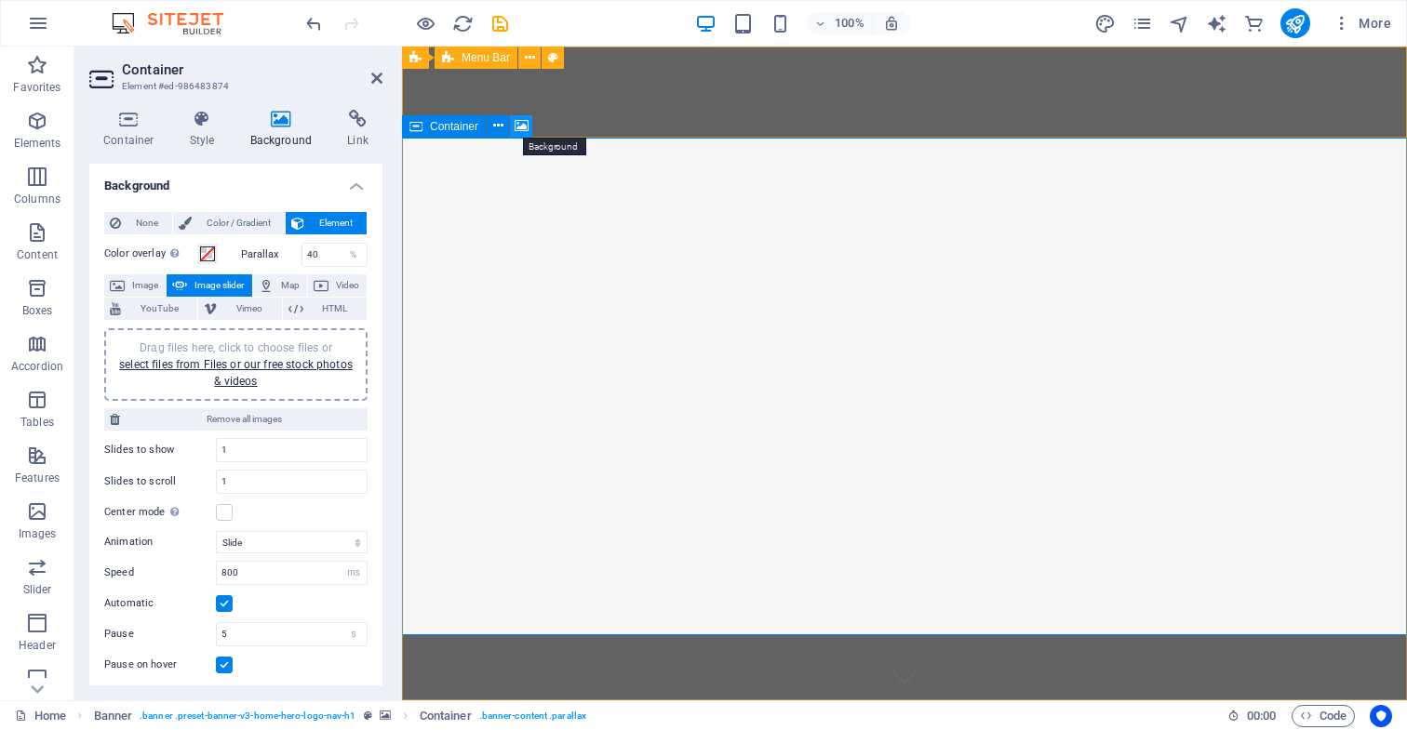
click at [524, 128] on icon at bounding box center [521, 126] width 14 height 20
click at [522, 126] on icon at bounding box center [521, 126] width 14 height 20
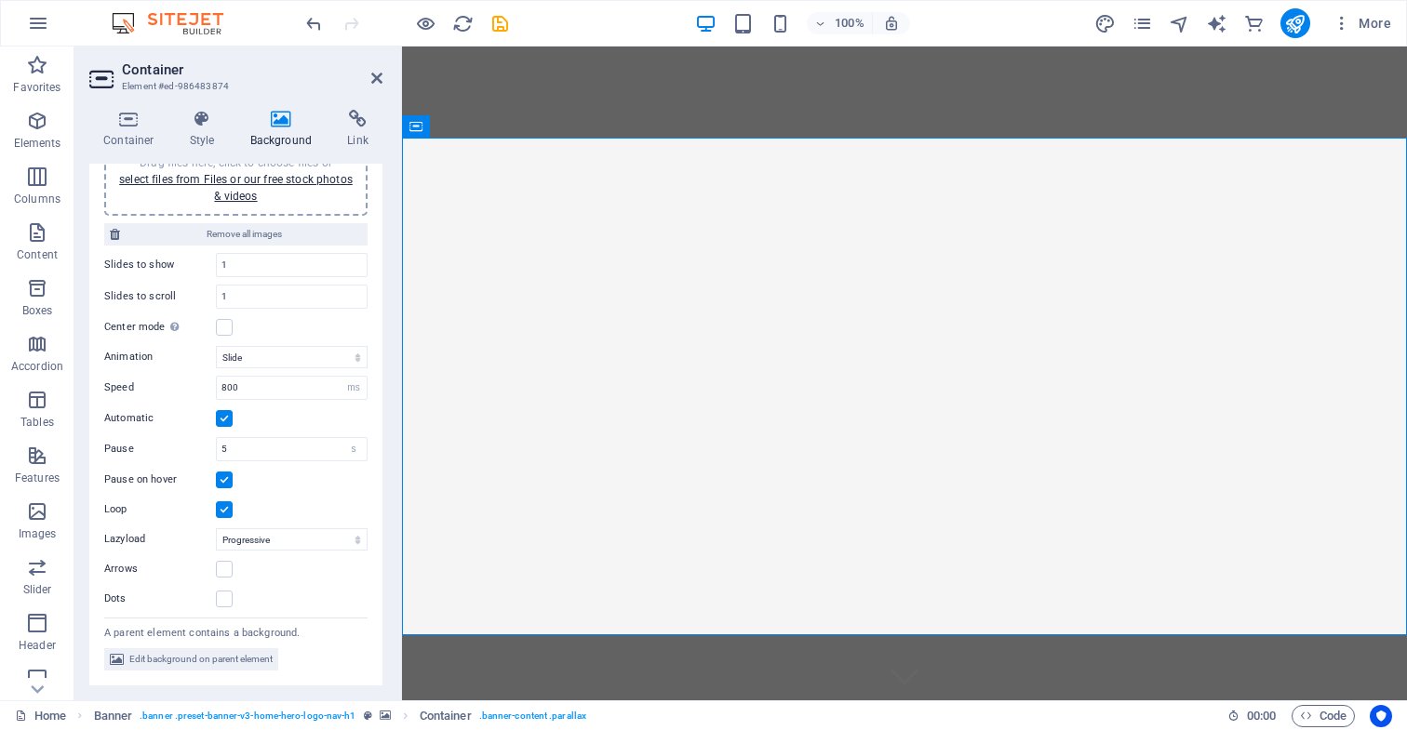
scroll to position [184, 0]
click at [253, 660] on span "Edit background on parent element" at bounding box center [200, 660] width 143 height 22
select select "ms"
select select "s"
select select "progressive"
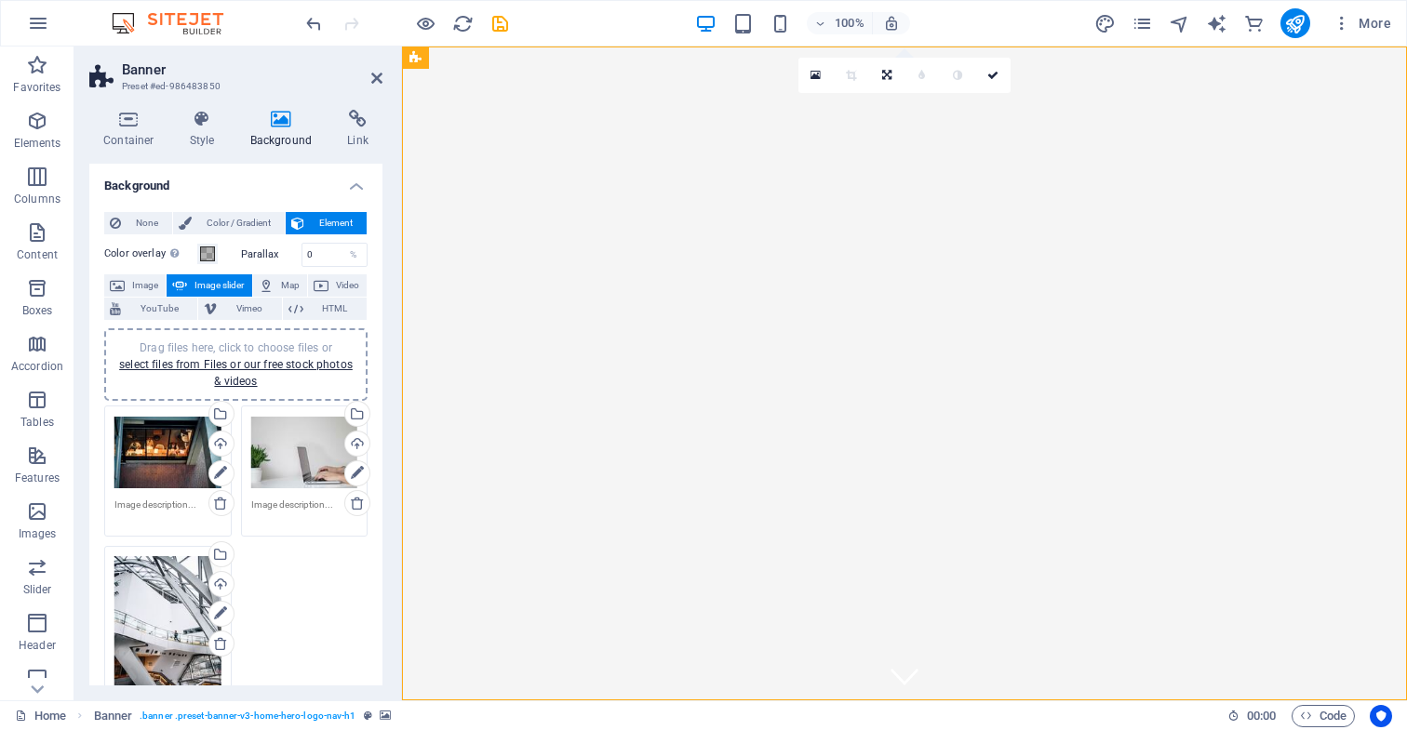
click at [173, 457] on div "Drag files here, click to choose files or select files from Files or our free s…" at bounding box center [167, 453] width 107 height 74
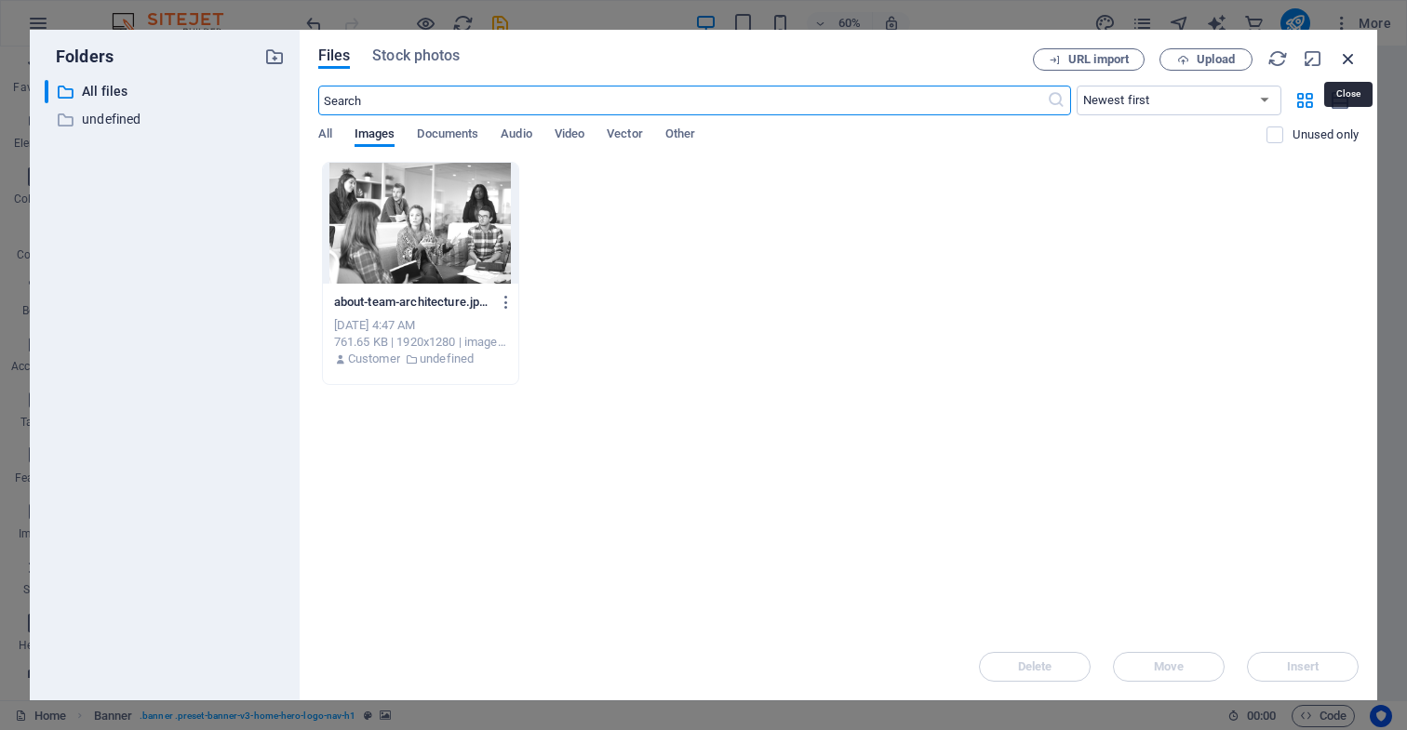
click at [1350, 60] on icon "button" at bounding box center [1348, 58] width 20 height 20
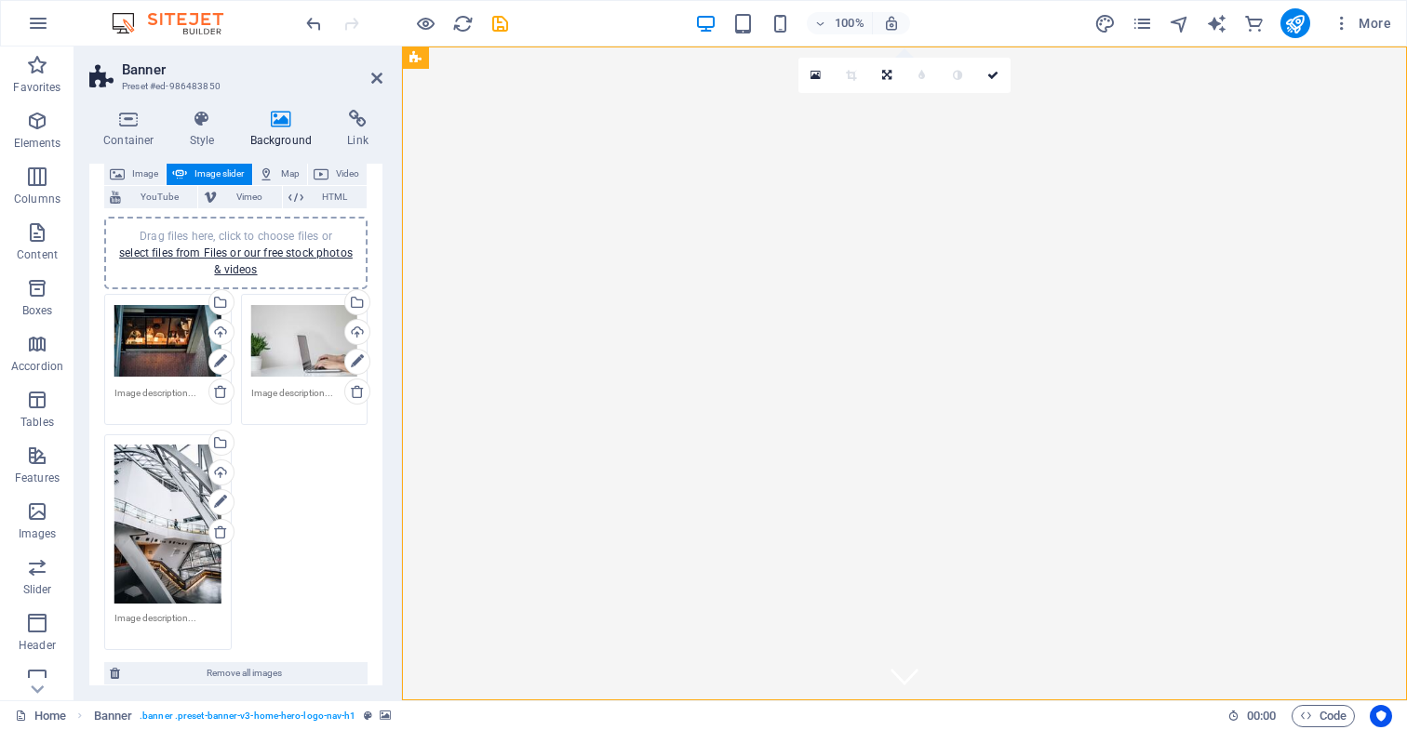
scroll to position [104, 0]
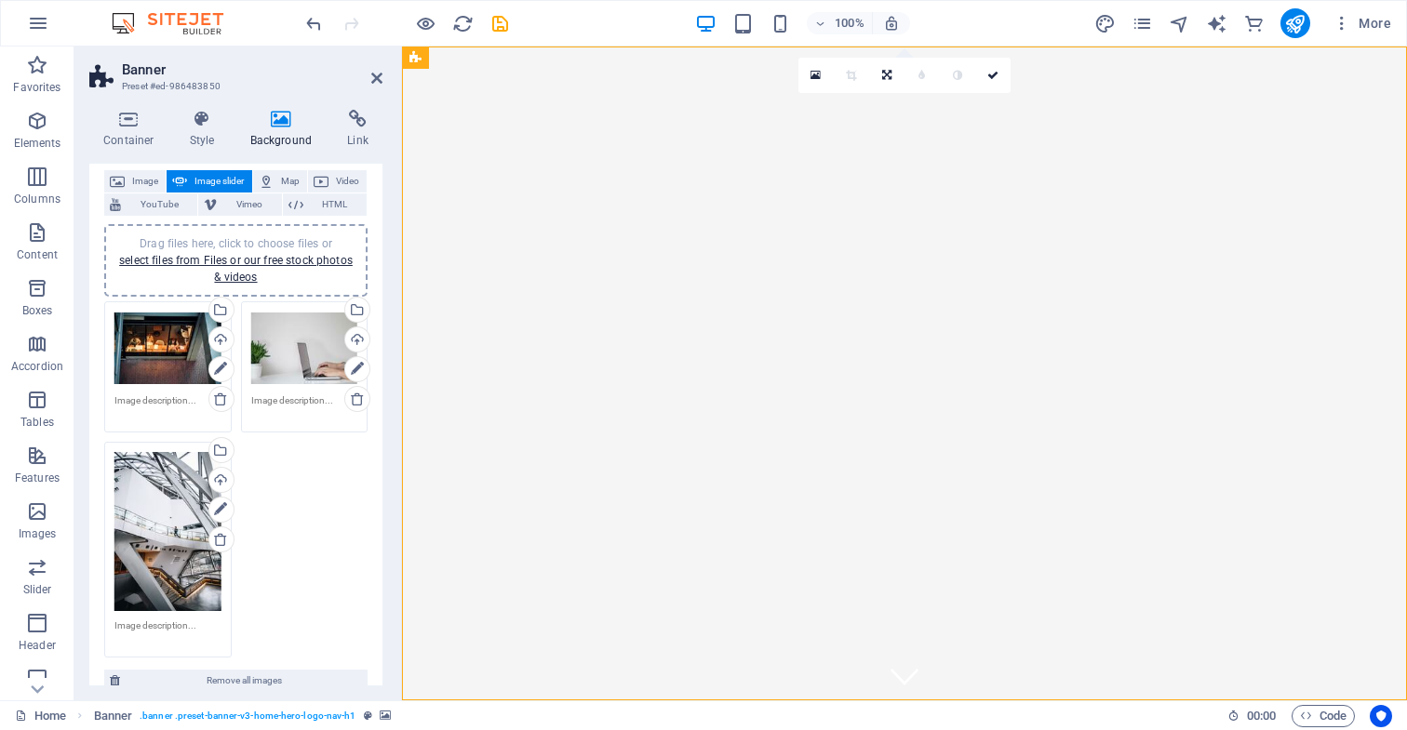
click at [174, 350] on div "Drag files here, click to choose files or select files from Files or our free s…" at bounding box center [167, 349] width 107 height 74
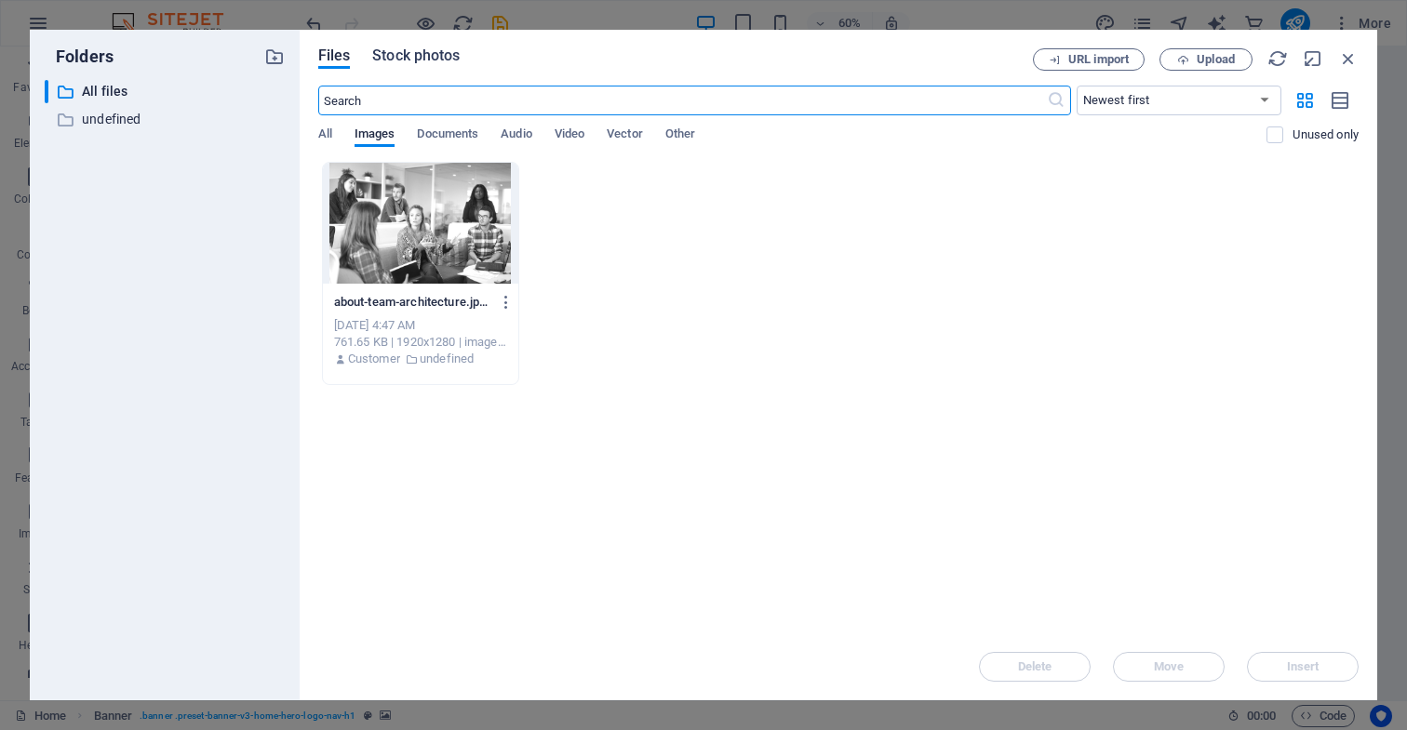
click at [431, 58] on span "Stock photos" at bounding box center [415, 56] width 87 height 22
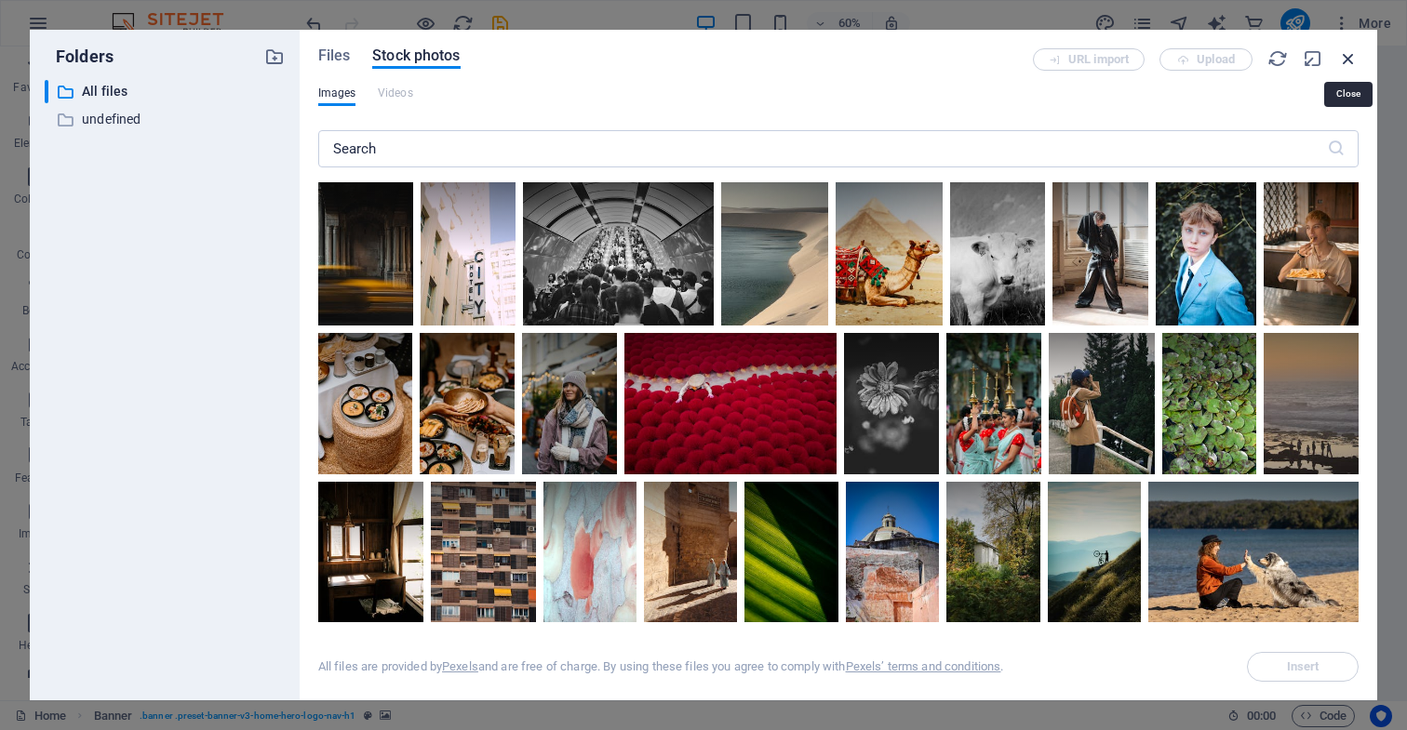
drag, startPoint x: 1348, startPoint y: 60, endPoint x: 943, endPoint y: 17, distance: 406.9
click at [1348, 60] on icon "button" at bounding box center [1348, 58] width 20 height 20
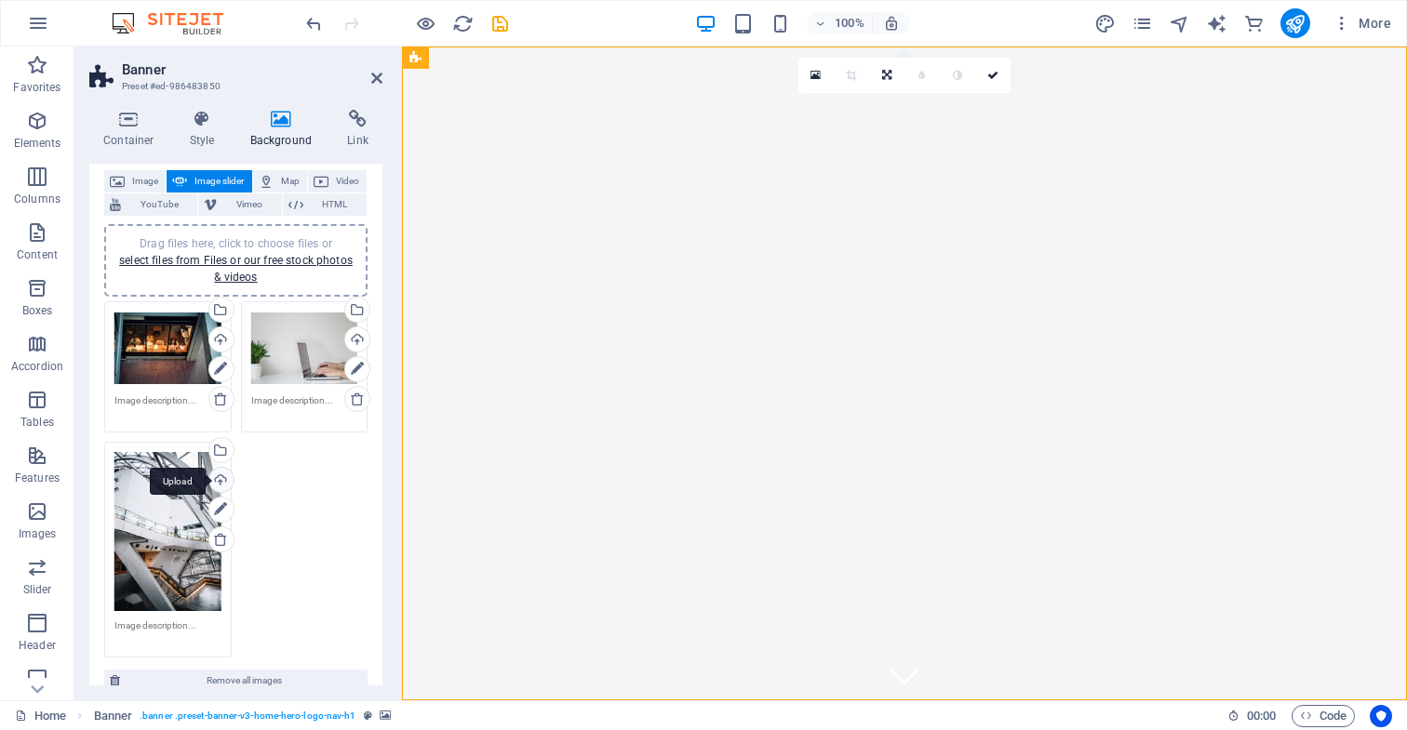
click at [219, 478] on div "Upload" at bounding box center [220, 482] width 28 height 28
click at [246, 275] on link "select files from Files or our free stock photos & videos" at bounding box center [235, 269] width 233 height 30
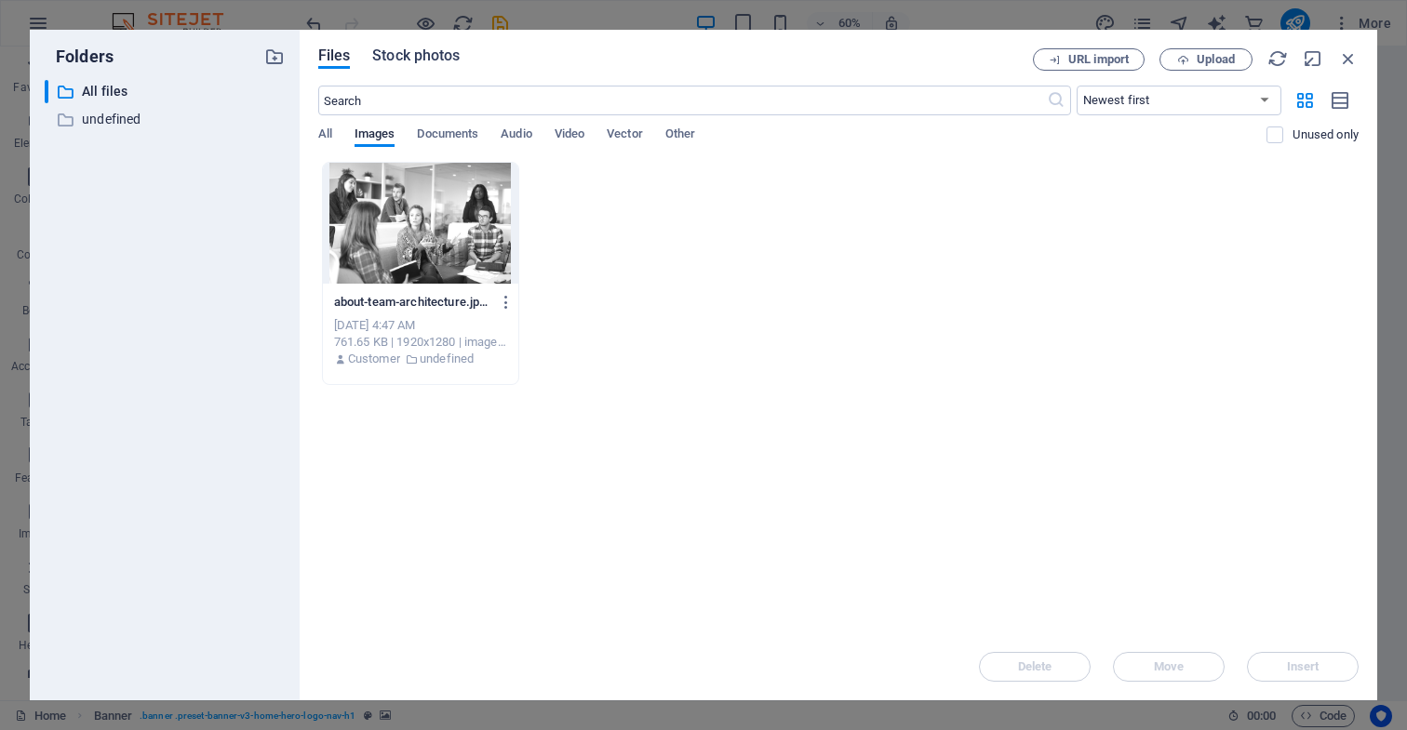
click at [426, 54] on span "Stock photos" at bounding box center [415, 56] width 87 height 22
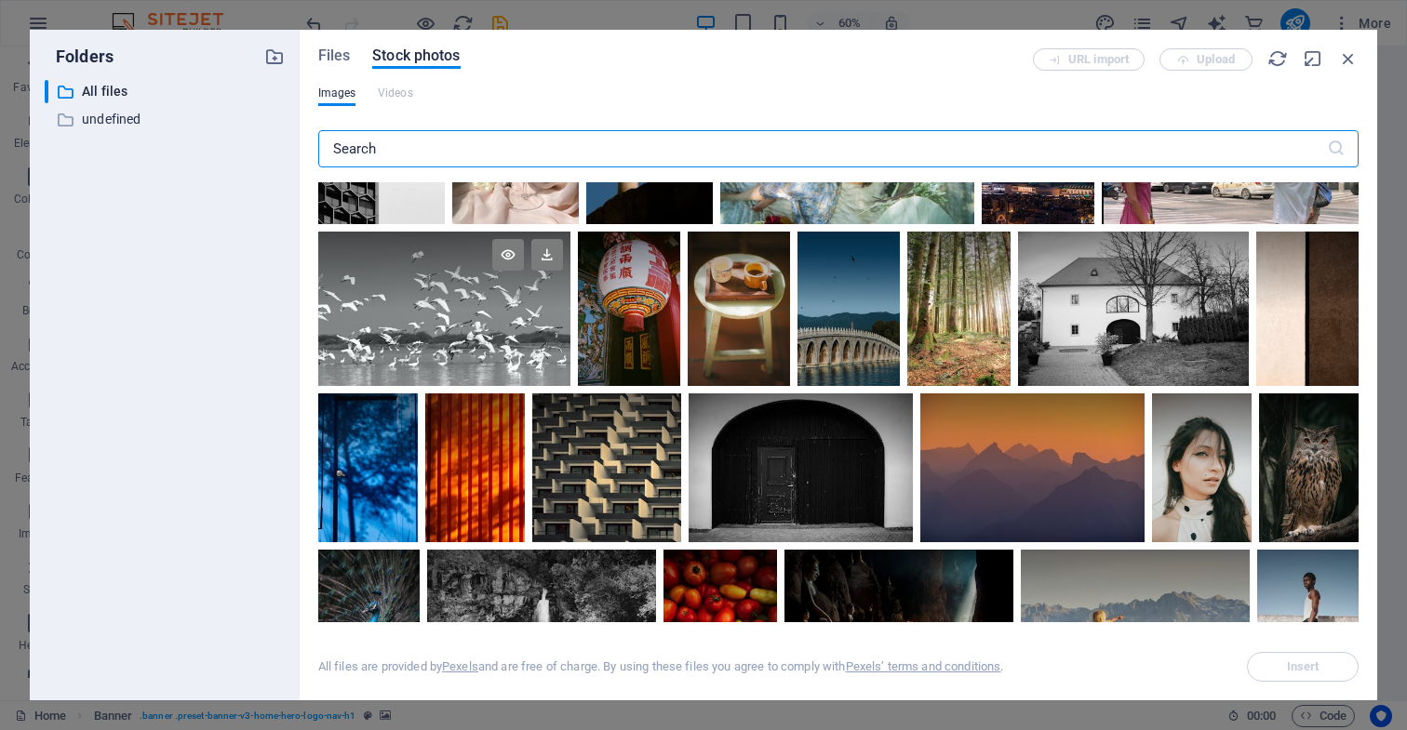
scroll to position [6173, 0]
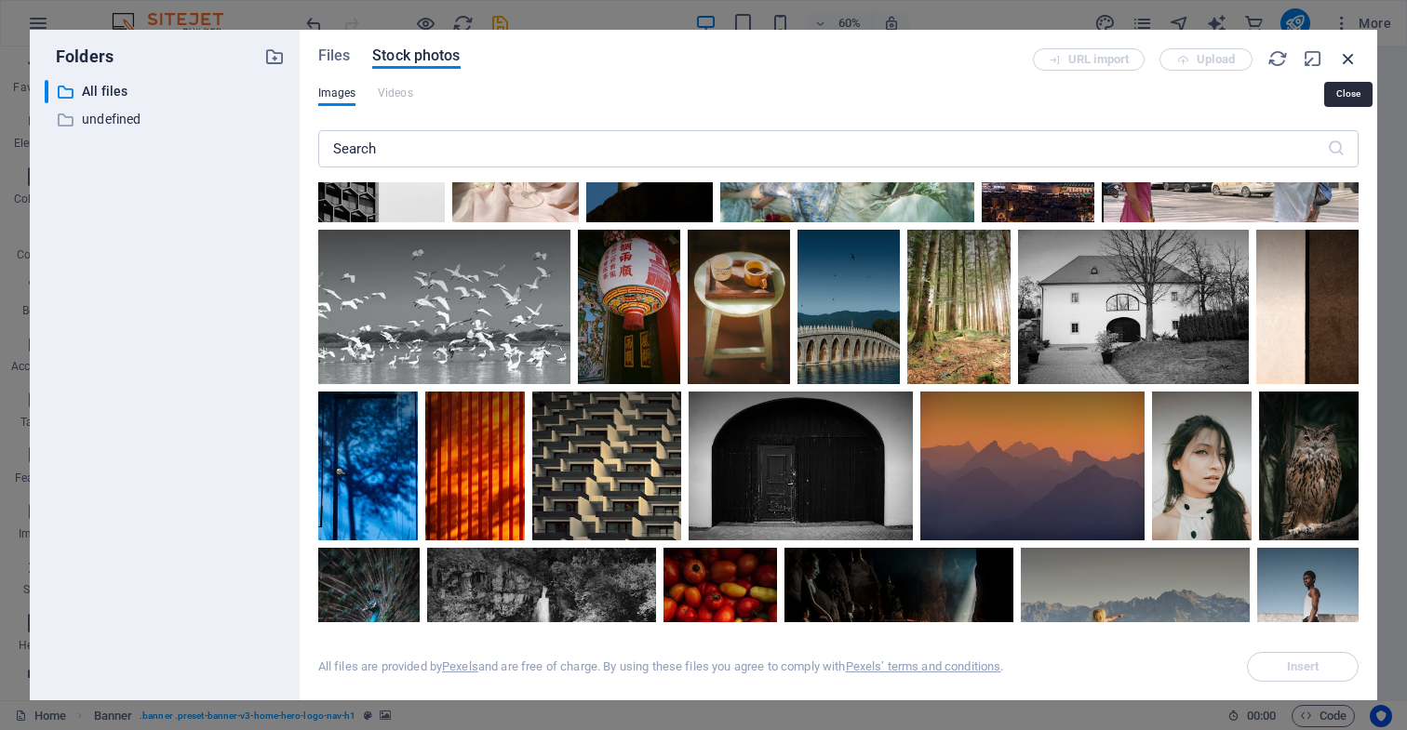
click at [1348, 58] on icon "button" at bounding box center [1348, 58] width 20 height 20
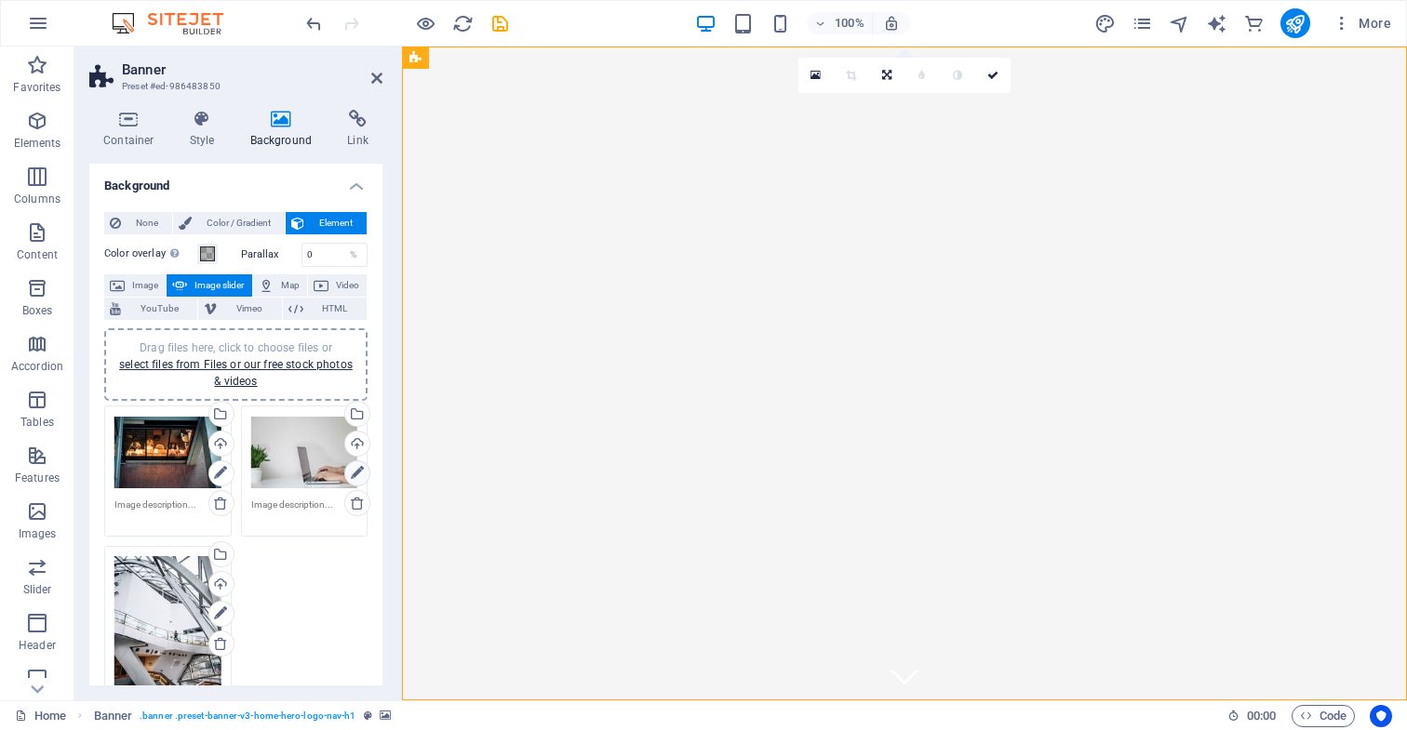
scroll to position [0, 0]
click at [134, 284] on span "Image" at bounding box center [145, 285] width 30 height 22
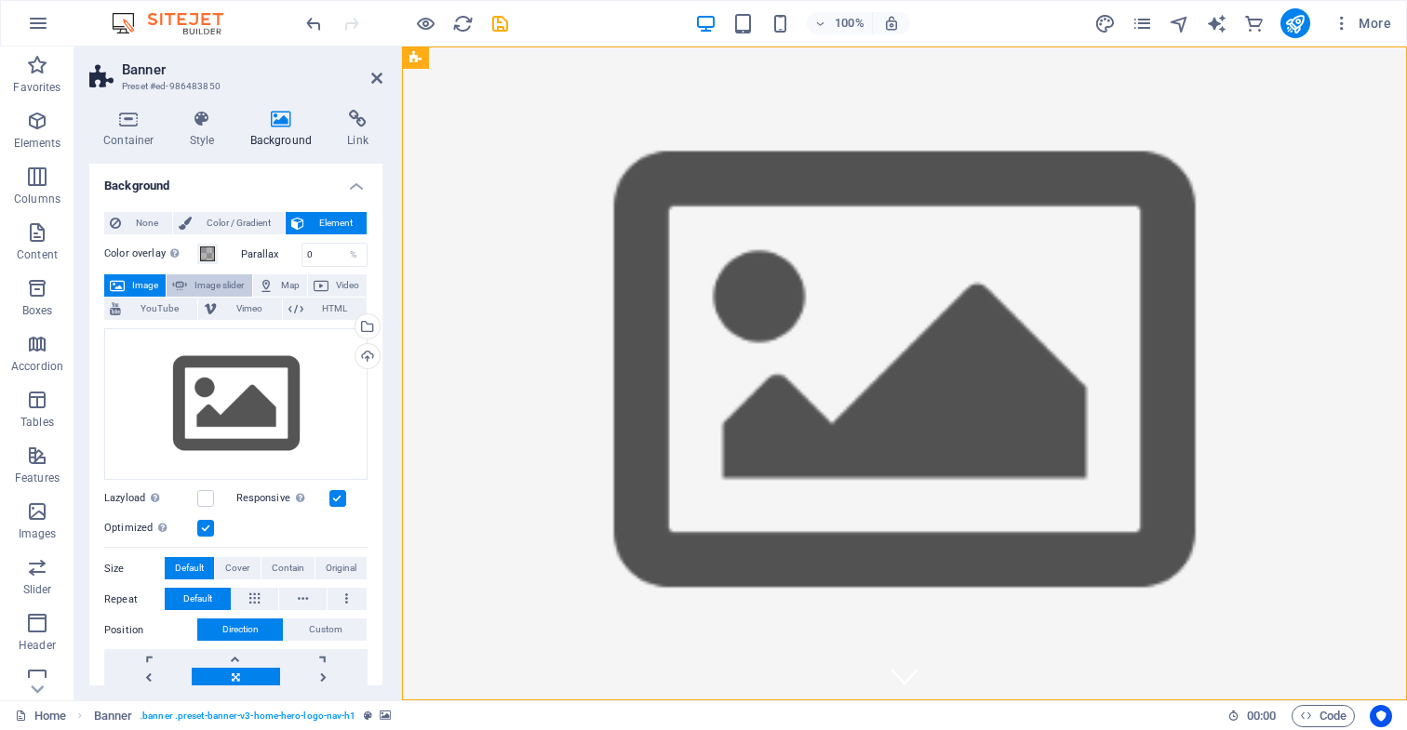
click at [217, 286] on span "Image slider" at bounding box center [219, 285] width 53 height 22
select select "ms"
select select "s"
select select "progressive"
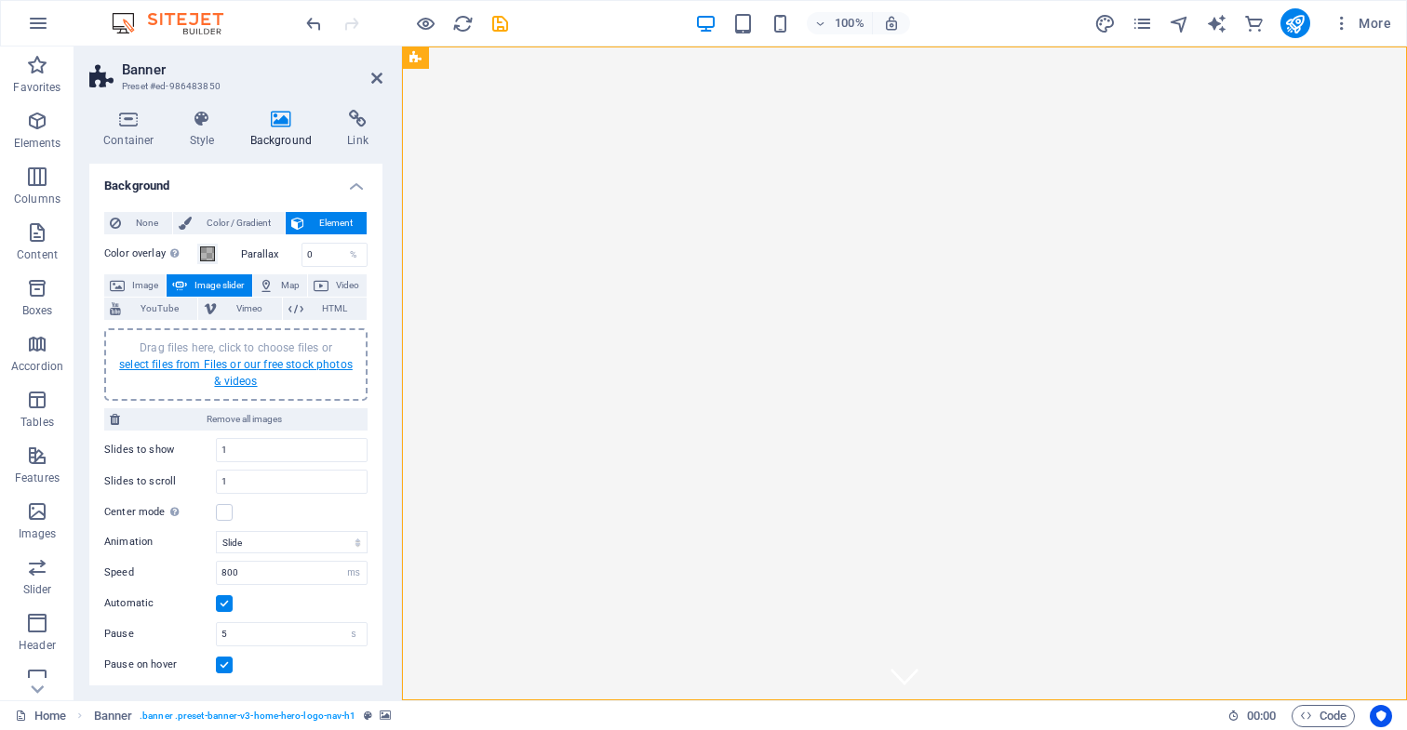
click at [262, 364] on link "select files from Files or our free stock photos & videos" at bounding box center [235, 373] width 233 height 30
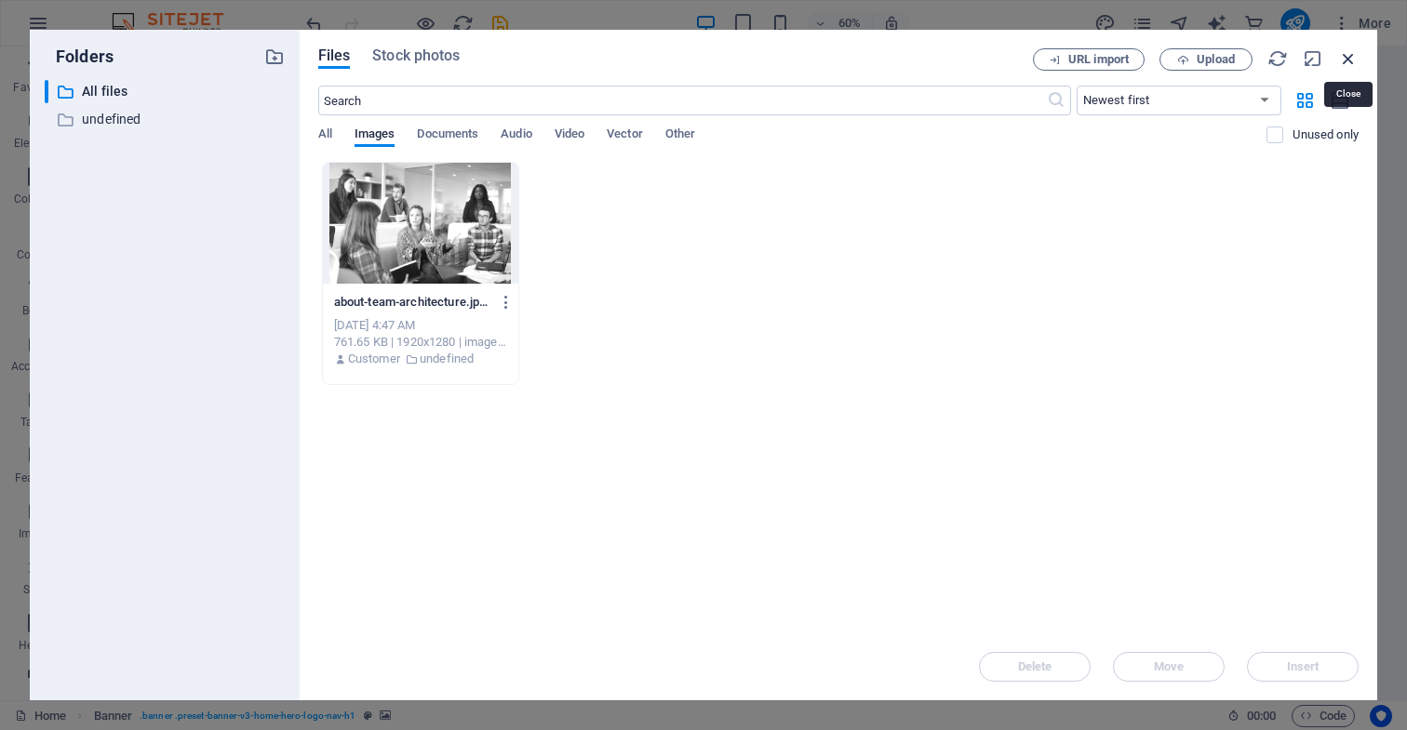
click at [1348, 59] on icon "button" at bounding box center [1348, 58] width 20 height 20
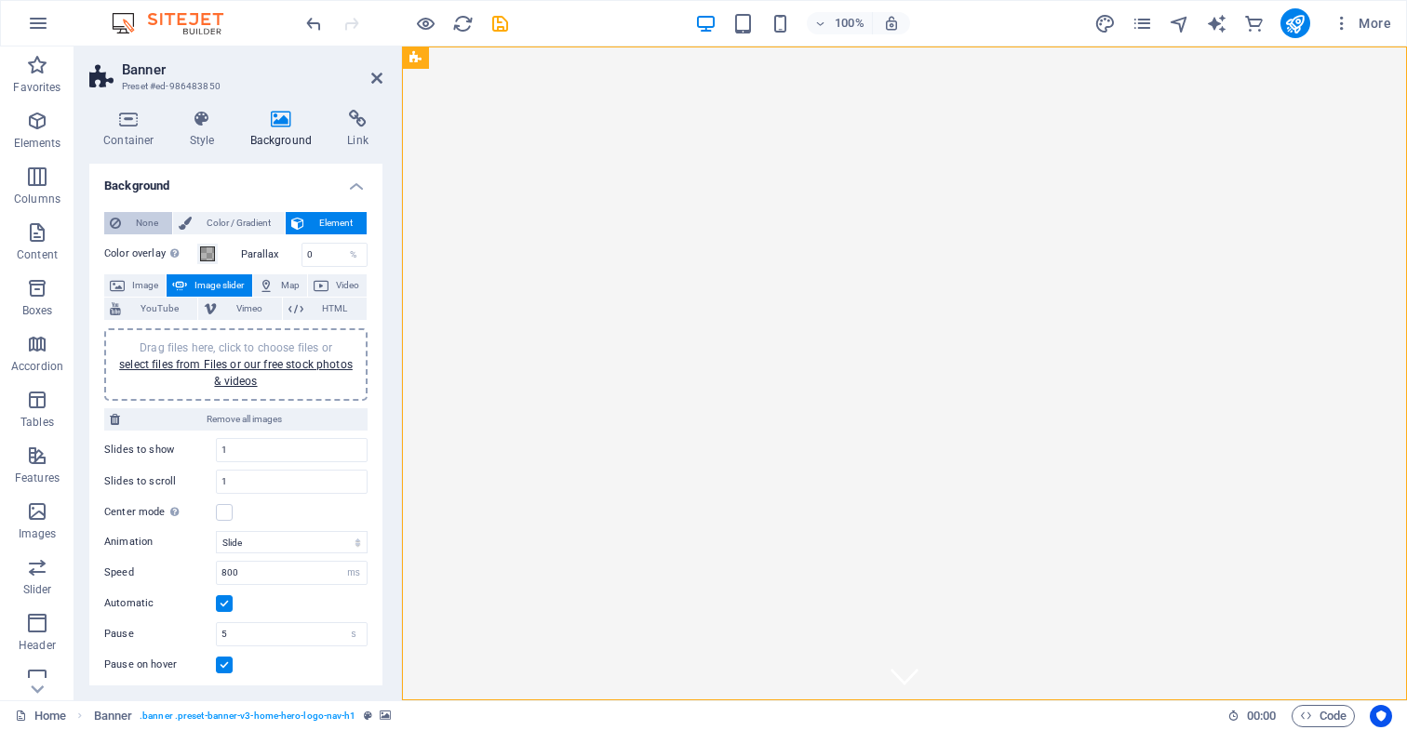
click at [146, 220] on span "None" at bounding box center [147, 223] width 40 height 22
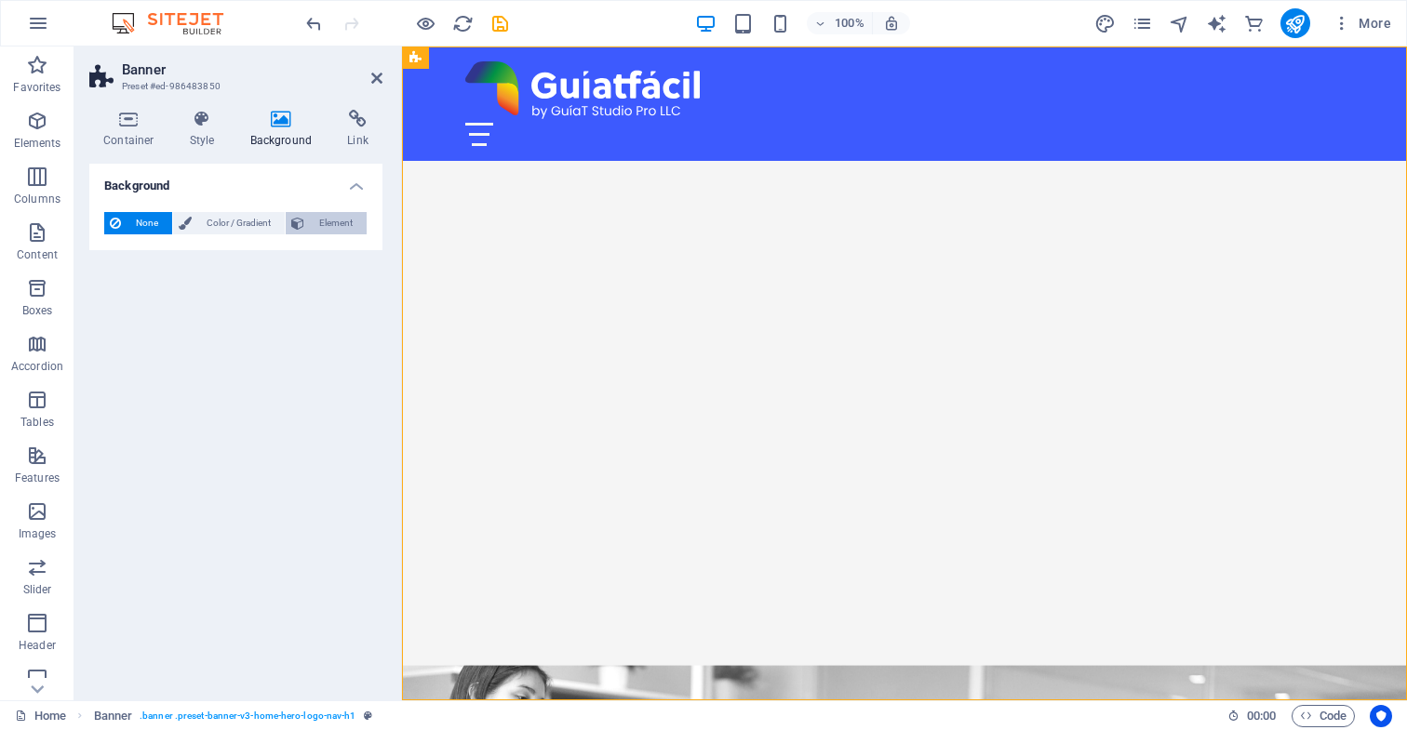
click at [339, 222] on span "Element" at bounding box center [335, 223] width 51 height 22
select select "ms"
select select "s"
select select "progressive"
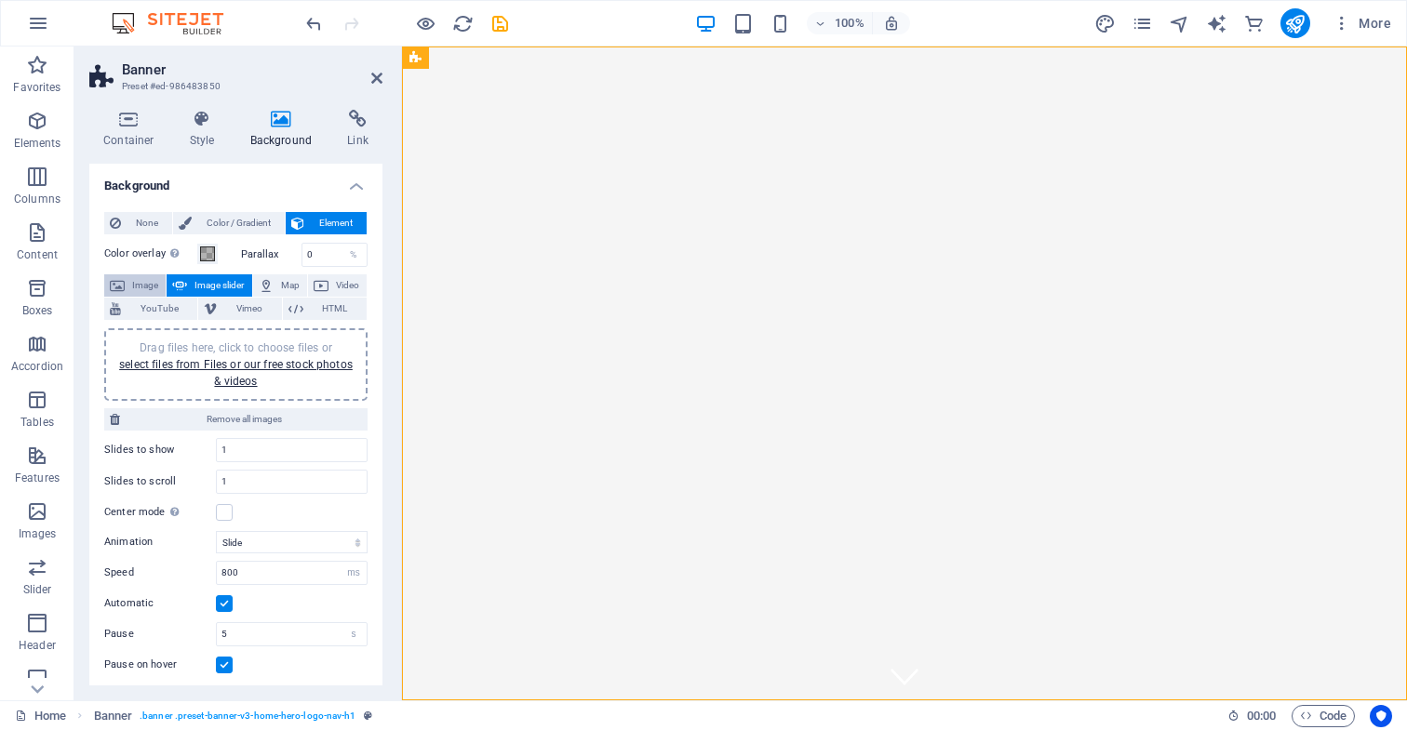
click at [131, 283] on span "Image" at bounding box center [145, 285] width 30 height 22
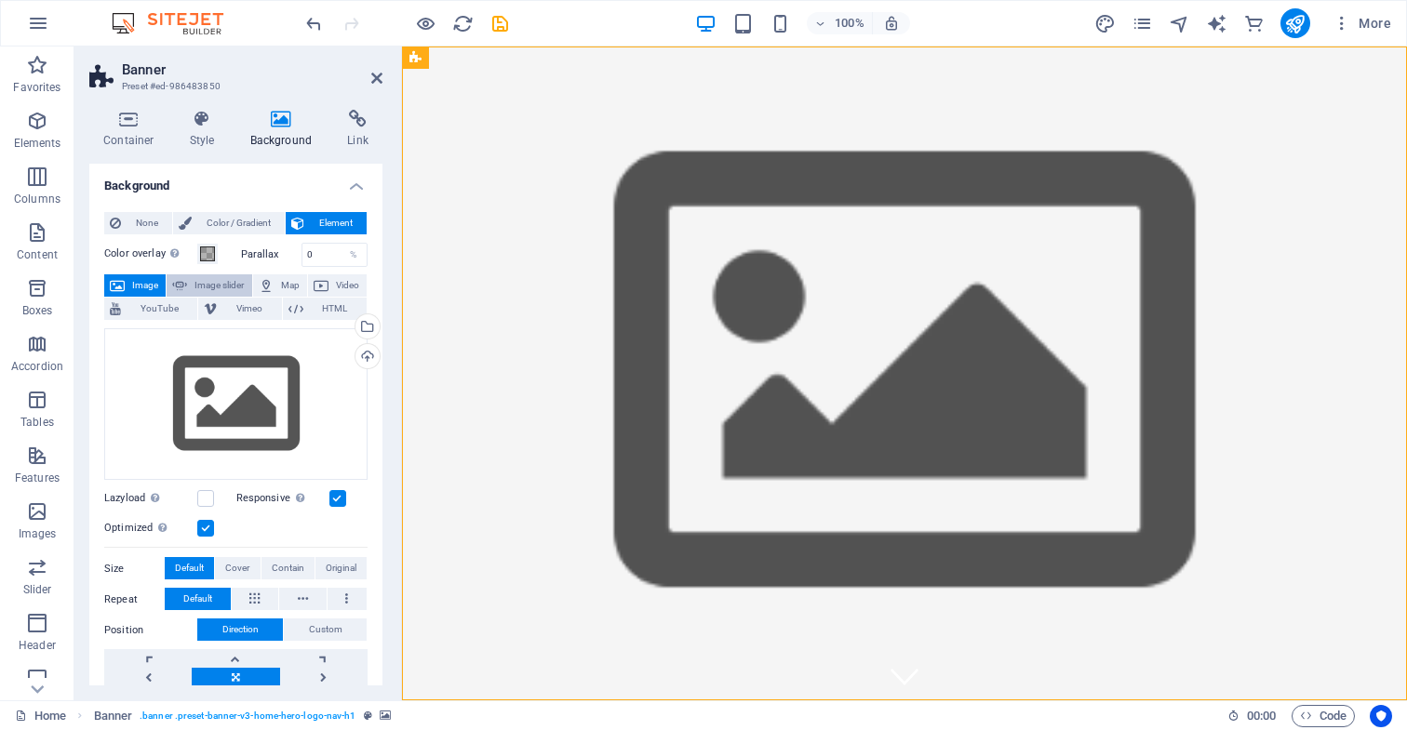
click at [222, 283] on span "Image slider" at bounding box center [219, 285] width 53 height 22
select select "ms"
select select "s"
select select "progressive"
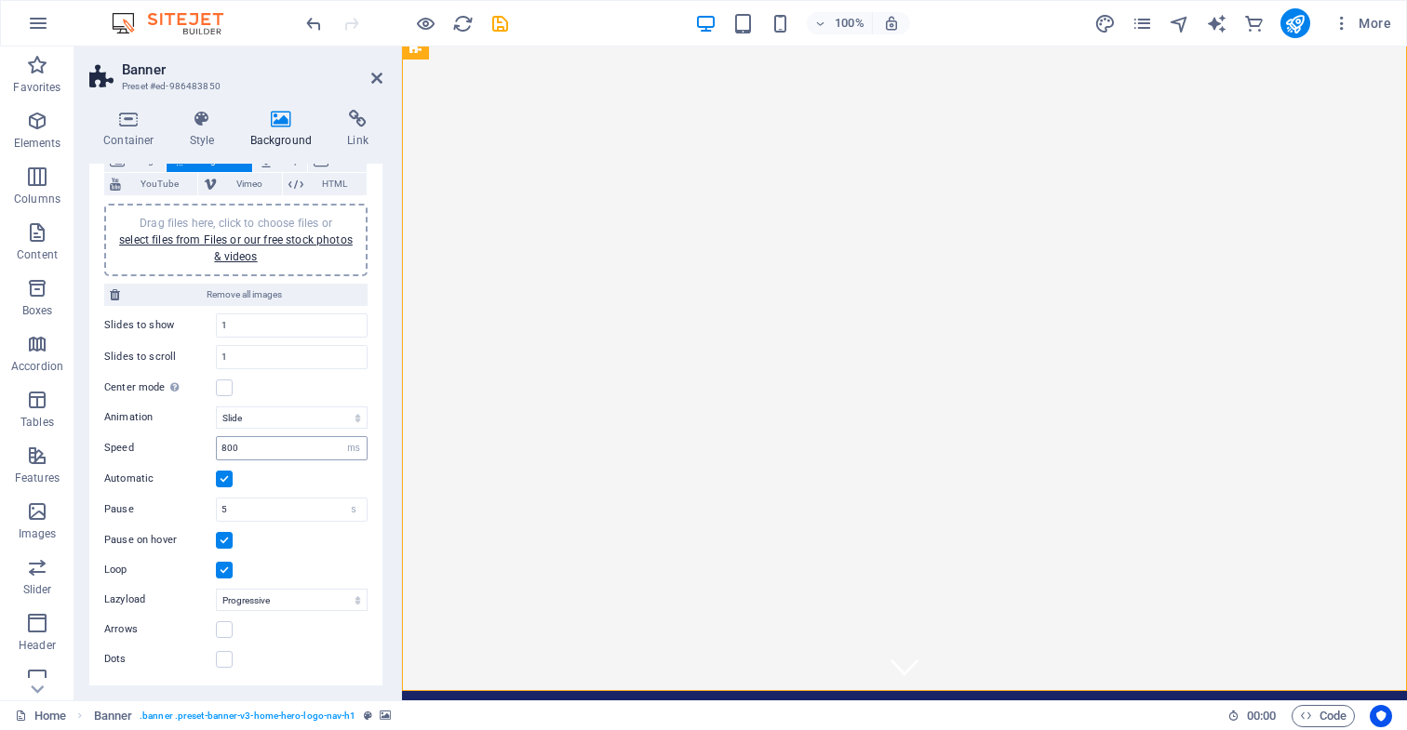
scroll to position [124, 0]
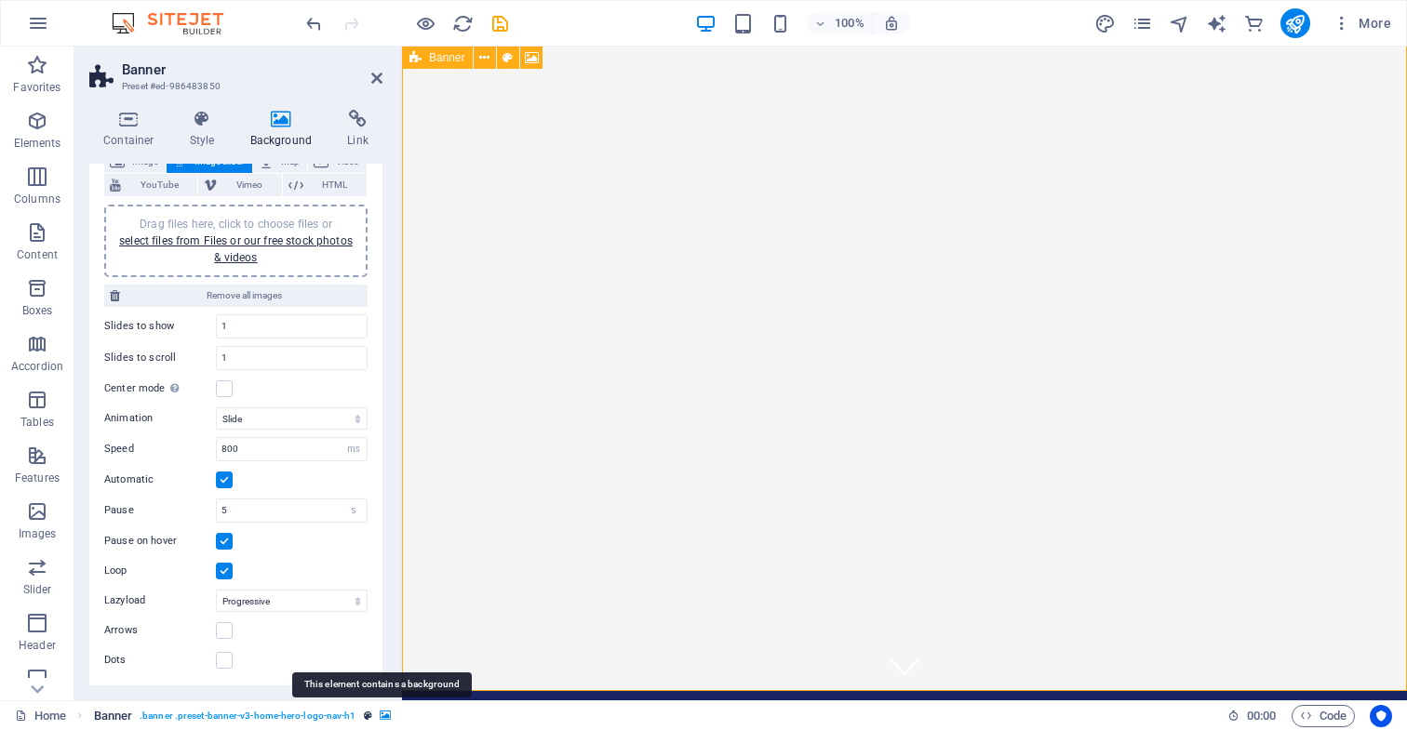
click at [382, 716] on icon "breadcrumb" at bounding box center [385, 716] width 11 height 10
click at [364, 717] on icon "breadcrumb" at bounding box center [368, 716] width 8 height 10
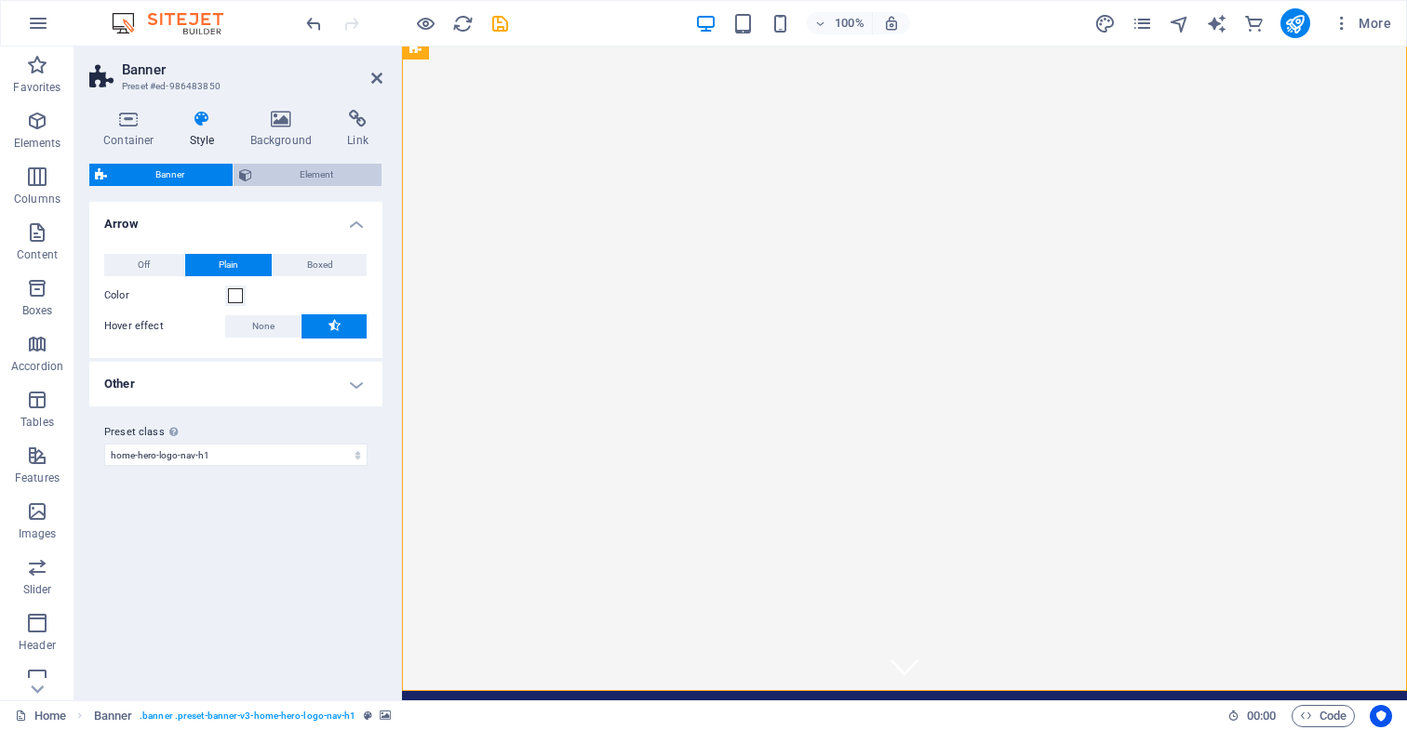
click at [301, 175] on span "Element" at bounding box center [317, 175] width 119 height 22
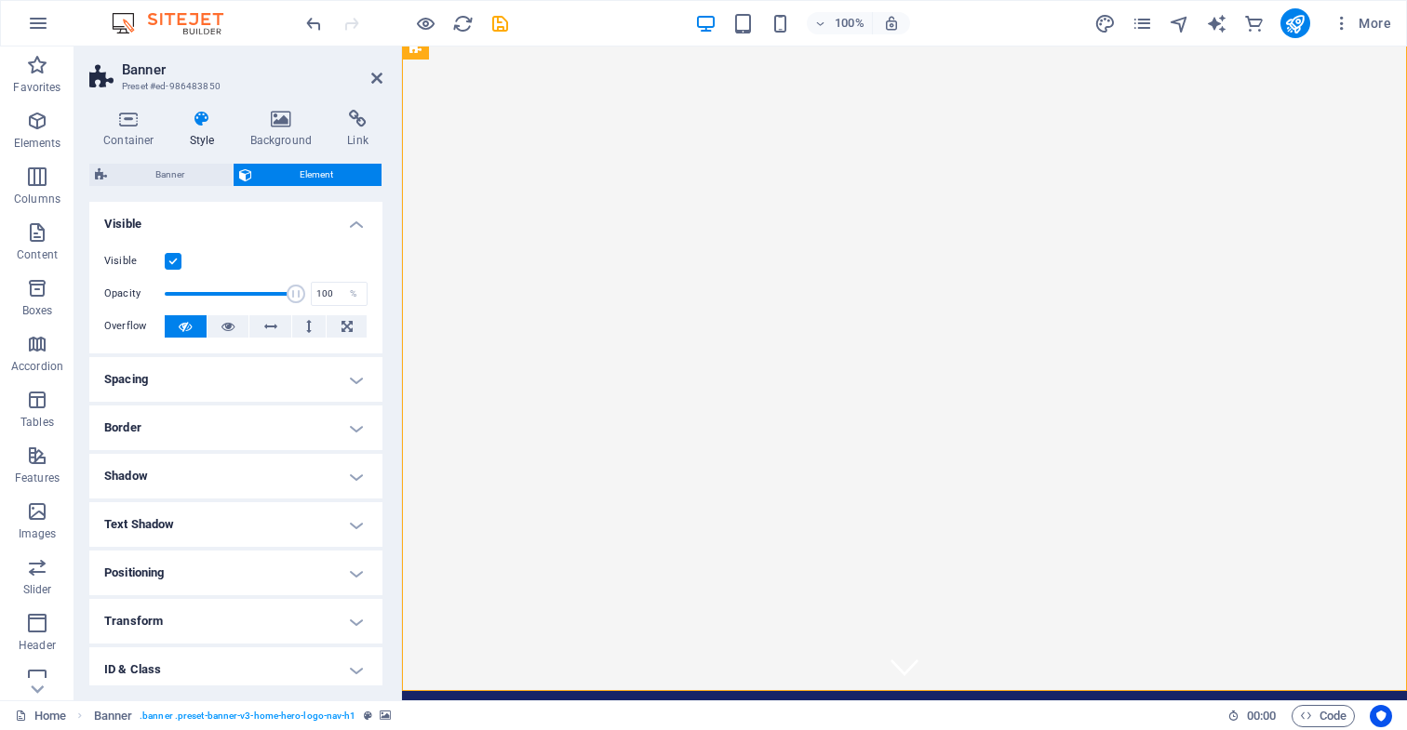
scroll to position [0, 0]
click at [173, 175] on span "Banner" at bounding box center [170, 175] width 114 height 22
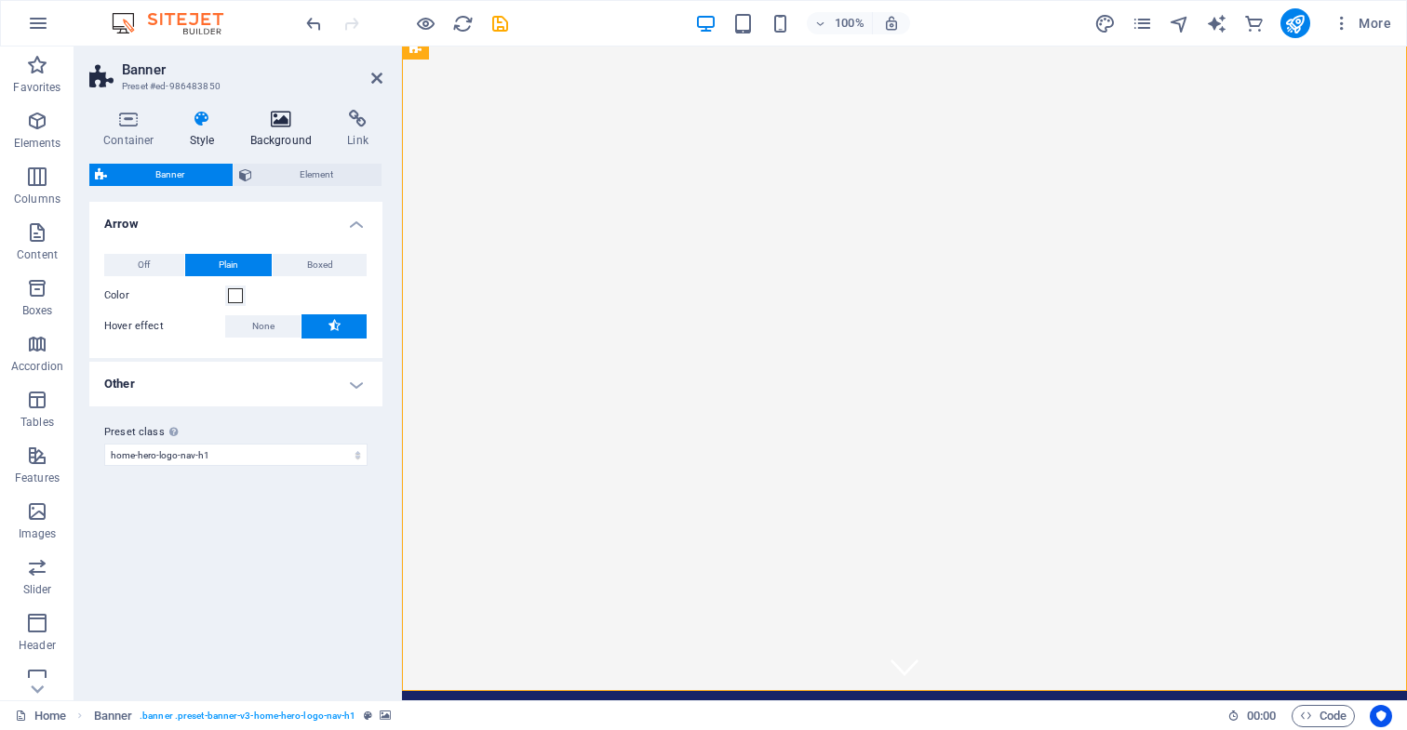
click at [279, 121] on icon at bounding box center [281, 119] width 90 height 19
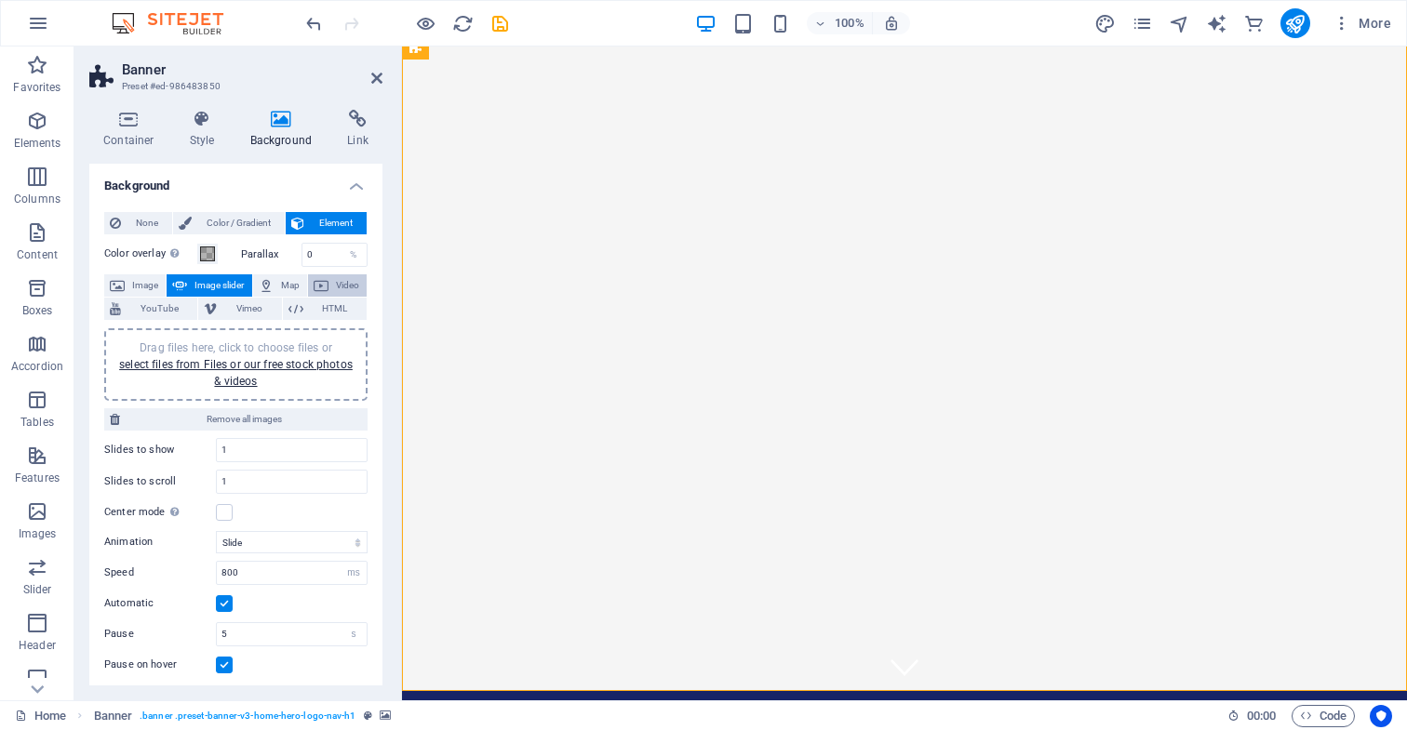
click at [338, 286] on span "Video" at bounding box center [347, 285] width 27 height 22
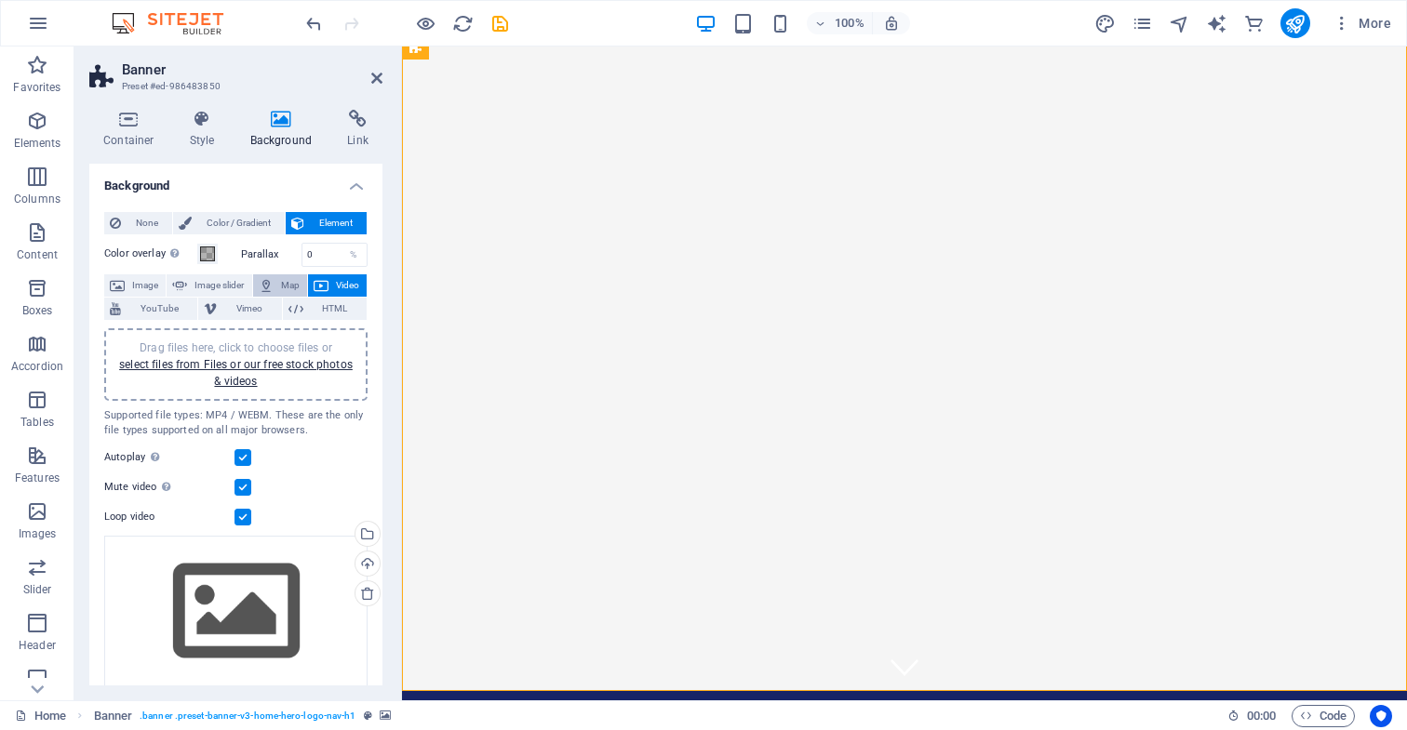
click at [282, 283] on span "Map" at bounding box center [290, 285] width 22 height 22
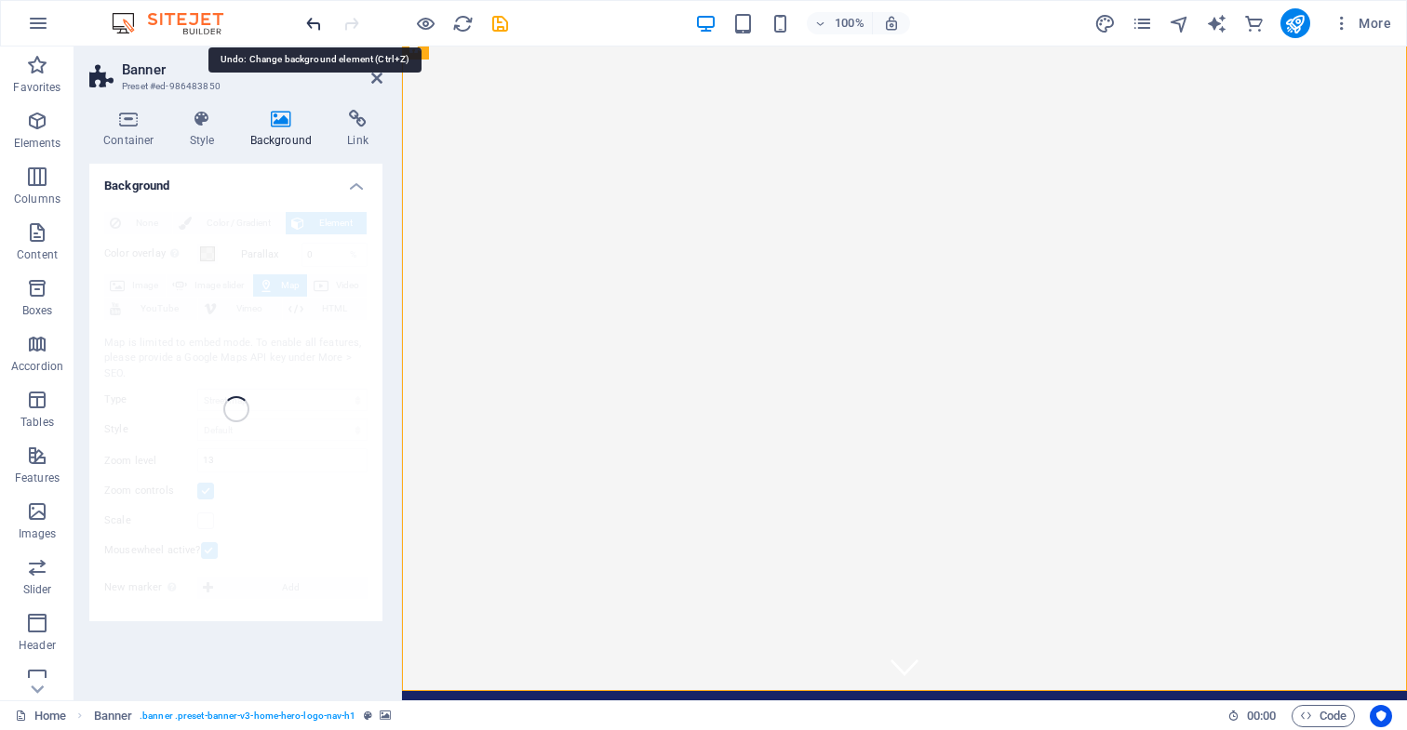
click at [314, 24] on icon "undo" at bounding box center [313, 23] width 21 height 21
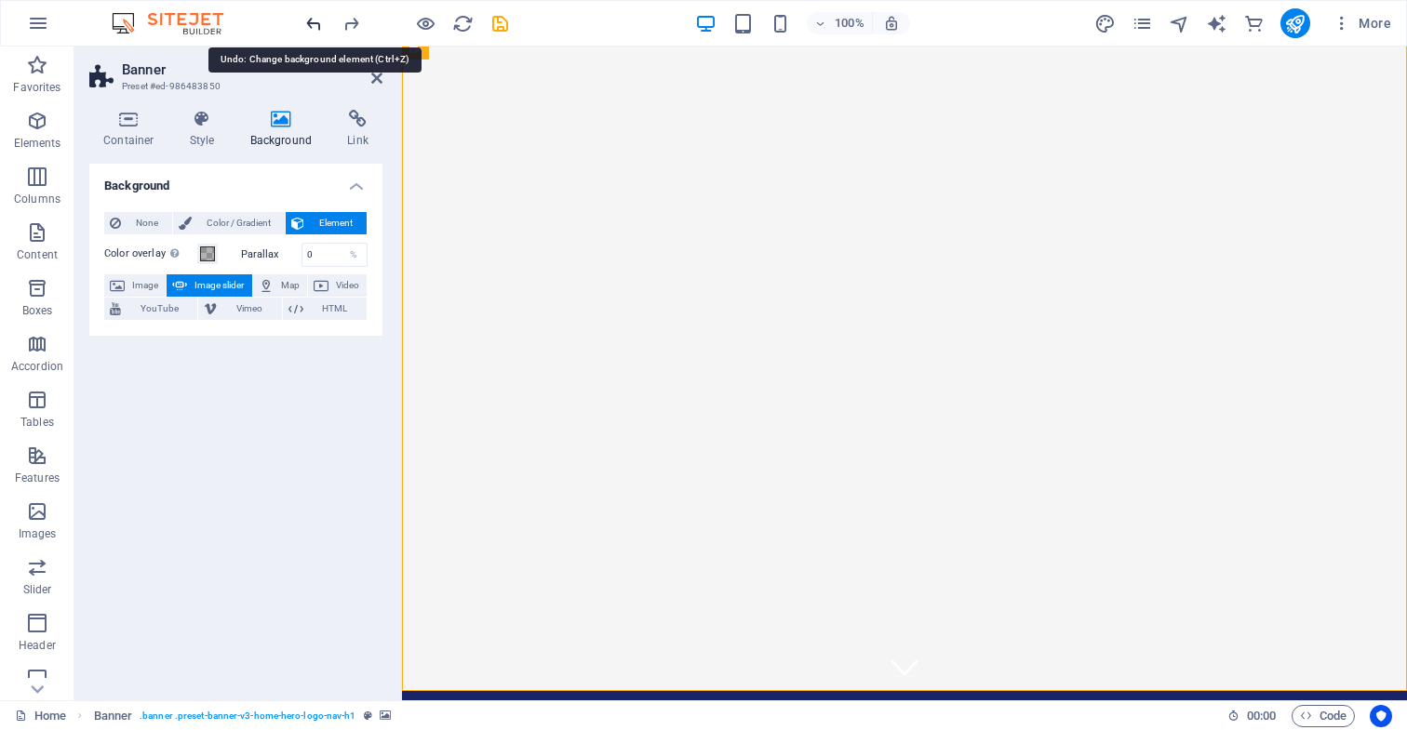
click at [314, 21] on icon "undo" at bounding box center [313, 23] width 21 height 21
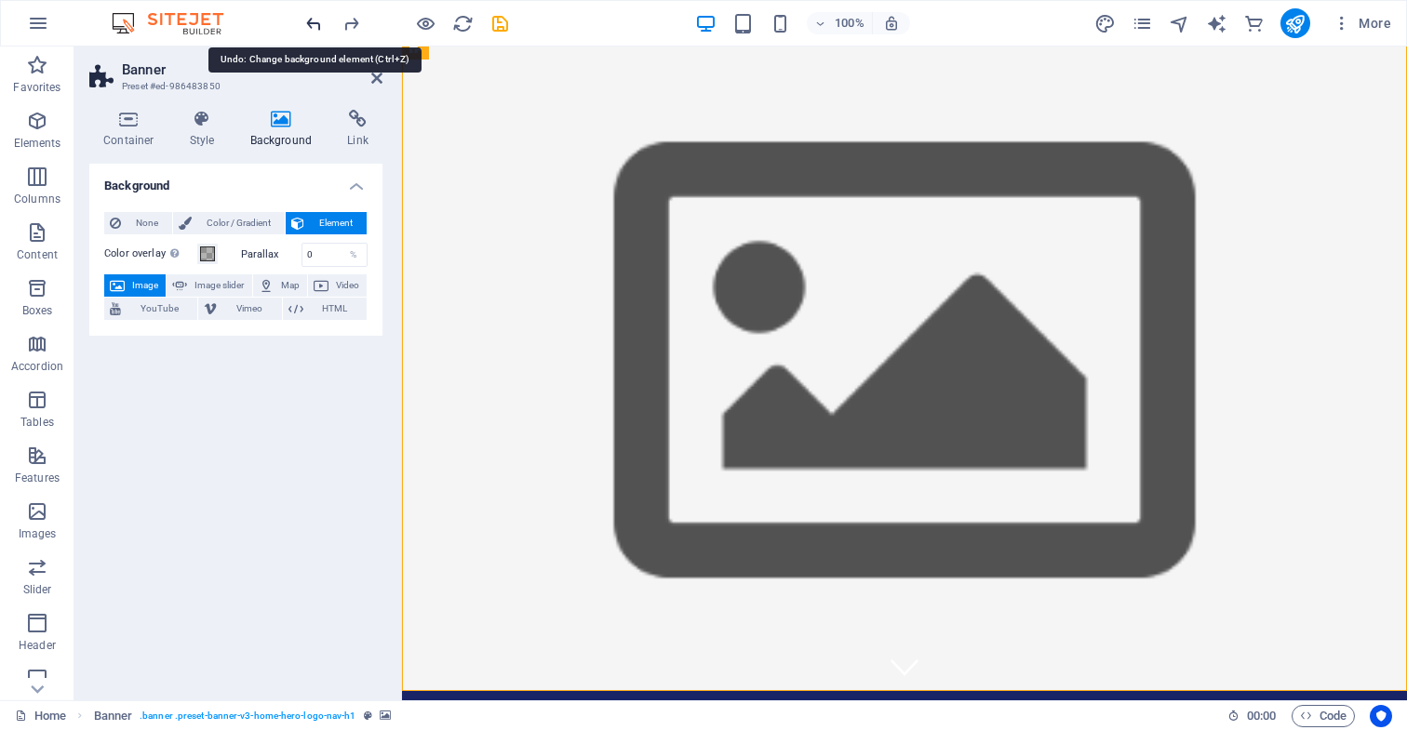
click at [315, 23] on icon "undo" at bounding box center [313, 23] width 21 height 21
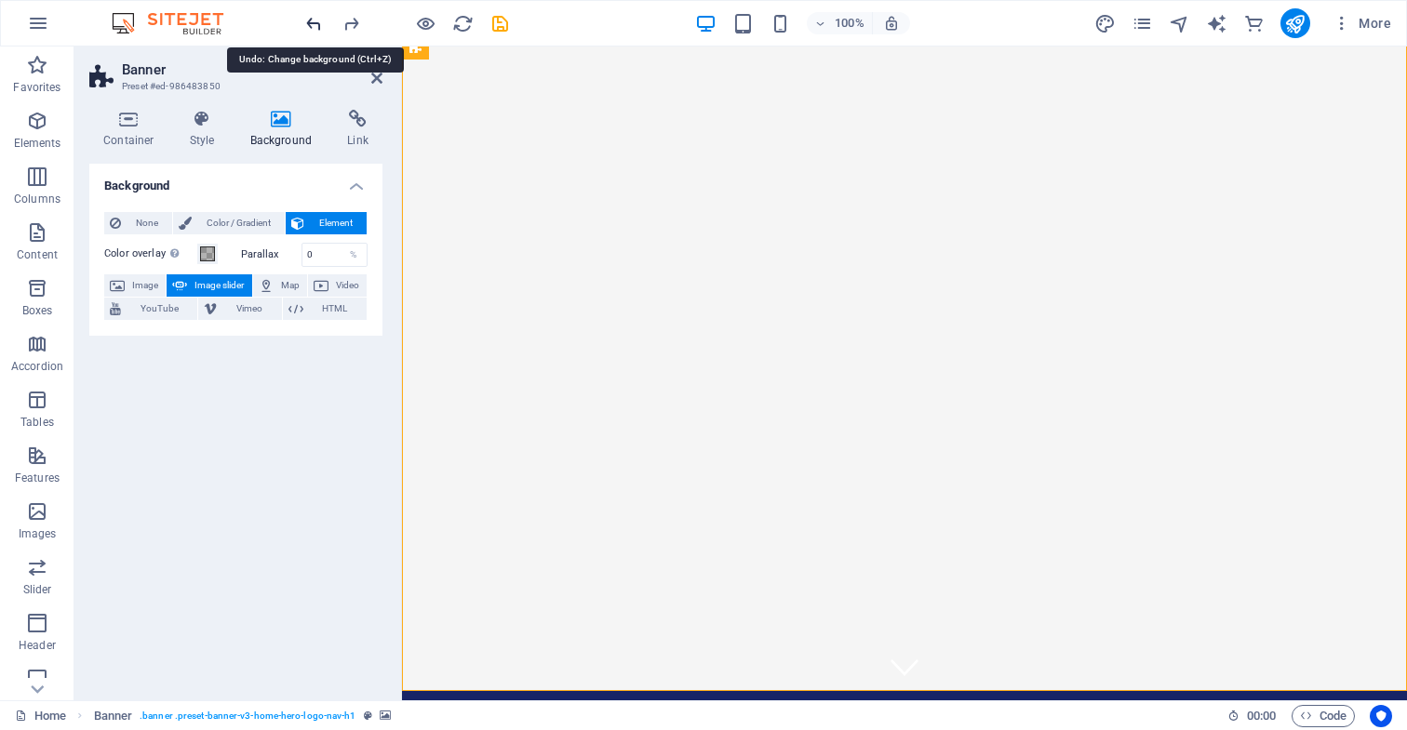
click at [315, 23] on icon "undo" at bounding box center [313, 23] width 21 height 21
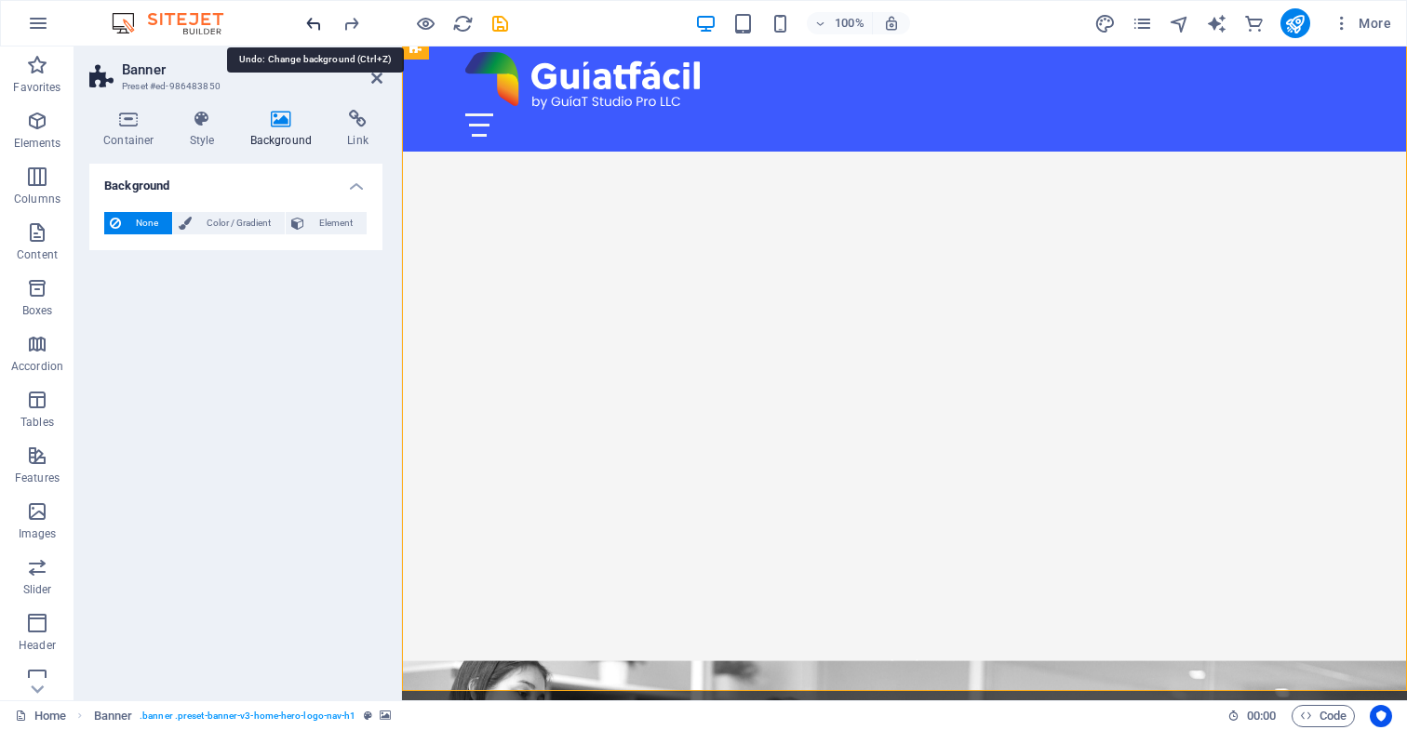
click at [315, 22] on icon "undo" at bounding box center [313, 23] width 21 height 21
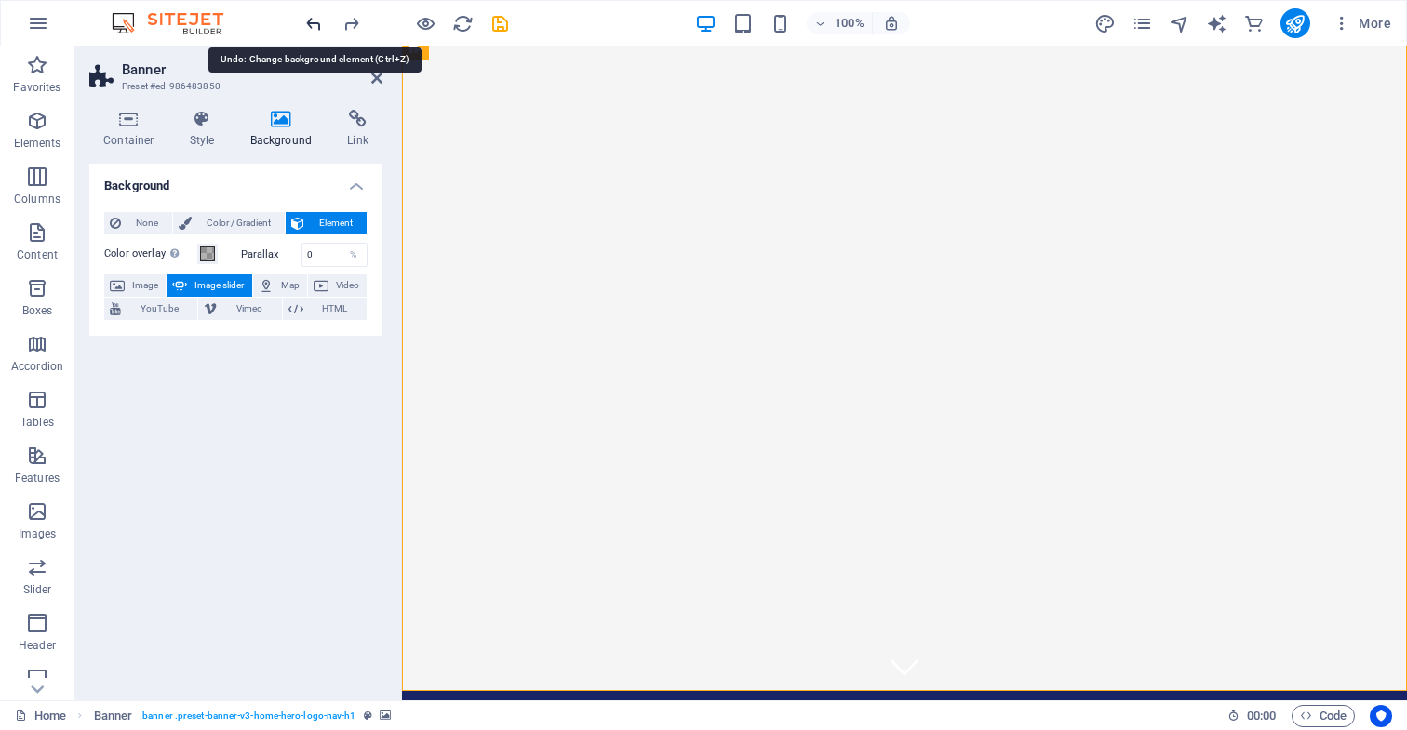
click at [311, 22] on icon "undo" at bounding box center [313, 23] width 21 height 21
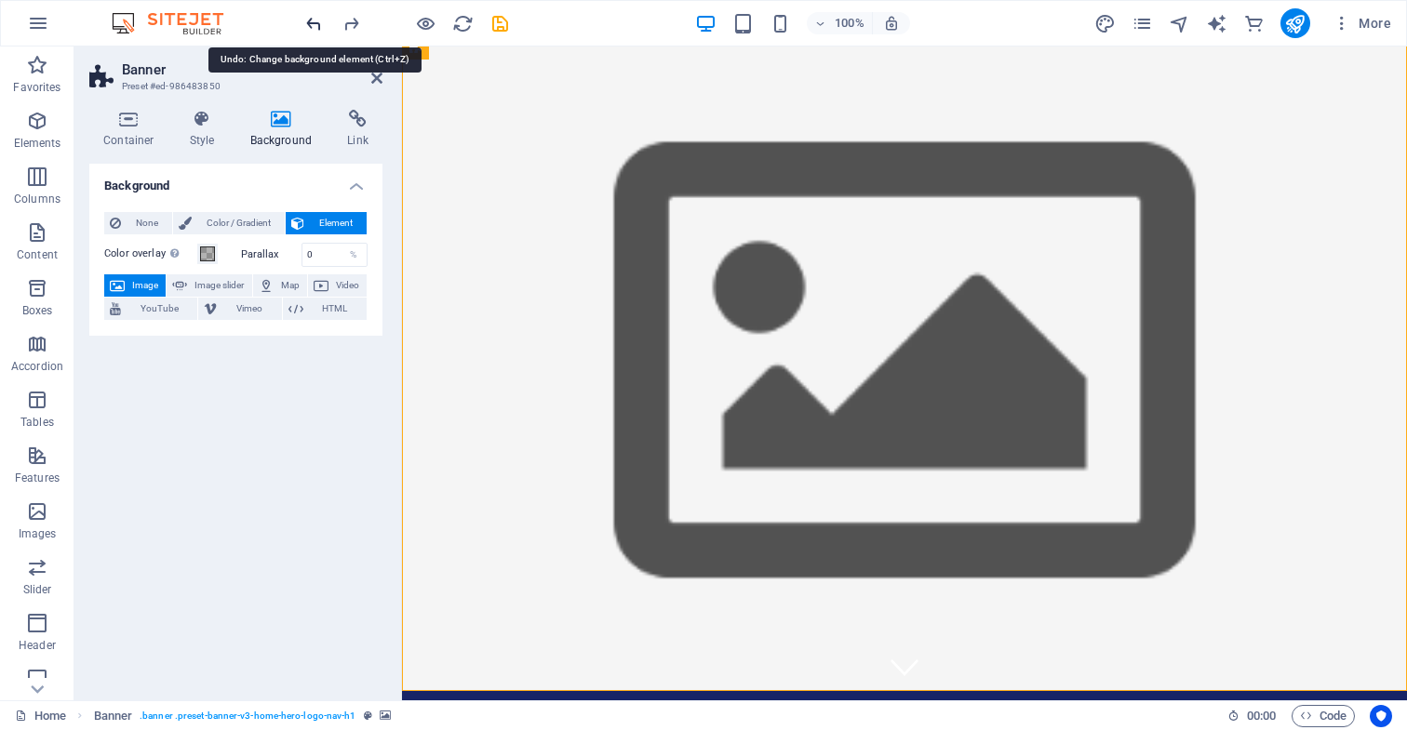
click at [311, 25] on icon "undo" at bounding box center [313, 23] width 21 height 21
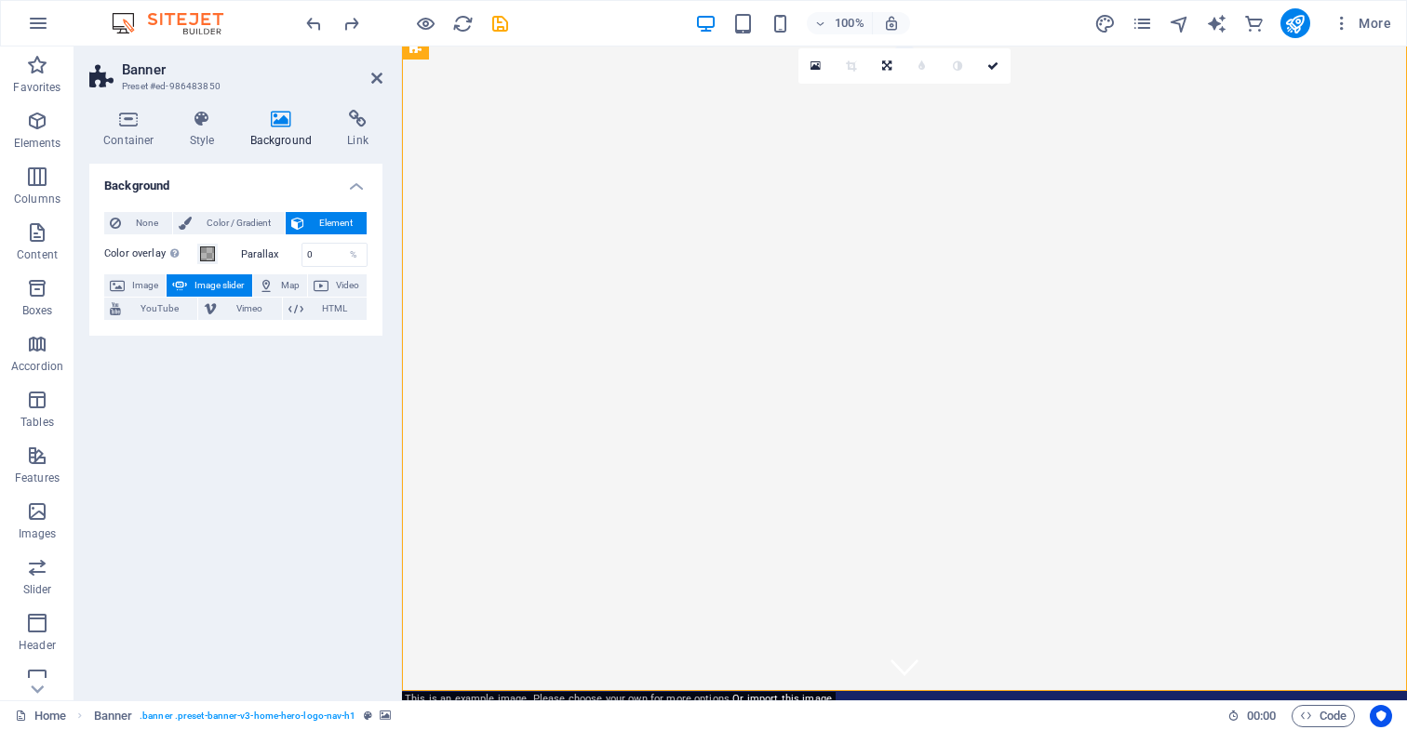
click at [220, 281] on span "Image slider" at bounding box center [219, 285] width 53 height 22
click at [354, 185] on h4 "Background" at bounding box center [235, 180] width 293 height 33
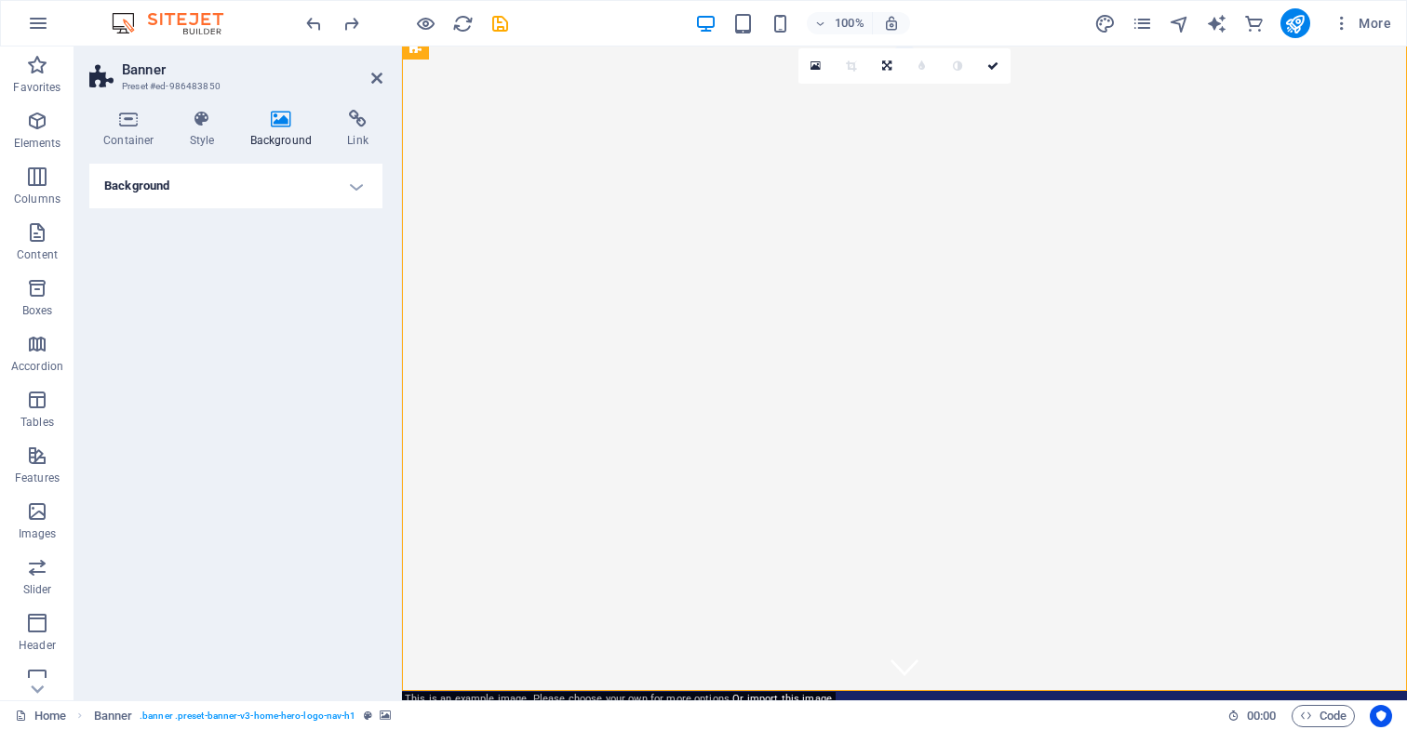
click at [355, 187] on h4 "Background" at bounding box center [235, 186] width 293 height 45
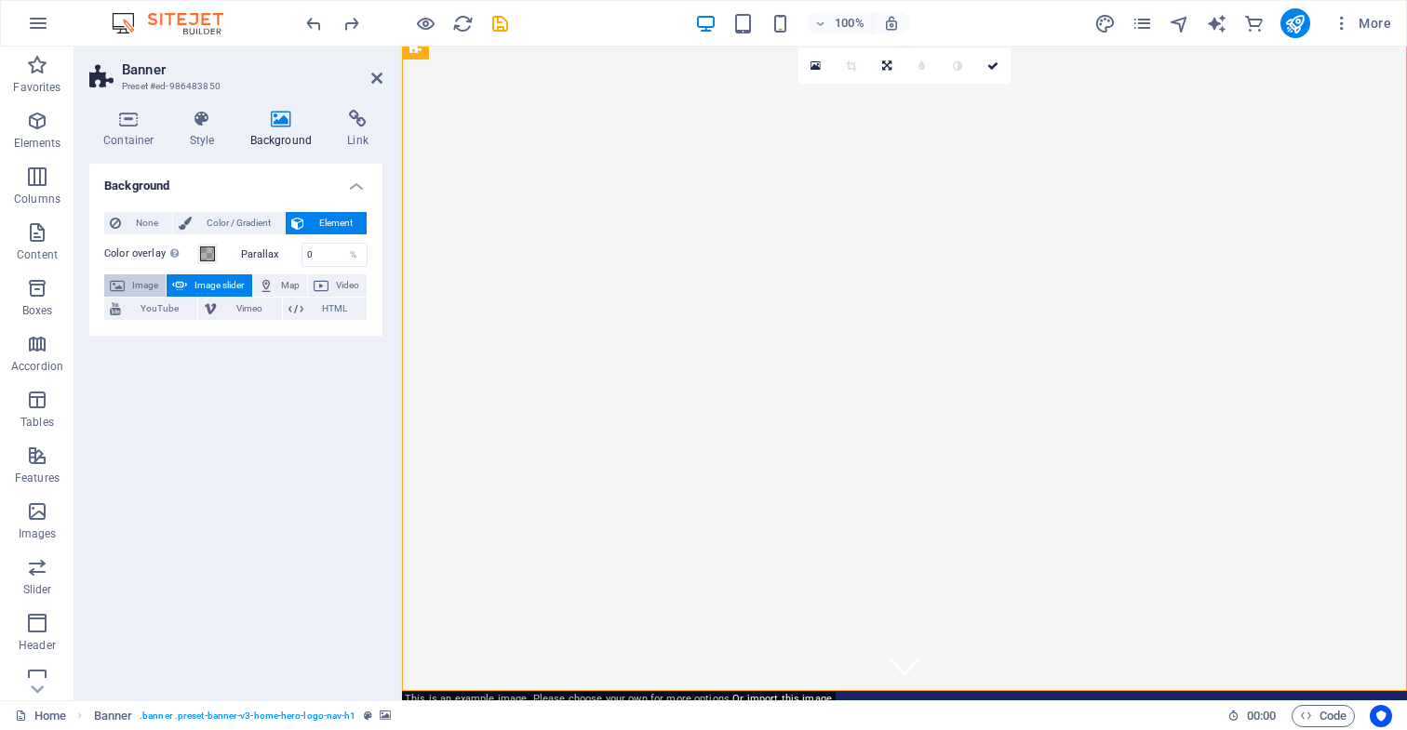
click at [148, 284] on span "Image" at bounding box center [145, 285] width 30 height 22
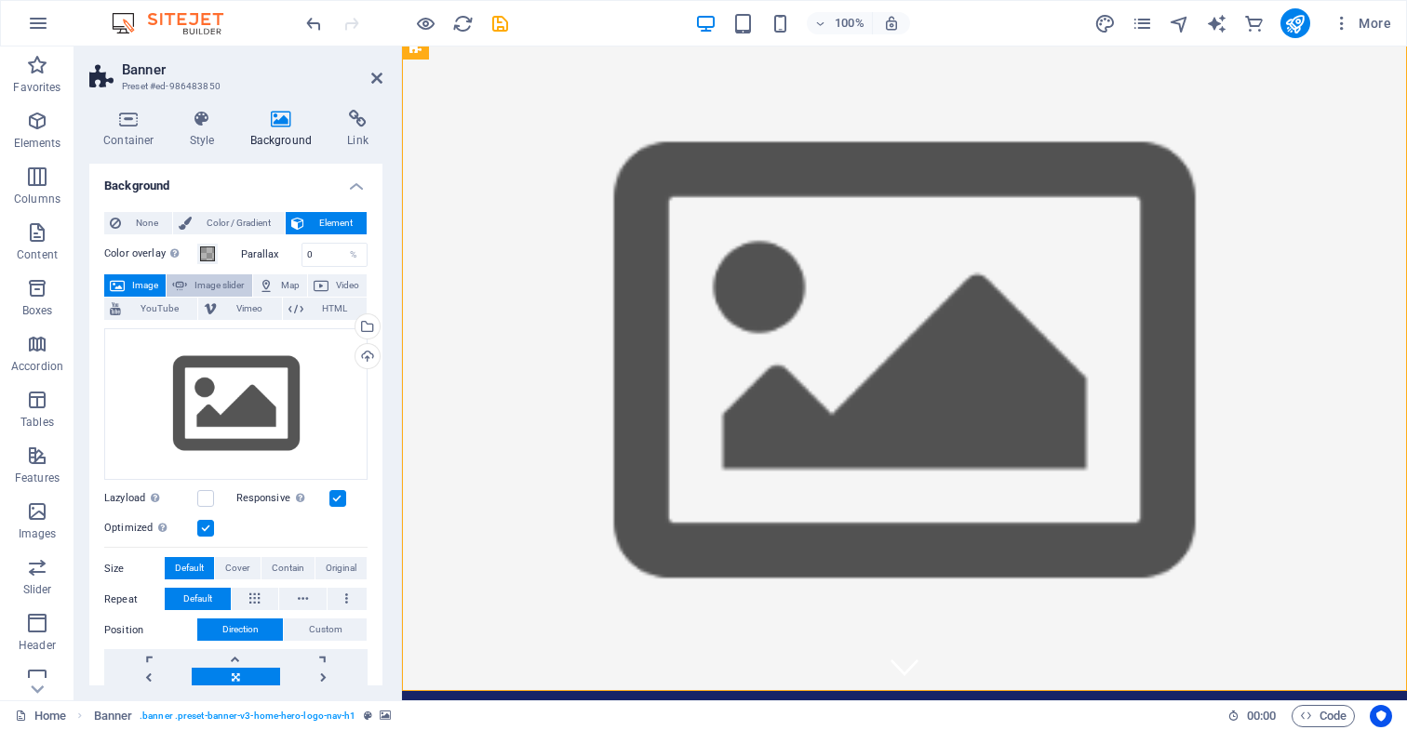
click at [219, 285] on span "Image slider" at bounding box center [219, 285] width 53 height 22
select select "ms"
select select "s"
select select "progressive"
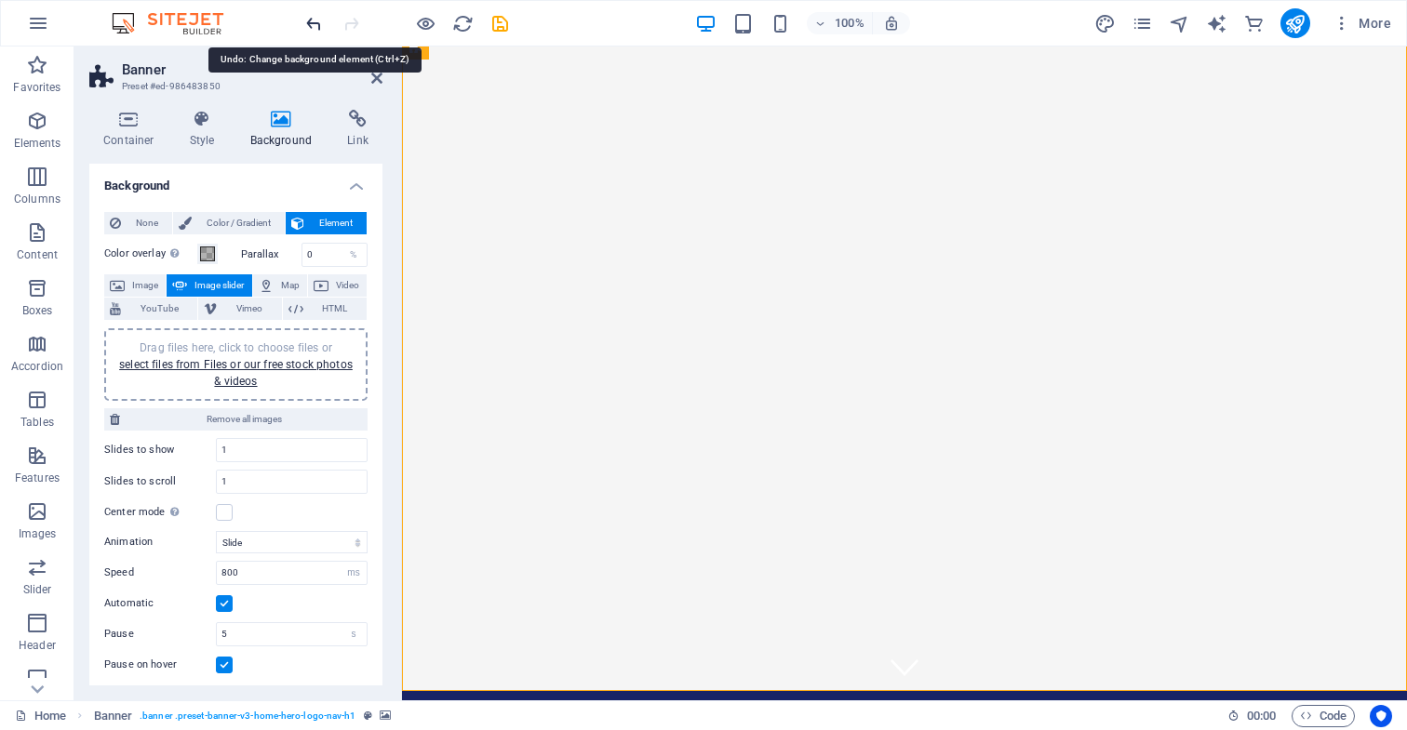
click at [311, 24] on icon "undo" at bounding box center [313, 23] width 21 height 21
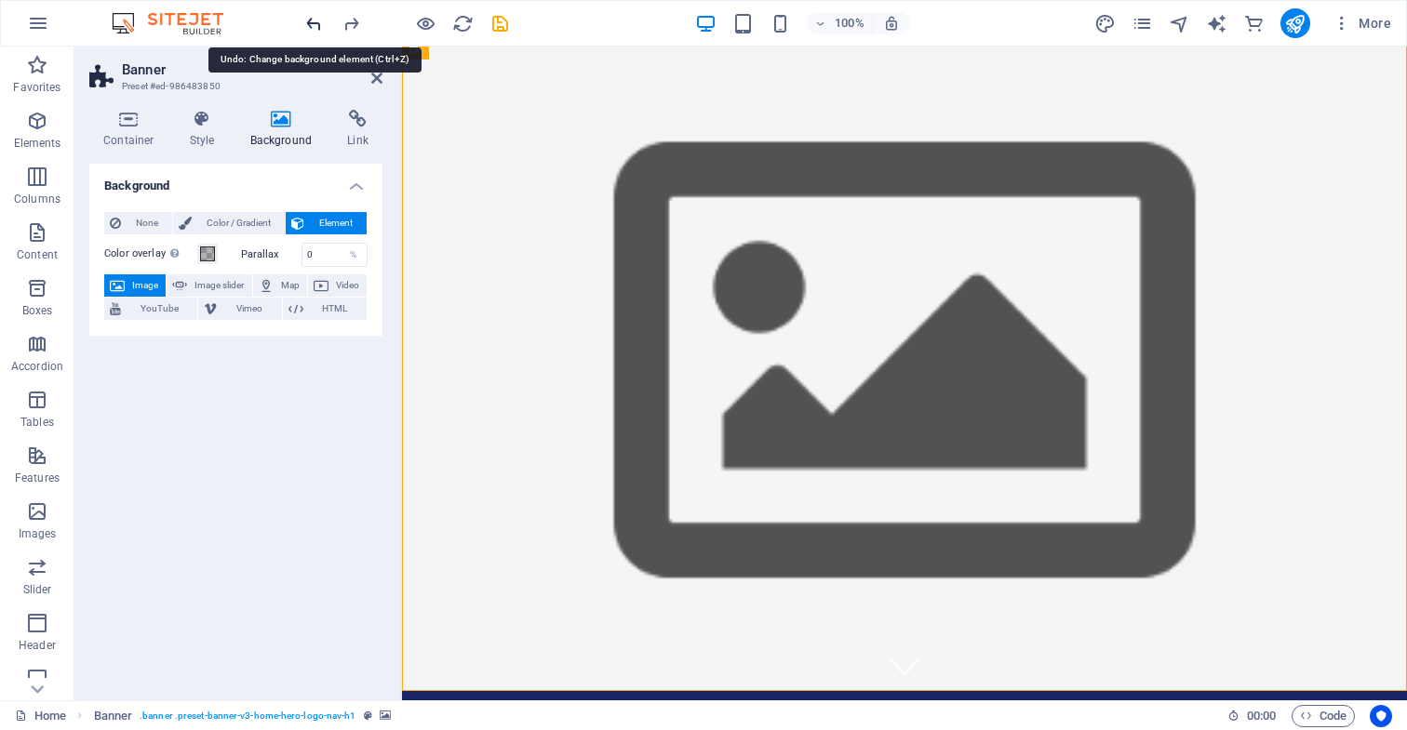
click at [314, 24] on icon "undo" at bounding box center [313, 23] width 21 height 21
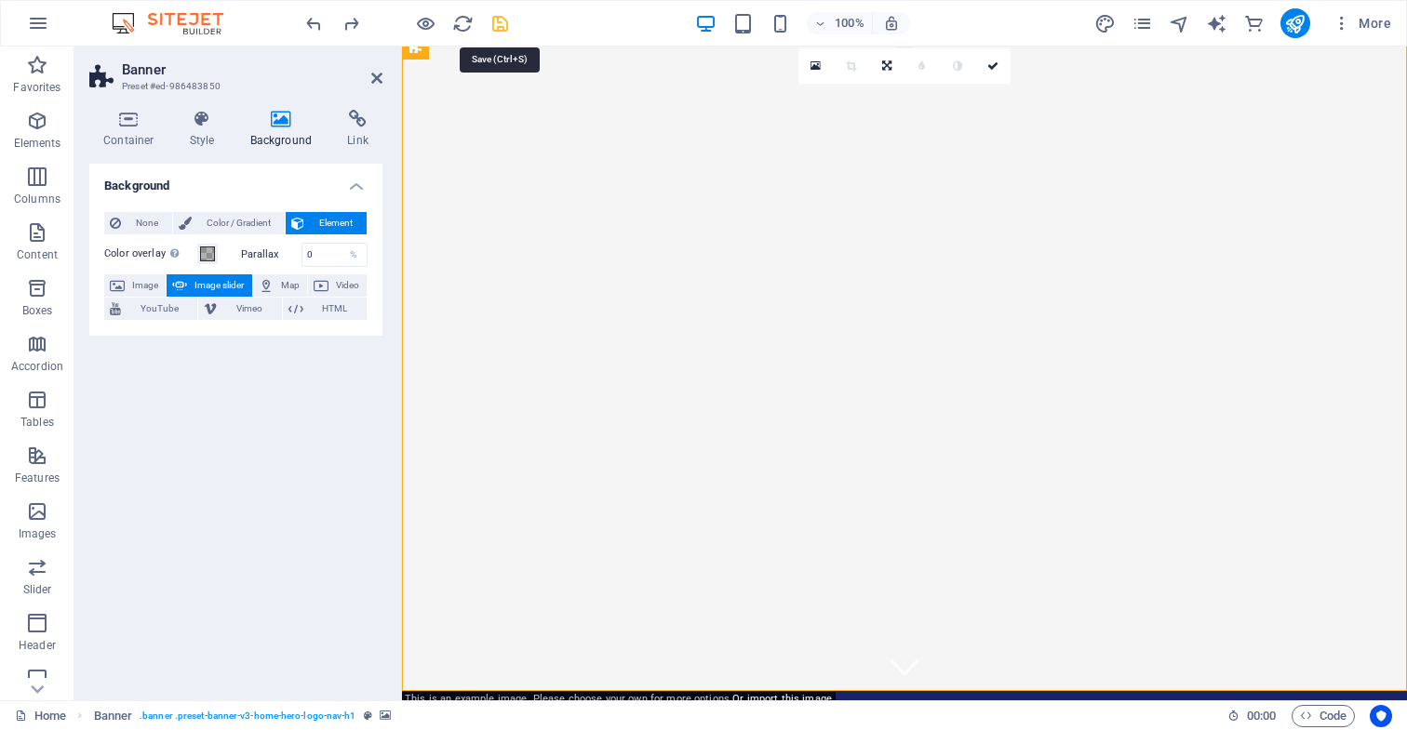
click at [500, 24] on icon "save" at bounding box center [499, 23] width 21 height 21
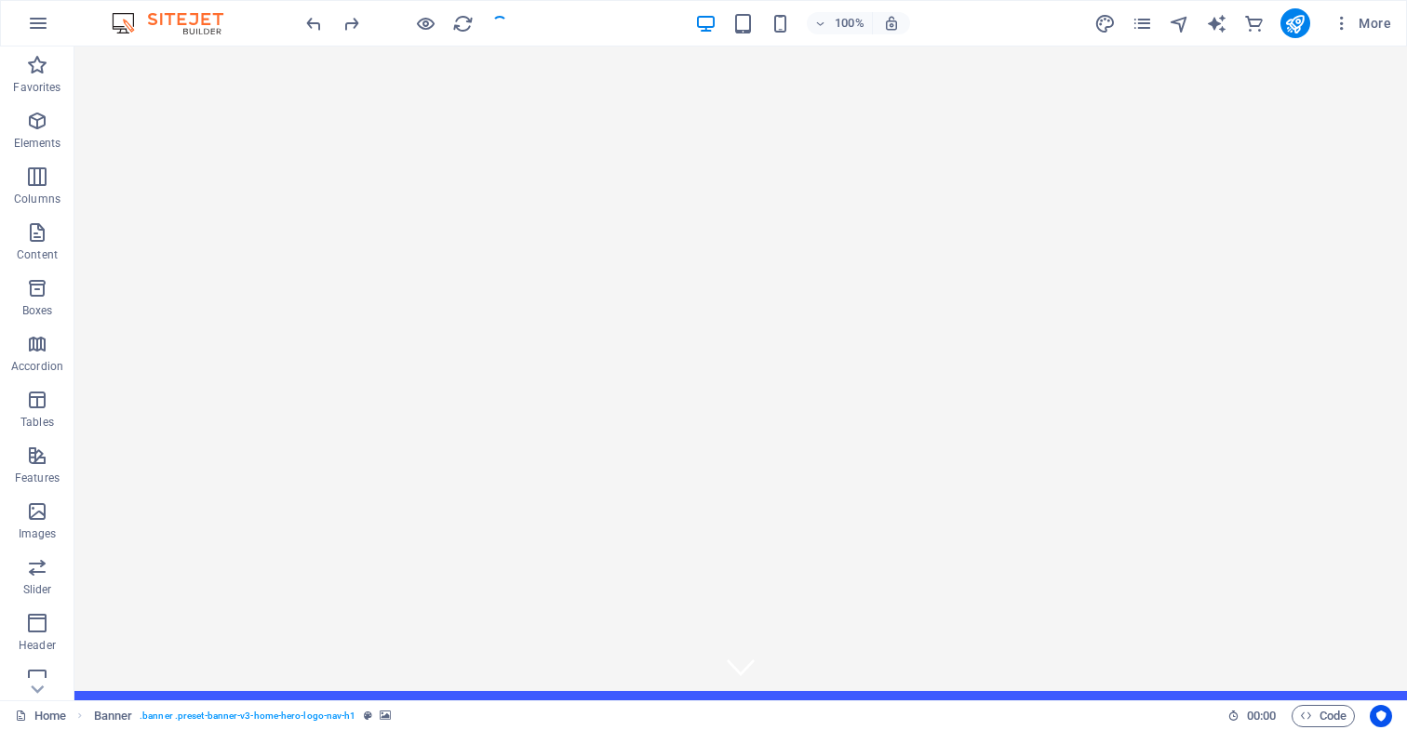
checkbox input "false"
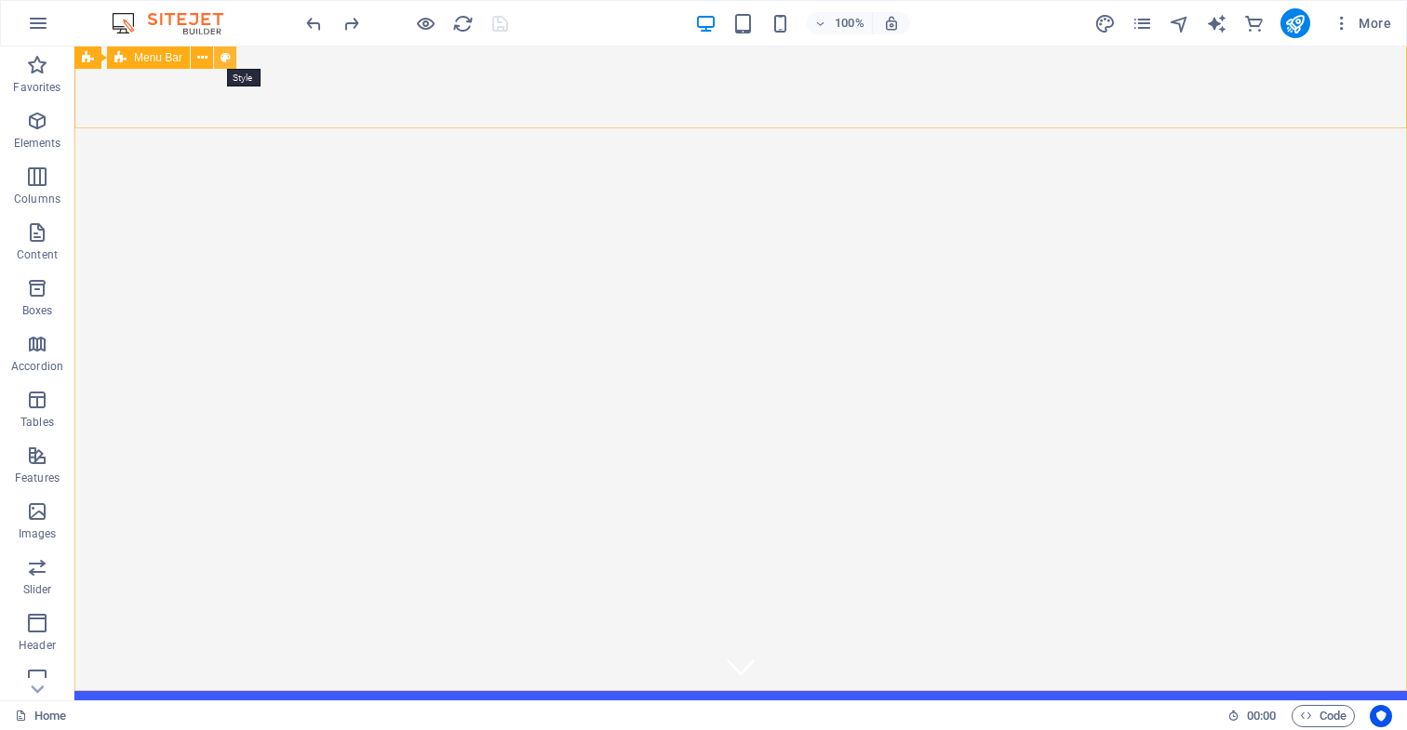
click at [226, 59] on icon at bounding box center [225, 58] width 10 height 20
select select "rem"
select select "preset-menu-v2-home-hero-logo-nav-h1-slogan-menu"
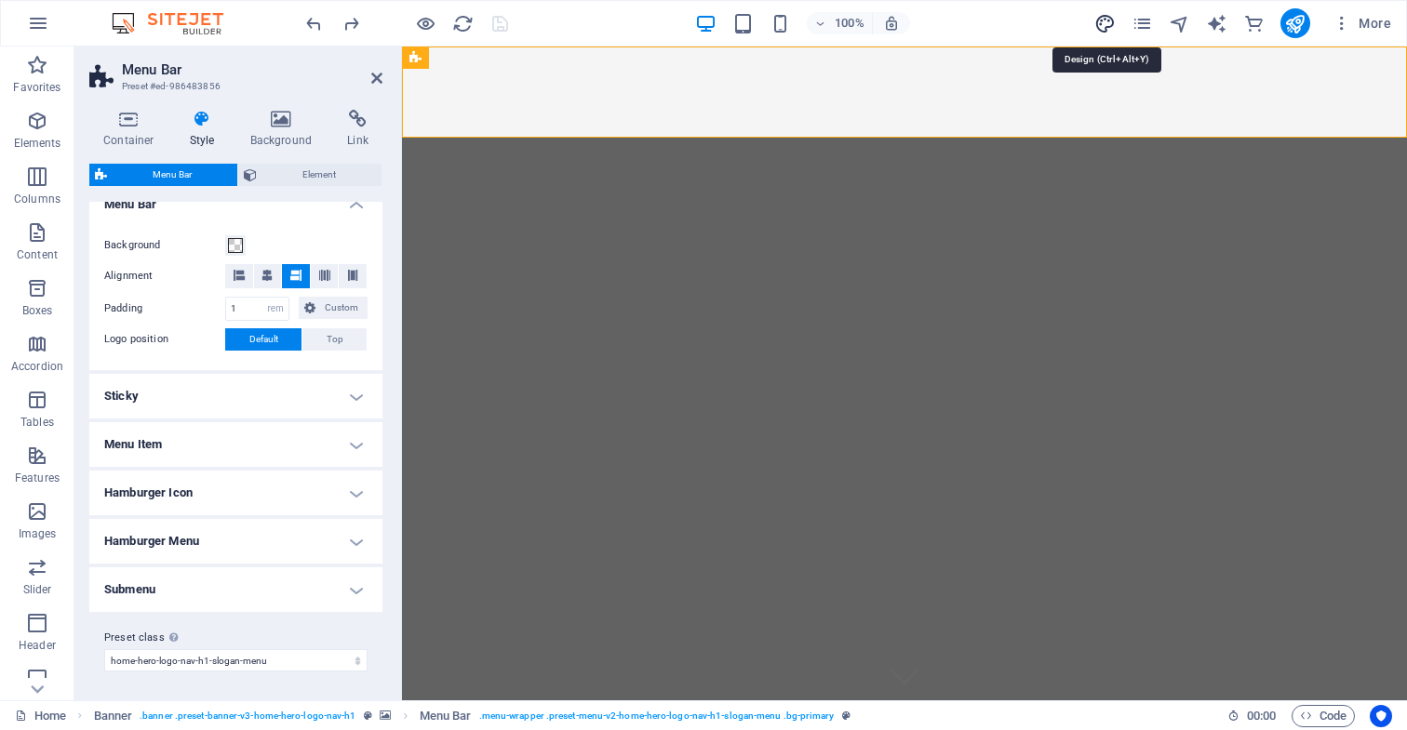
click at [1104, 24] on icon "design" at bounding box center [1104, 23] width 21 height 21
select select "px"
select select "200"
select select "px"
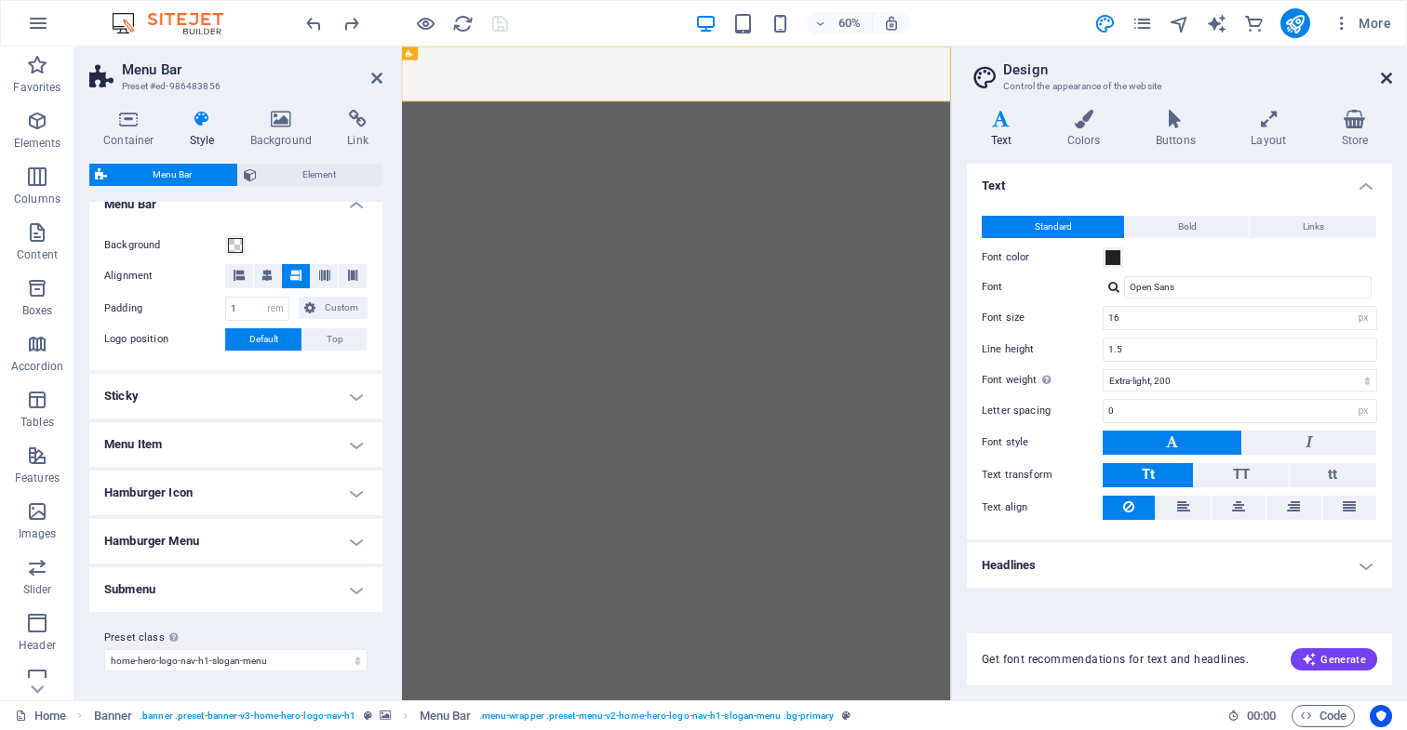
click at [1385, 75] on icon at bounding box center [1386, 78] width 11 height 15
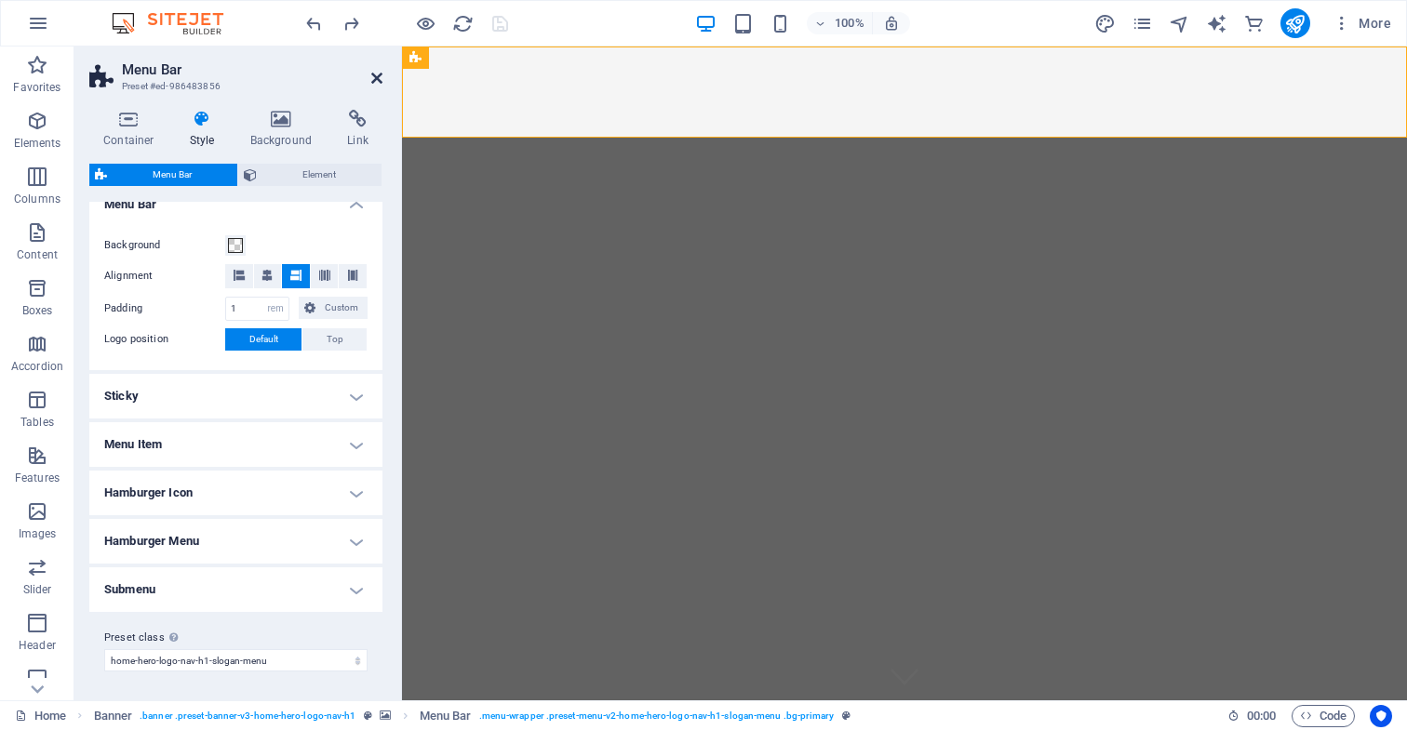
click at [374, 78] on icon at bounding box center [376, 78] width 11 height 15
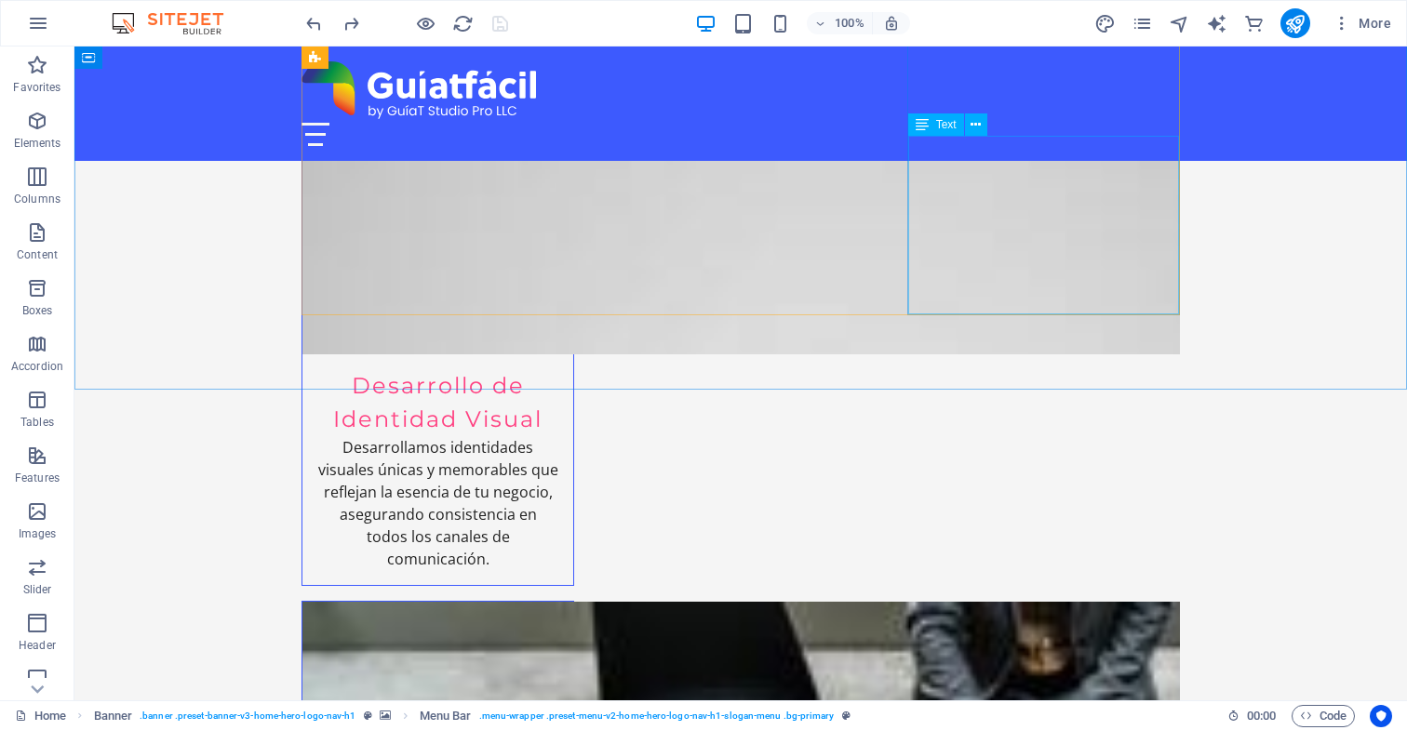
scroll to position [2804, 0]
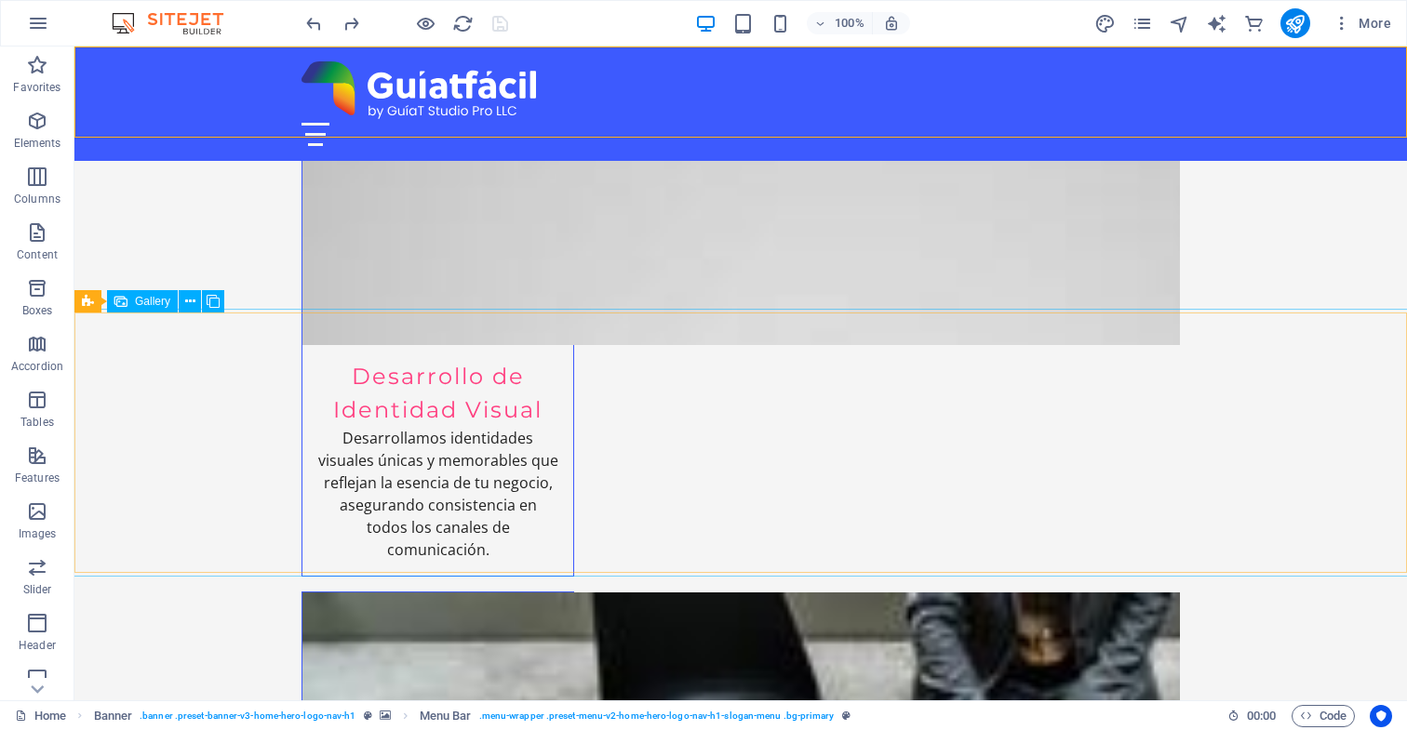
click at [159, 303] on span "Gallery" at bounding box center [152, 301] width 35 height 11
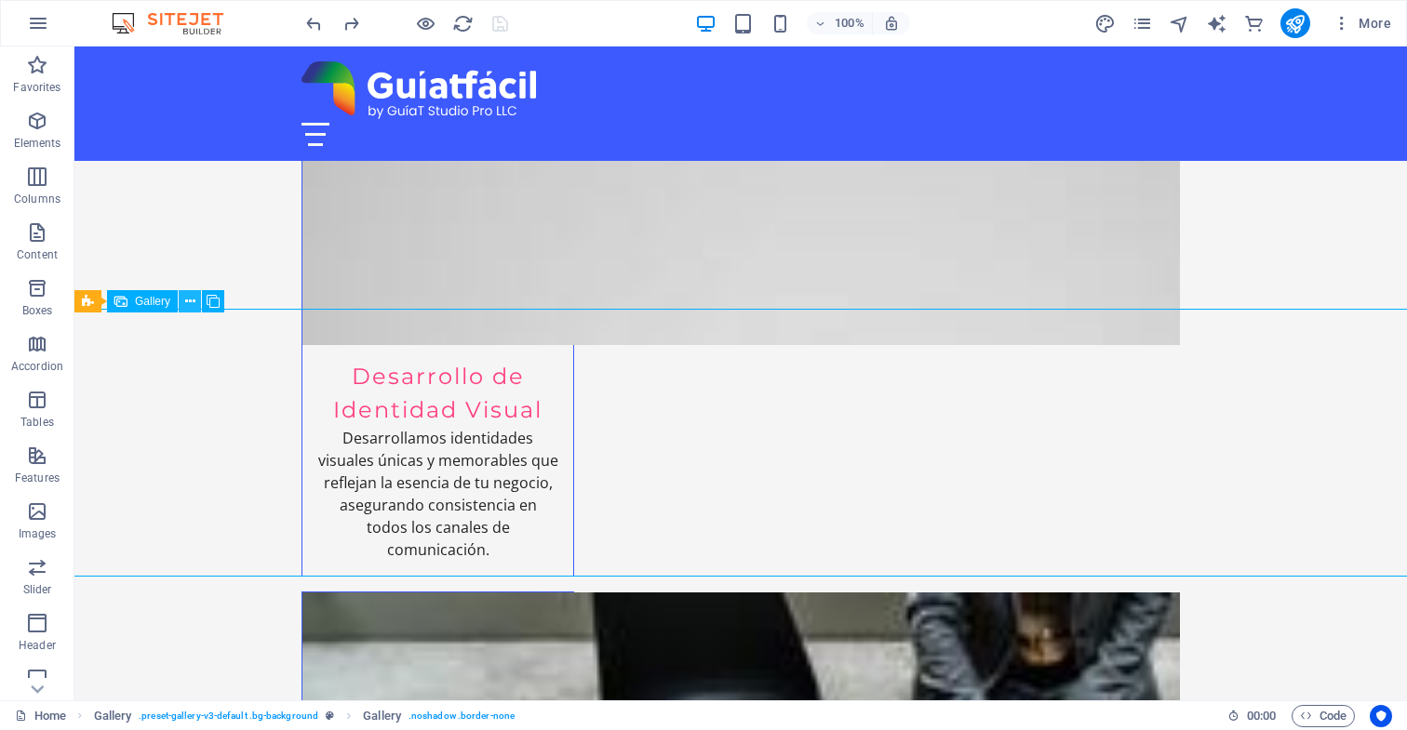
click at [189, 304] on icon at bounding box center [190, 302] width 10 height 20
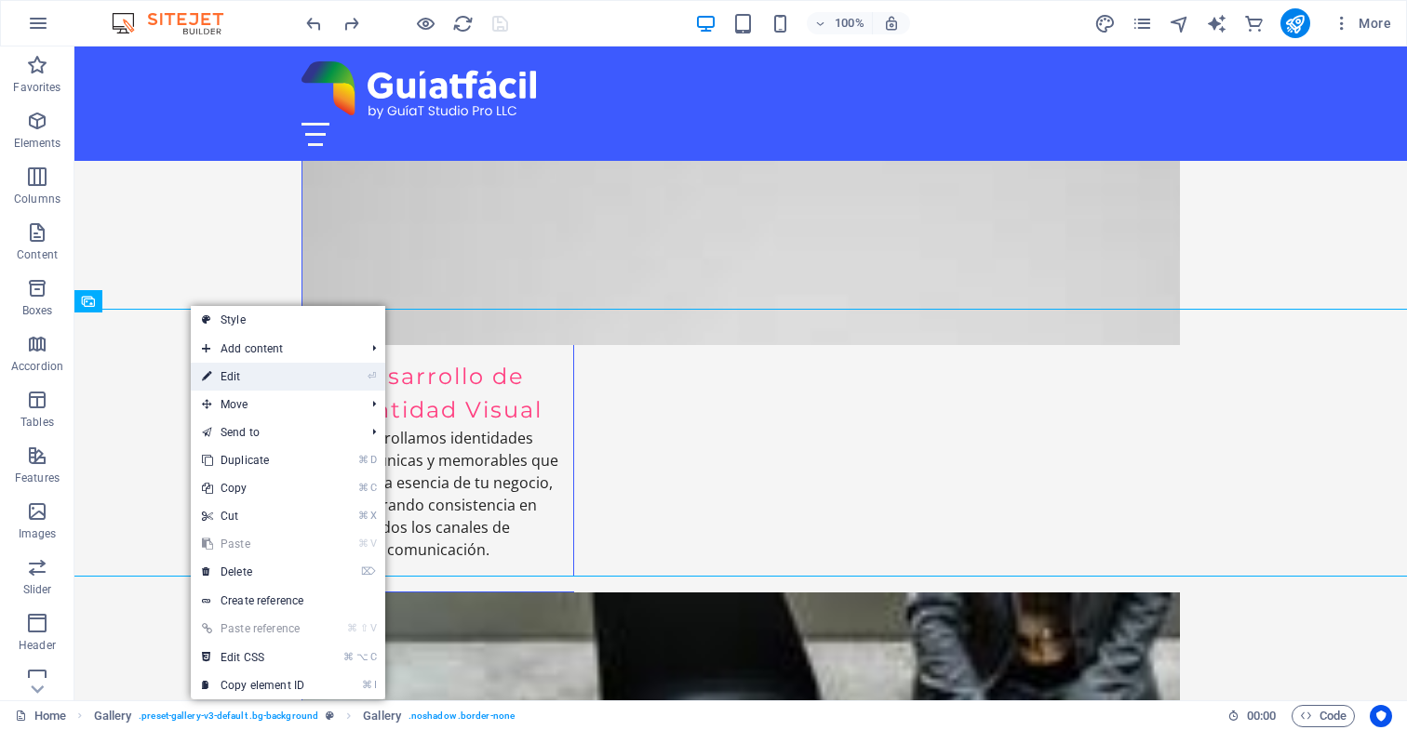
click at [253, 380] on link "⏎ Edit" at bounding box center [253, 377] width 125 height 28
select select "px"
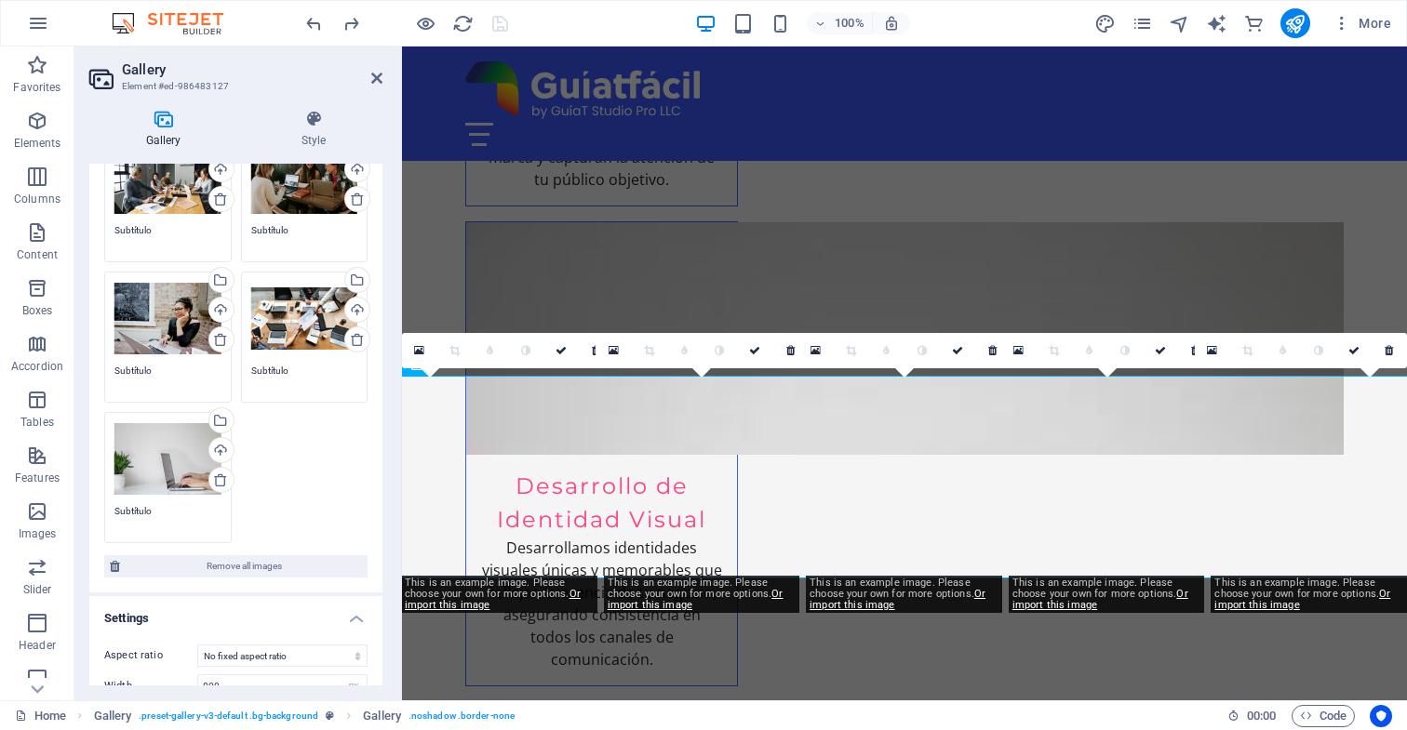
scroll to position [176, 0]
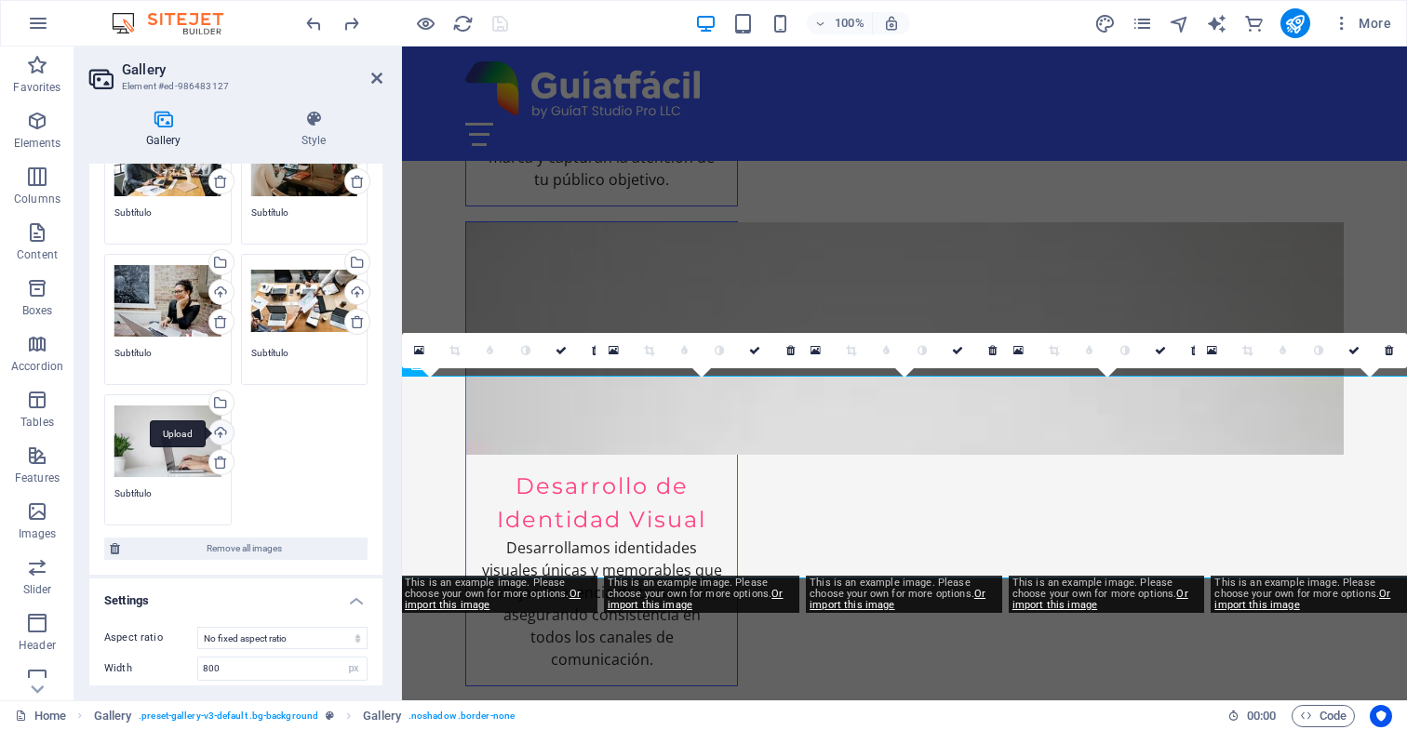
click at [217, 432] on div "Upload" at bounding box center [220, 434] width 28 height 28
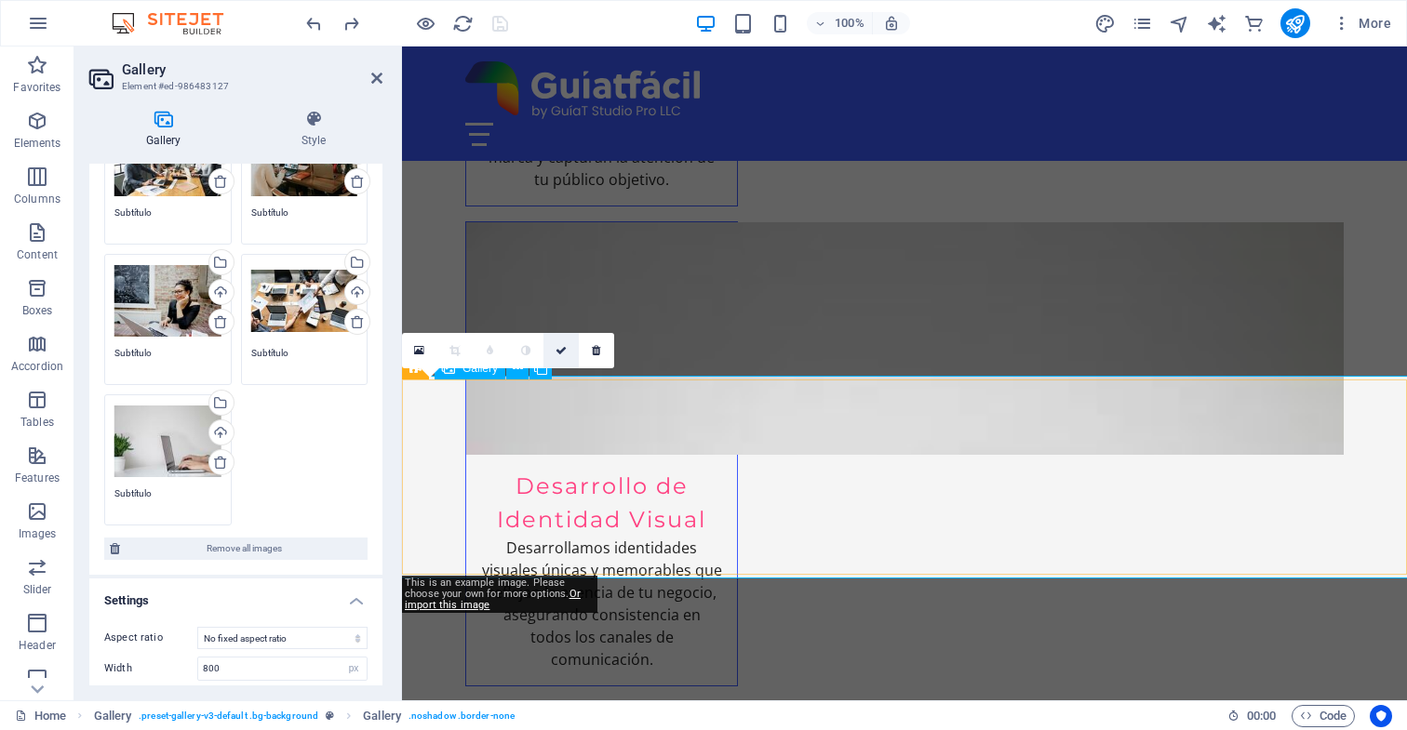
click at [560, 354] on icon at bounding box center [560, 350] width 11 height 11
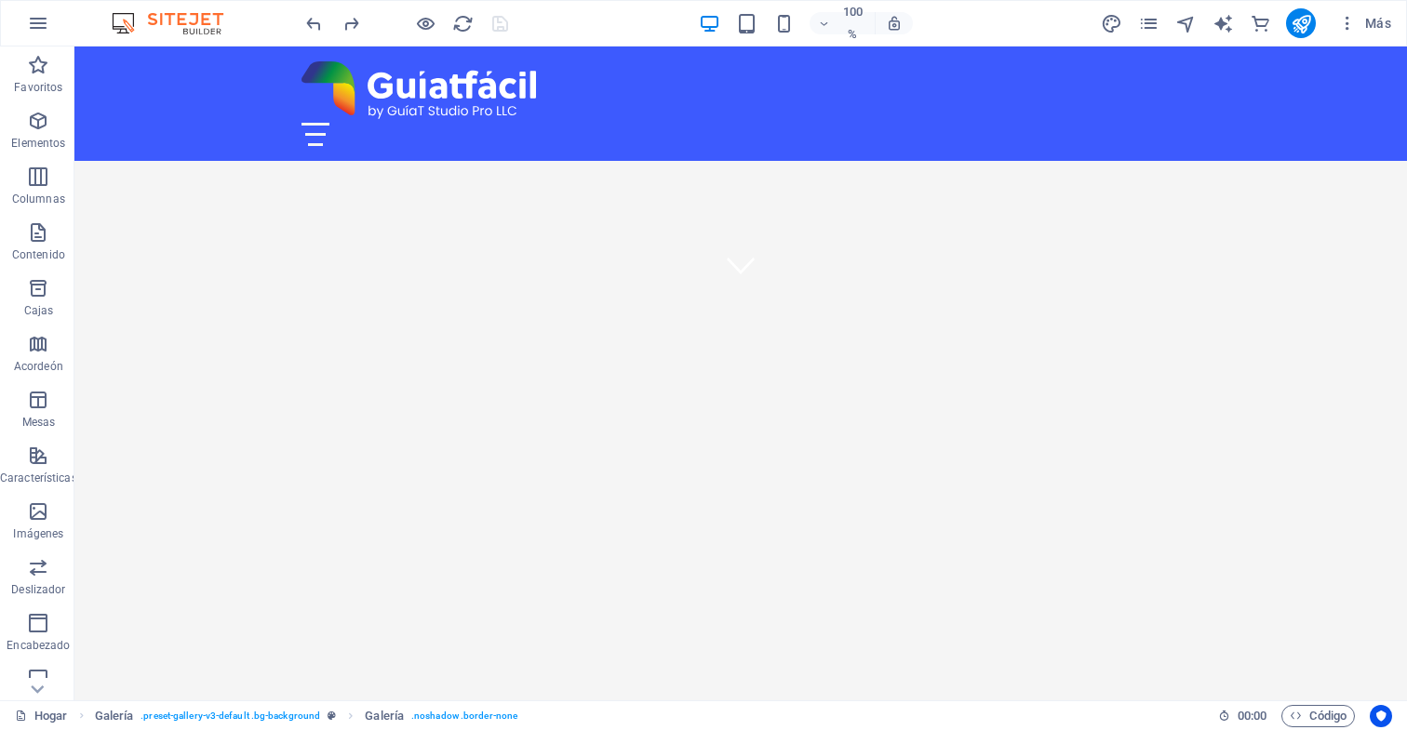
scroll to position [412, 0]
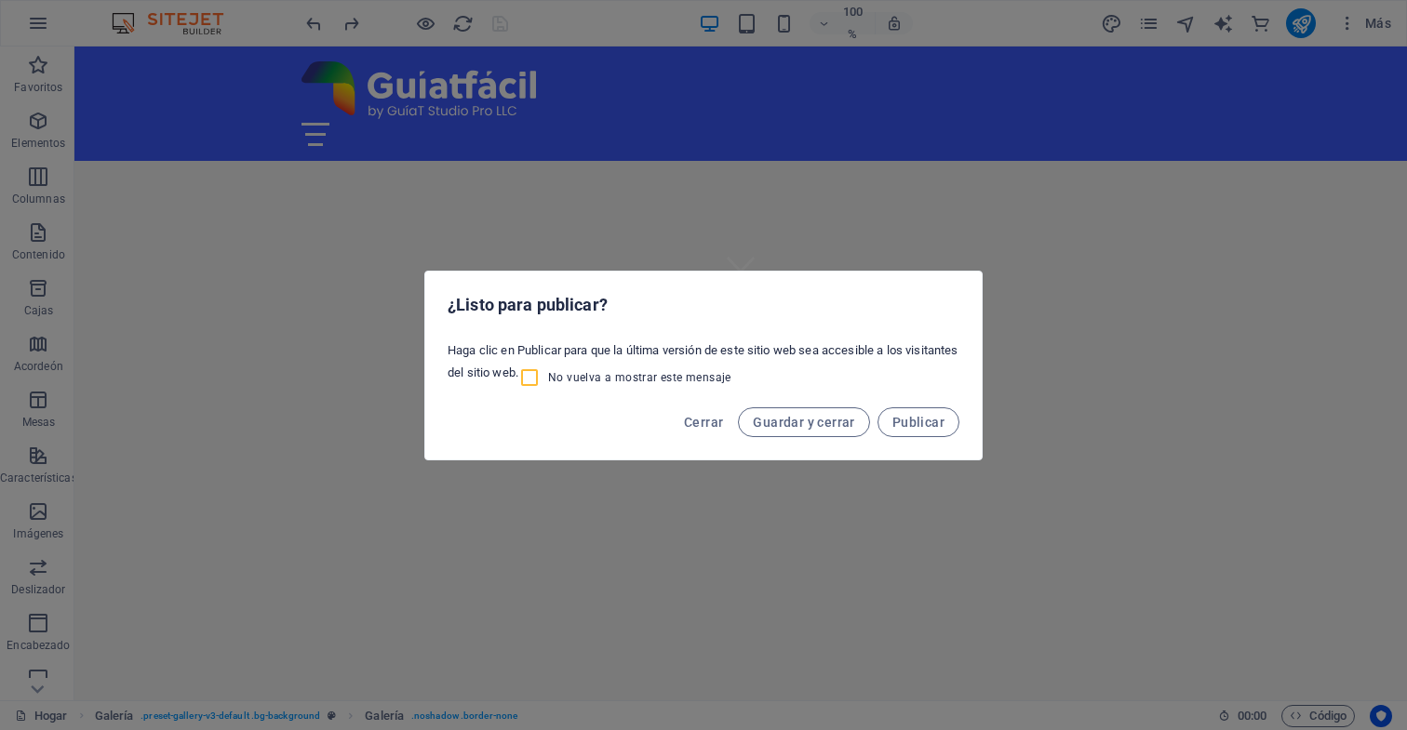
click at [548, 377] on input "No vuelva a mostrar este mensaje" at bounding box center [533, 378] width 30 height 22
checkbox input "true"
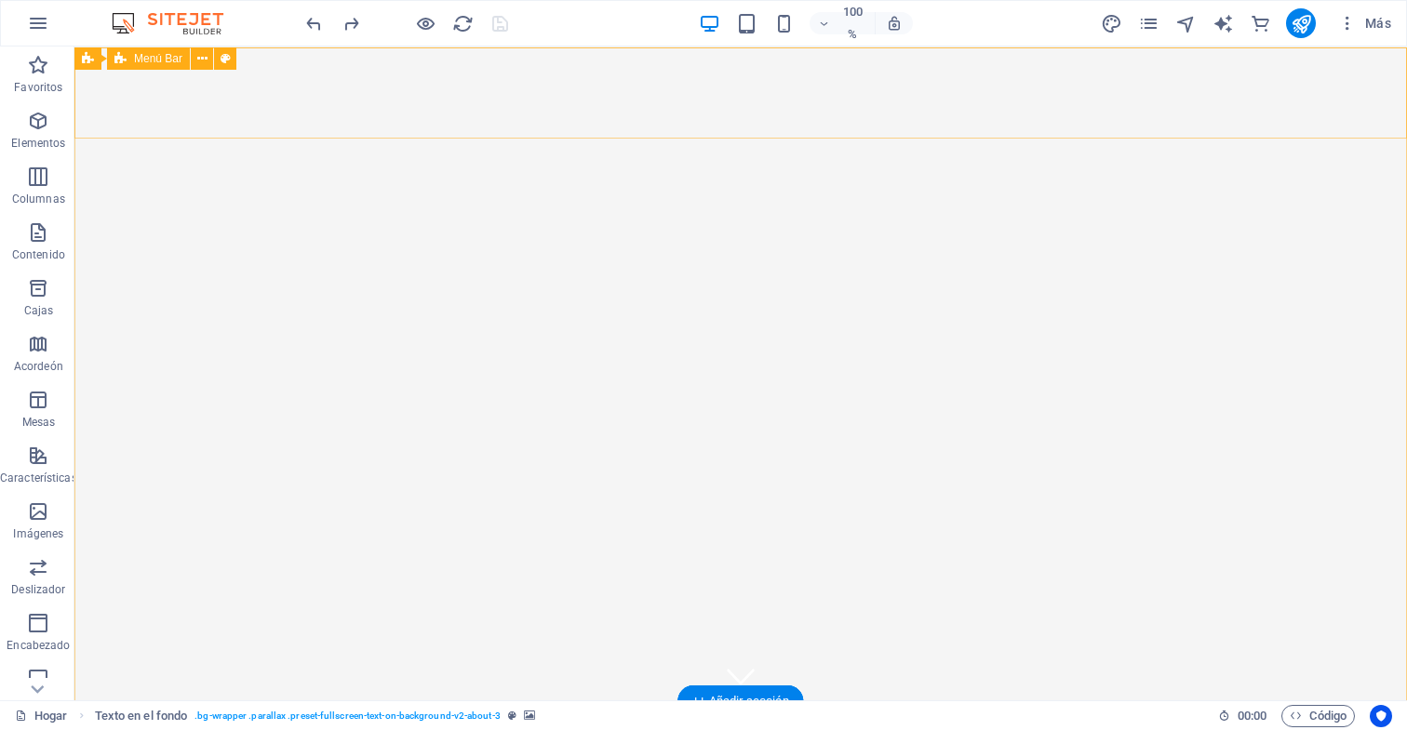
scroll to position [0, 0]
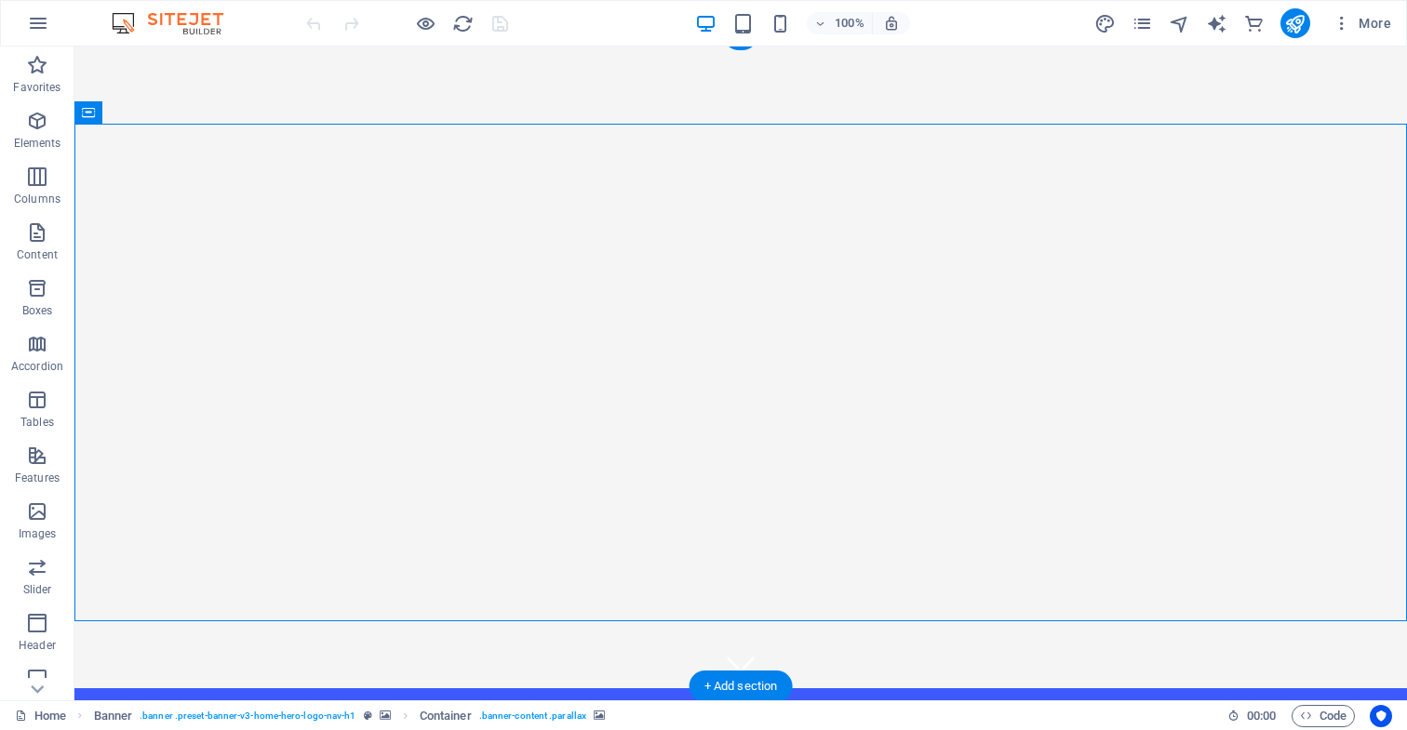
scroll to position [16, 0]
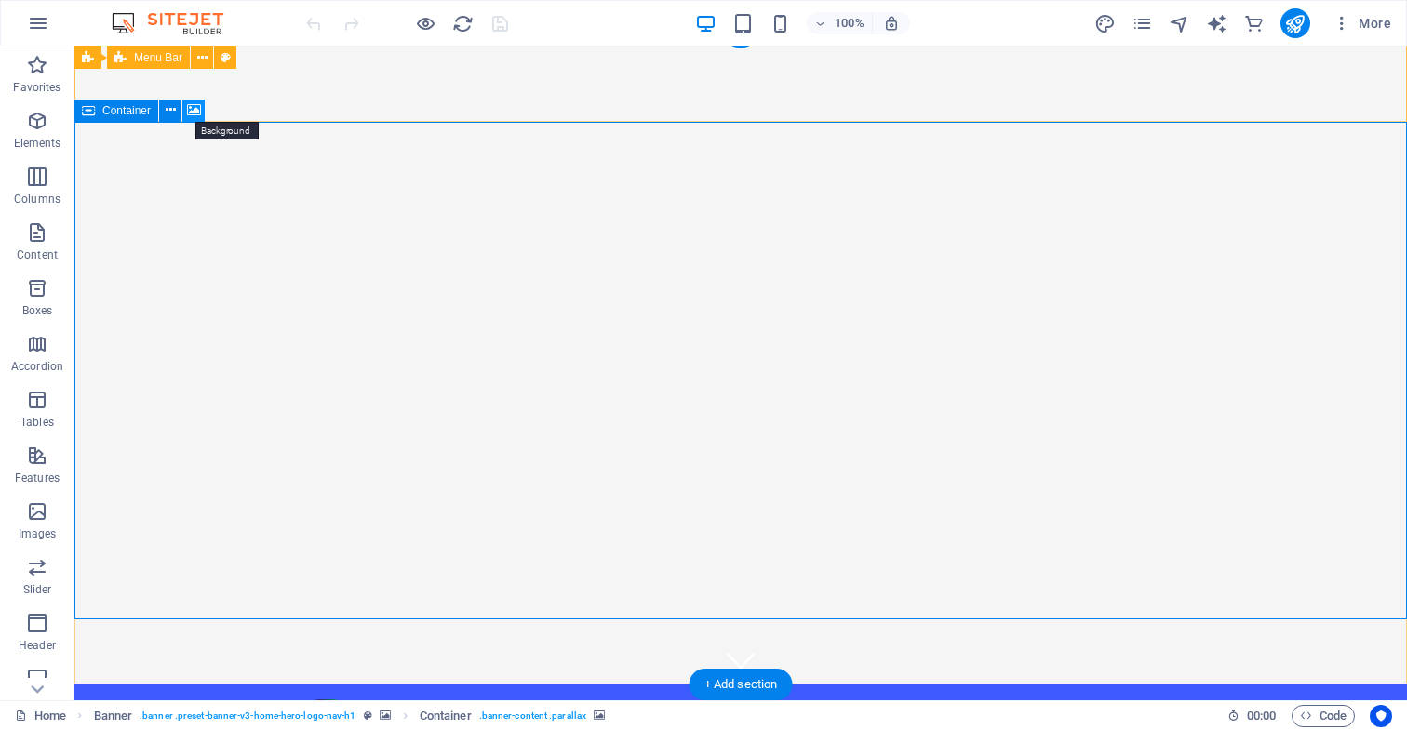
click at [194, 110] on icon at bounding box center [194, 110] width 14 height 20
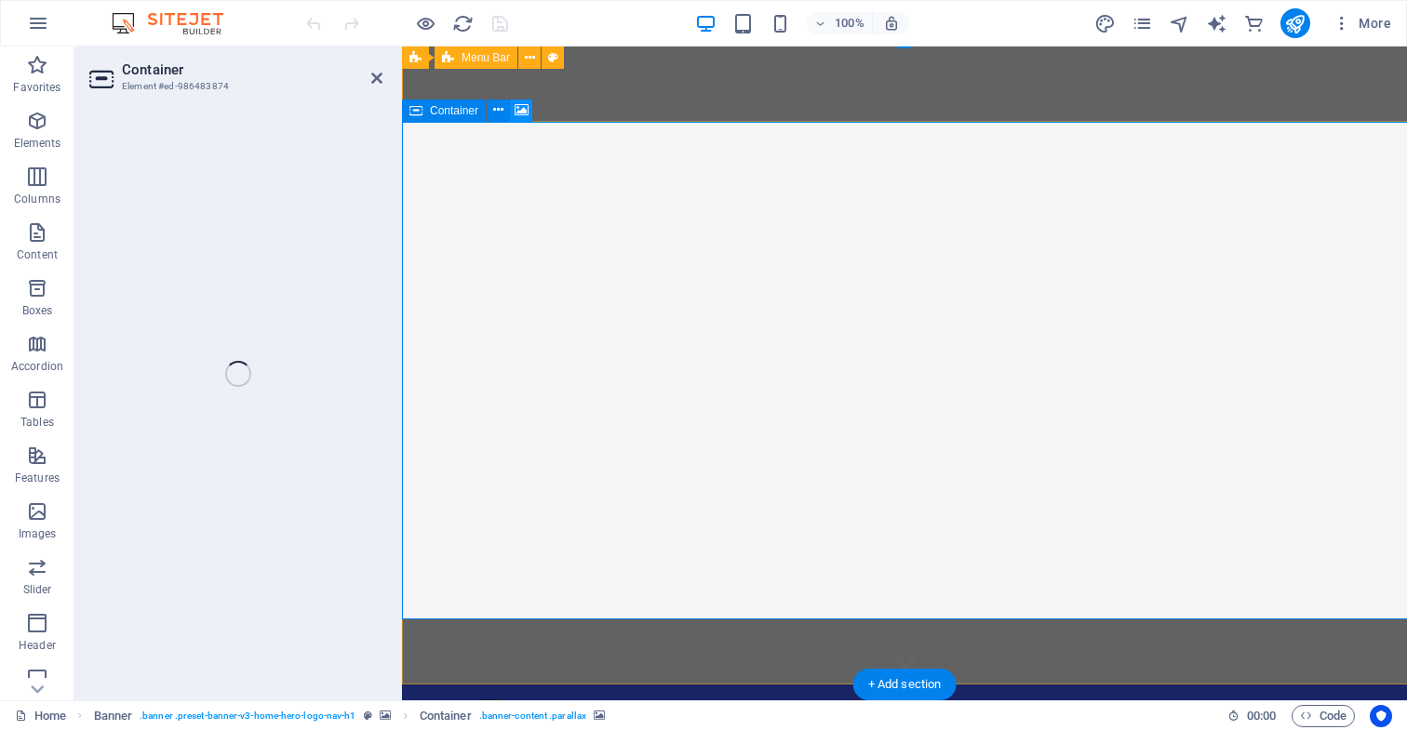
select select "ms"
select select "s"
select select "progressive"
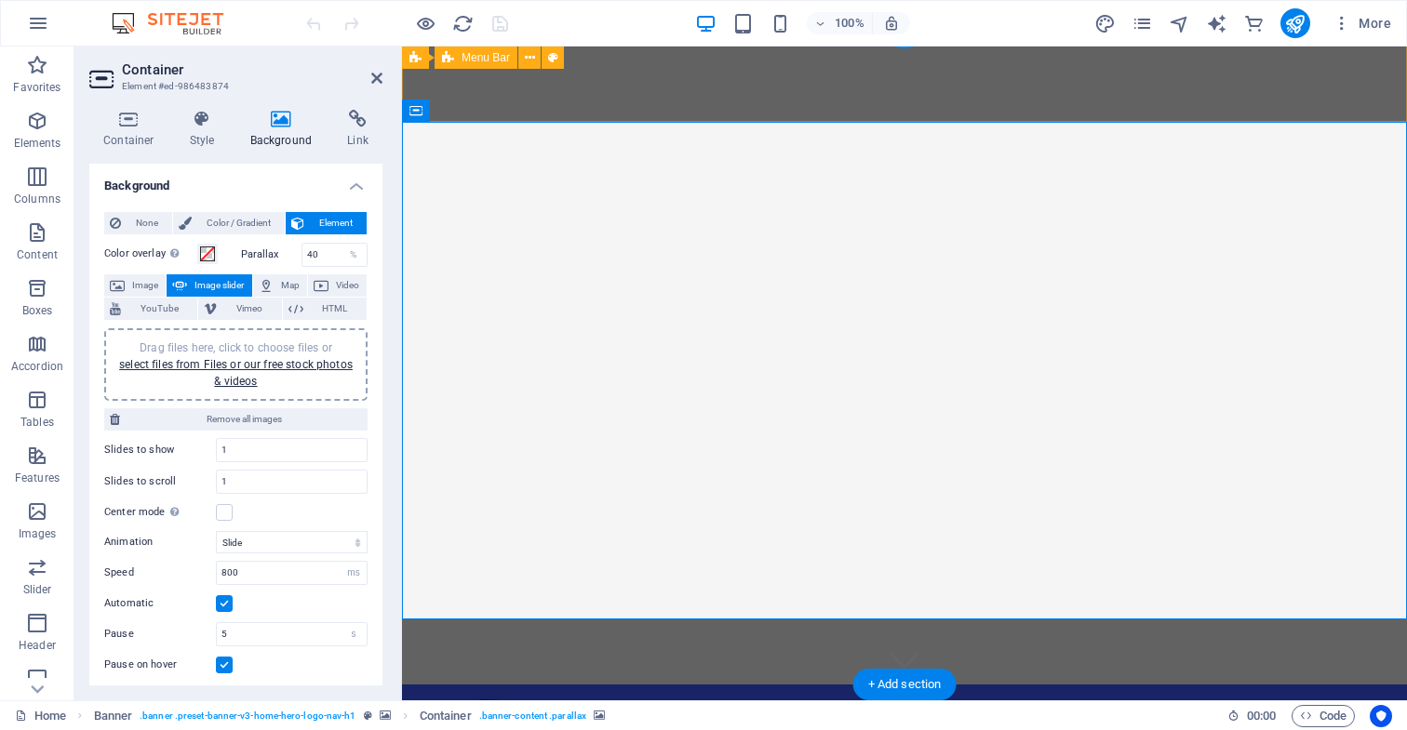
click at [218, 283] on span "Image slider" at bounding box center [219, 285] width 53 height 22
click at [522, 112] on icon at bounding box center [521, 110] width 14 height 20
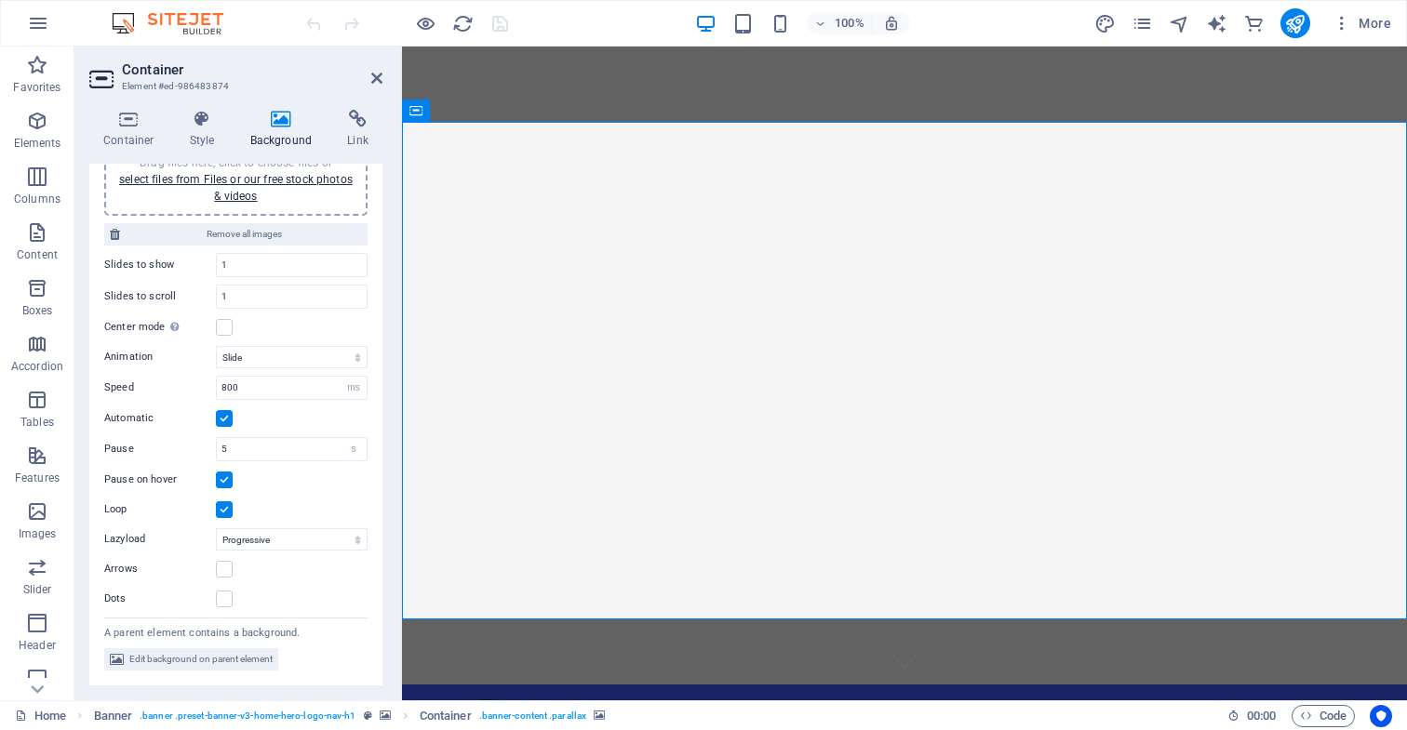
scroll to position [184, 0]
click at [254, 662] on span "Edit background on parent element" at bounding box center [200, 660] width 143 height 22
select select "ms"
select select "s"
select select "progressive"
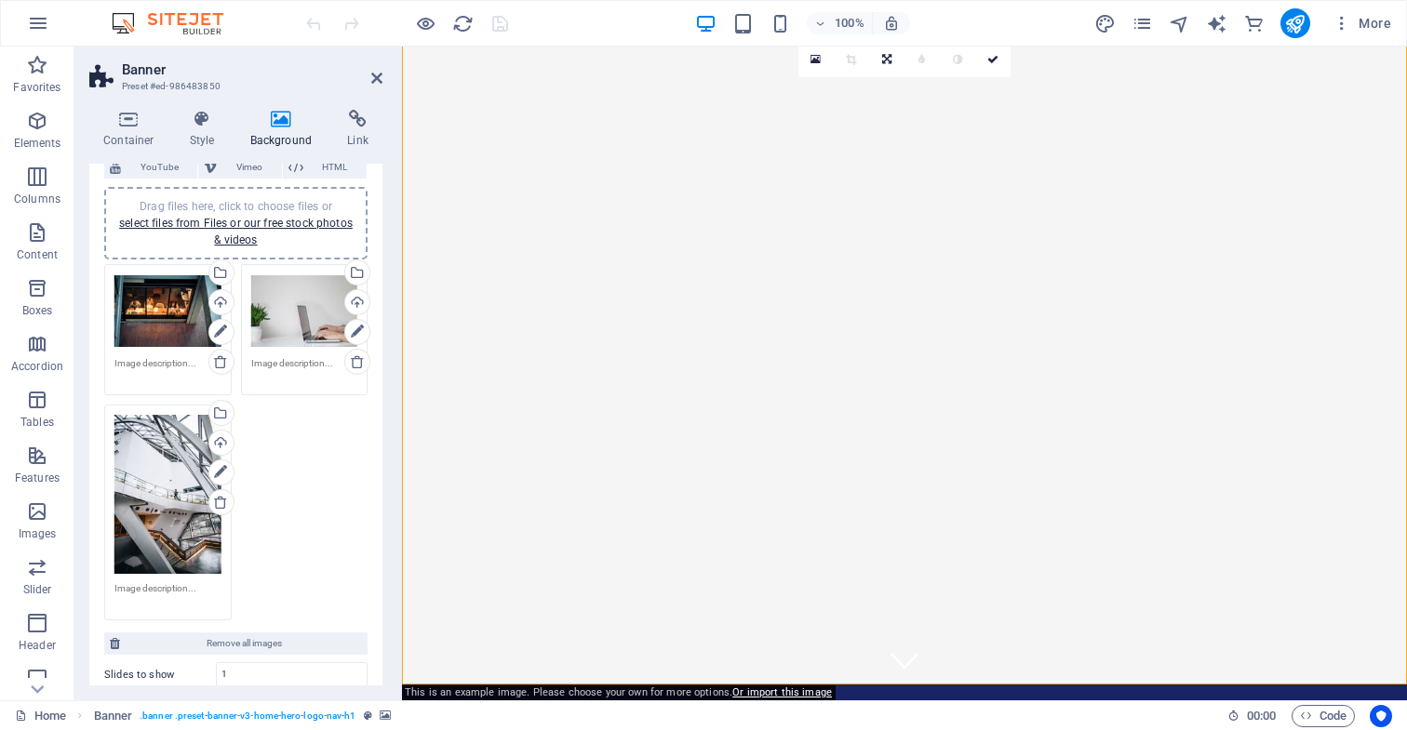
scroll to position [144, 0]
click at [170, 303] on div "Drag files here, click to choose files or select files from Files or our free s…" at bounding box center [167, 309] width 107 height 74
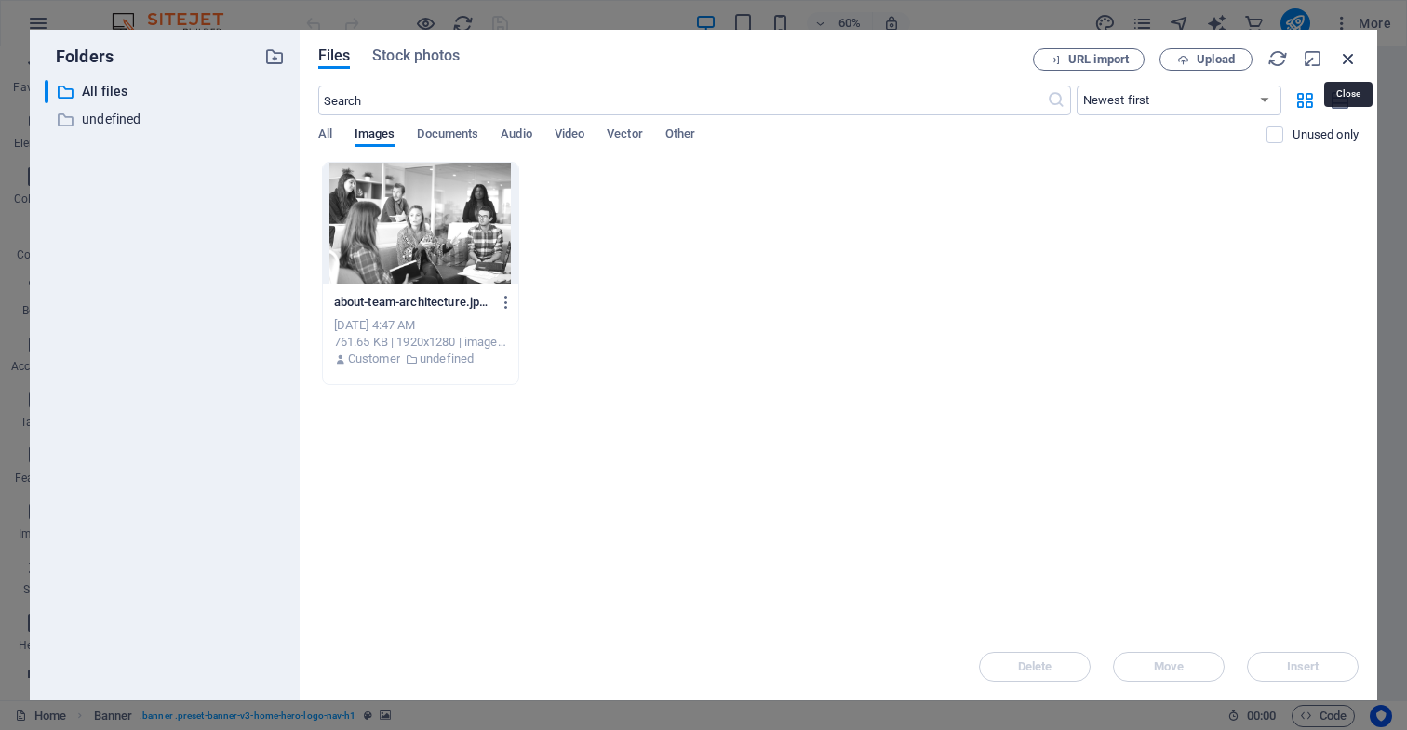
drag, startPoint x: 1350, startPoint y: 57, endPoint x: 939, endPoint y: 15, distance: 413.3
click at [1350, 57] on icon "button" at bounding box center [1348, 58] width 20 height 20
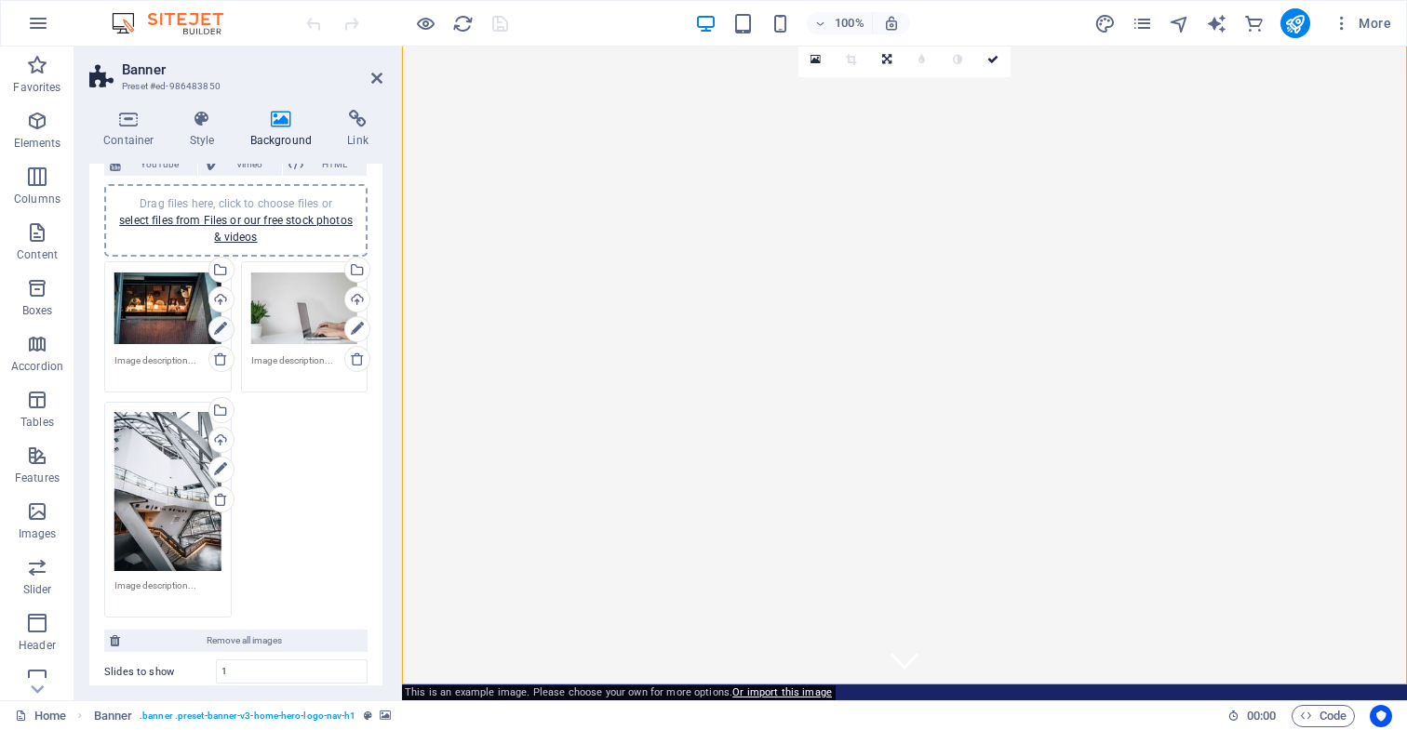
click at [218, 327] on icon at bounding box center [220, 329] width 13 height 22
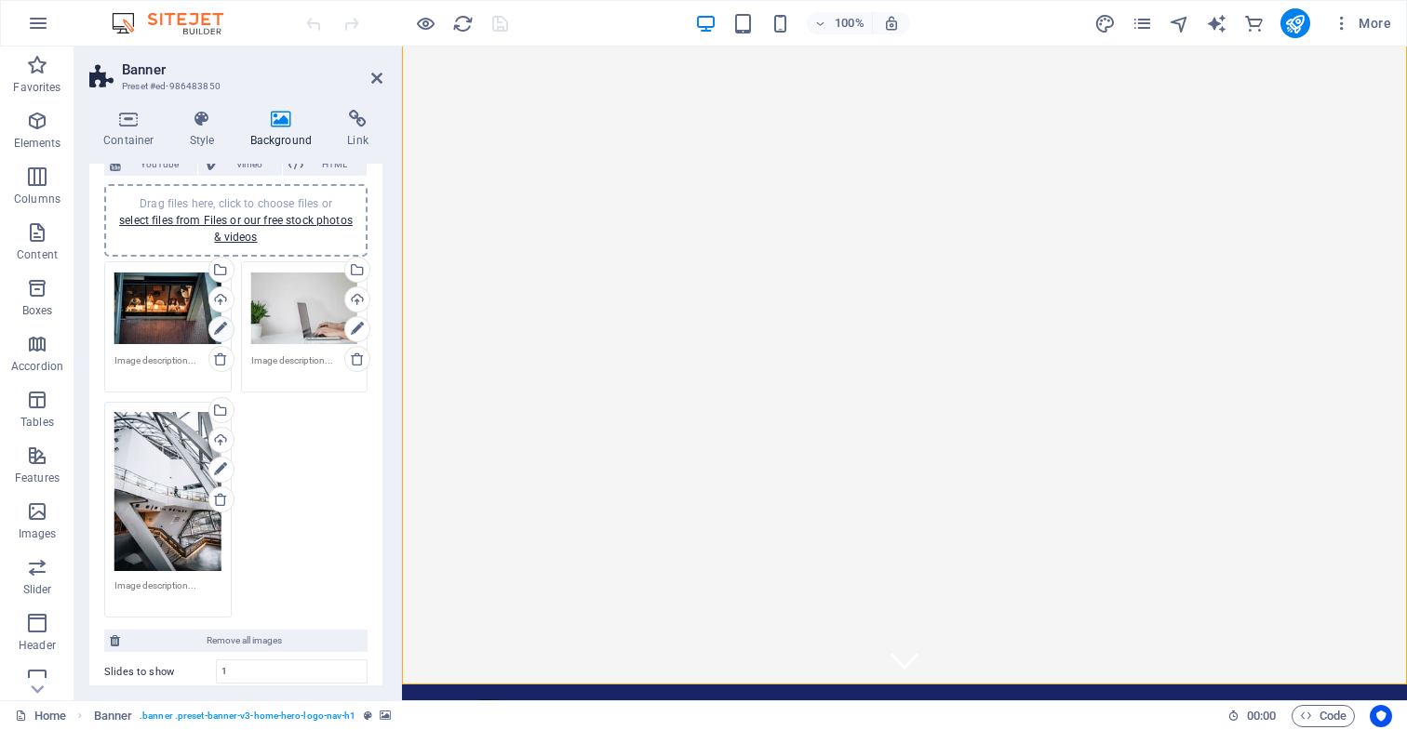
click at [218, 327] on icon at bounding box center [220, 329] width 13 height 22
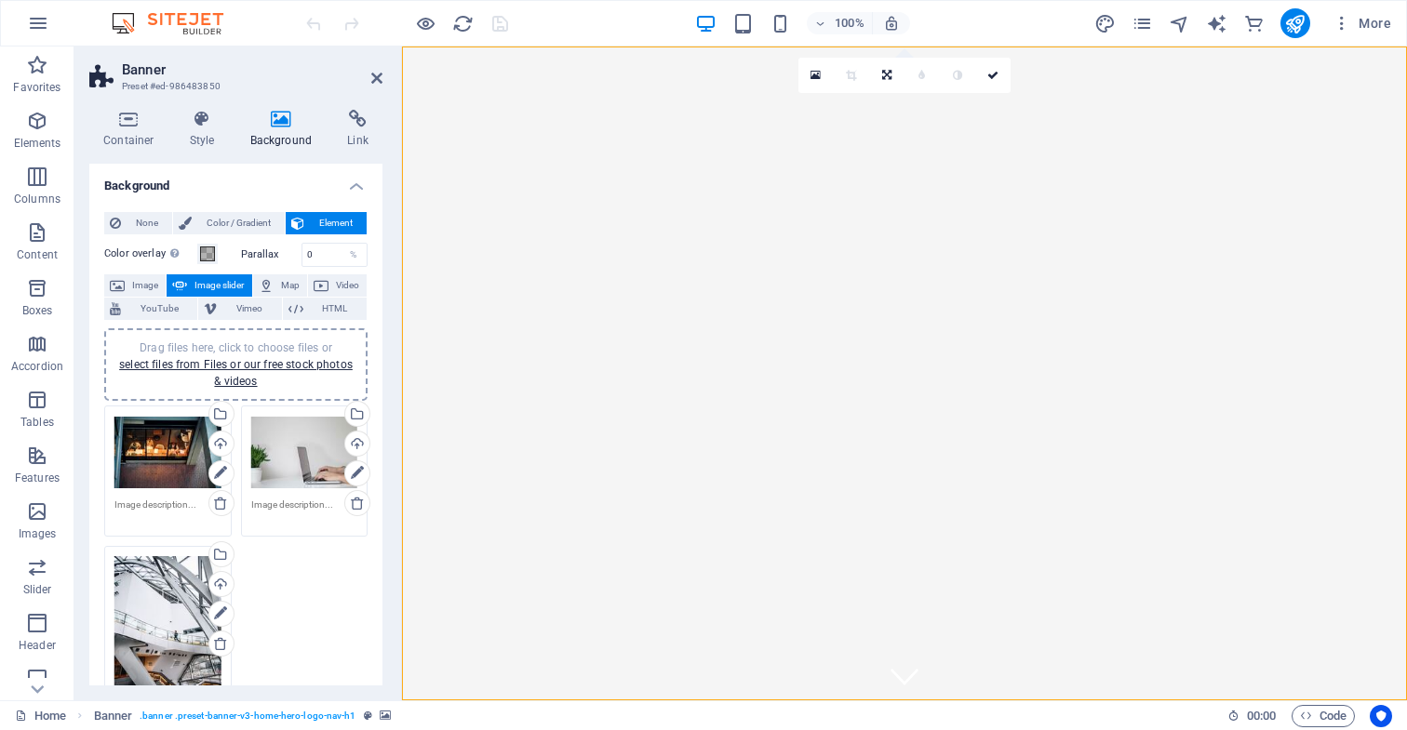
scroll to position [0, 0]
click at [186, 487] on div "Drag files here, click to choose files or select files from Files or our free s…" at bounding box center [167, 453] width 107 height 74
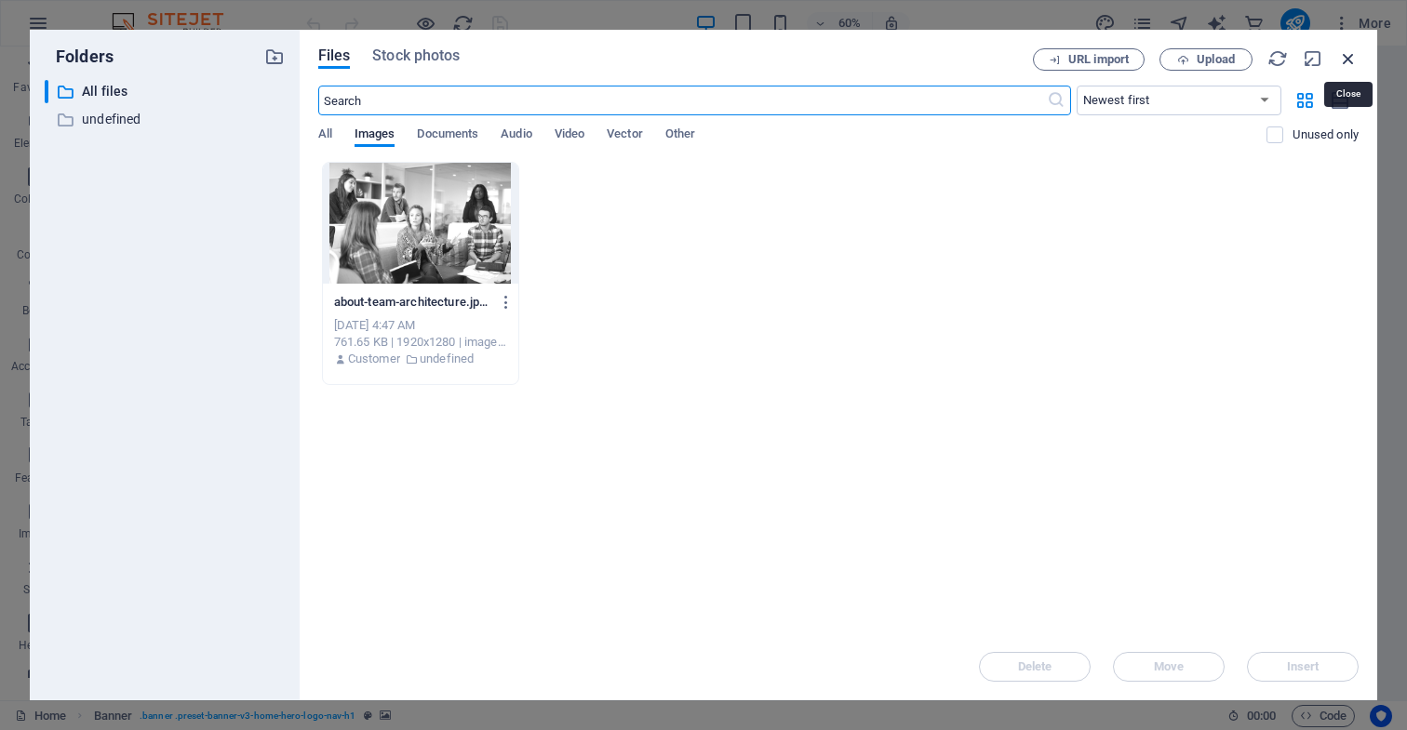
click at [1344, 60] on icon "button" at bounding box center [1348, 58] width 20 height 20
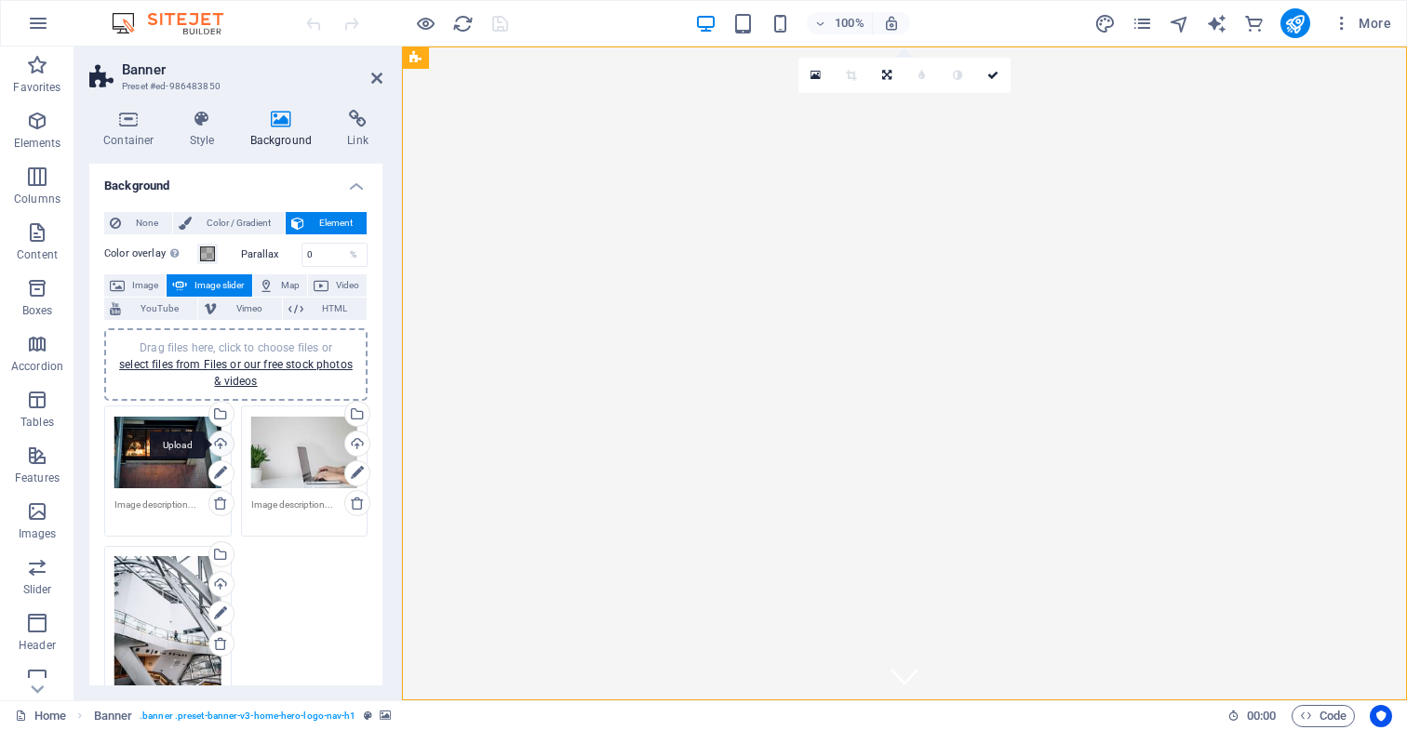
click at [219, 443] on div "Upload" at bounding box center [220, 446] width 28 height 28
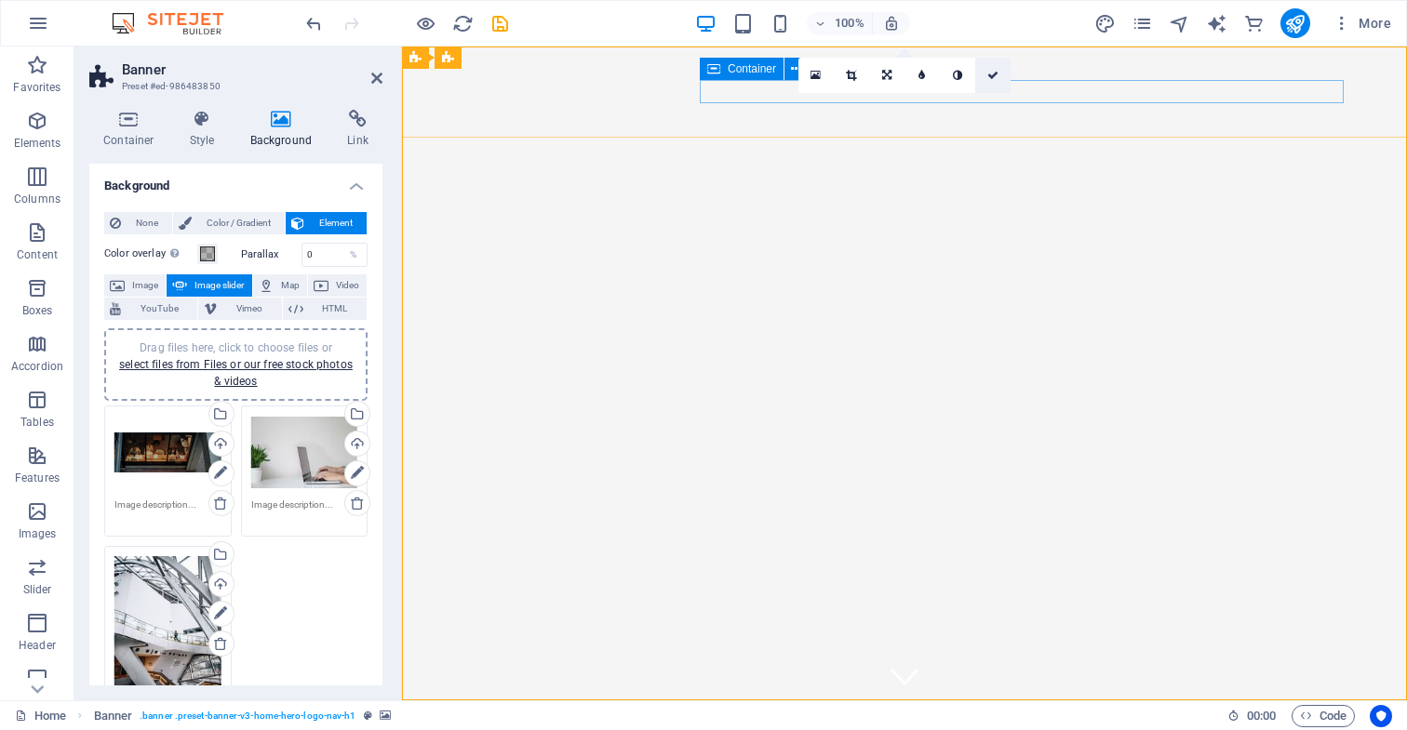
click at [992, 77] on icon at bounding box center [992, 75] width 11 height 11
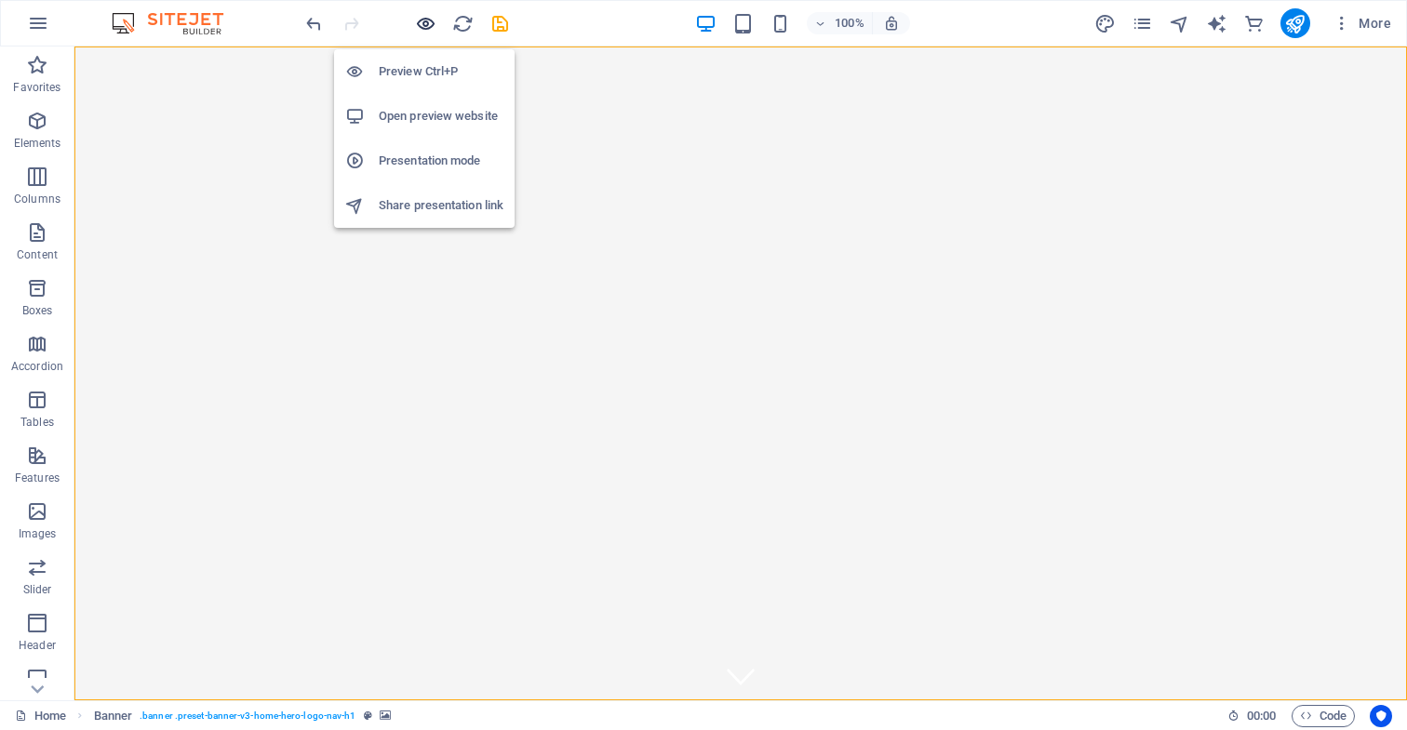
click at [426, 24] on icon "button" at bounding box center [425, 23] width 21 height 21
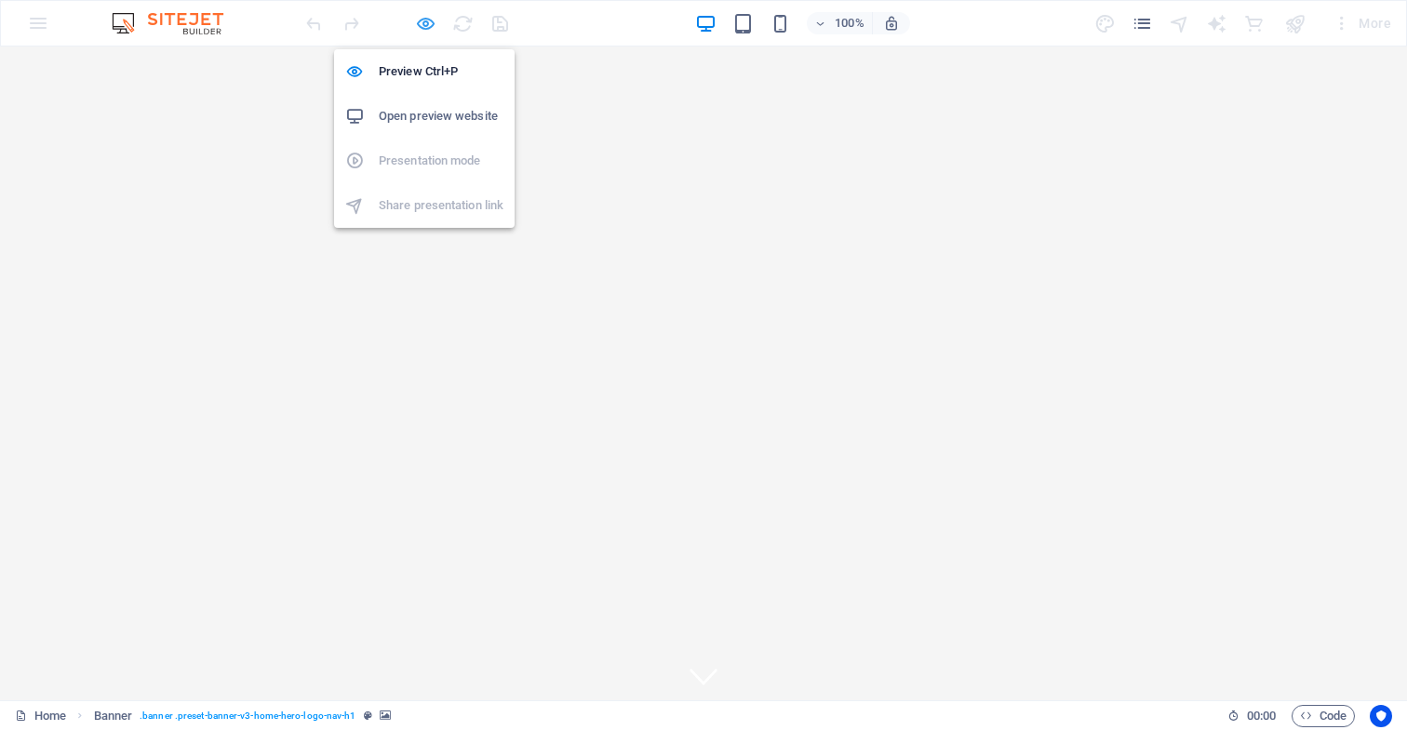
click at [425, 21] on icon "button" at bounding box center [425, 23] width 21 height 21
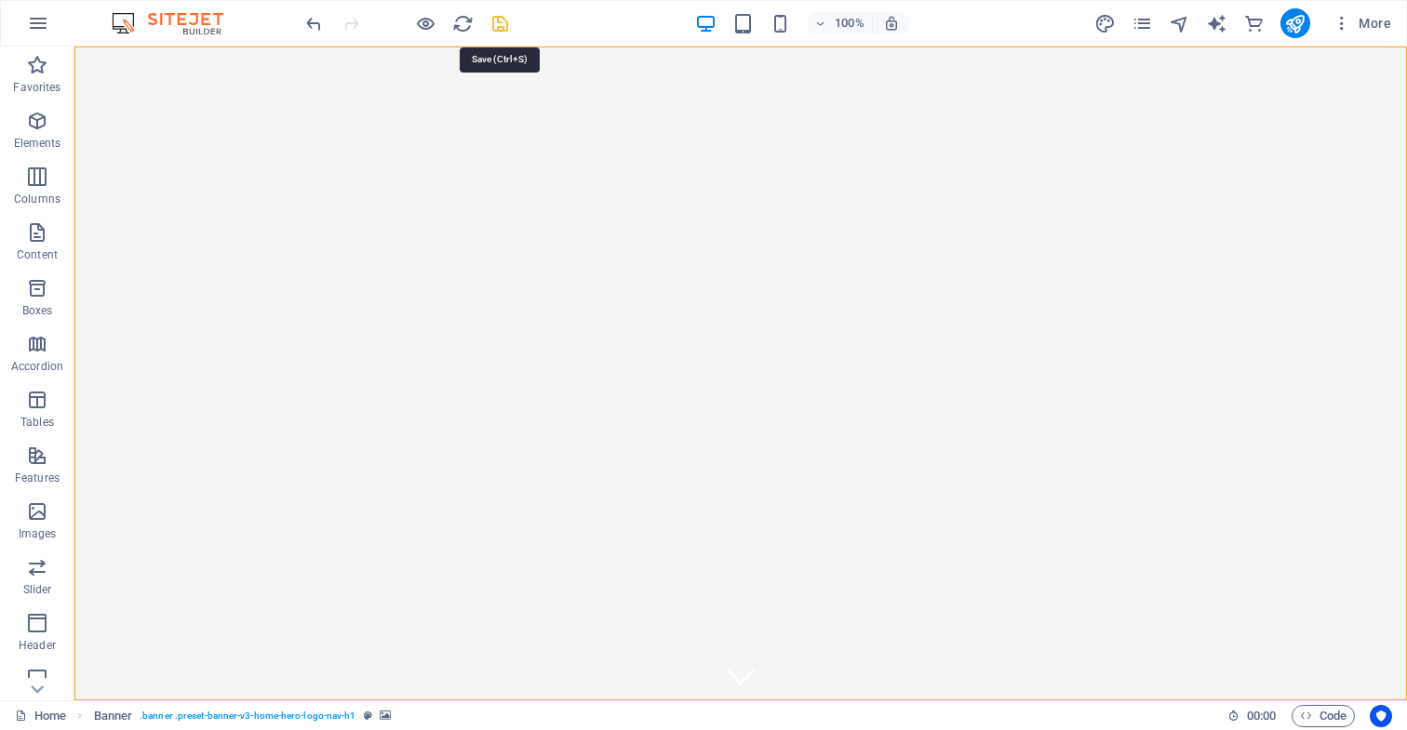
click at [498, 23] on icon "save" at bounding box center [499, 23] width 21 height 21
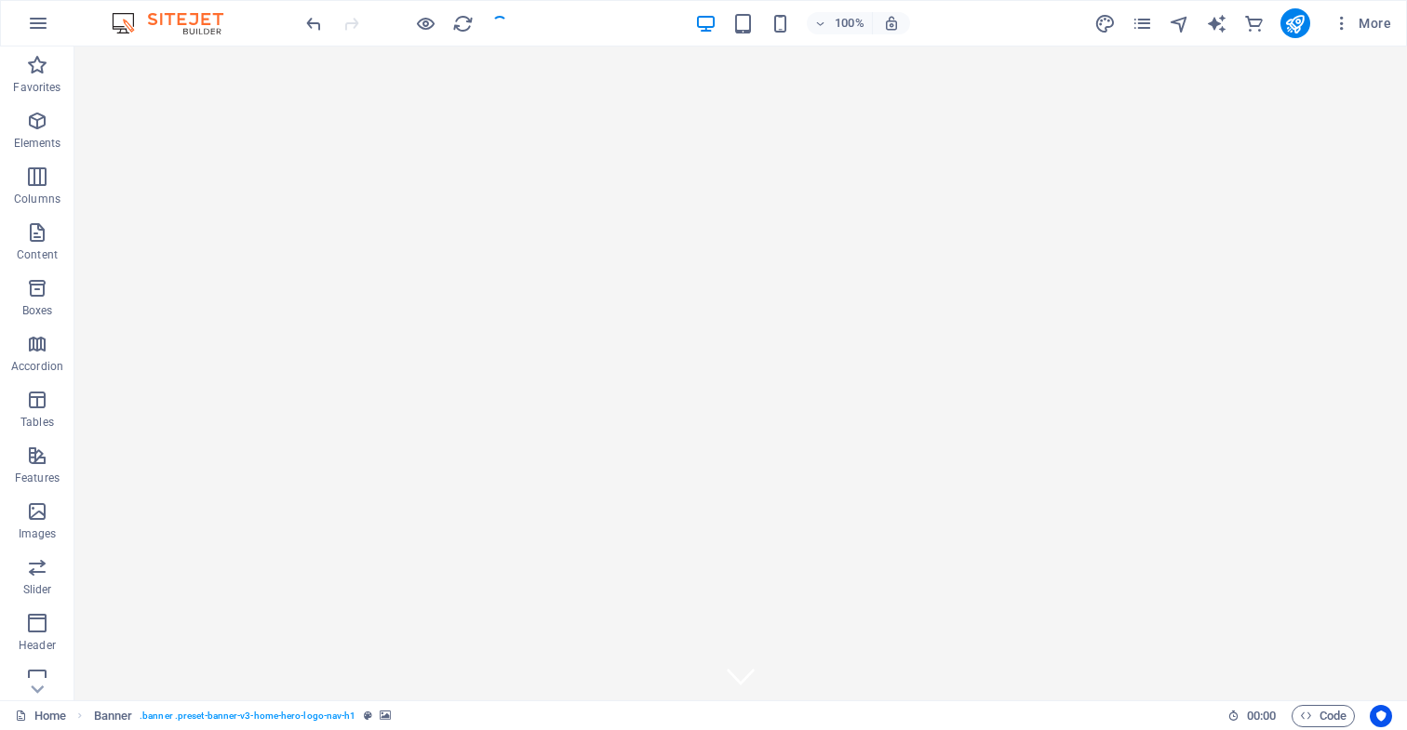
checkbox input "false"
click at [1294, 23] on icon "publish" at bounding box center [1294, 23] width 21 height 21
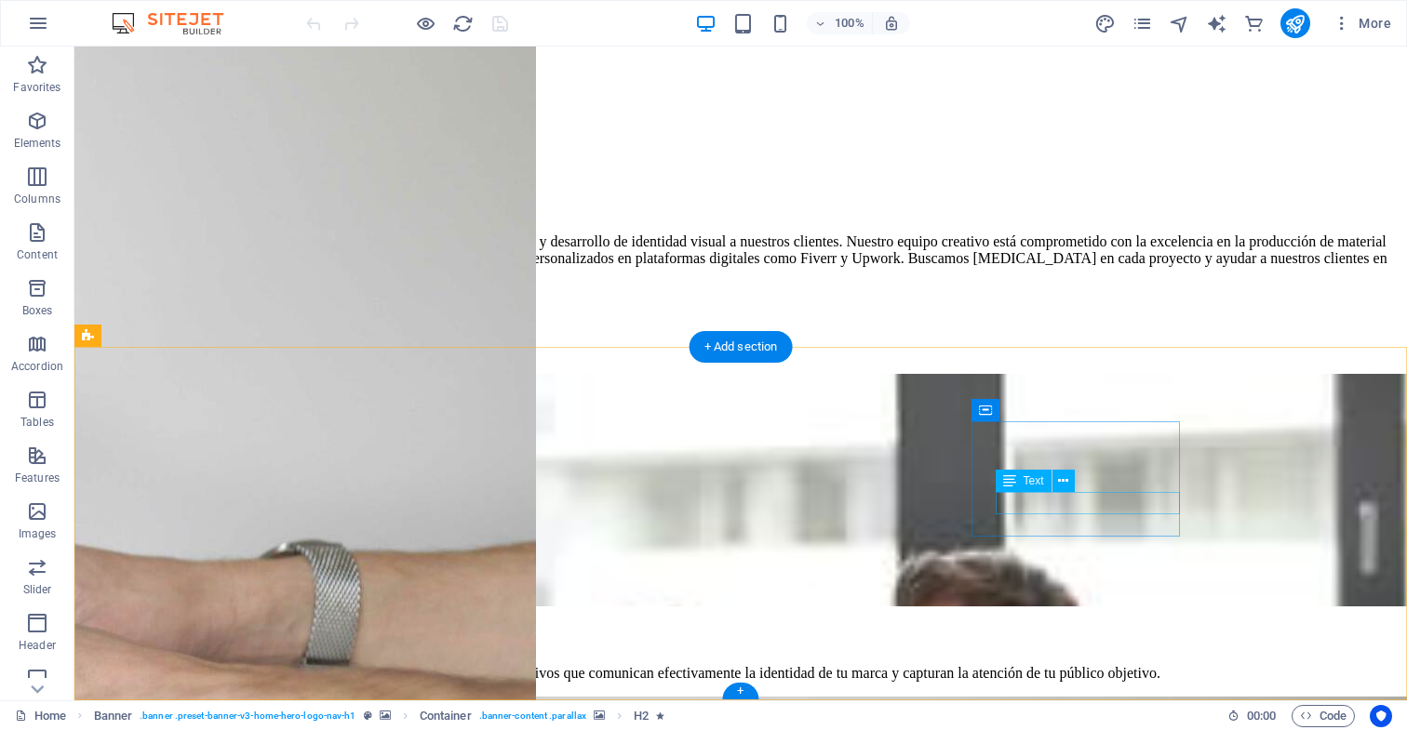
scroll to position [3706, 0]
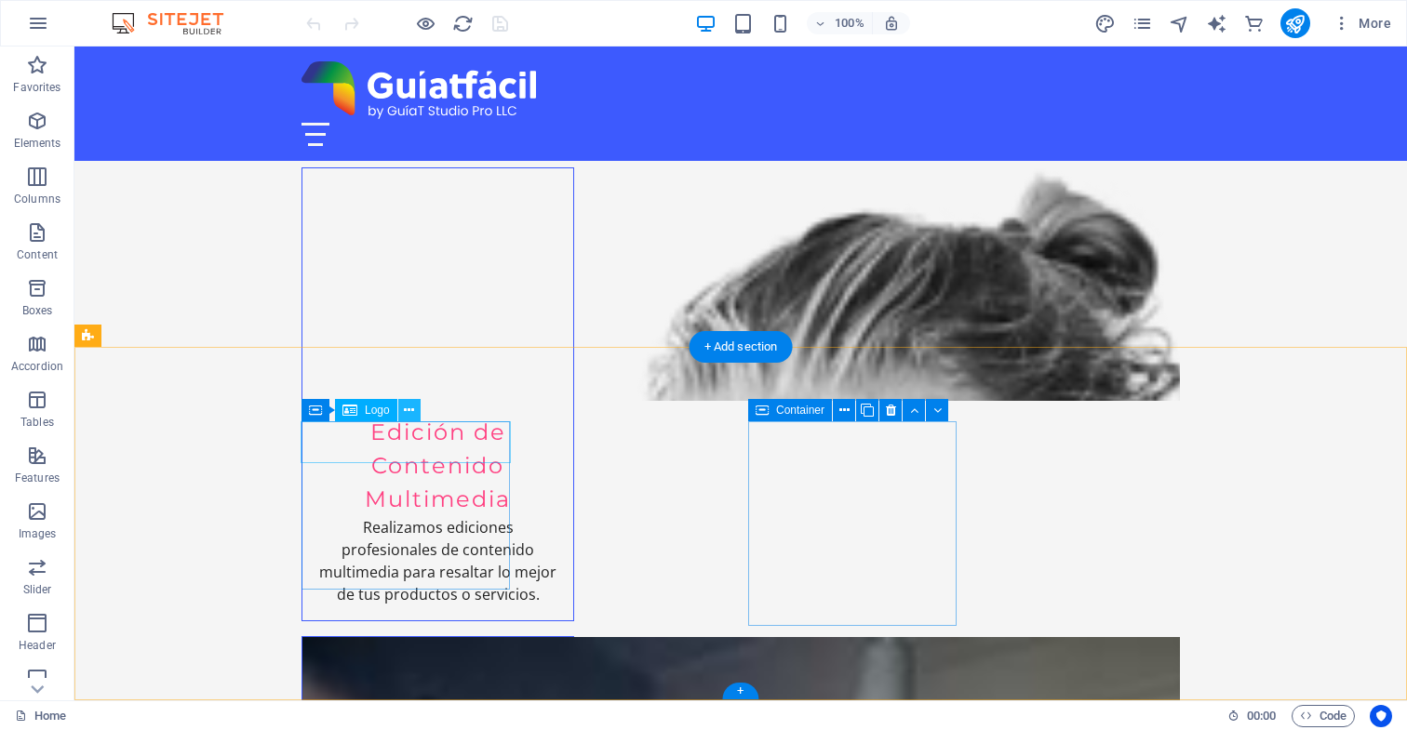
click at [408, 411] on icon at bounding box center [409, 411] width 10 height 20
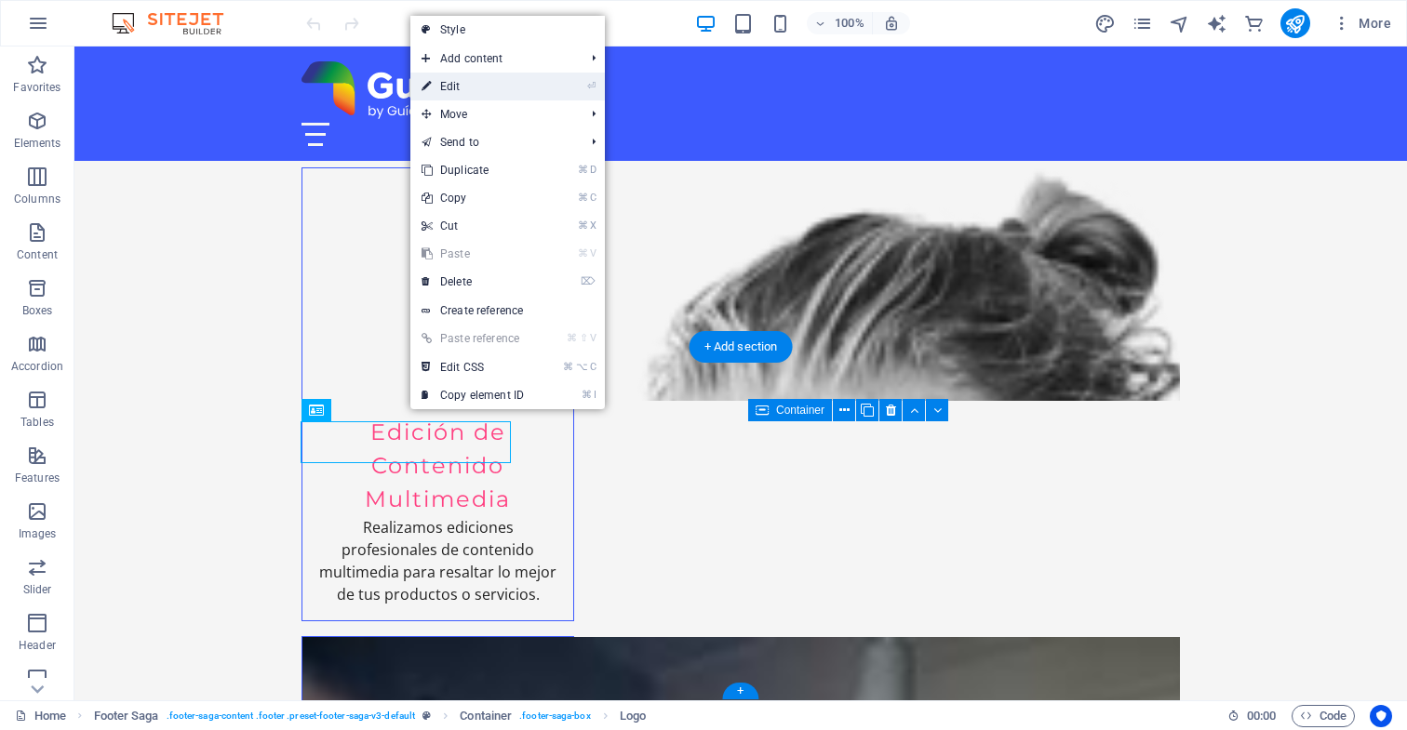
drag, startPoint x: 483, startPoint y: 91, endPoint x: 81, endPoint y: 45, distance: 404.6
click at [483, 91] on link "⏎ Edit" at bounding box center [472, 87] width 125 height 28
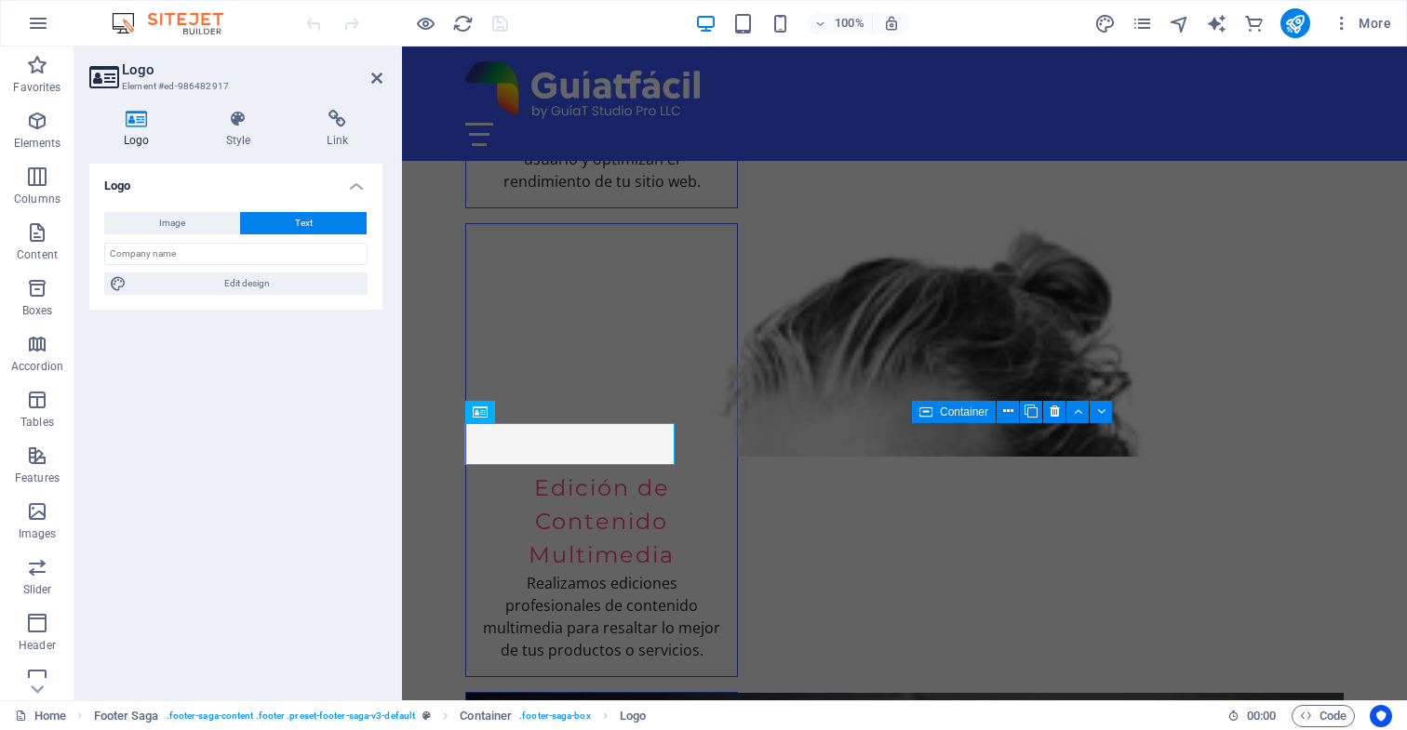
drag, startPoint x: 249, startPoint y: 376, endPoint x: 247, endPoint y: 359, distance: 17.0
click at [249, 376] on div "Logo Image Text Drag files here, click to choose files or select files from Fil…" at bounding box center [235, 425] width 293 height 522
click at [377, 78] on icon at bounding box center [376, 78] width 11 height 15
